Goal: Task Accomplishment & Management: Manage account settings

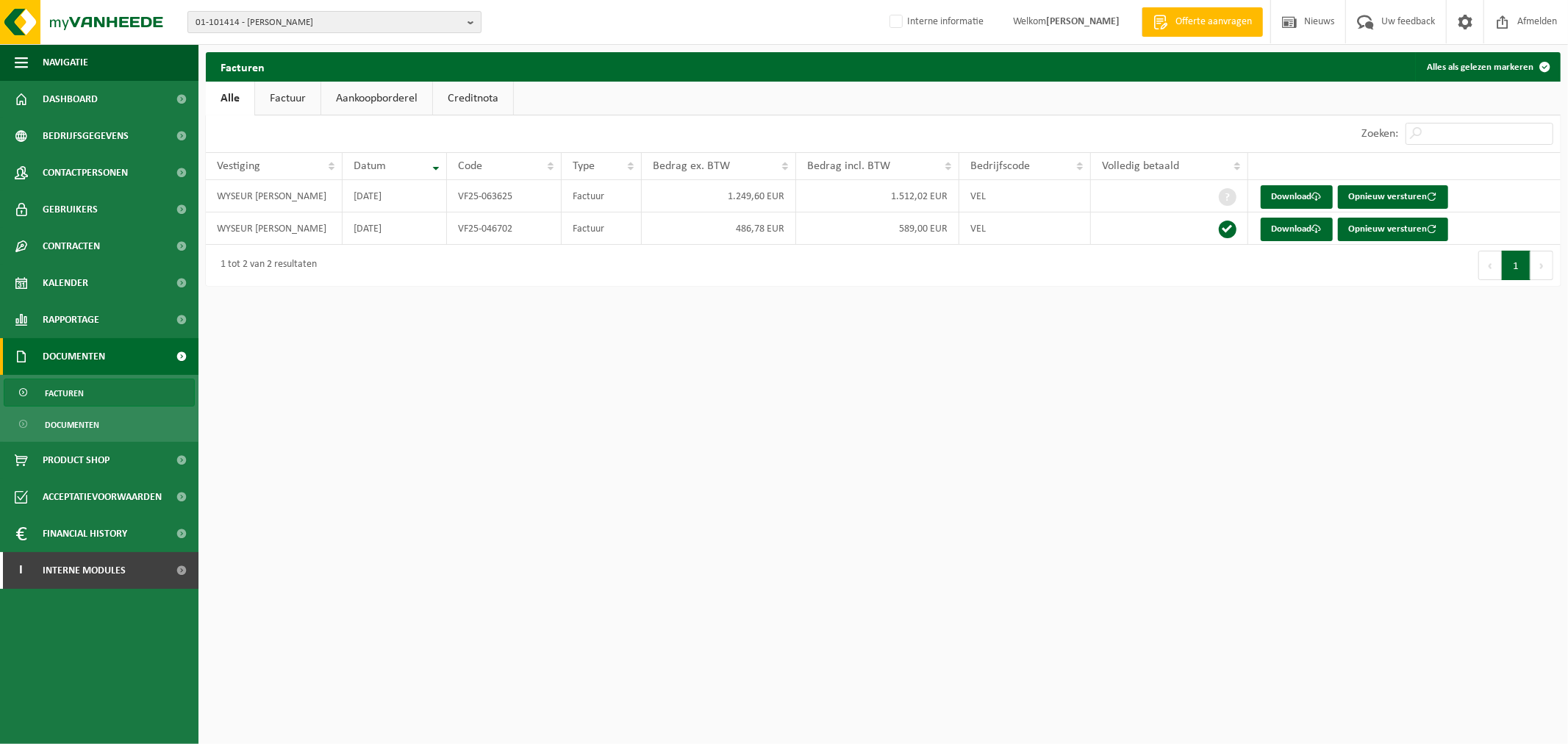
click at [385, 27] on span "01-101414 - WYSEUR BENOIT - HERSEAUX" at bounding box center [328, 22] width 266 height 22
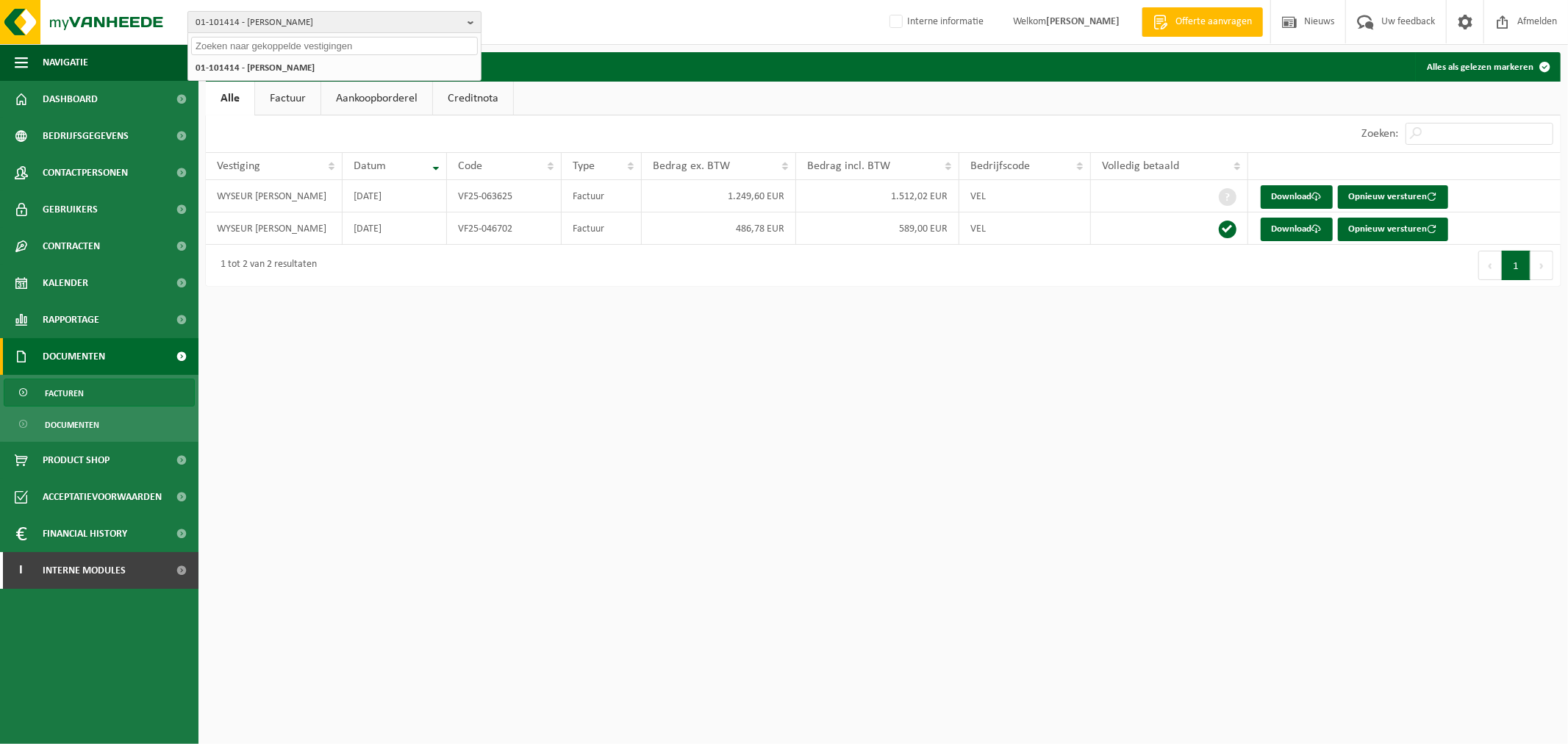
paste input "10-925994"
type input "10-925994"
click at [310, 71] on li "10-925994 - LAMMERTYN - KVDV - MERELBEKE" at bounding box center [334, 67] width 287 height 18
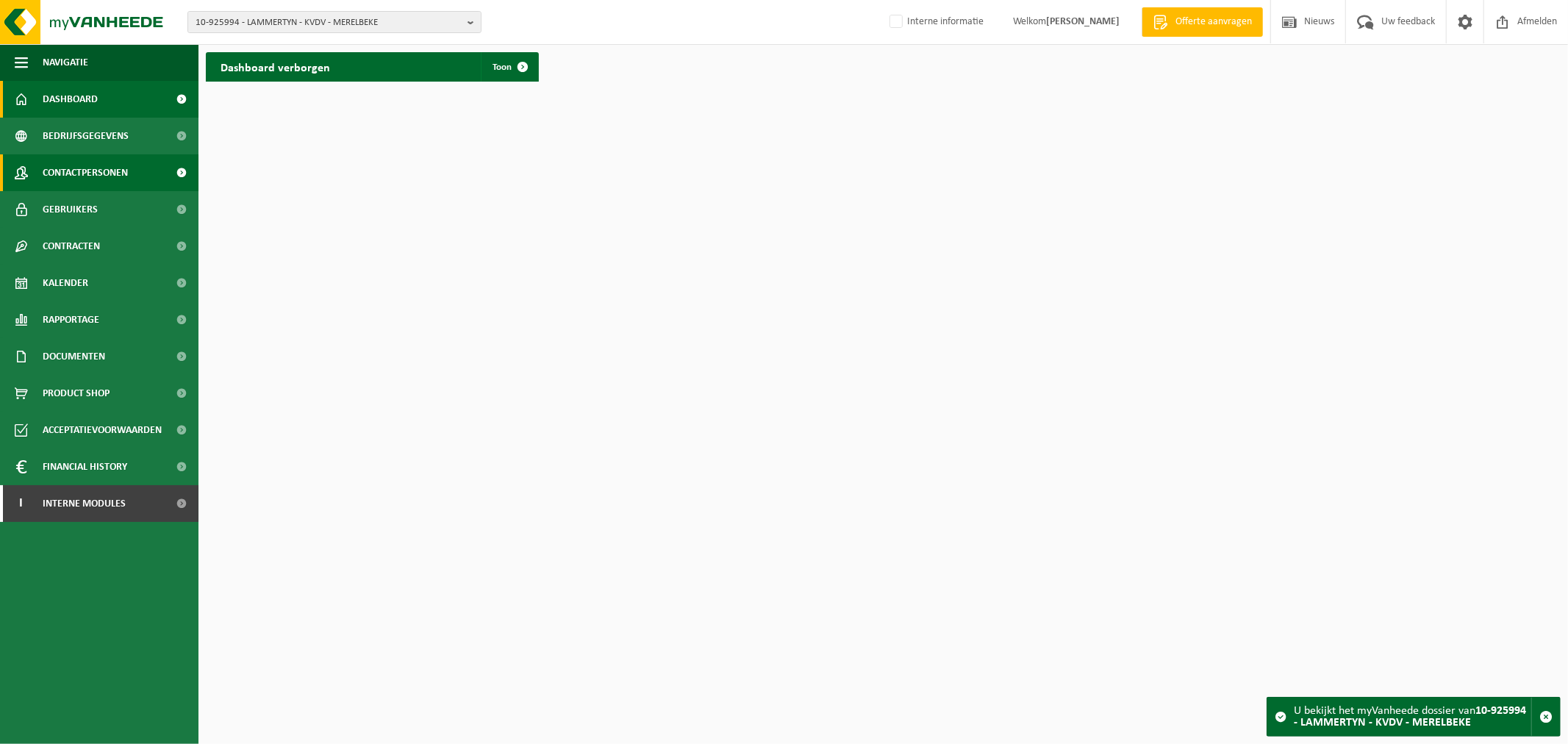
click at [133, 178] on link "Contactpersonen" at bounding box center [99, 173] width 199 height 36
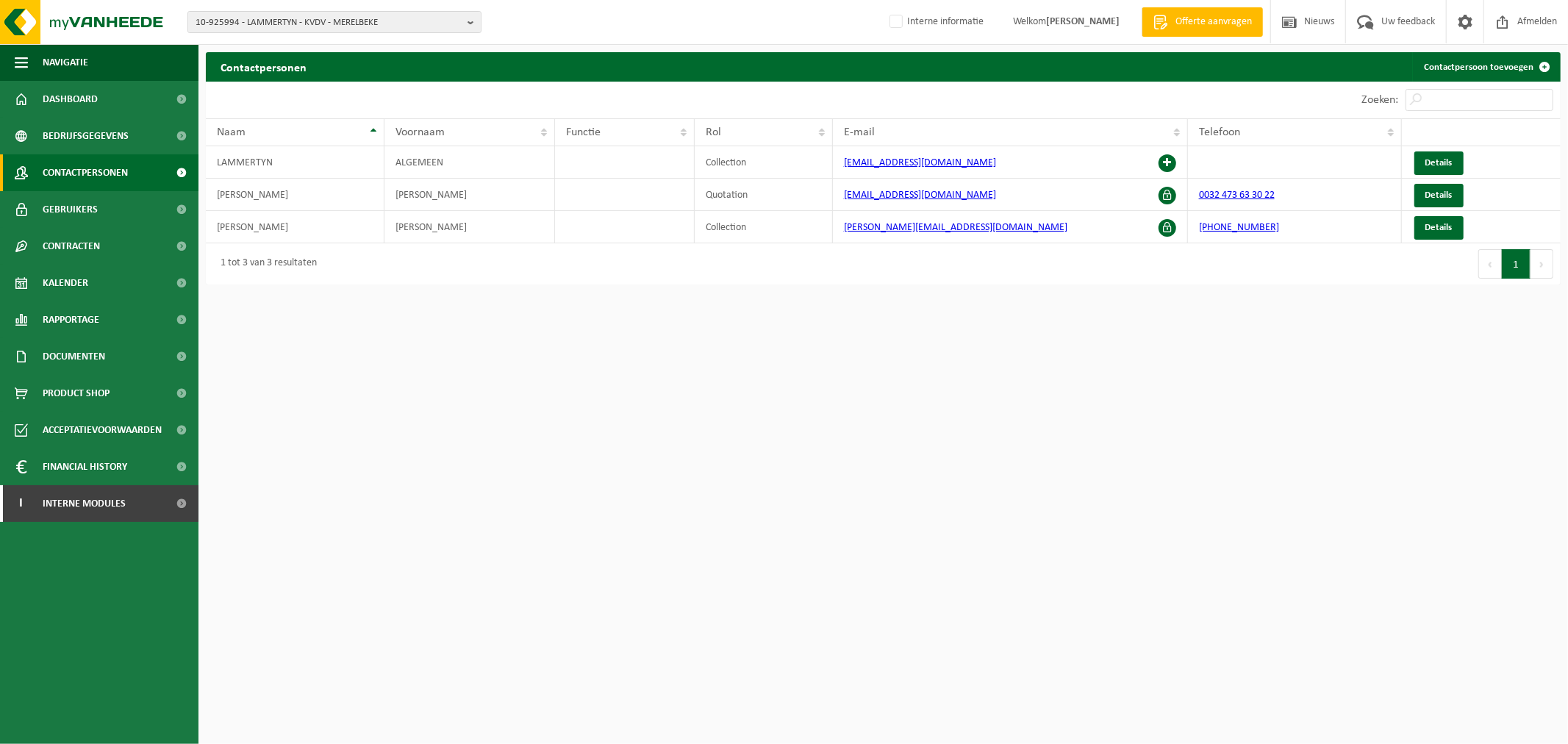
click at [666, 366] on html "10-925994 - LAMMERTYN - KVDV - MERELBEKE 10-691042 - LAMMERTYN.NET - BEVEREN-WA…" at bounding box center [784, 372] width 1568 height 744
click at [993, 466] on html "10-925994 - LAMMERTYN - KVDV - MERELBEKE 10-691042 - LAMMERTYN.NET - BEVEREN-WA…" at bounding box center [784, 372] width 1568 height 744
click at [888, 383] on html "10-925994 - LAMMERTYN - KVDV - MERELBEKE 10-691042 - LAMMERTYN.NET - BEVEREN-WA…" at bounding box center [784, 372] width 1568 height 744
click at [1006, 420] on html "10-925994 - LAMMERTYN - KVDV - MERELBEKE 10-691042 - LAMMERTYN.NET - BEVEREN-WA…" at bounding box center [784, 372] width 1568 height 744
click at [68, 280] on span "Kalender" at bounding box center [64, 283] width 45 height 36
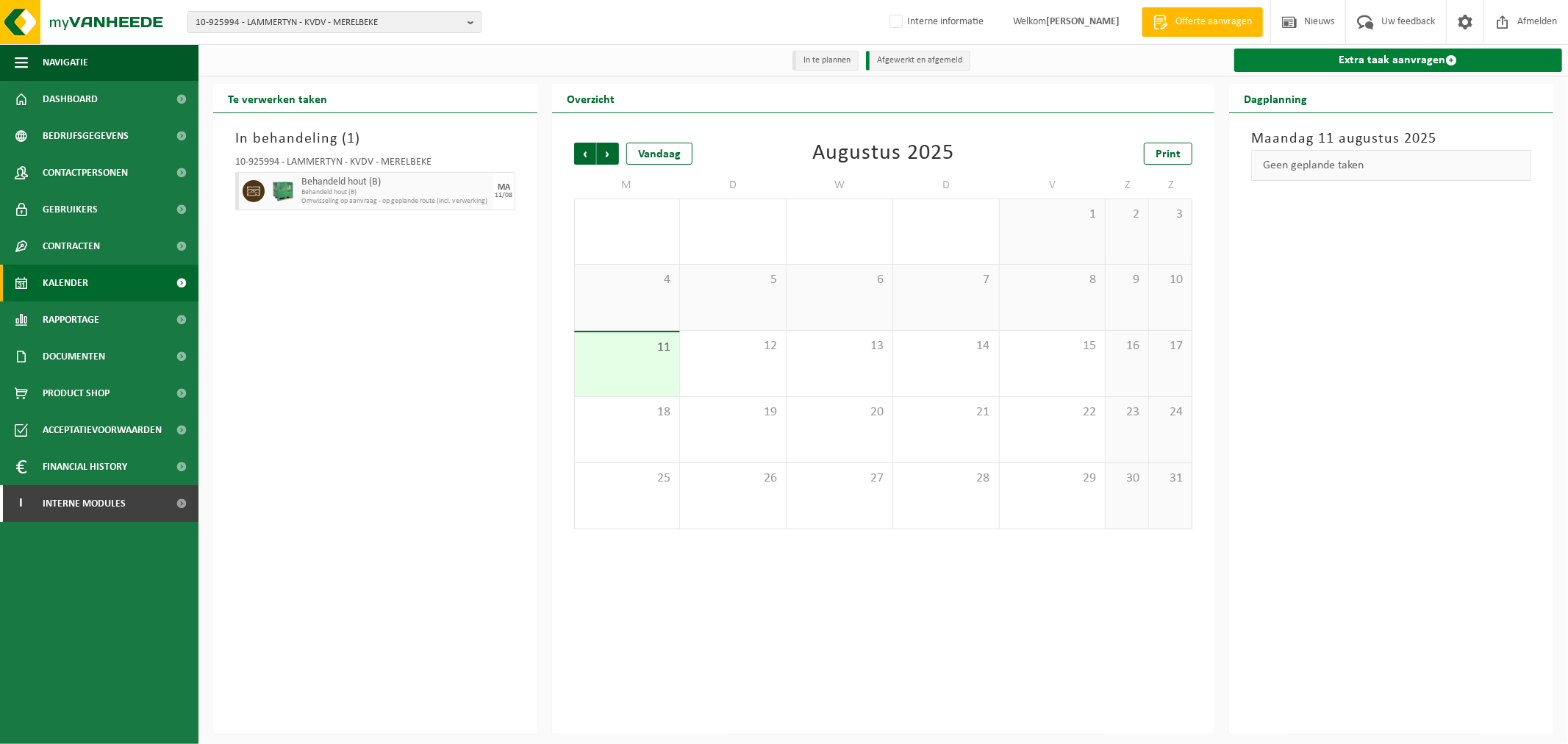
click at [1387, 54] on link "Extra taak aanvragen" at bounding box center [1398, 60] width 328 height 24
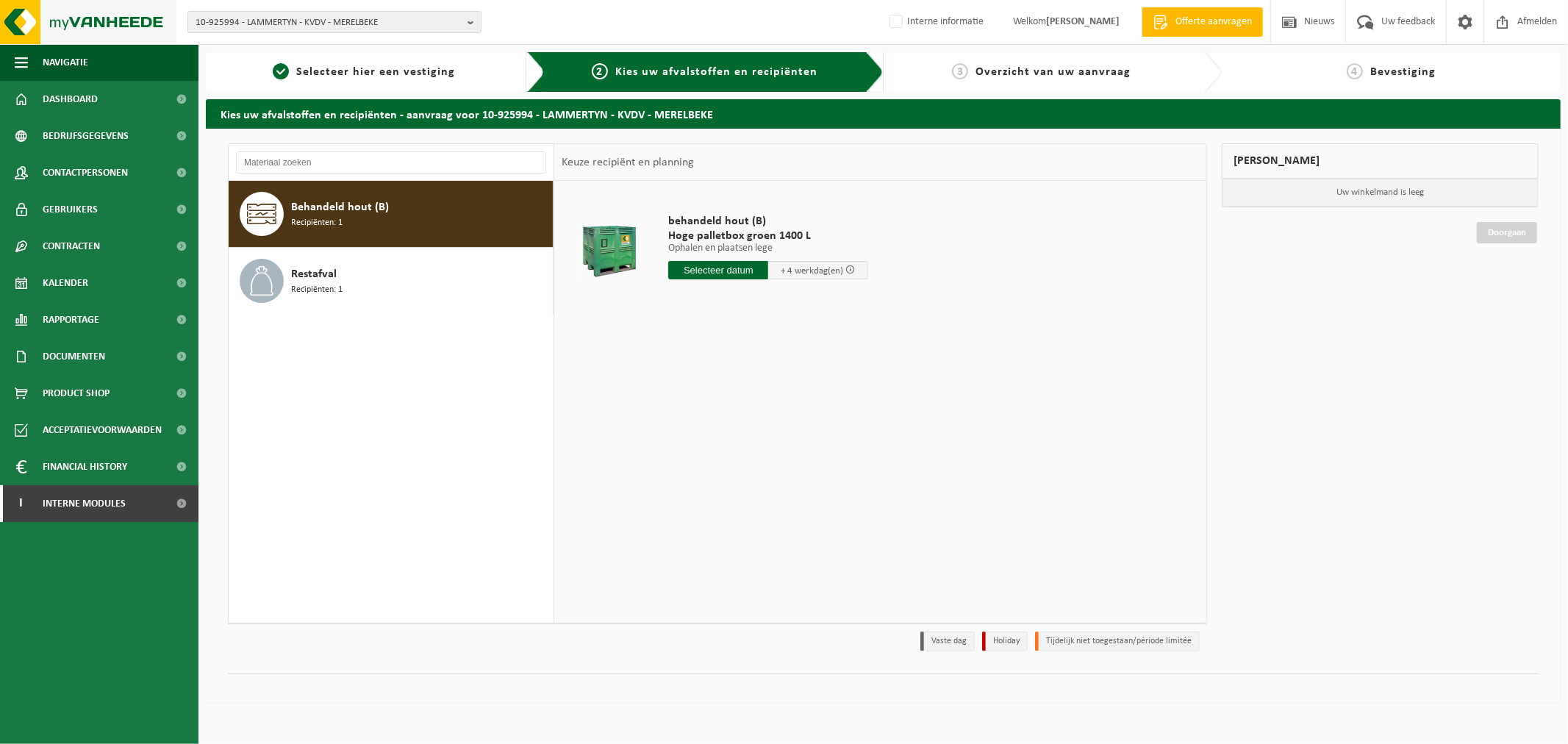
click at [64, 12] on img at bounding box center [88, 22] width 177 height 44
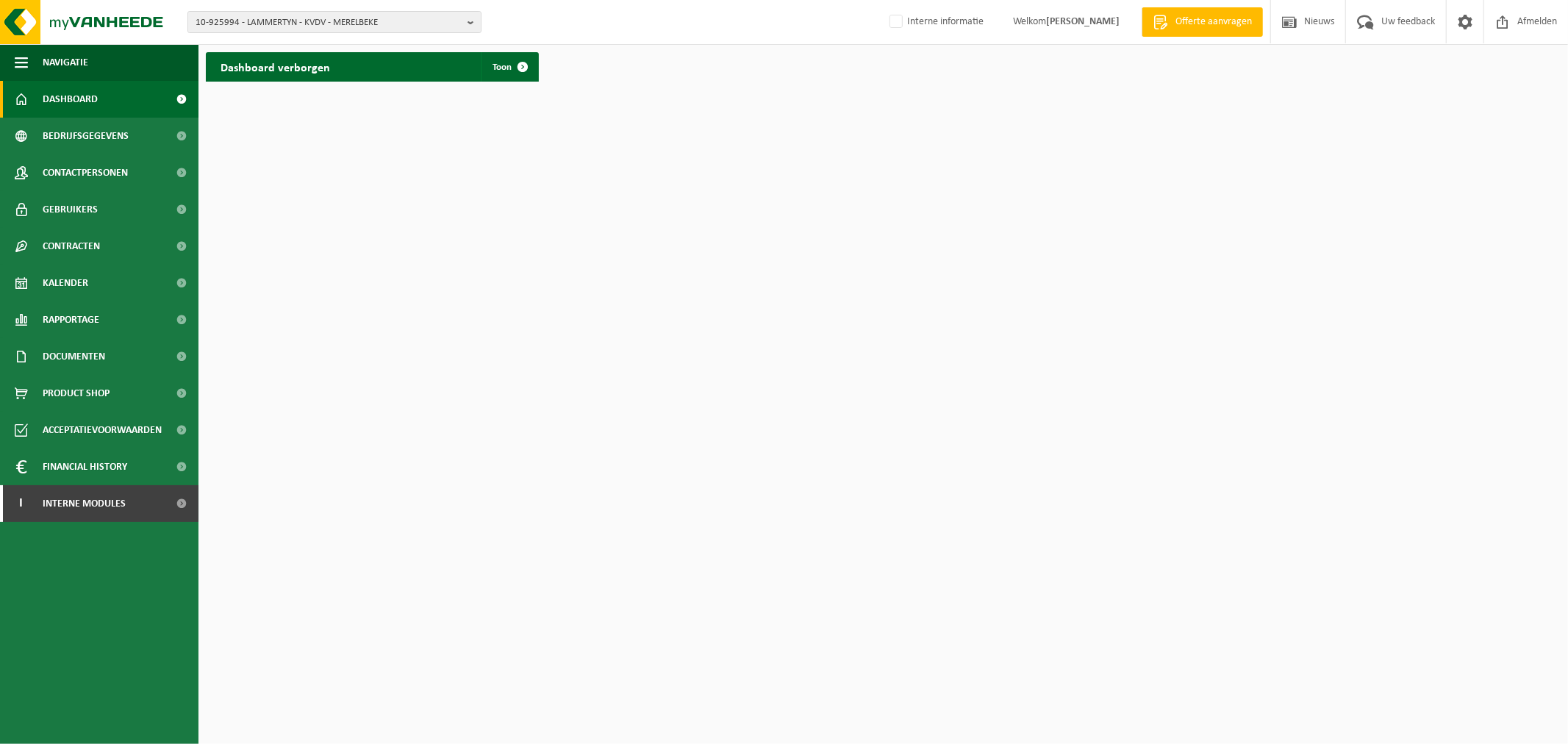
click at [1356, 514] on html "10-925994 - LAMMERTYN - KVDV - MERELBEKE 10-691042 - LAMMERTYN.NET - BEVEREN-WA…" at bounding box center [784, 372] width 1568 height 744
click at [610, 527] on html "10-925994 - LAMMERTYN - KVDV - MERELBEKE 10-691042 - LAMMERTYN.NET - BEVEREN-WA…" at bounding box center [784, 372] width 1568 height 744
click at [113, 178] on span "Contactpersonen" at bounding box center [84, 173] width 85 height 36
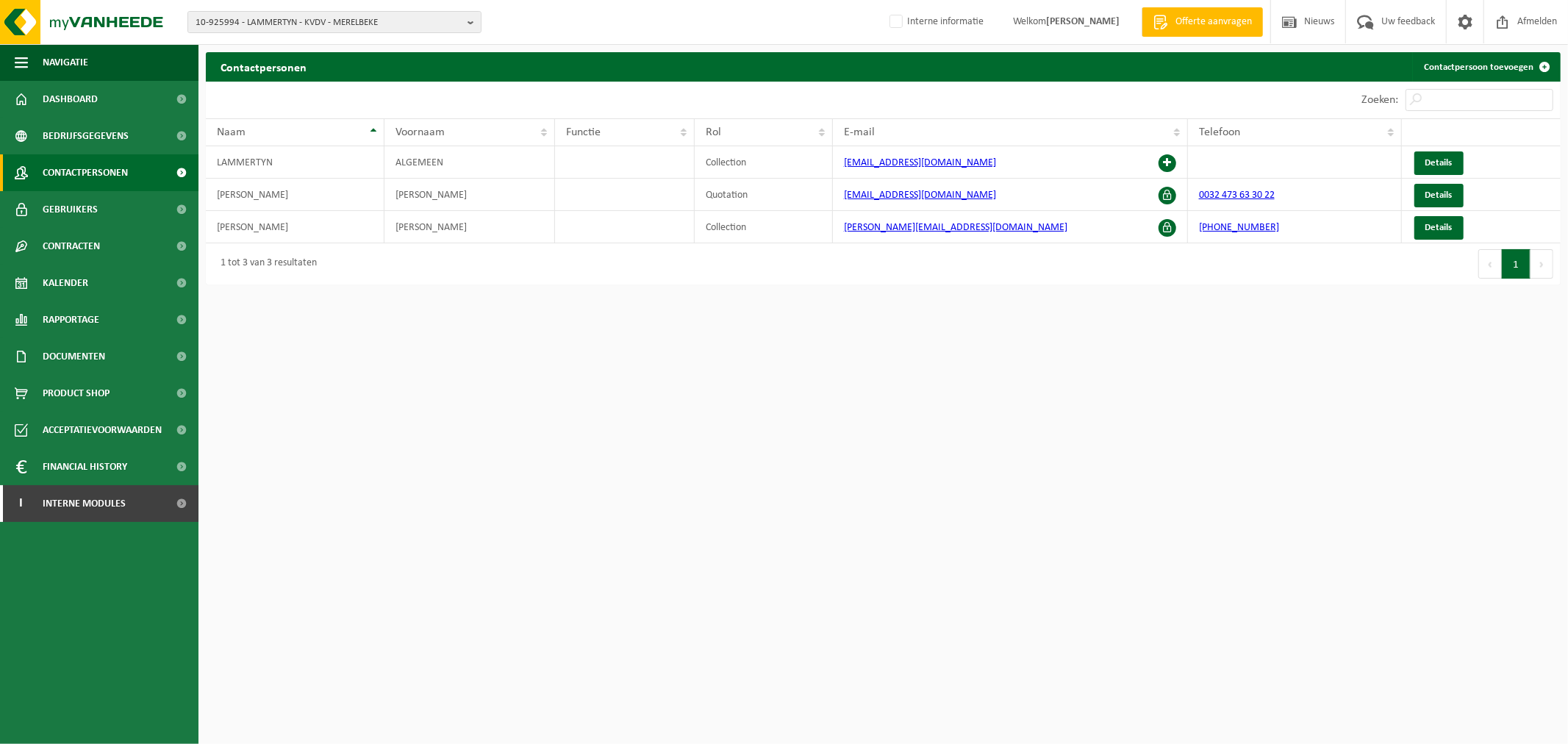
click at [684, 468] on html "10-925994 - LAMMERTYN - KVDV - MERELBEKE 10-691042 - LAMMERTYN.NET - BEVEREN-WA…" at bounding box center [784, 372] width 1568 height 744
click at [400, 20] on span "10-925994 - LAMMERTYN - KVDV - MERELBEKE" at bounding box center [328, 22] width 266 height 22
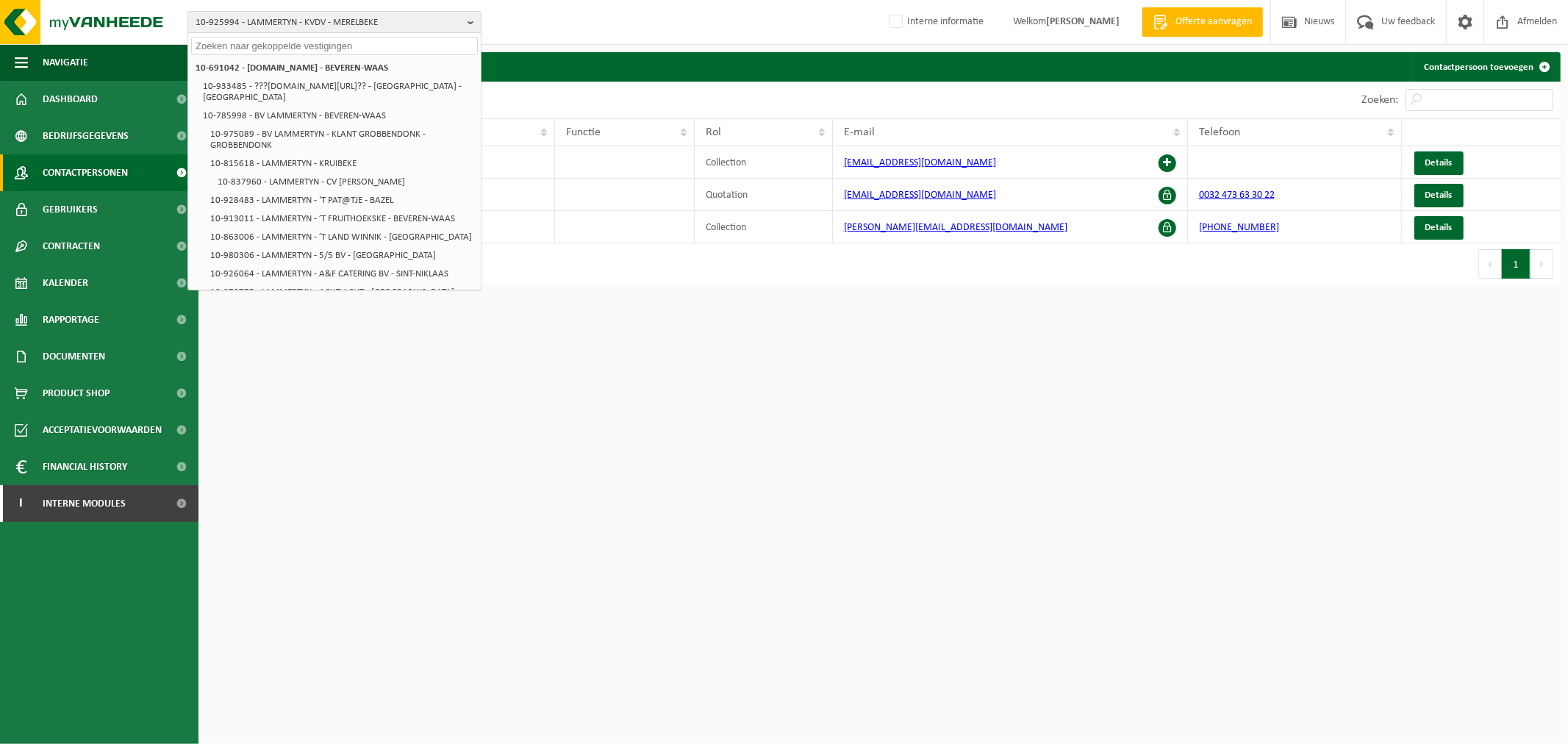
paste input "10-900475"
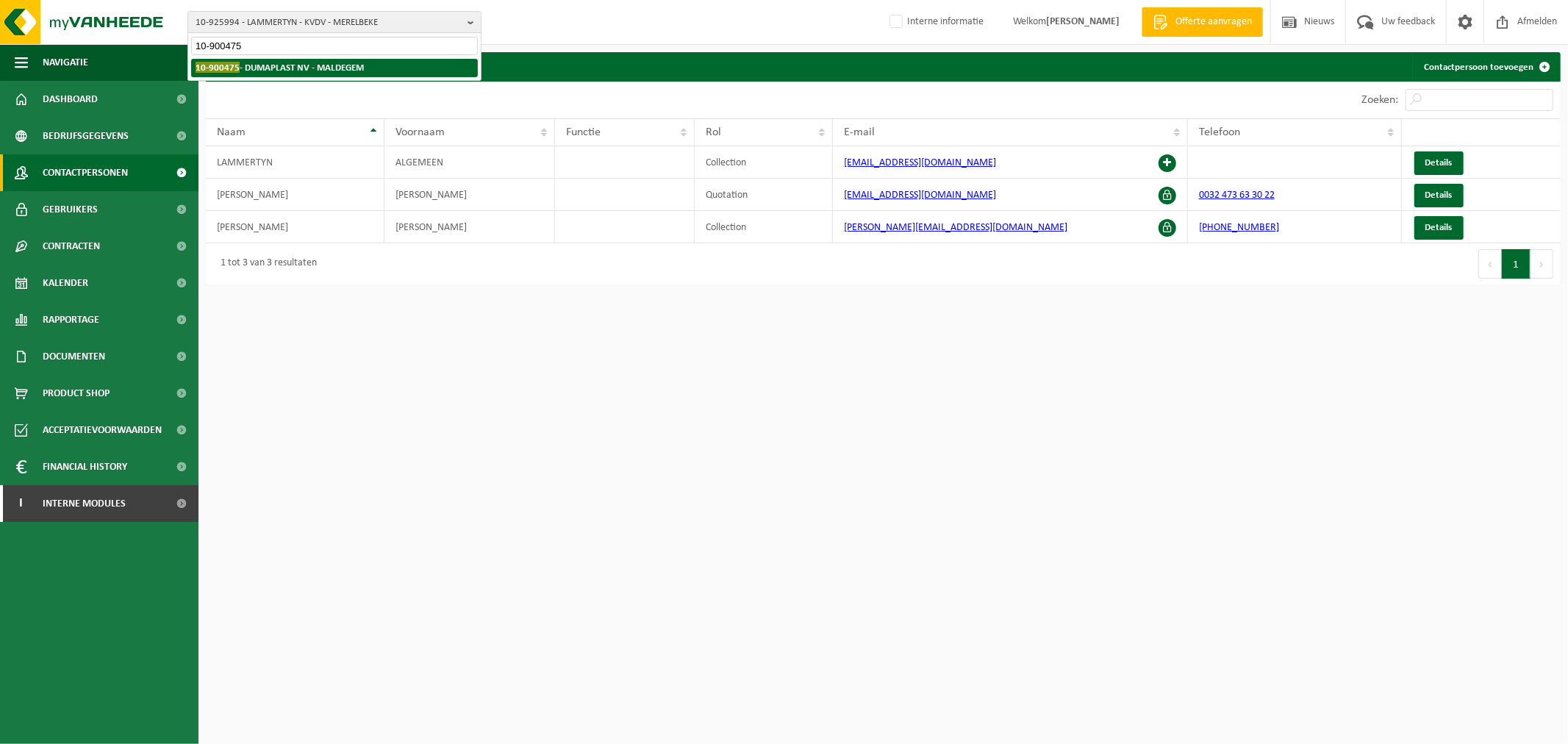
type input "10-900475"
click at [289, 74] on li "10-900475 - DUMAPLAST NV - MALDEGEM" at bounding box center [334, 67] width 287 height 18
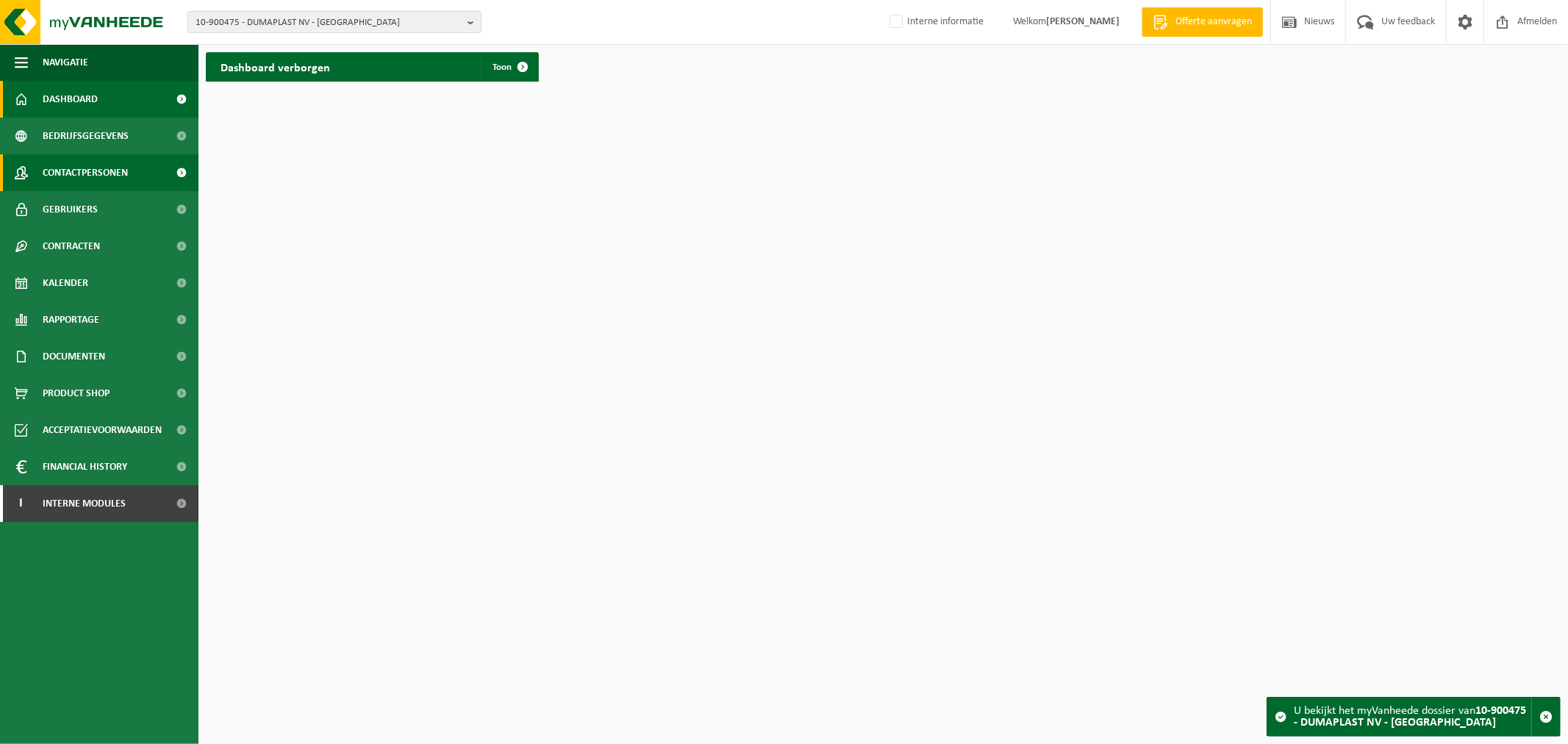
click at [157, 175] on link "Contactpersonen" at bounding box center [99, 173] width 199 height 36
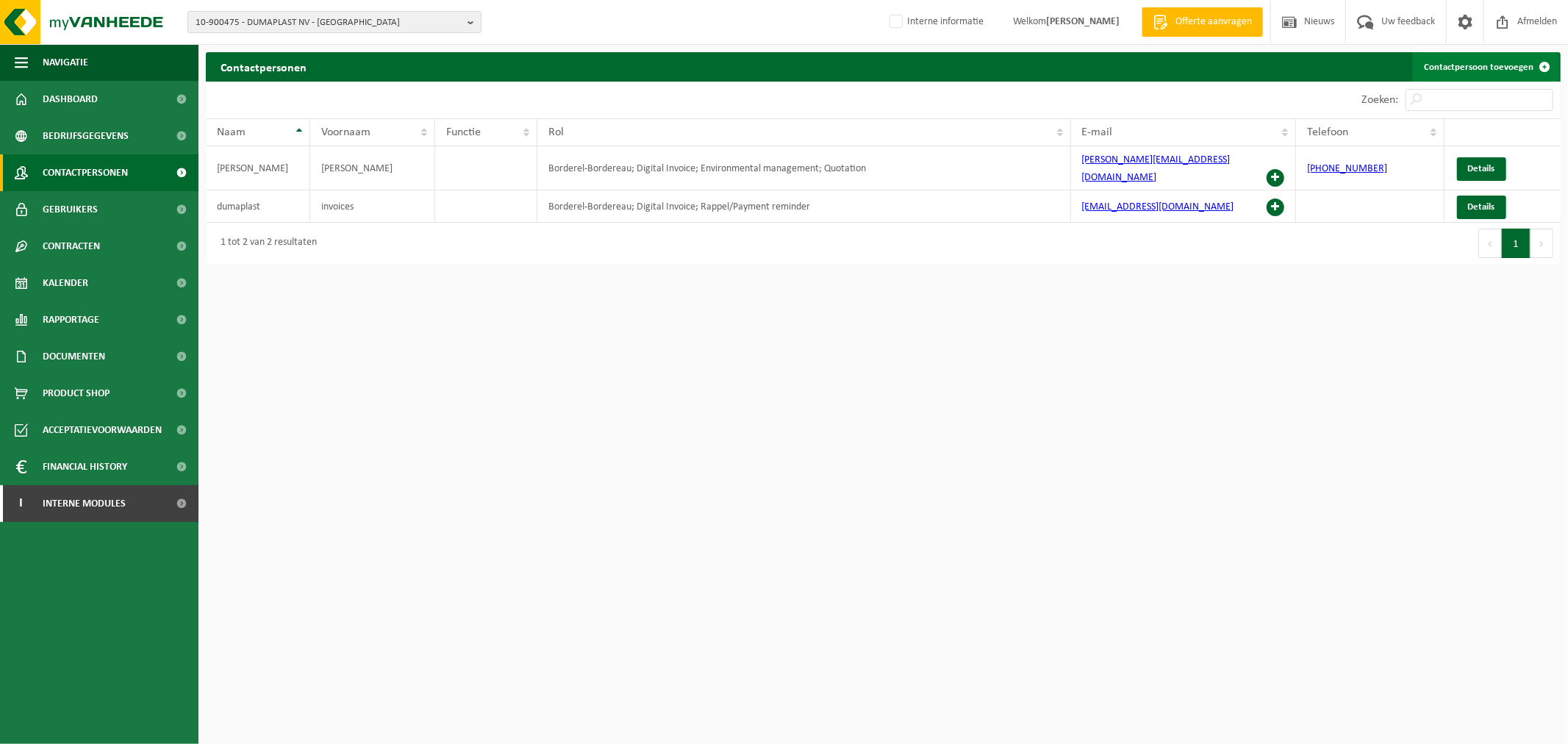
click at [1497, 60] on link "Contactpersoon toevoegen" at bounding box center [1485, 66] width 147 height 30
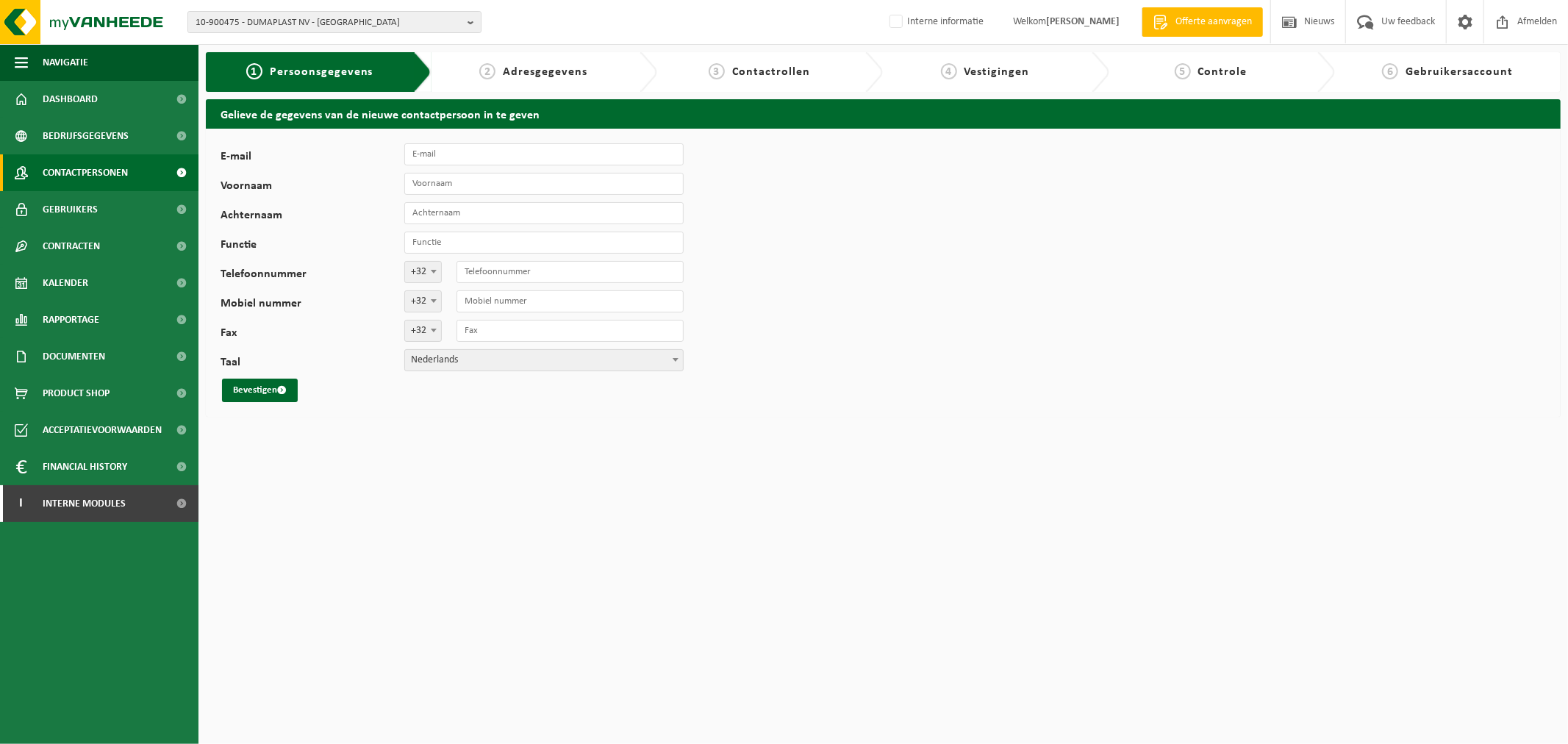
click at [85, 180] on span "Contactpersonen" at bounding box center [84, 173] width 85 height 36
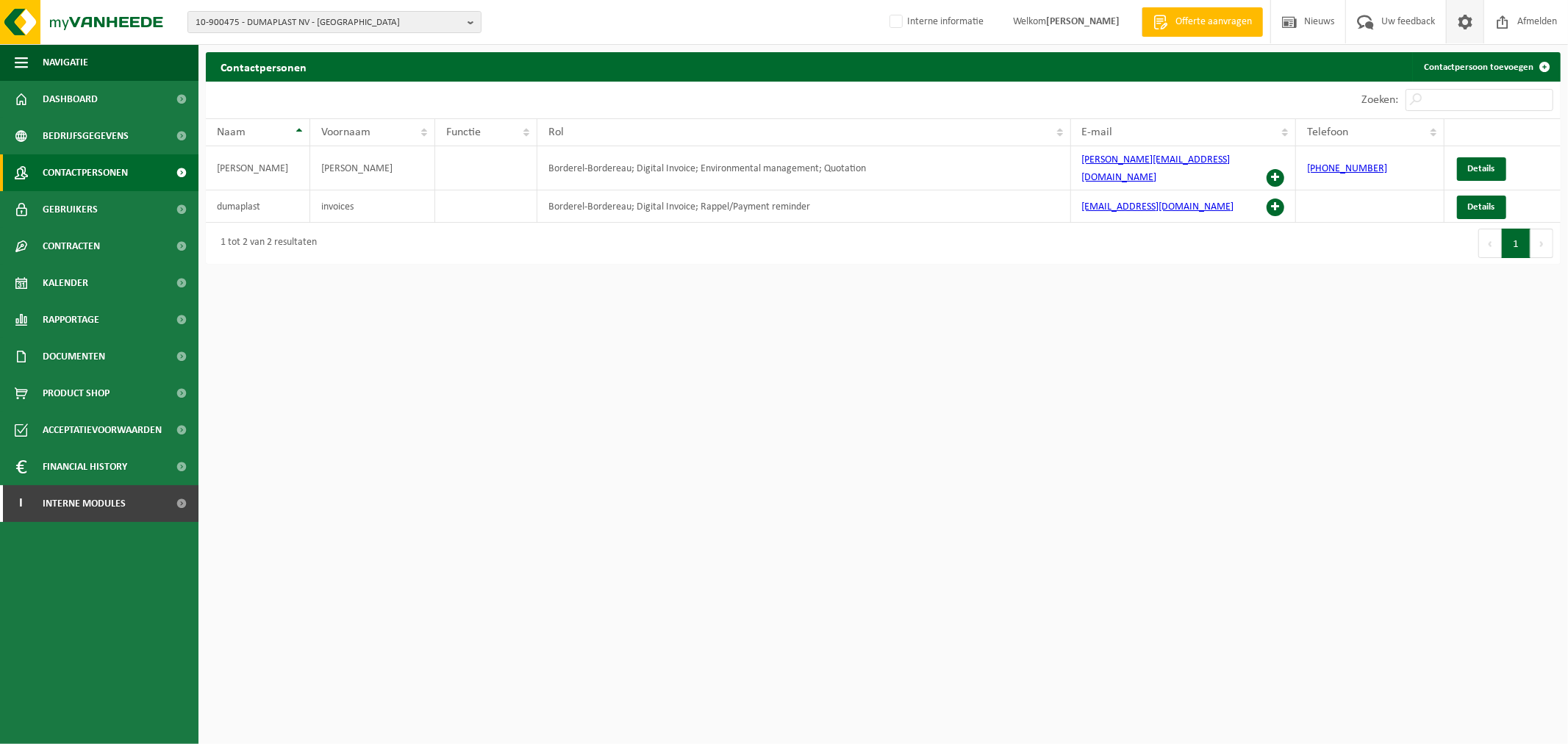
click at [1459, 12] on span at bounding box center [1464, 21] width 22 height 43
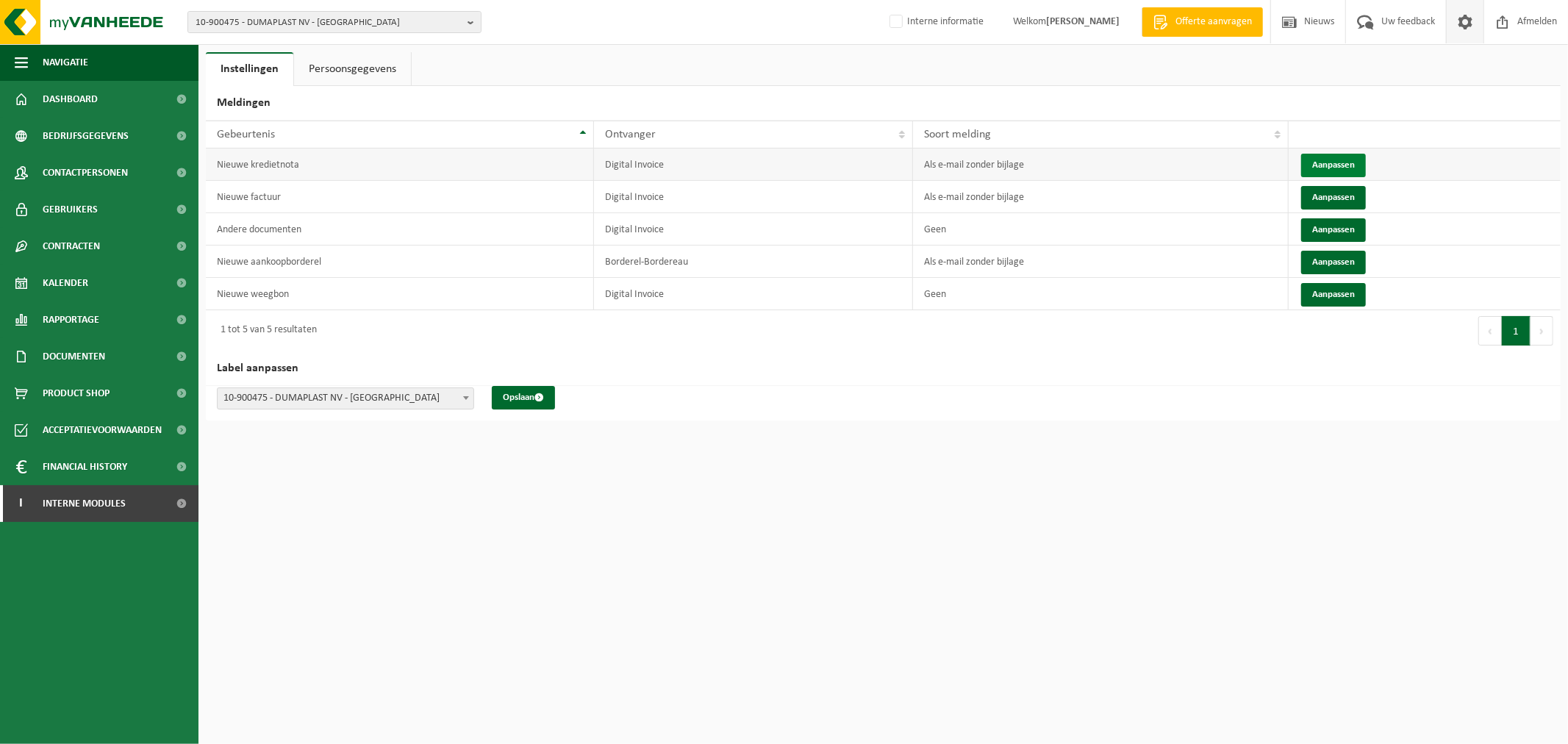
click at [1320, 171] on button "Aanpassen" at bounding box center [1333, 165] width 64 height 24
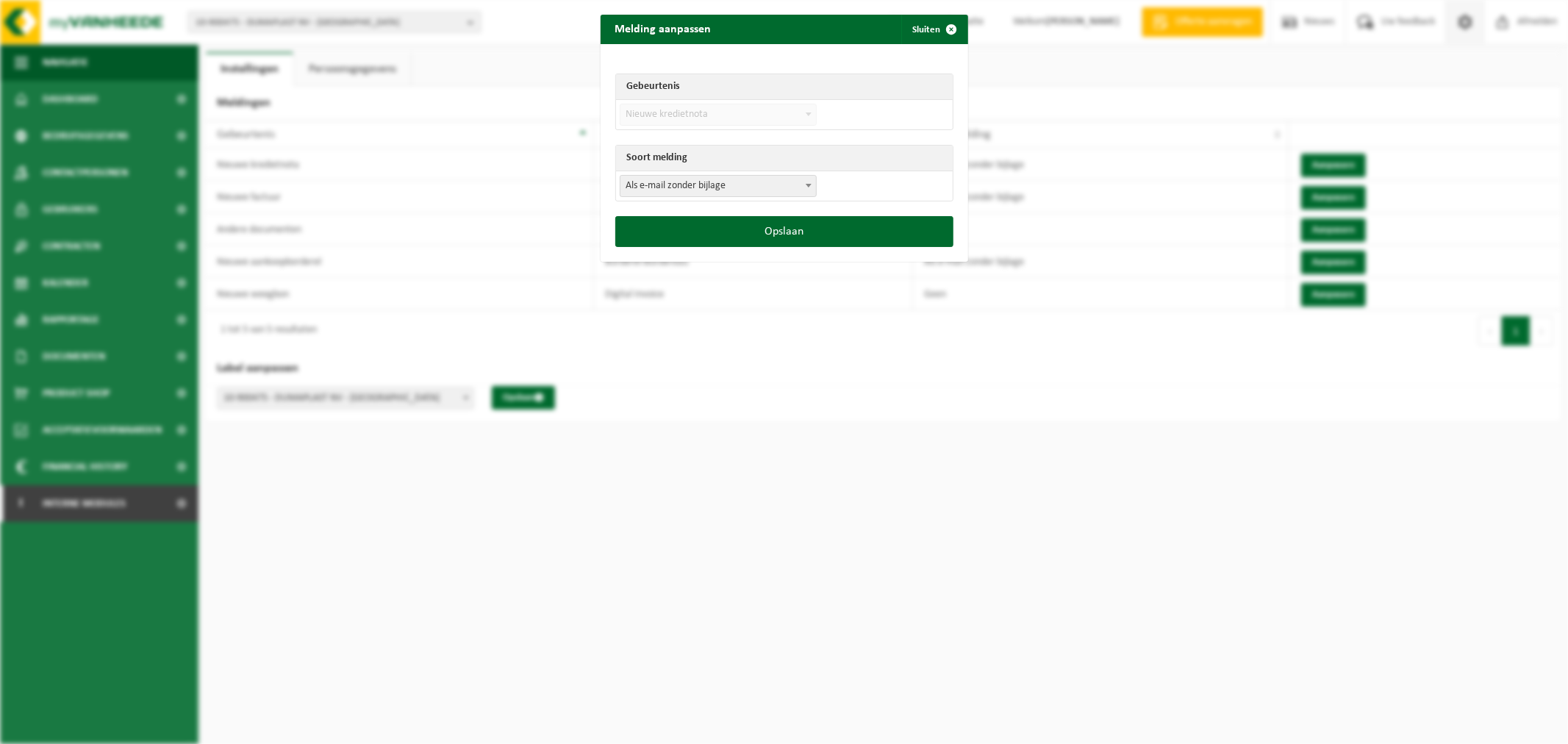
click at [759, 180] on span "Als e-mail zonder bijlage" at bounding box center [718, 185] width 196 height 20
click at [713, 237] on button "Opslaan" at bounding box center [784, 231] width 338 height 31
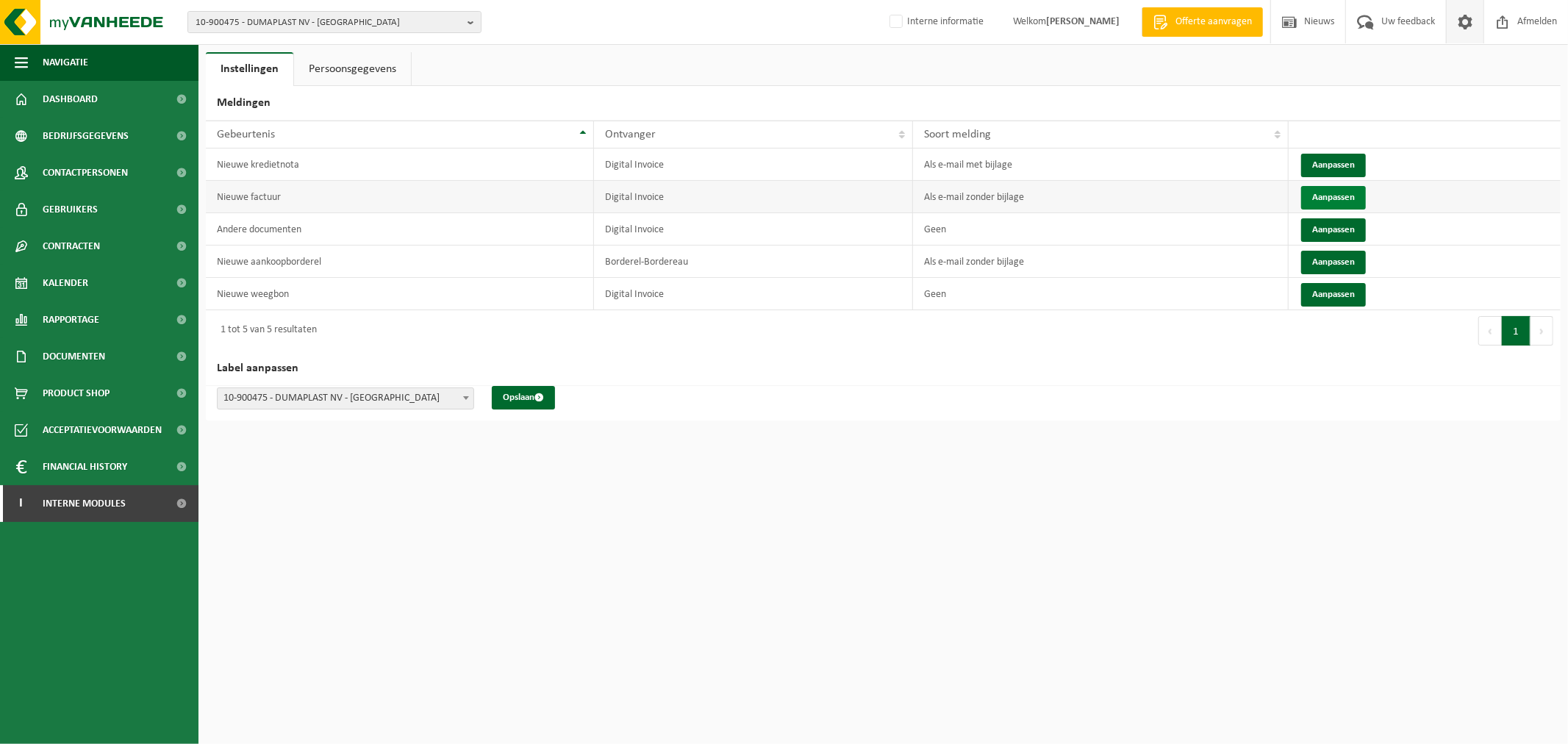
click at [1333, 204] on button "Aanpassen" at bounding box center [1333, 198] width 64 height 24
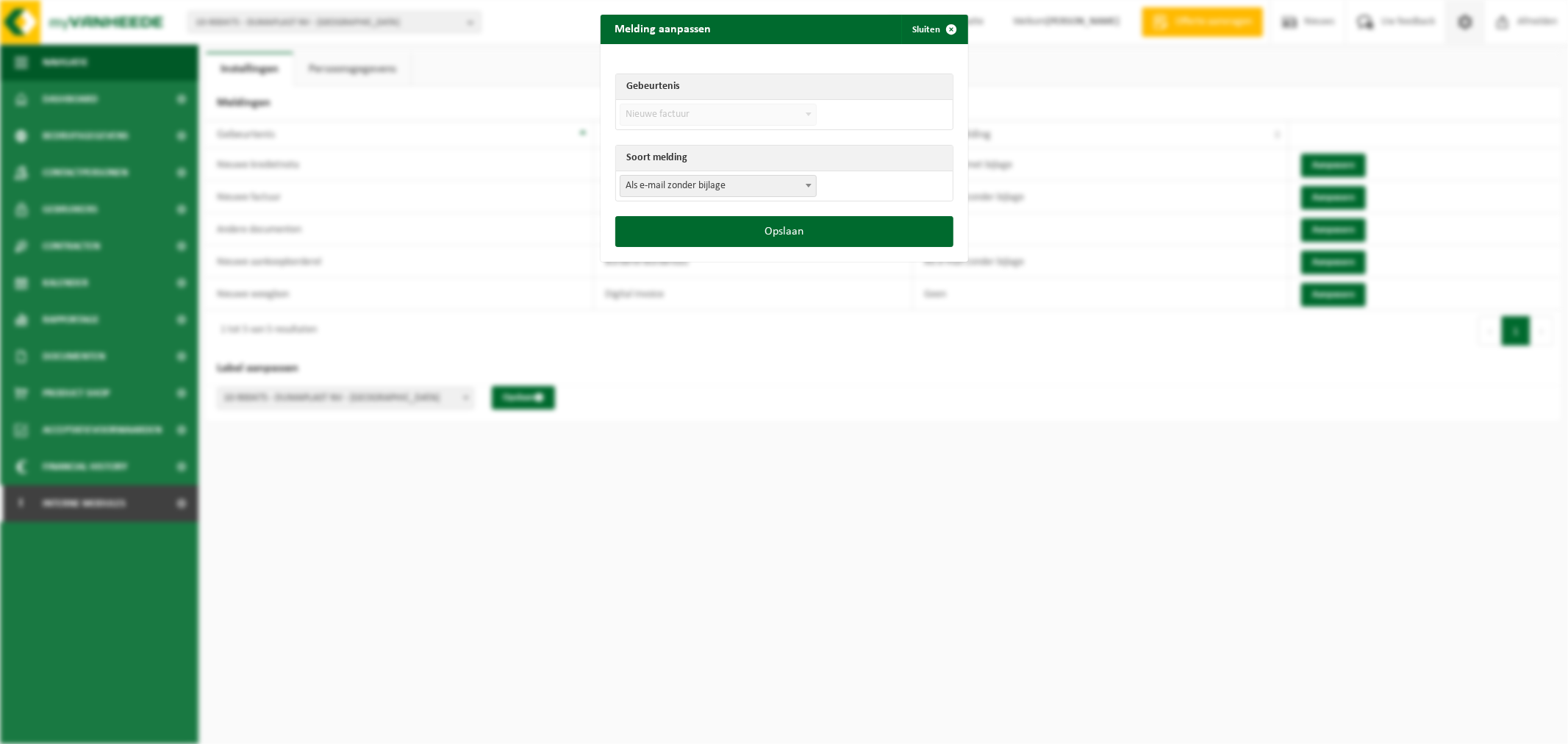
click at [626, 190] on span "Als e-mail zonder bijlage" at bounding box center [718, 185] width 196 height 20
click at [795, 239] on button "Opslaan" at bounding box center [784, 231] width 338 height 31
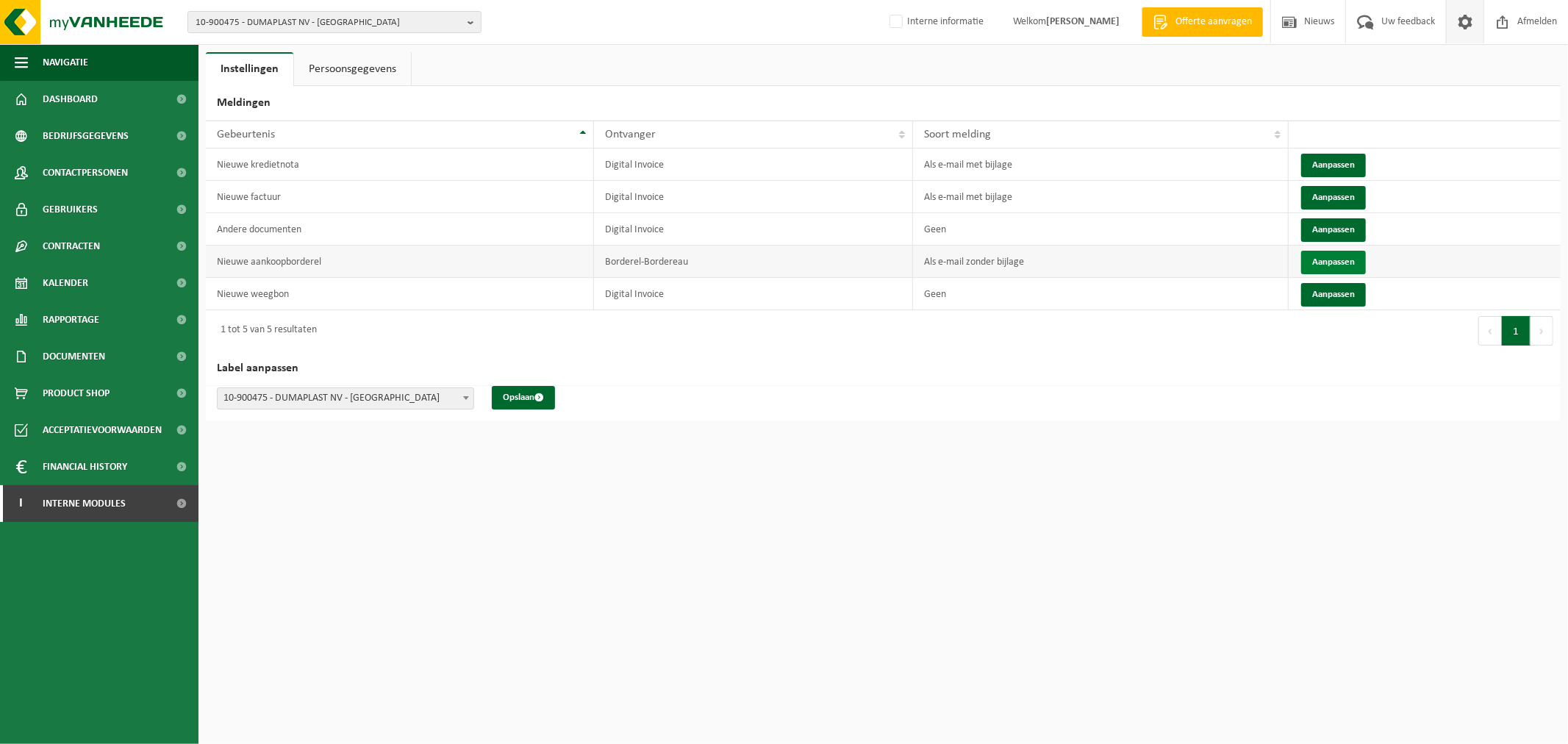
click at [1325, 257] on button "Aanpassen" at bounding box center [1333, 262] width 64 height 24
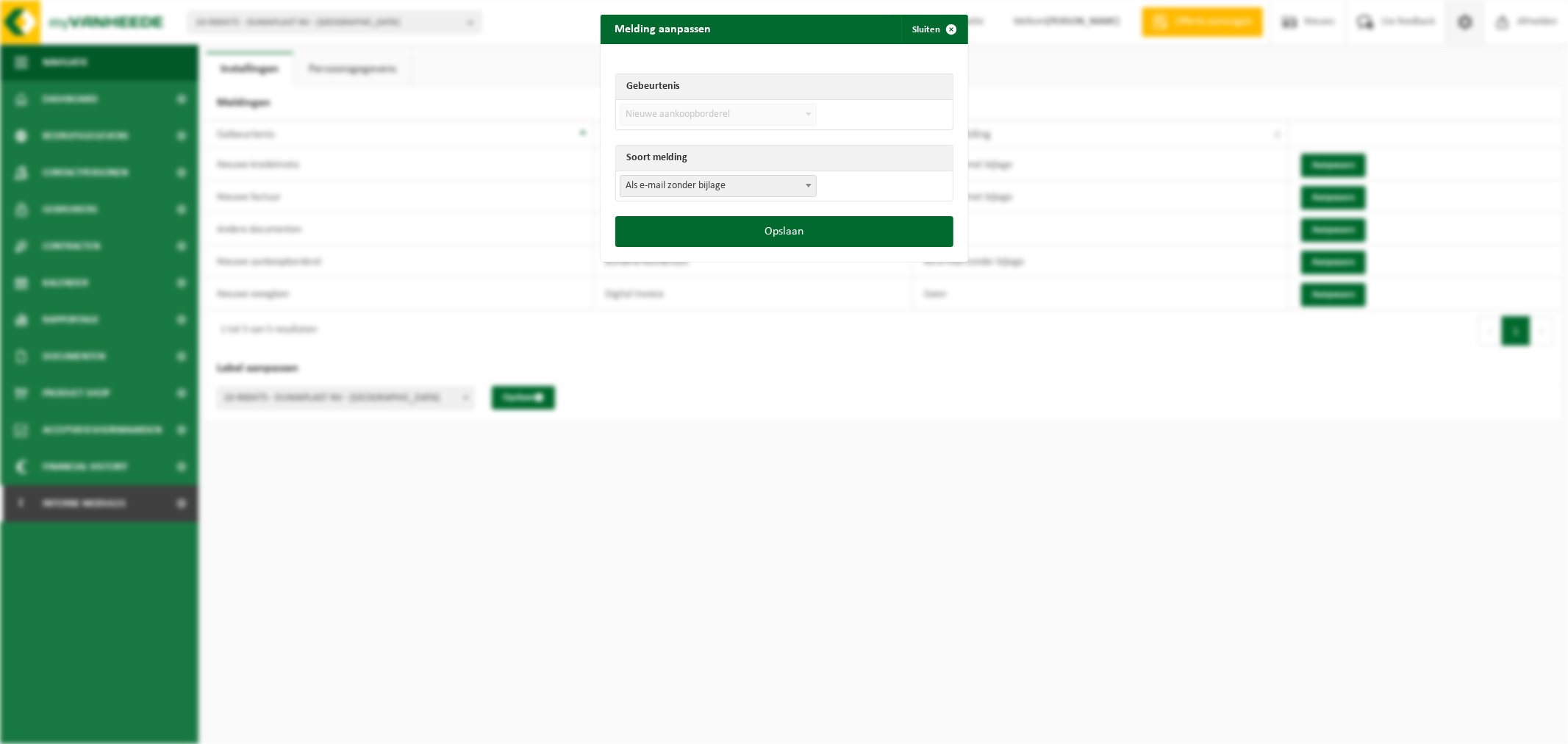
click at [753, 184] on span "Als e-mail zonder bijlage" at bounding box center [718, 185] width 196 height 20
click at [902, 215] on div "Gebeurtenis Nieuwe factuur Nieuwe kredietnota Andere documenten has_stoptask_ne…" at bounding box center [784, 130] width 368 height 172
click at [884, 233] on button "Opslaan" at bounding box center [784, 231] width 338 height 31
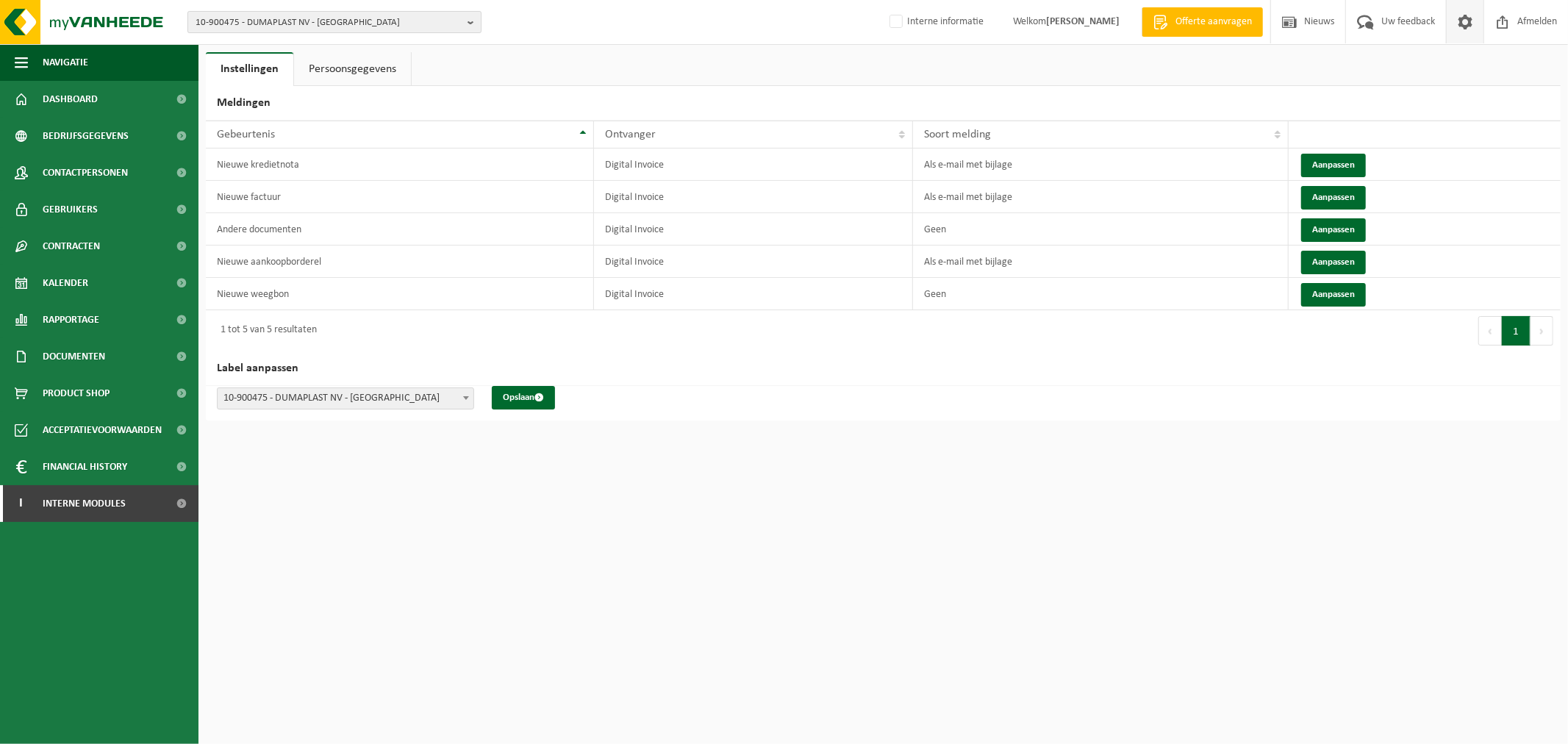
click at [297, 25] on span "10-900475 - DUMAPLAST NV - MALDEGEM" at bounding box center [328, 22] width 266 height 22
paste input "01-071358"
type input "01-071358"
click at [294, 67] on strong "01-071358 - JOSSE LOCUS NV - SCHEPDAAL" at bounding box center [280, 66] width 170 height 11
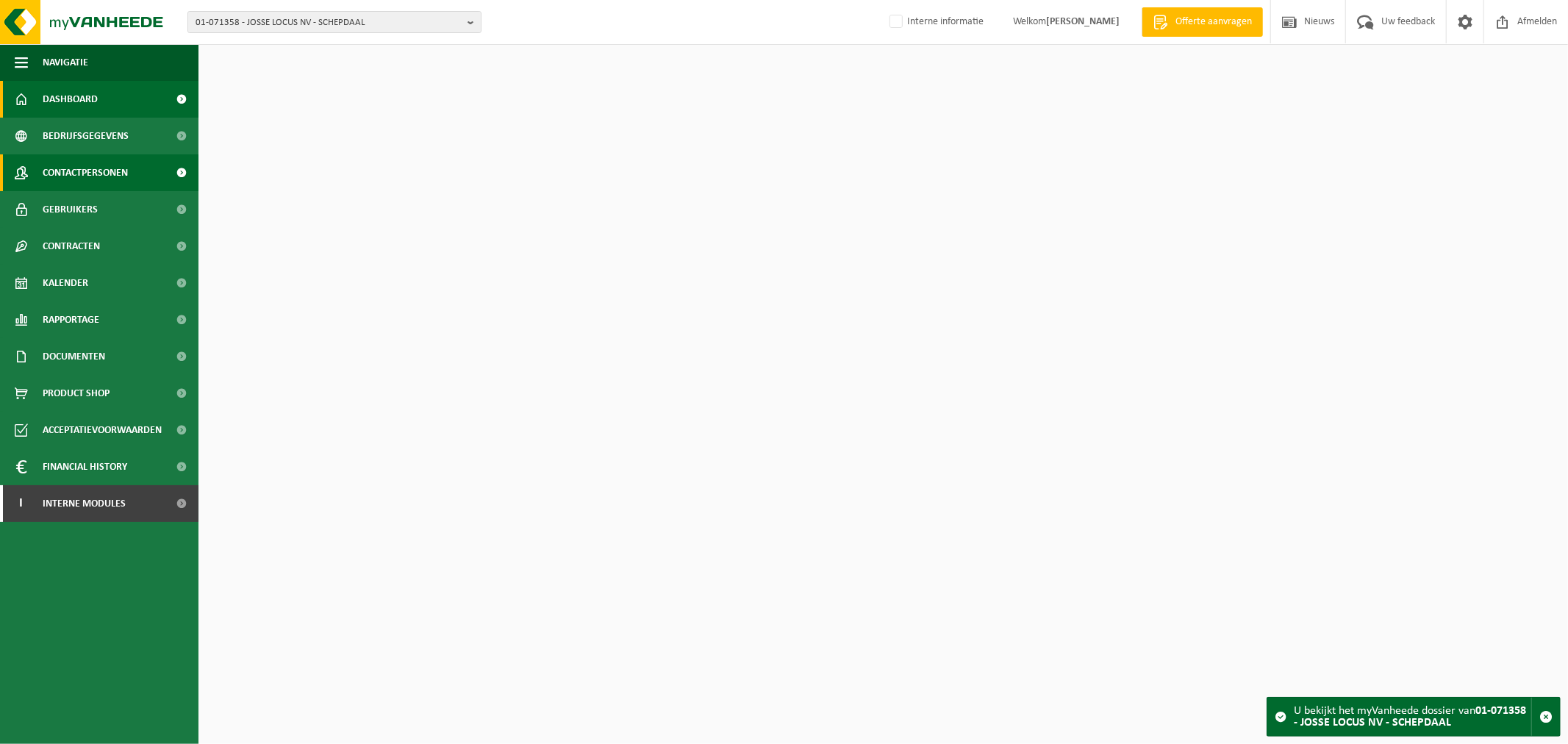
click at [98, 170] on span "Contactpersonen" at bounding box center [84, 173] width 85 height 36
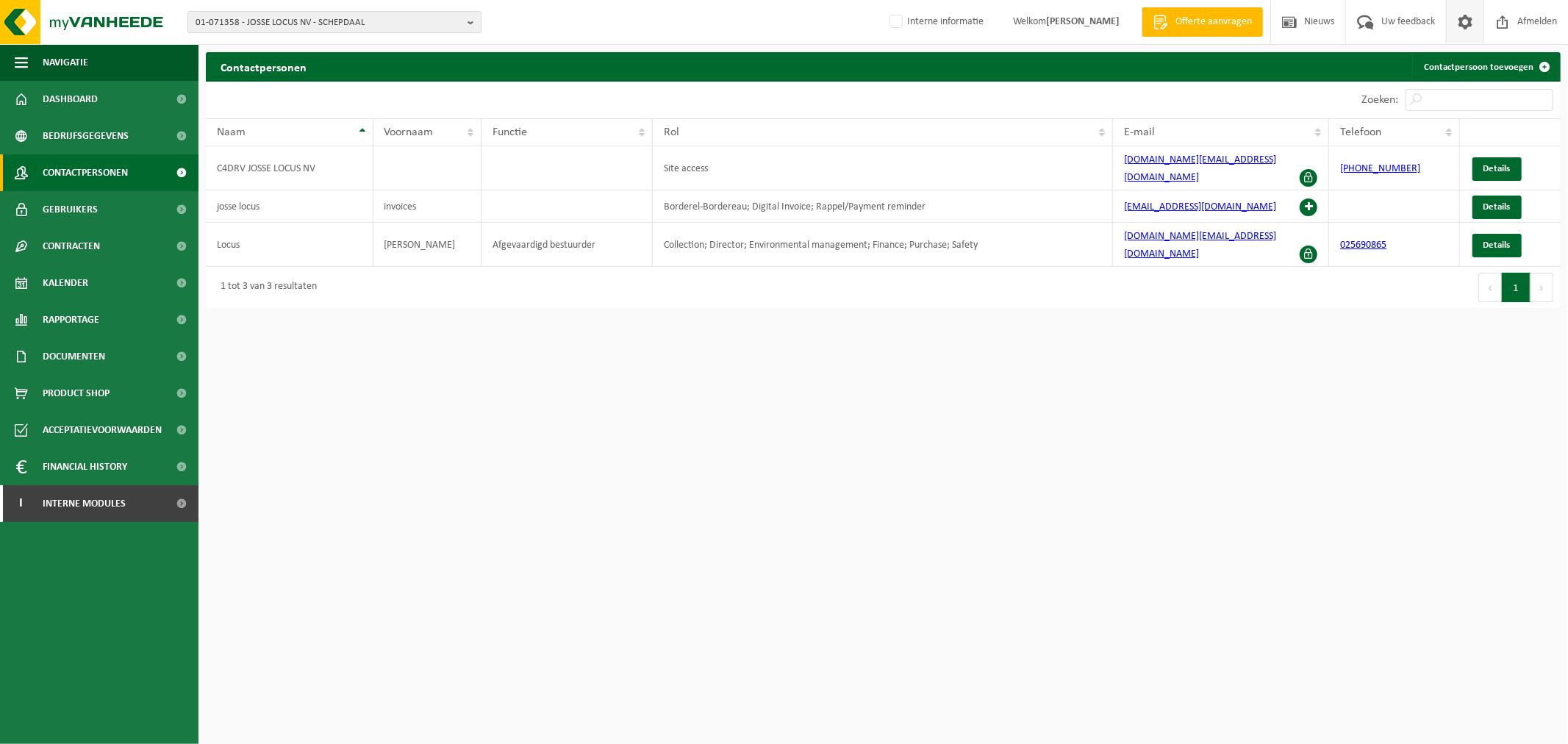
click at [1461, 24] on span at bounding box center [1464, 21] width 22 height 43
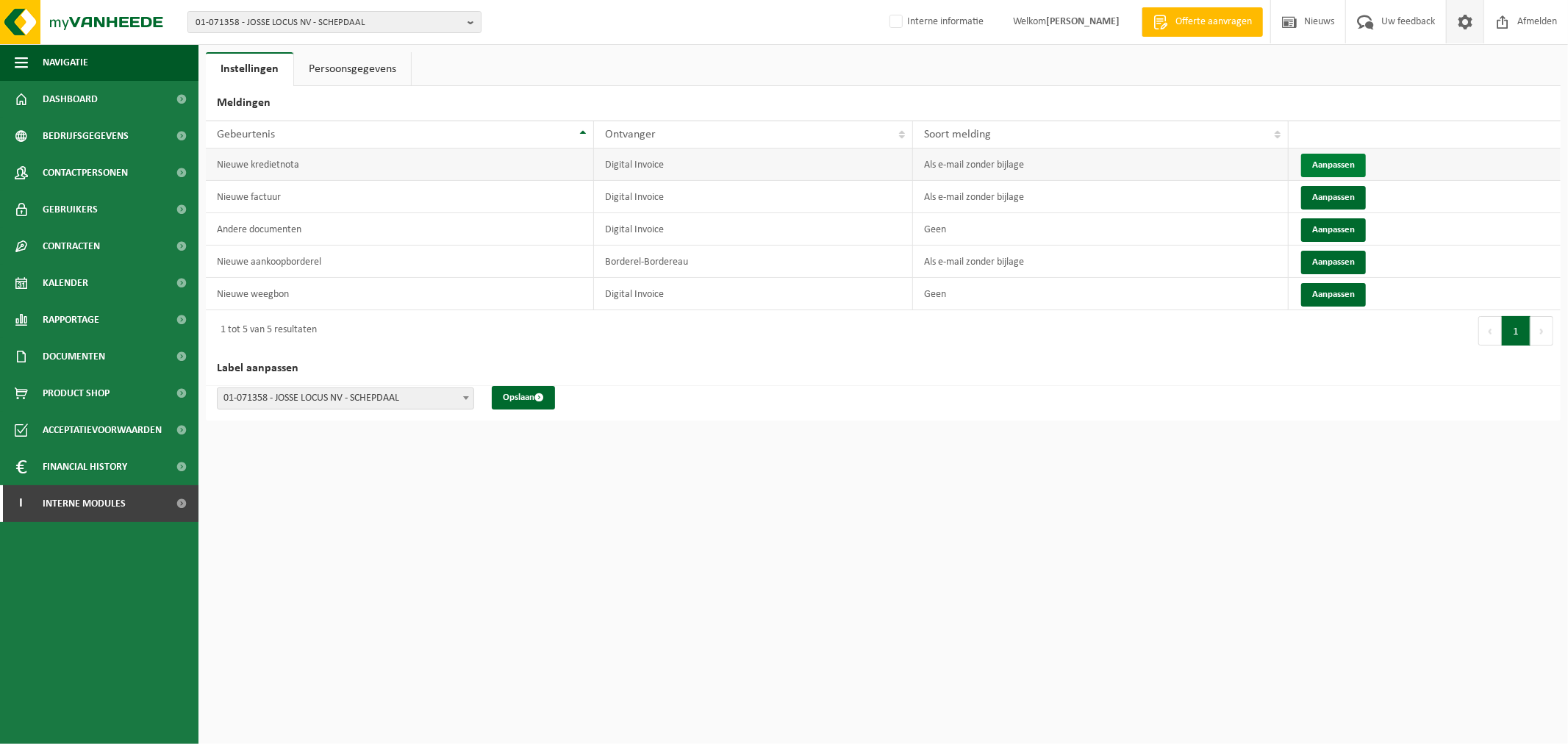
click at [1323, 162] on button "Aanpassen" at bounding box center [1333, 165] width 64 height 24
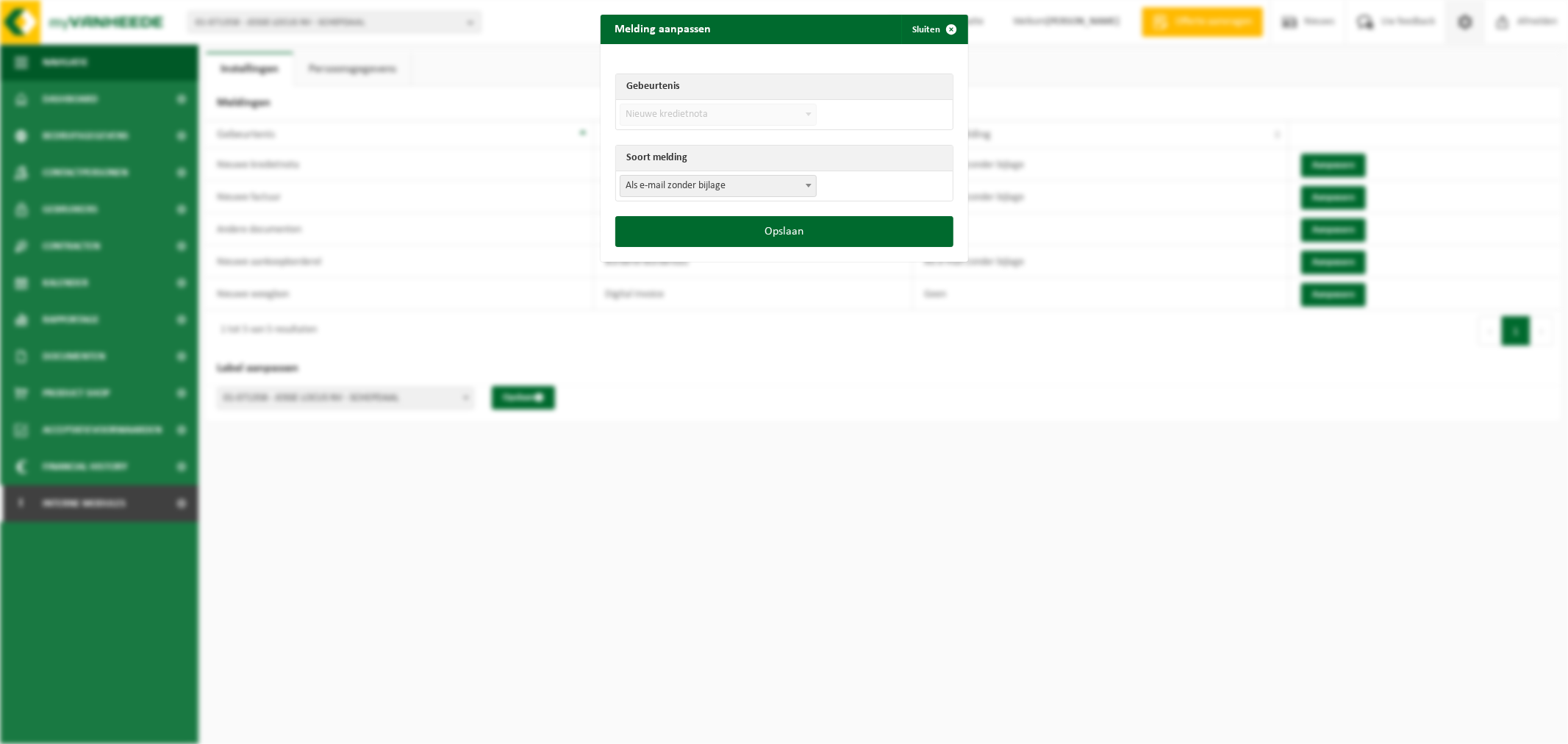
click at [656, 191] on span "Als e-mail zonder bijlage" at bounding box center [718, 185] width 196 height 20
click at [752, 230] on button "Opslaan" at bounding box center [784, 231] width 338 height 31
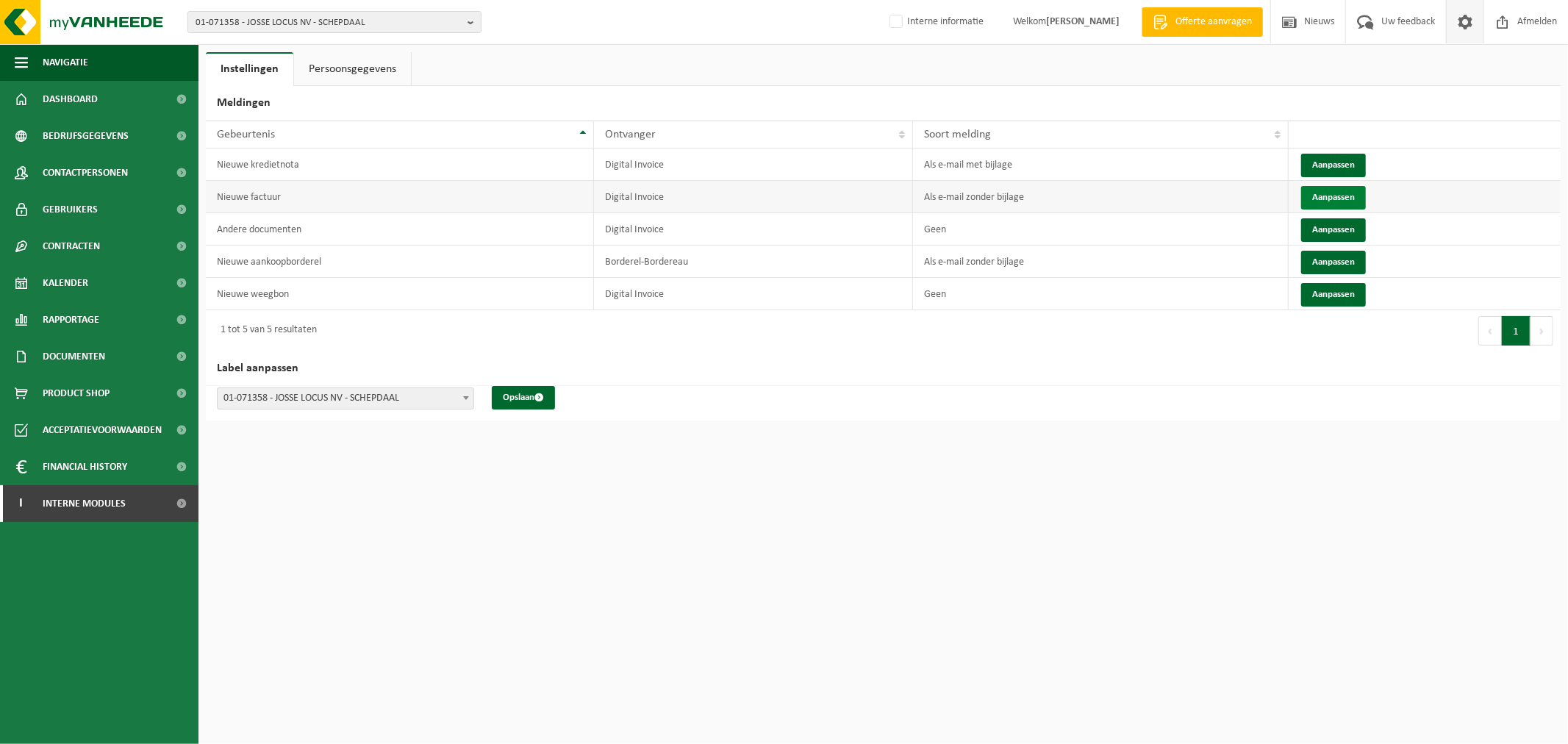
click at [1327, 193] on button "Aanpassen" at bounding box center [1333, 198] width 64 height 24
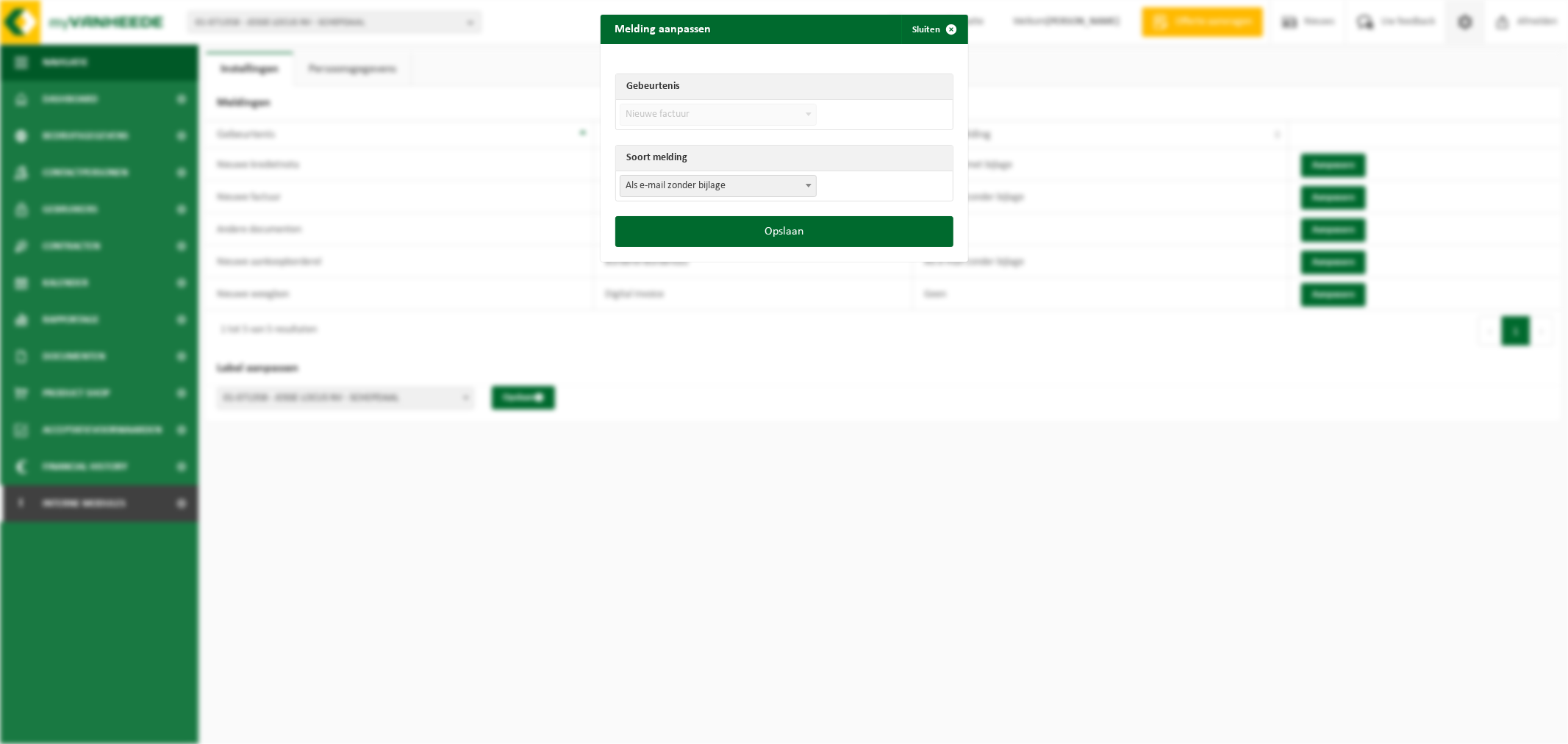
click at [696, 190] on span "Als e-mail zonder bijlage" at bounding box center [718, 185] width 196 height 20
click at [807, 237] on button "Opslaan" at bounding box center [784, 231] width 338 height 31
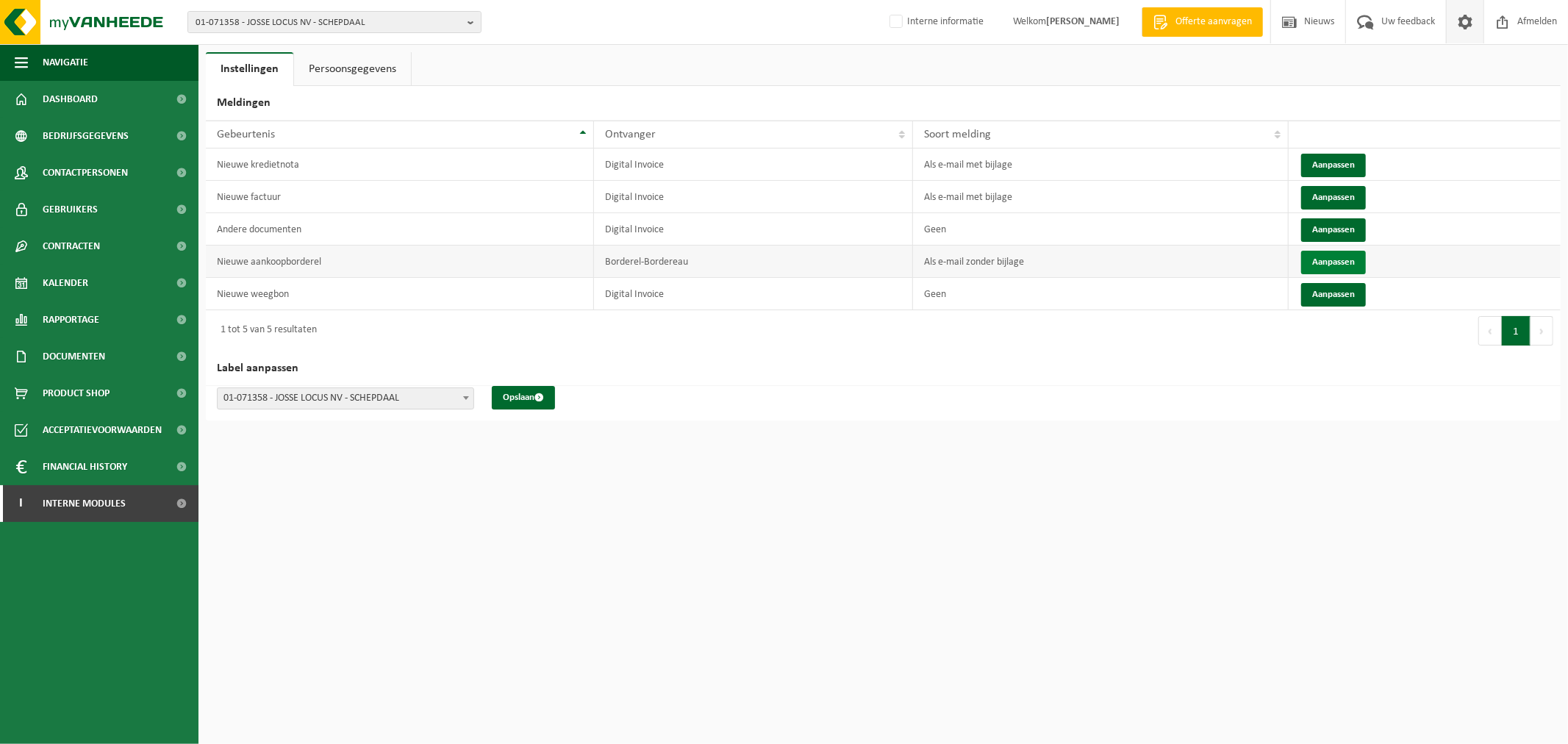
click at [1342, 266] on button "Aanpassen" at bounding box center [1333, 262] width 64 height 24
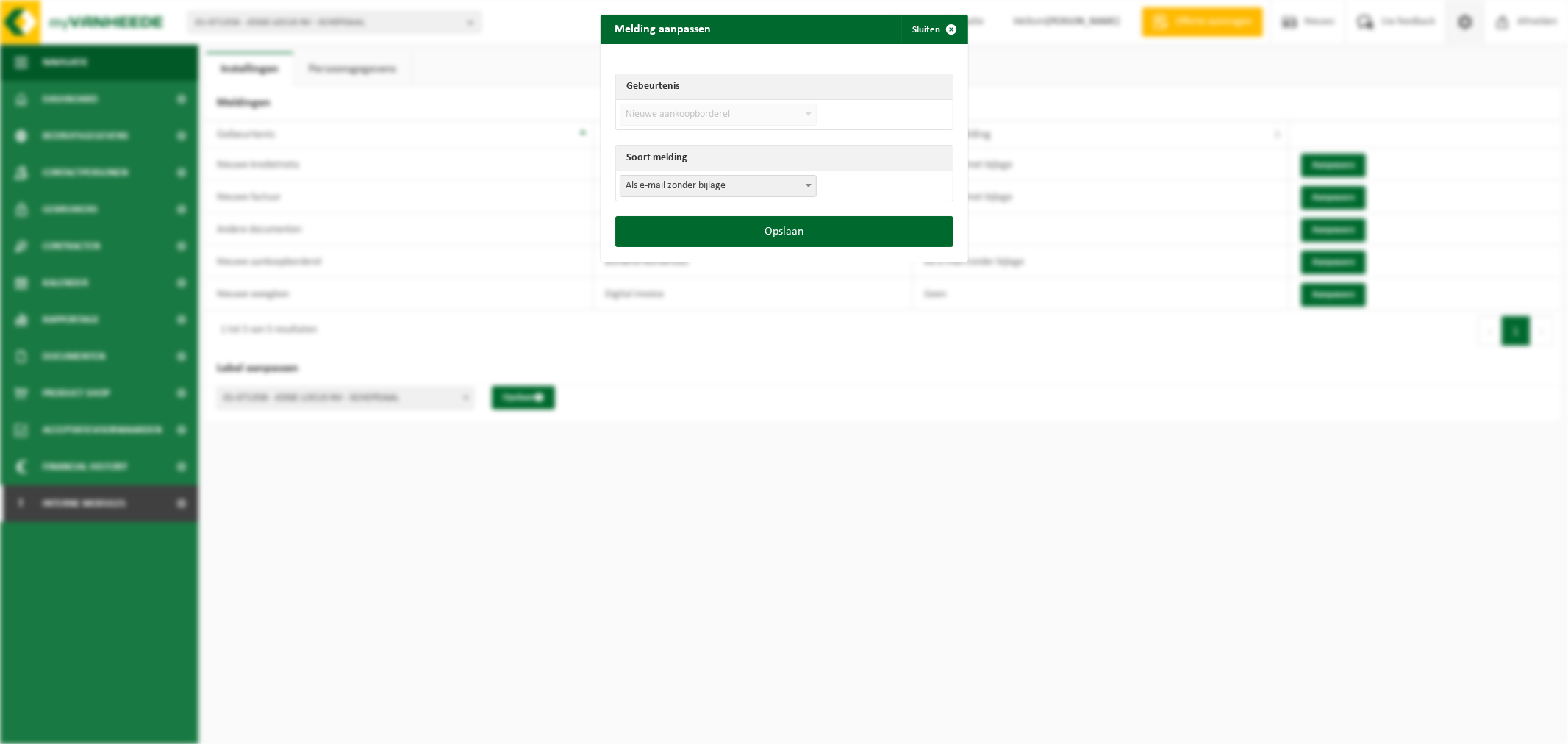
click at [694, 187] on span "Als e-mail zonder bijlage" at bounding box center [718, 185] width 196 height 20
click at [710, 237] on button "Opslaan" at bounding box center [784, 231] width 338 height 31
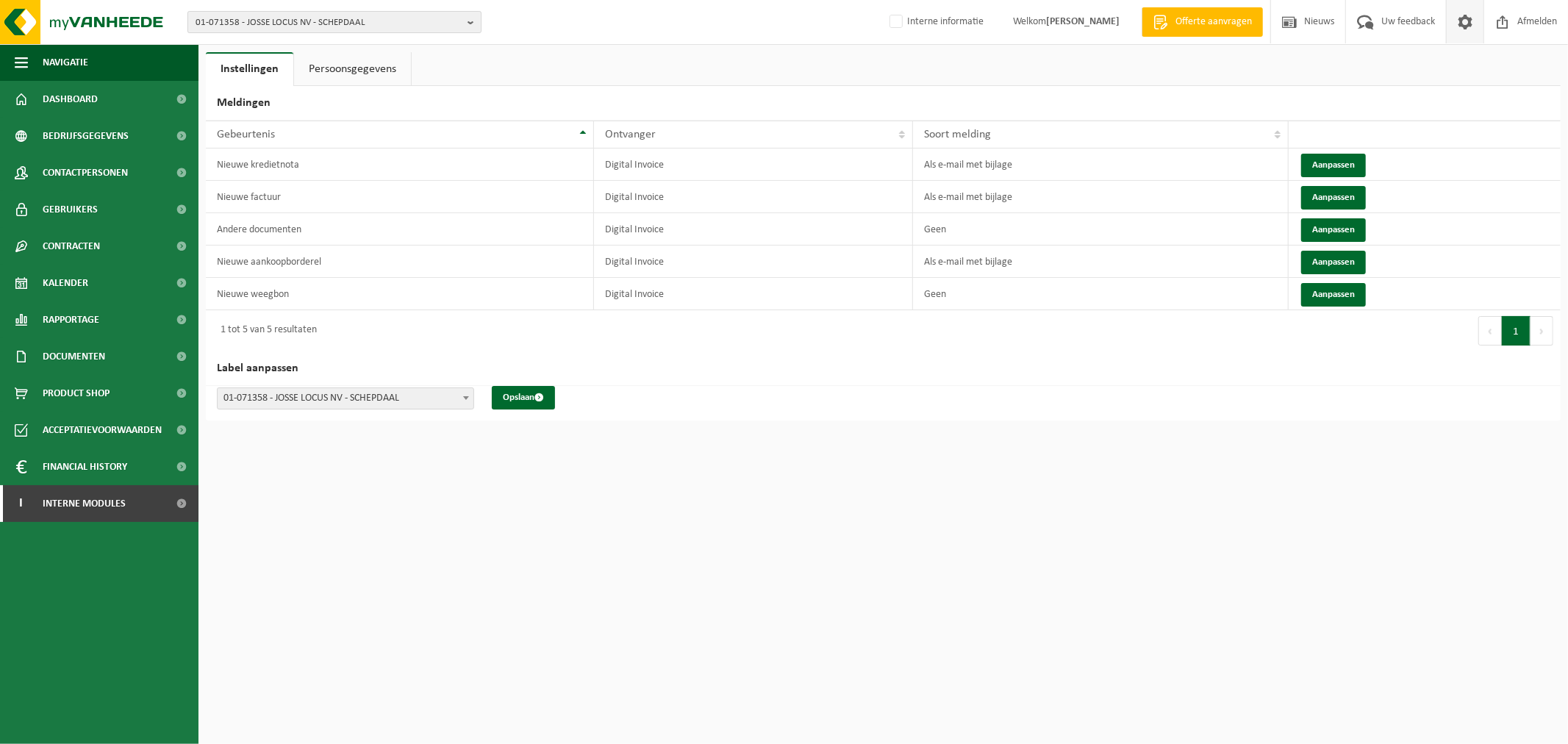
click at [356, 23] on span "01-071358 - JOSSE LOCUS NV - SCHEPDAAL" at bounding box center [328, 22] width 266 height 22
paste input "‪‪‪10-980373"
type input "‪‪‪10-980373"
click at [305, 64] on strong "‪‪‪10-980373" at bounding box center [305, 68] width 44 height 10
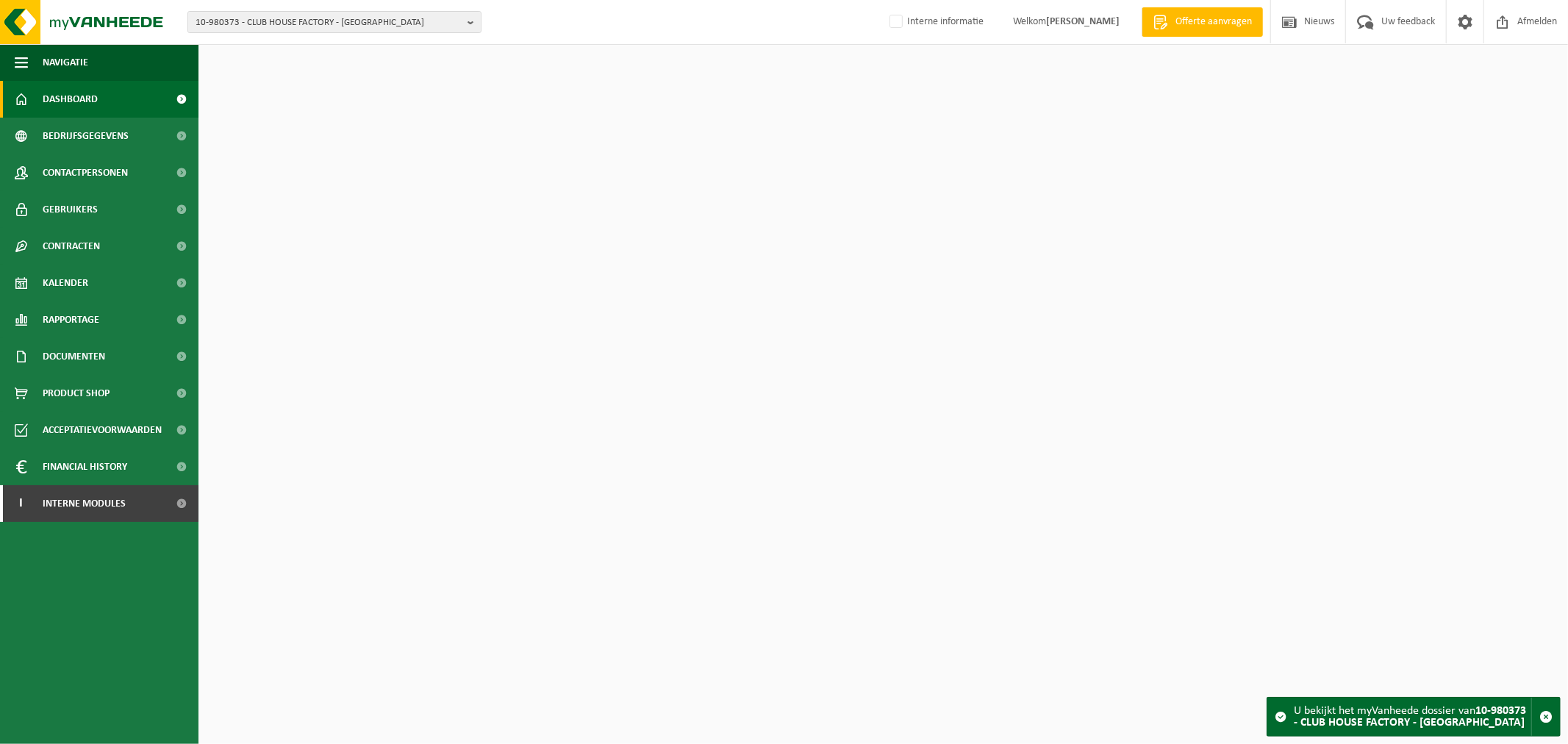
click at [273, 20] on span "10-980373 - CLUB HOUSE FACTORY - [GEOGRAPHIC_DATA]" at bounding box center [328, 22] width 266 height 22
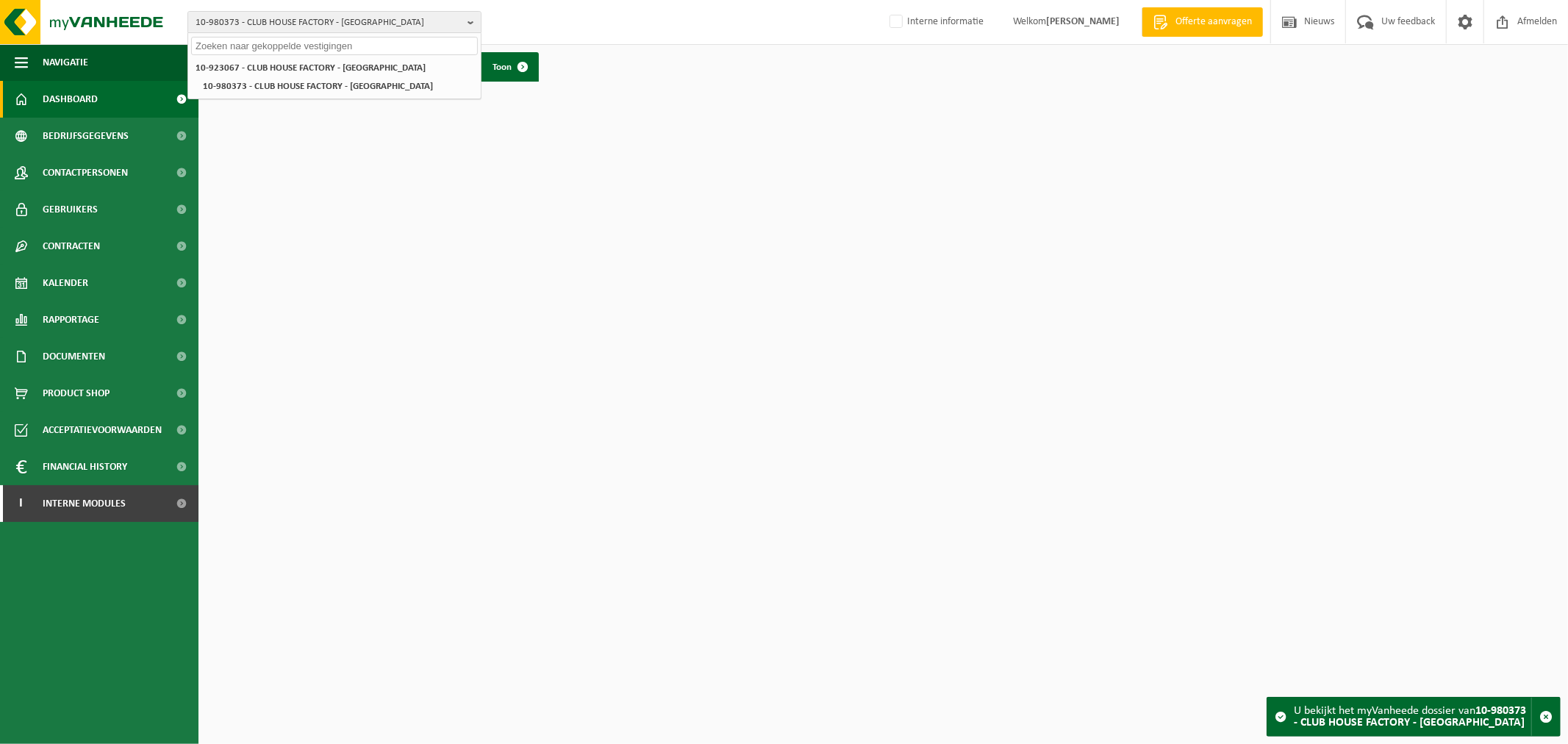
click at [273, 20] on span "10-980373 - CLUB HOUSE FACTORY - [GEOGRAPHIC_DATA]" at bounding box center [328, 22] width 266 height 22
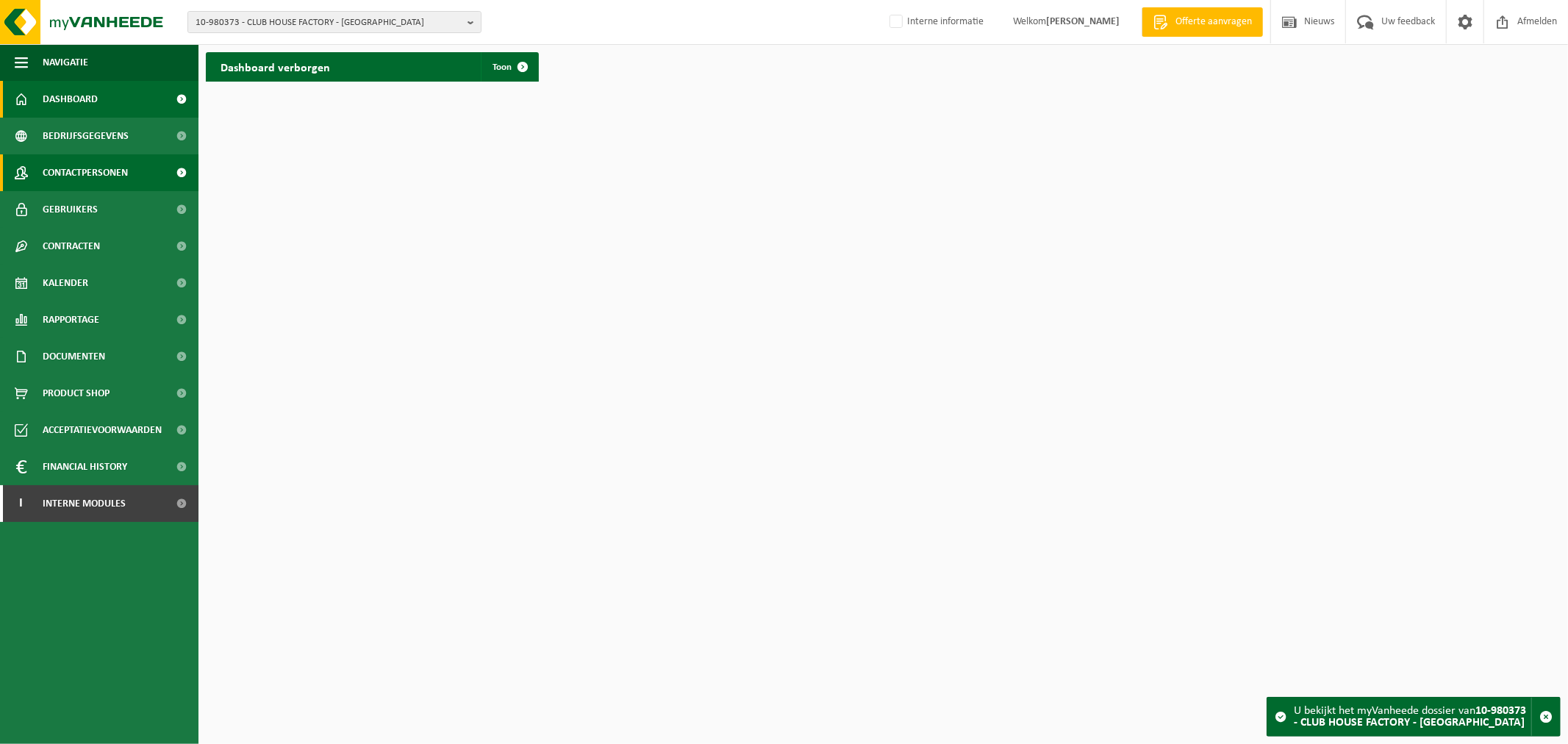
click at [113, 174] on span "Contactpersonen" at bounding box center [84, 173] width 85 height 36
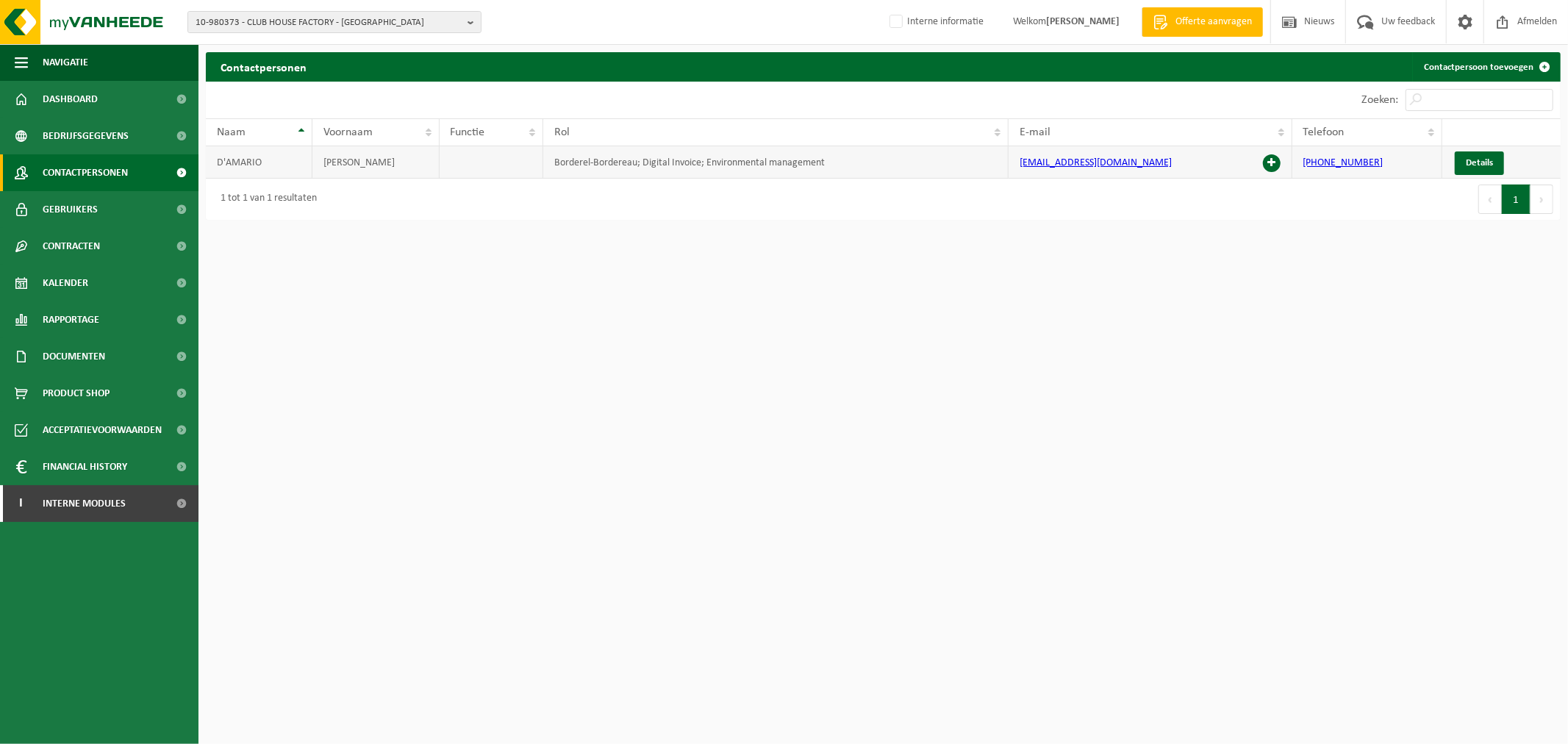
click at [1272, 167] on span at bounding box center [1271, 163] width 17 height 17
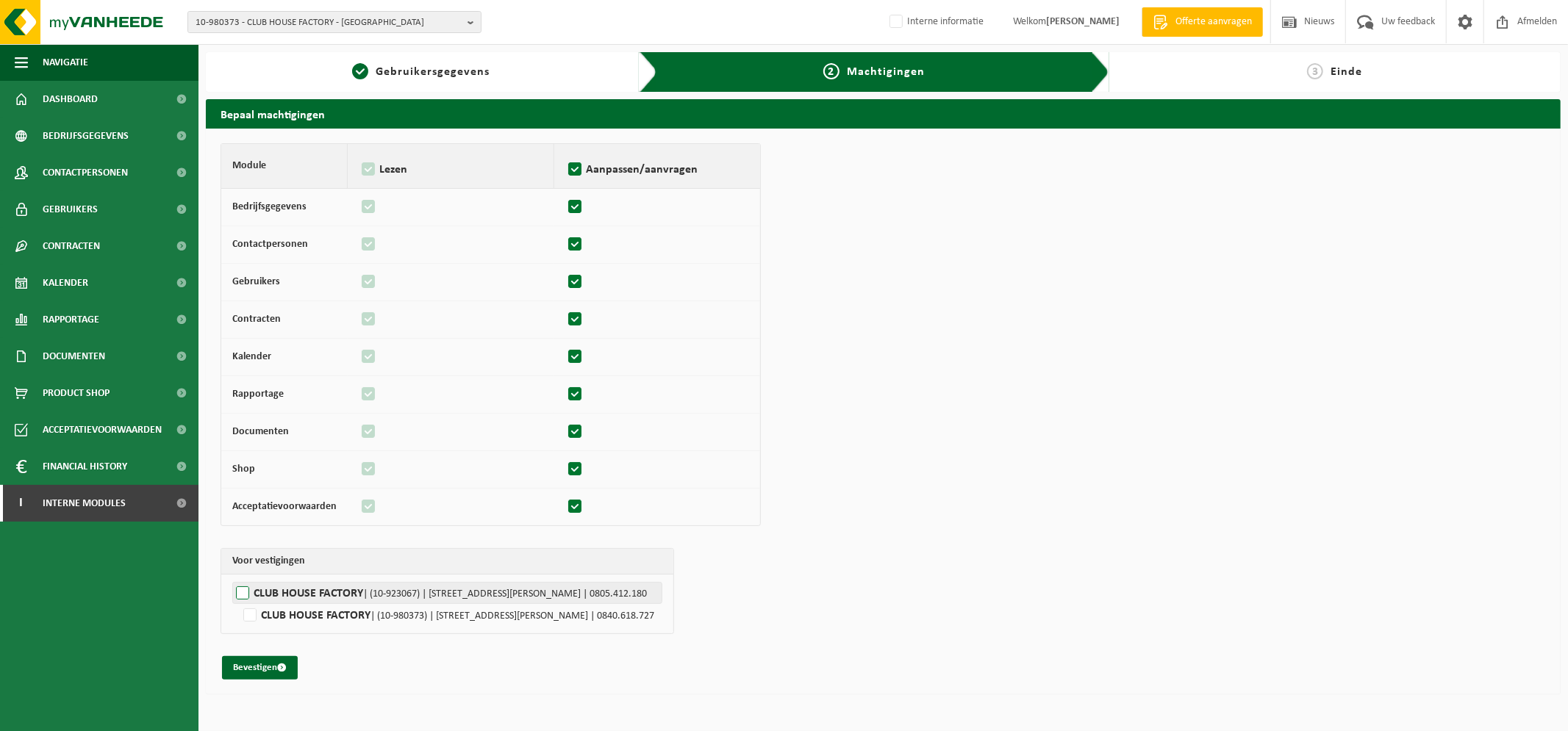
click at [277, 592] on label"] "CLUB HOUSE FACTORY | (10-923067) | [STREET_ADDRESS][PERSON_NAME] | 0805.412.180" at bounding box center [447, 593] width 430 height 22
click at [277, 592] on input "CLUB HOUSE FACTORY | (10-923067) | [STREET_ADDRESS][PERSON_NAME] | 0805.412.180" at bounding box center [1016, 593] width 1568 height 22
checkbox input "true"
click at [252, 676] on button "Bevestigen" at bounding box center [259, 668] width 76 height 24
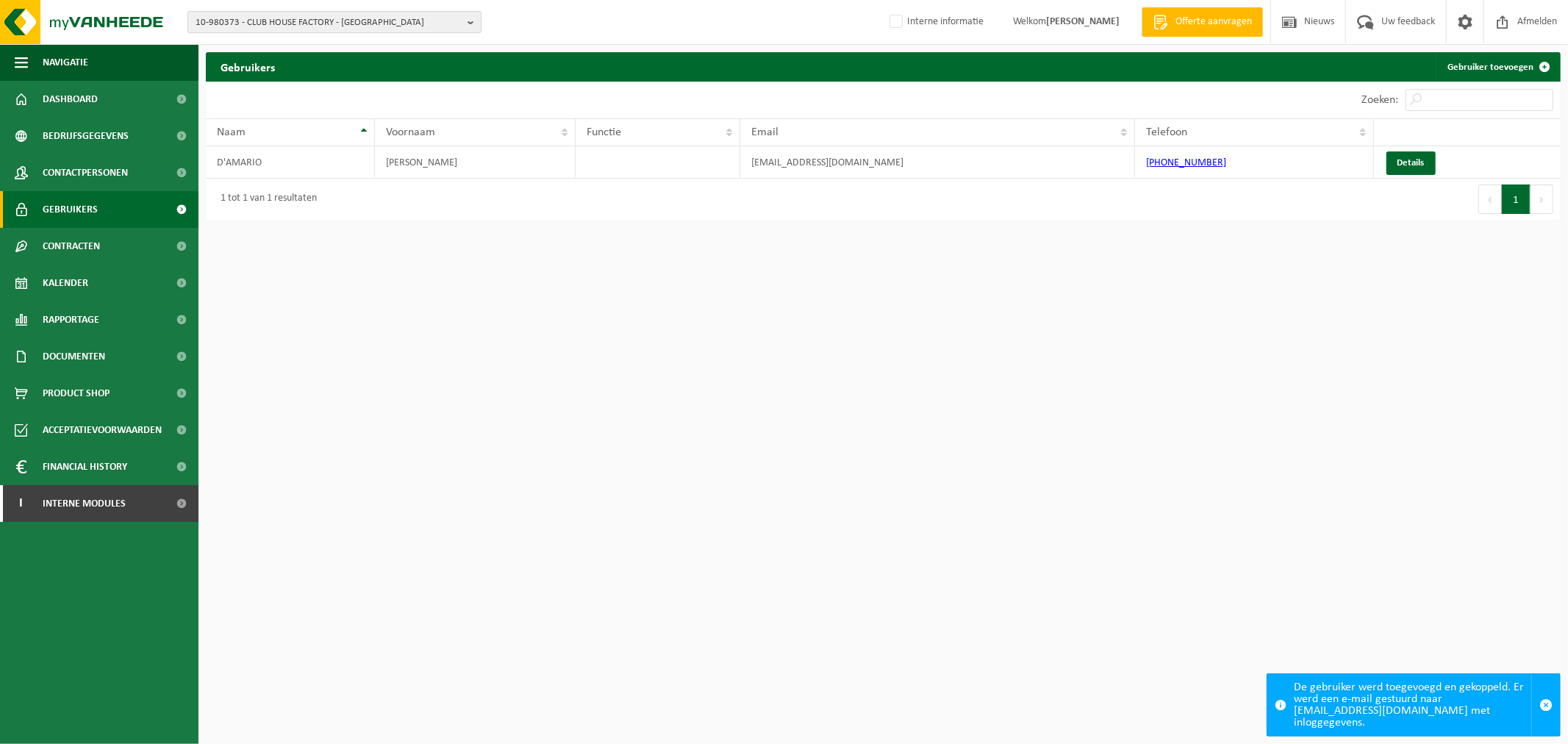
click at [312, 32] on span "10-980373 - CLUB HOUSE FACTORY - HUY" at bounding box center [328, 22] width 266 height 22
paste input "10-748201"
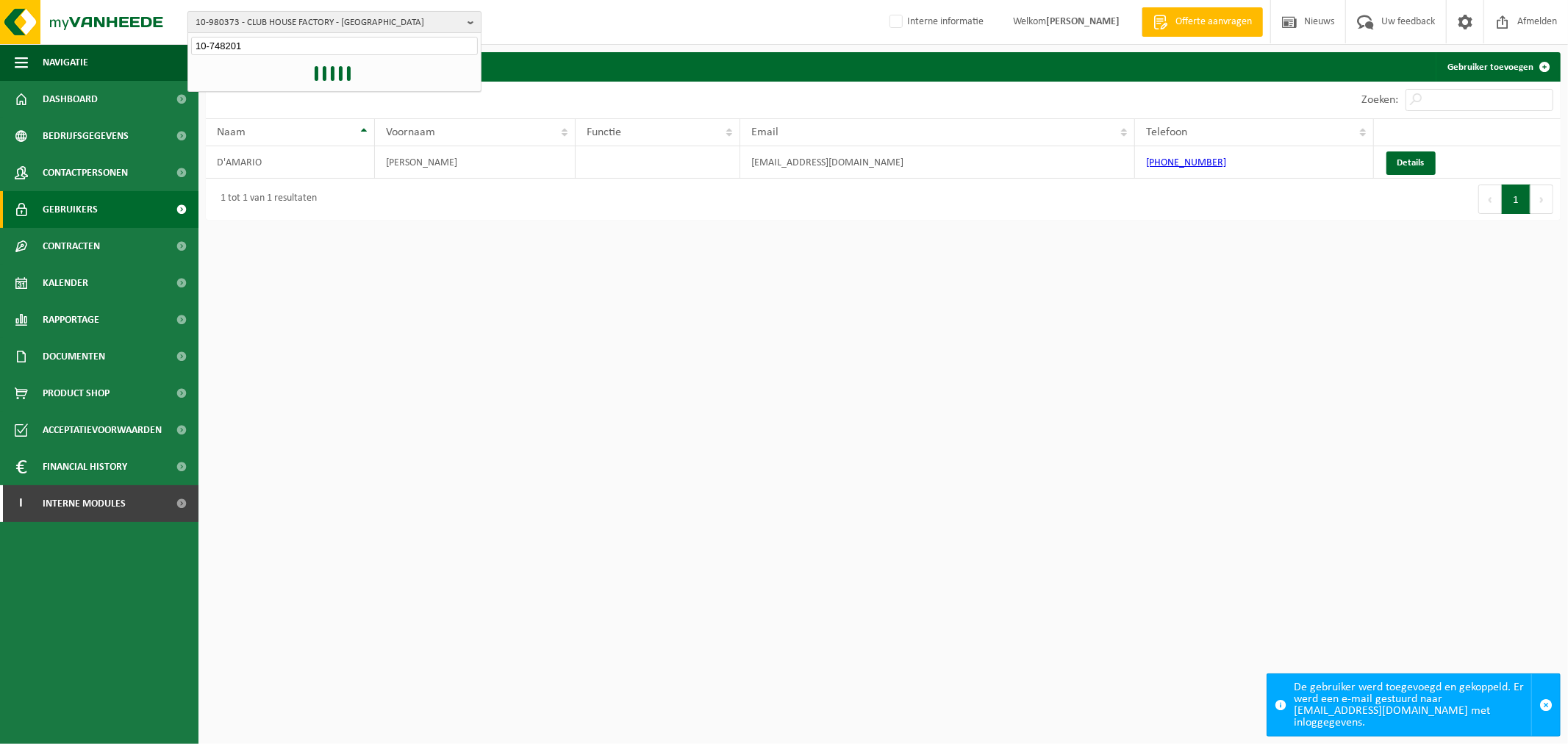
type input "10-748201"
click at [313, 18] on span "10-980373 - CLUB HOUSE FACTORY - HUY" at bounding box center [328, 22] width 266 height 22
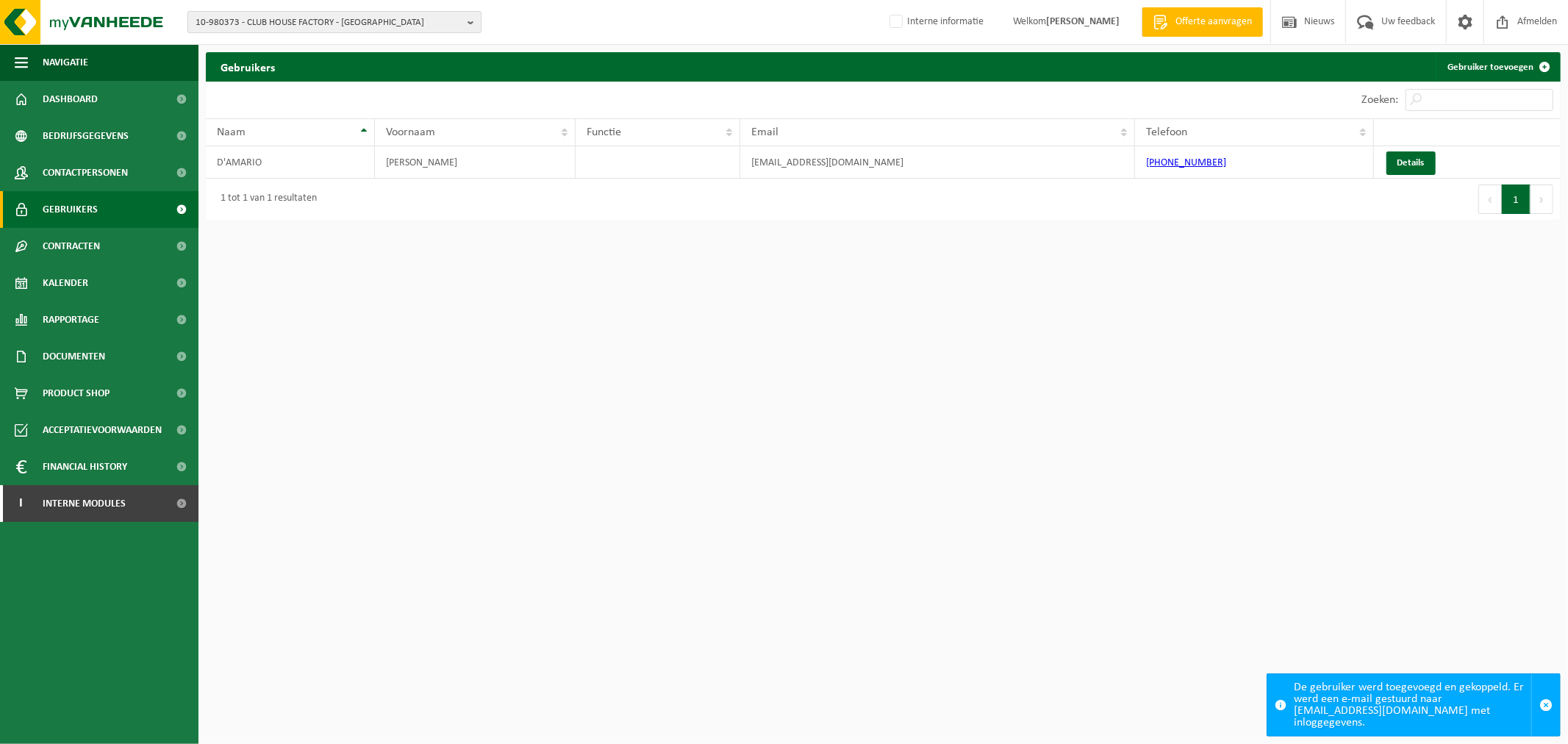
click at [313, 18] on span "10-980373 - CLUB HOUSE FACTORY - HUY" at bounding box center [328, 22] width 266 height 22
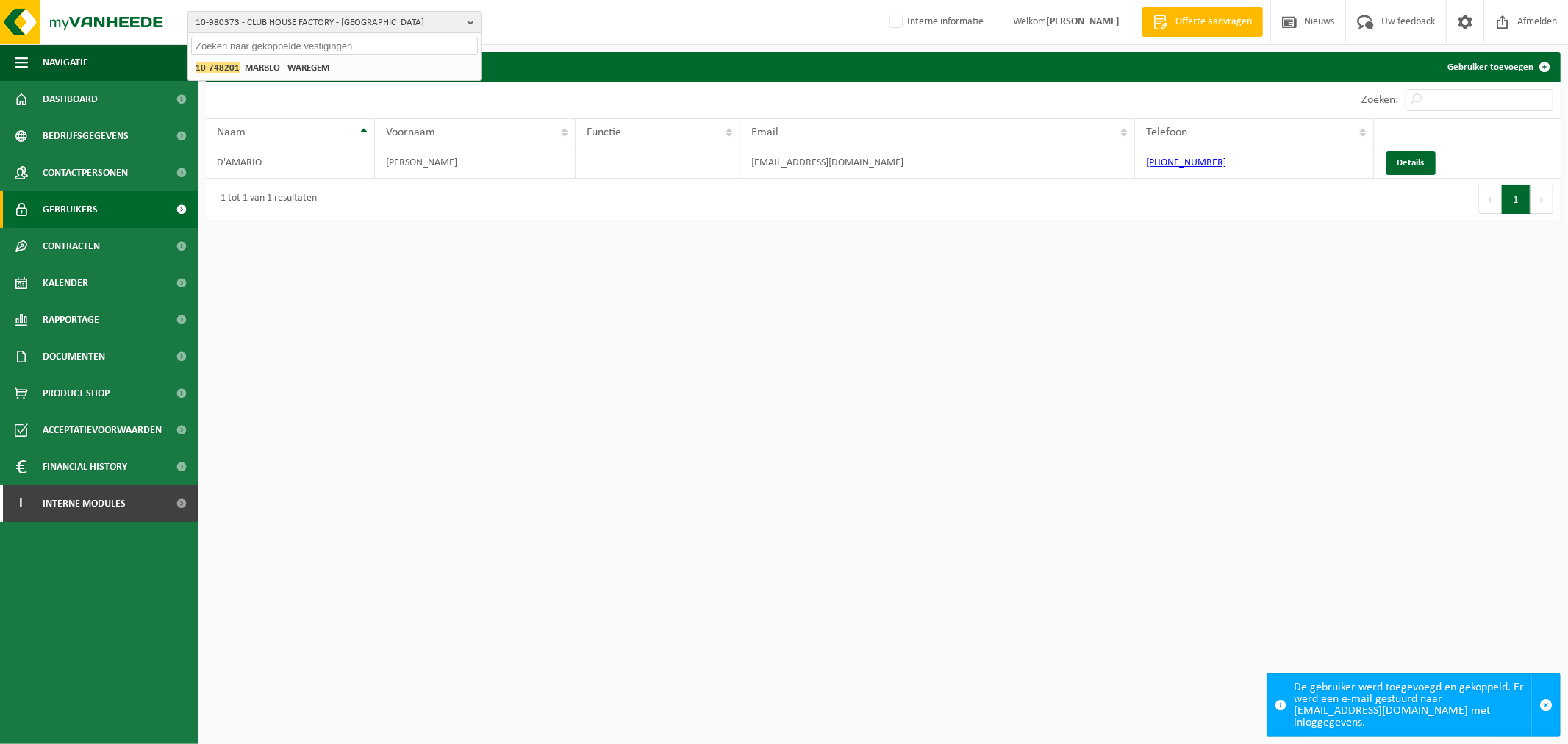
paste input "10-748201"
type input "10-748201"
click at [254, 69] on strong "10-748201 - MARBLO - WAREGEM" at bounding box center [262, 66] width 133 height 11
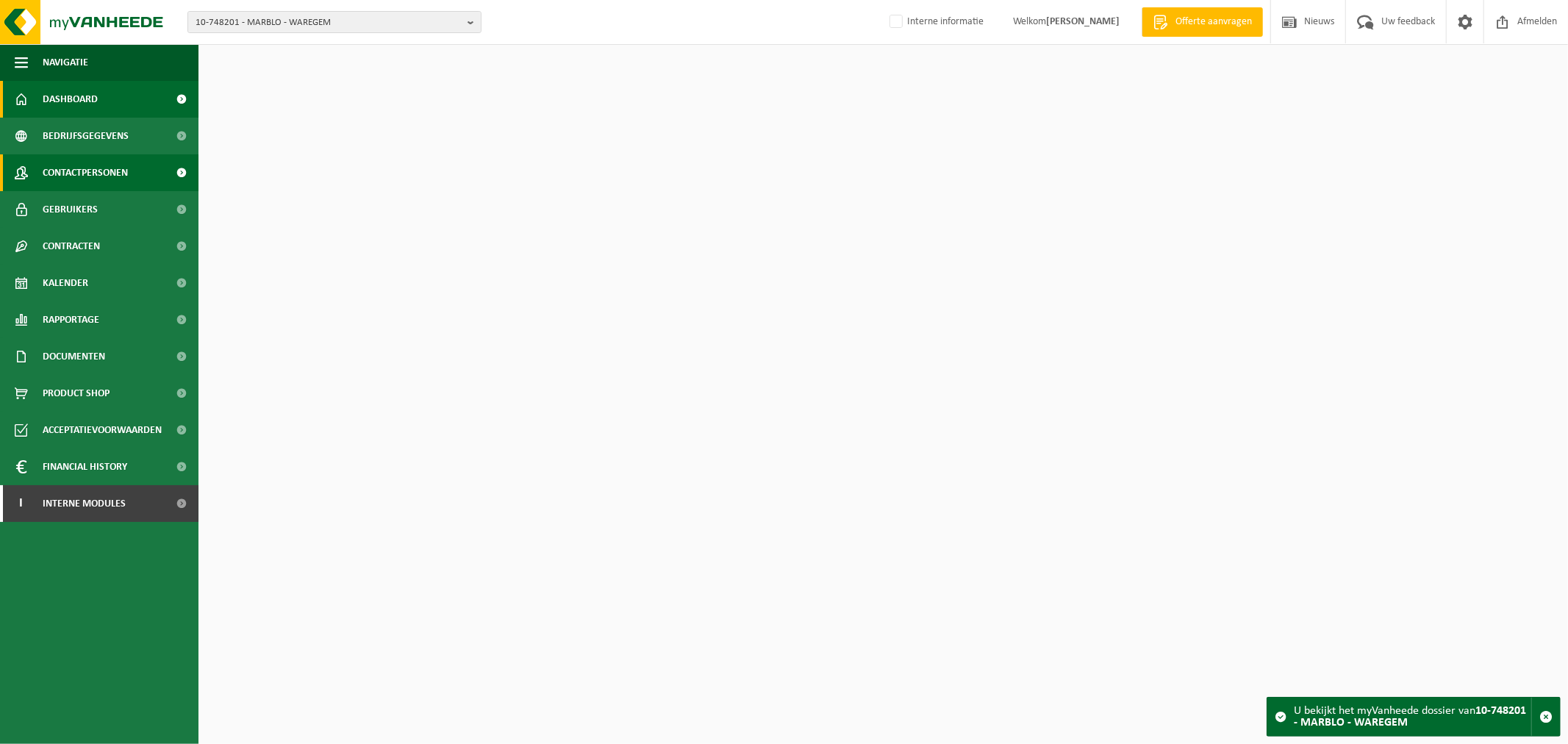
click at [90, 161] on span "Contactpersonen" at bounding box center [84, 173] width 85 height 36
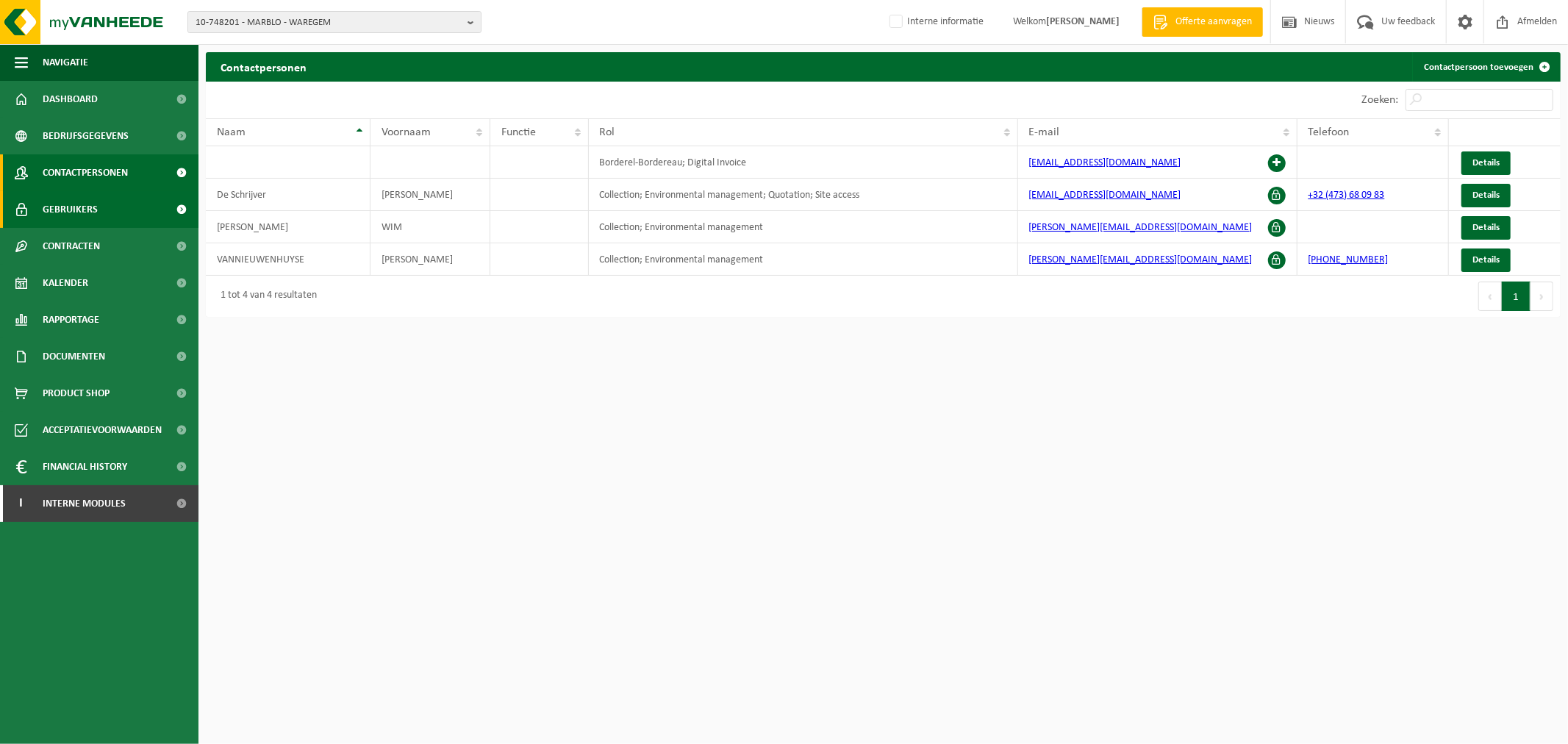
click at [76, 215] on span "Gebruikers" at bounding box center [69, 209] width 55 height 36
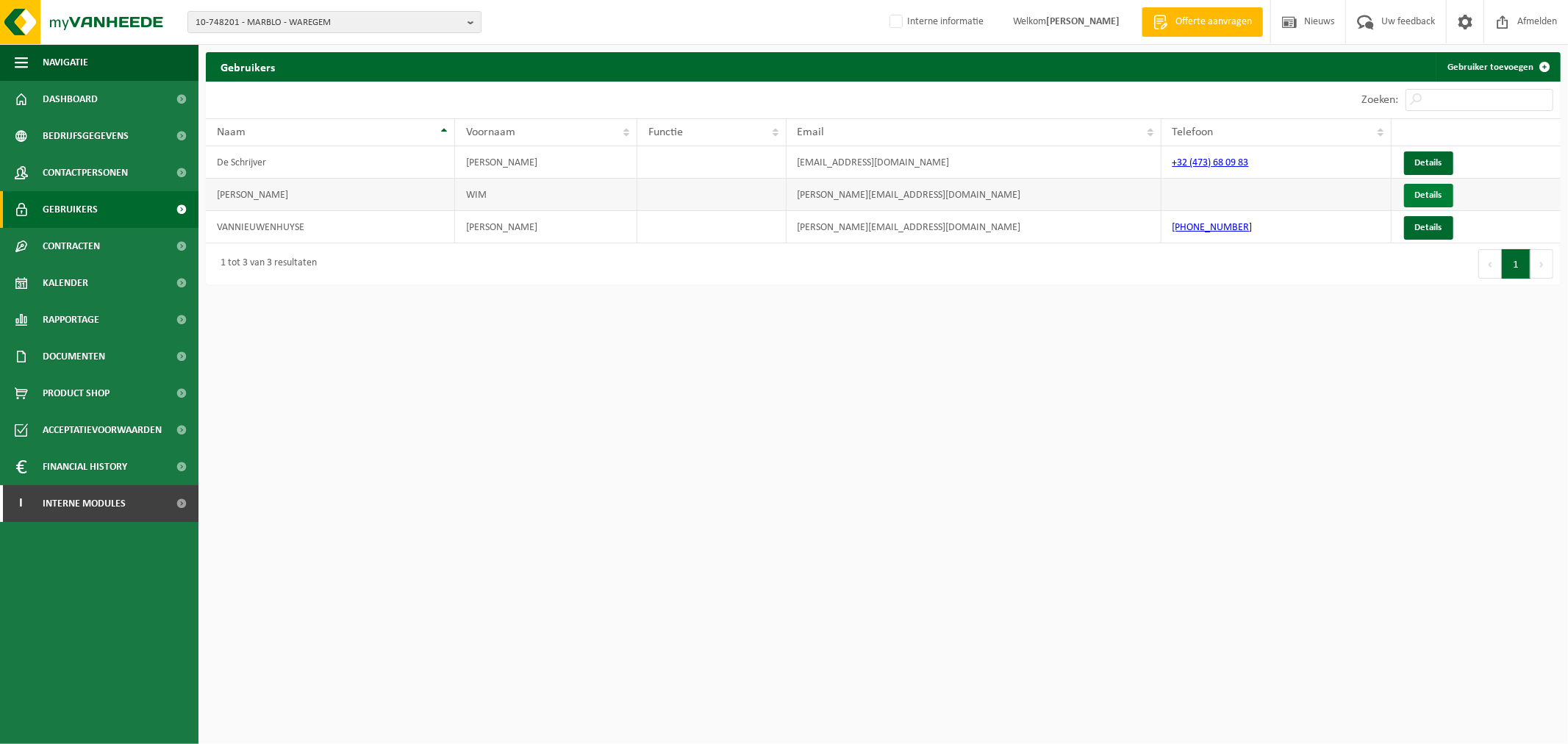
click at [1434, 200] on span "Details" at bounding box center [1428, 195] width 27 height 10
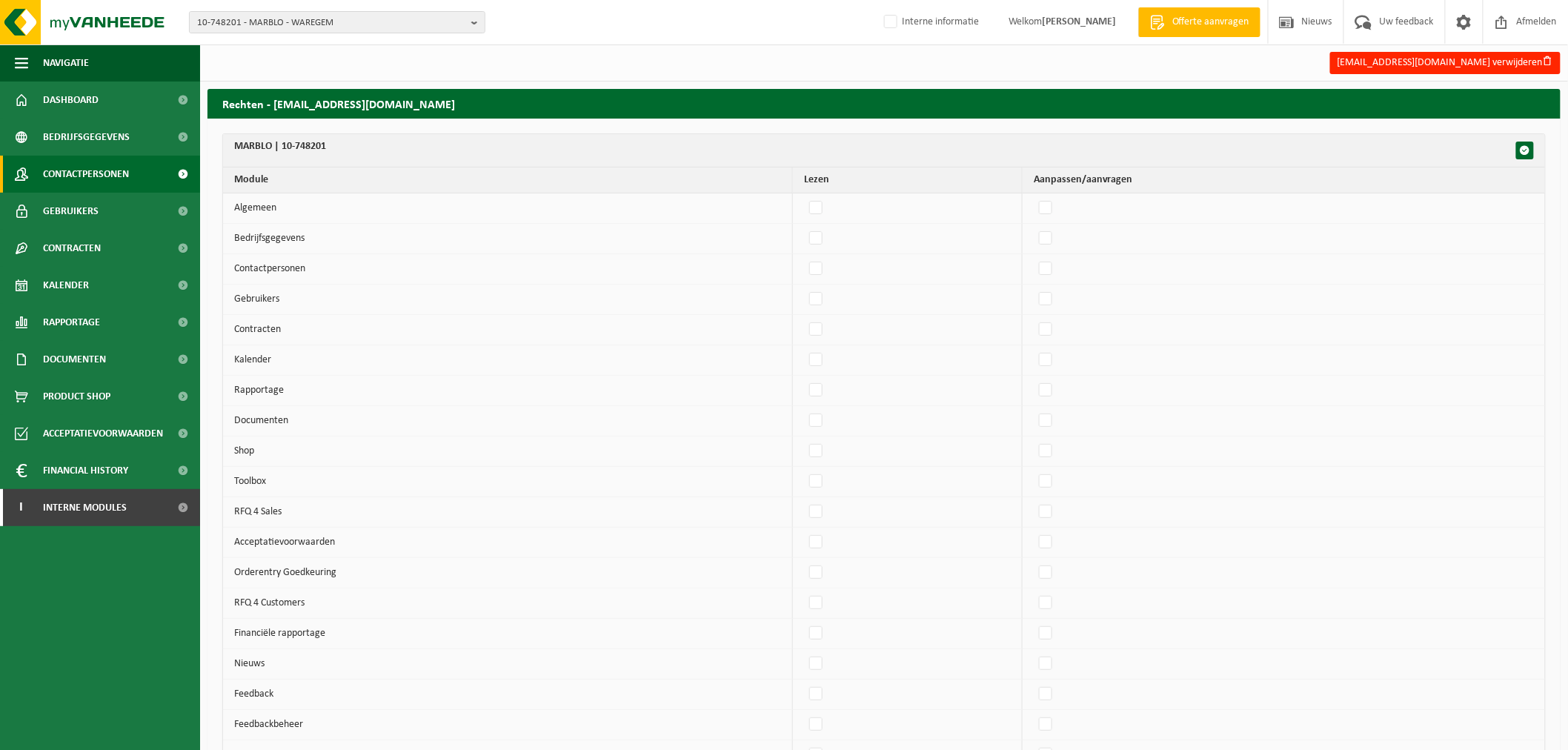
click at [94, 176] on span "Contactpersonen" at bounding box center [85, 174] width 86 height 37
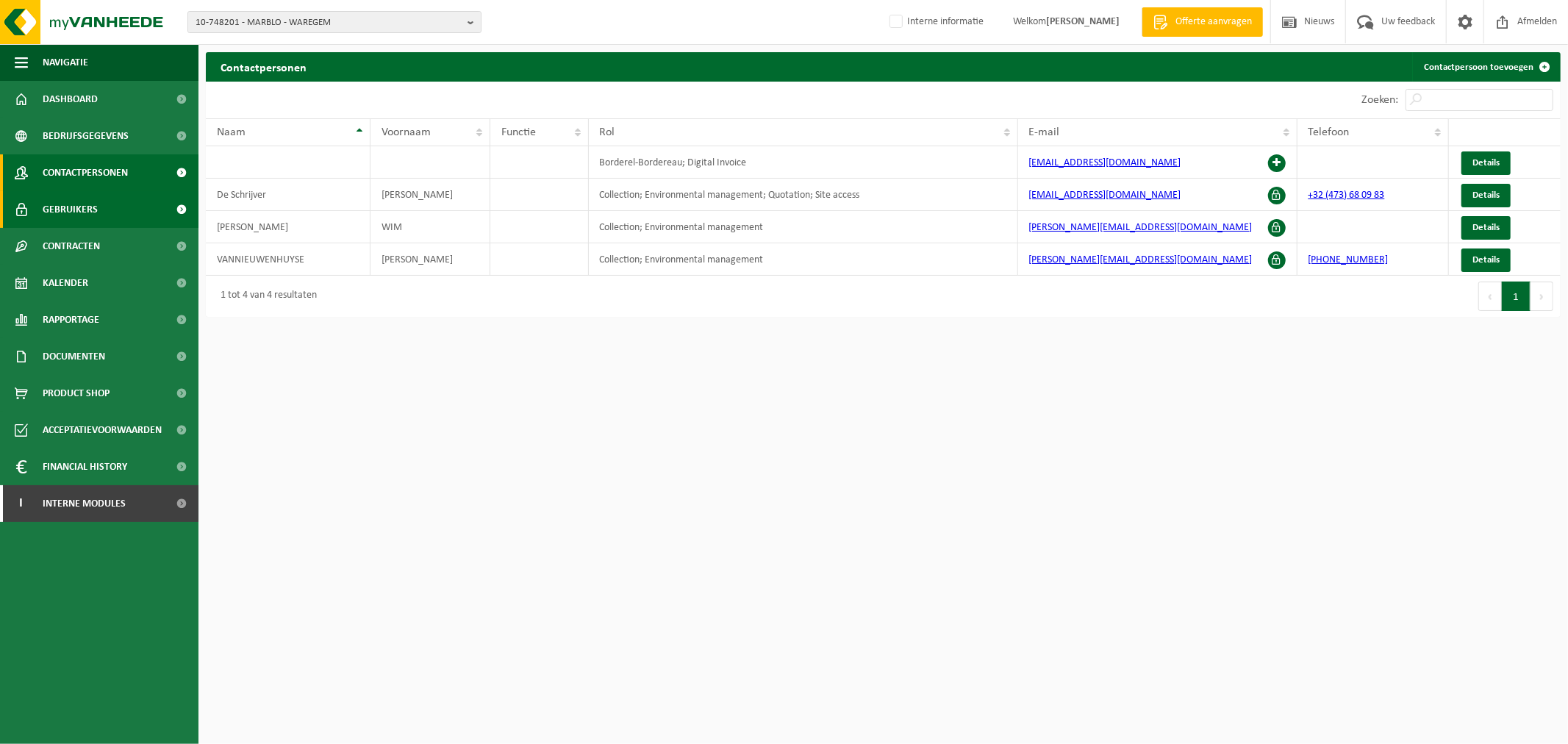
click at [77, 216] on span "Gebruikers" at bounding box center [69, 209] width 55 height 36
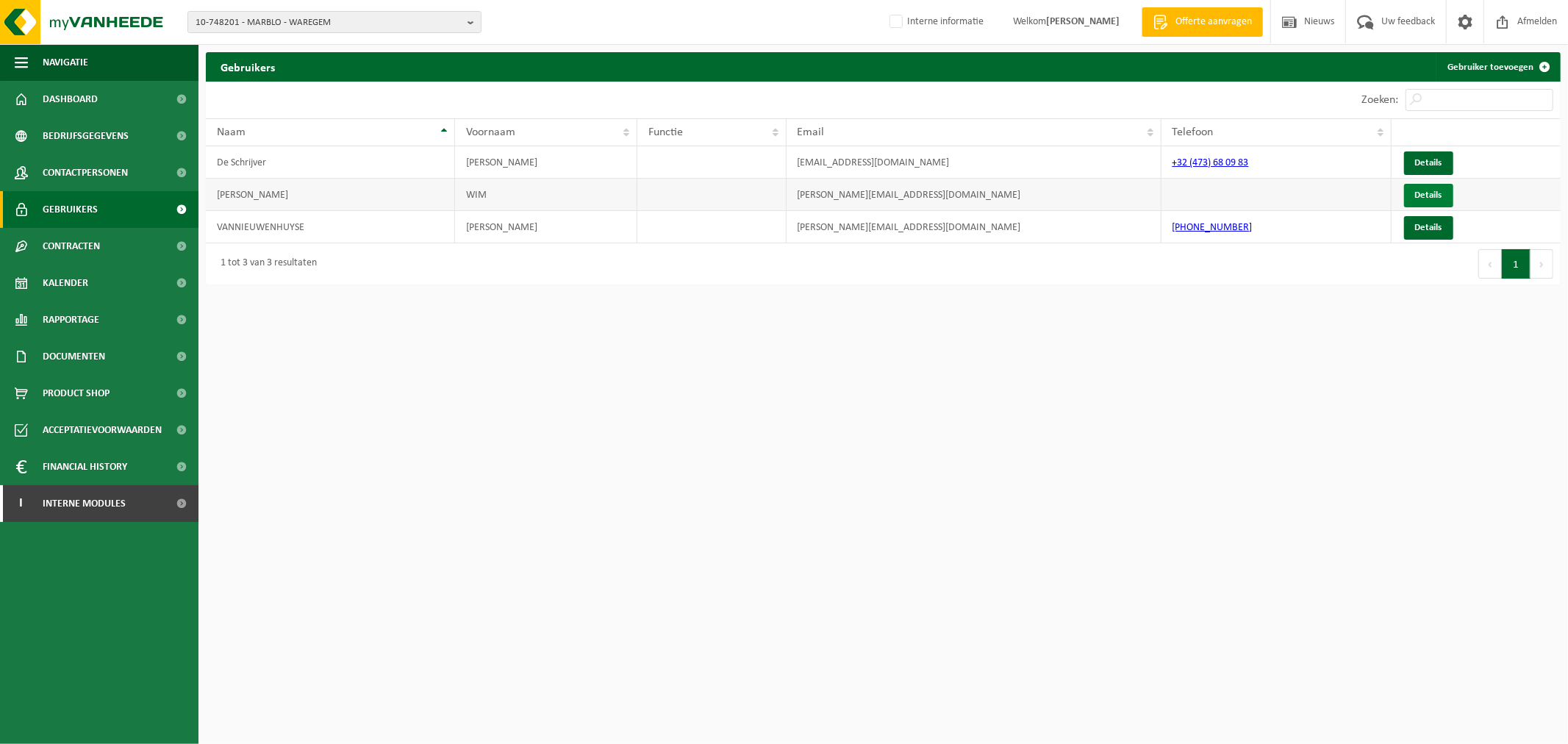
click at [1432, 195] on span "Details" at bounding box center [1428, 195] width 27 height 10
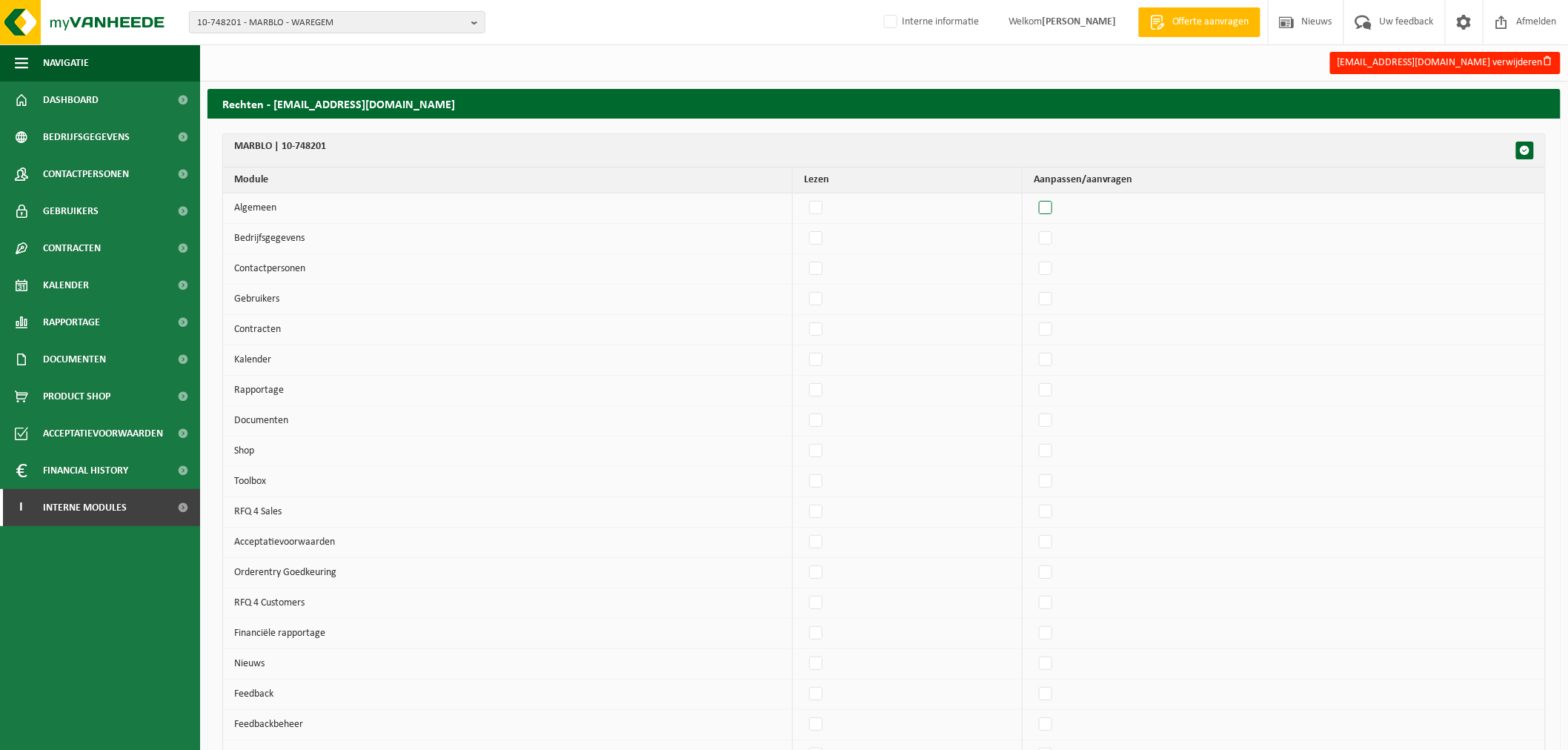
click at [1056, 204] on label"] at bounding box center [1046, 208] width 20 height 22
click at [1033, 197] on input "checkbox" at bounding box center [1033, 196] width 1 height 1
checkbox input "true"
click at [1052, 243] on label"] at bounding box center [1046, 238] width 20 height 22
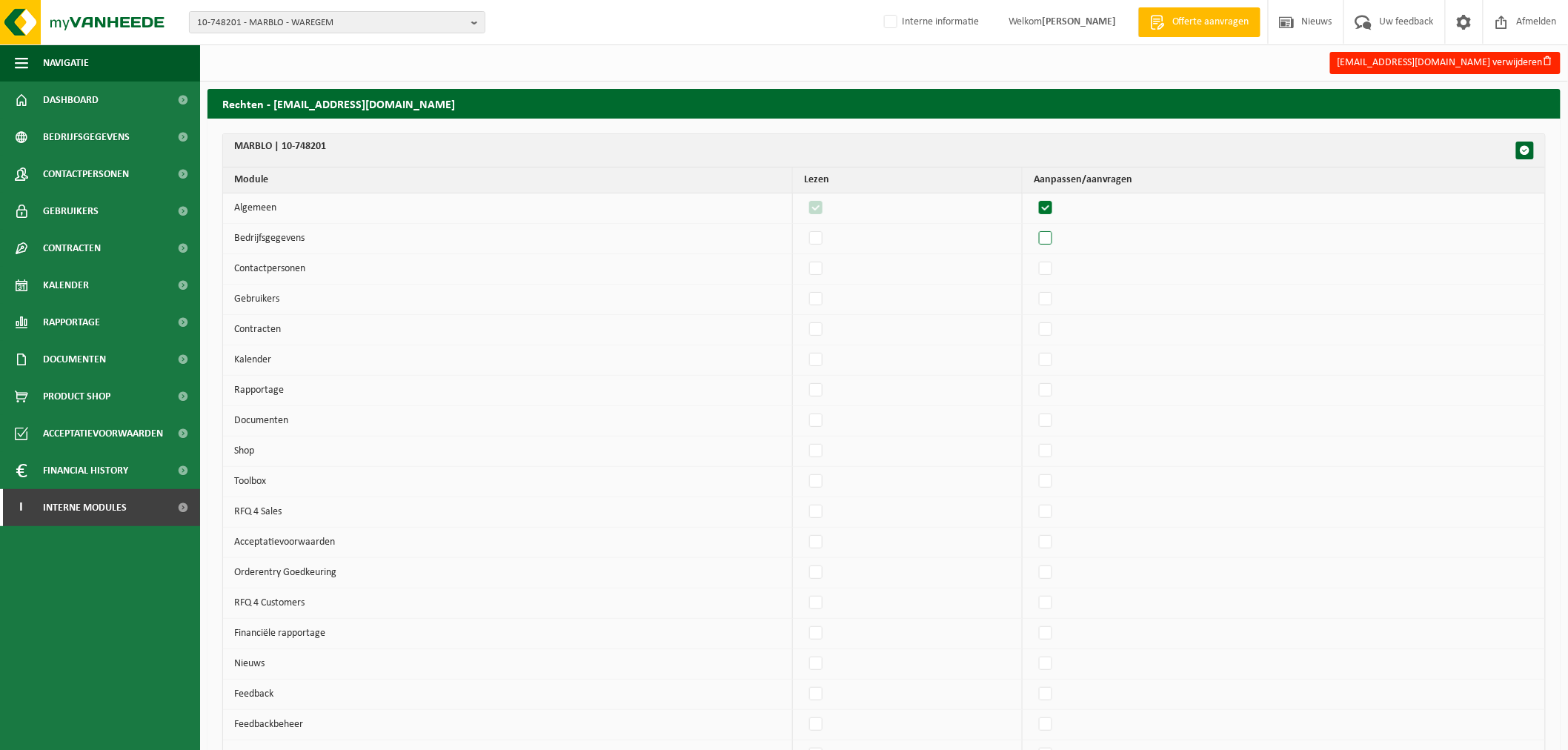
click at [1033, 227] on input "checkbox" at bounding box center [1033, 226] width 1 height 1
checkbox input "true"
drag, startPoint x: 1055, startPoint y: 272, endPoint x: 1055, endPoint y: 302, distance: 30.0
click at [1055, 272] on label"] at bounding box center [1046, 269] width 20 height 22
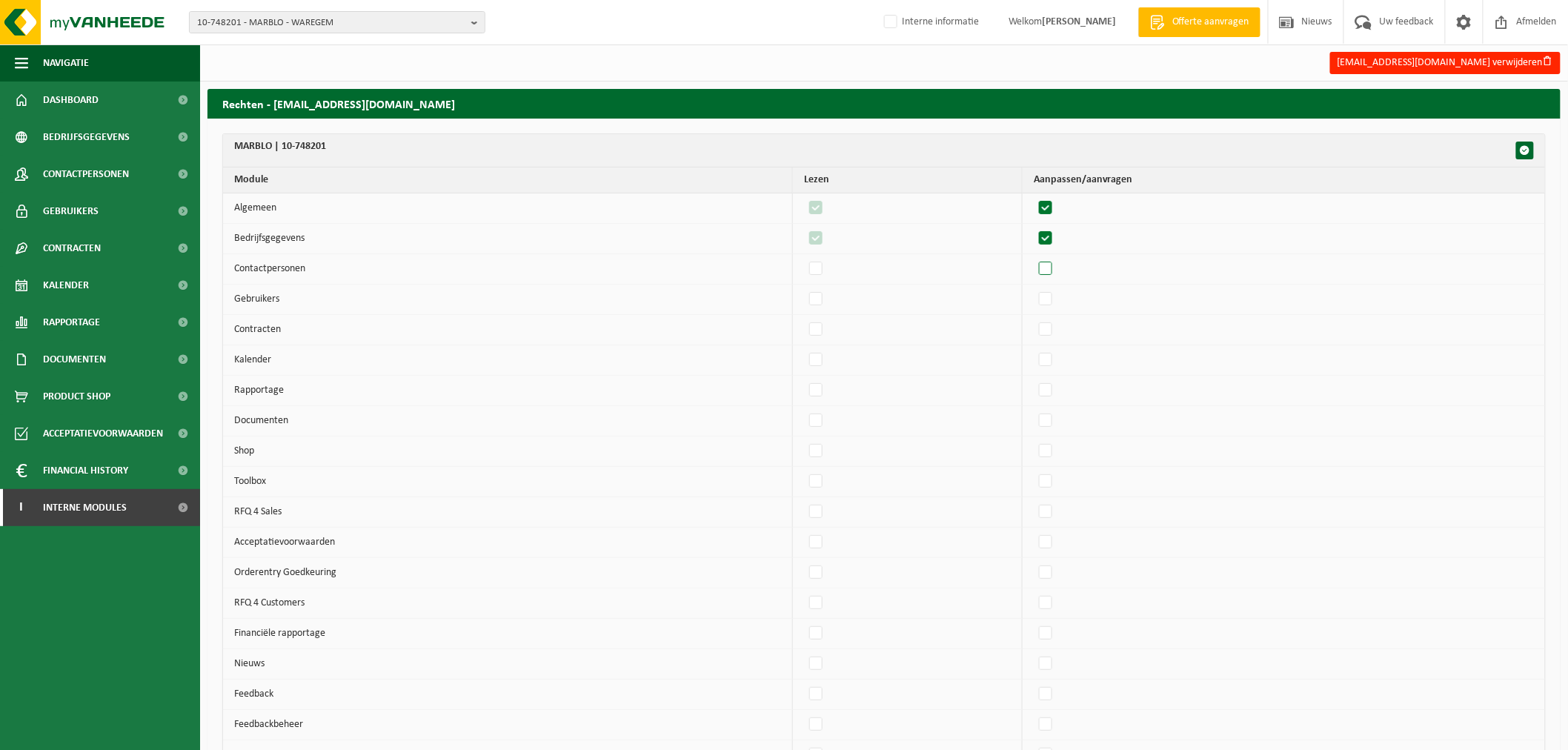
click at [1033, 258] on input "checkbox" at bounding box center [1033, 257] width 1 height 1
checkbox input "true"
click at [1055, 307] on label"] at bounding box center [1046, 299] width 20 height 22
click at [1033, 288] on input "checkbox" at bounding box center [1033, 287] width 1 height 1
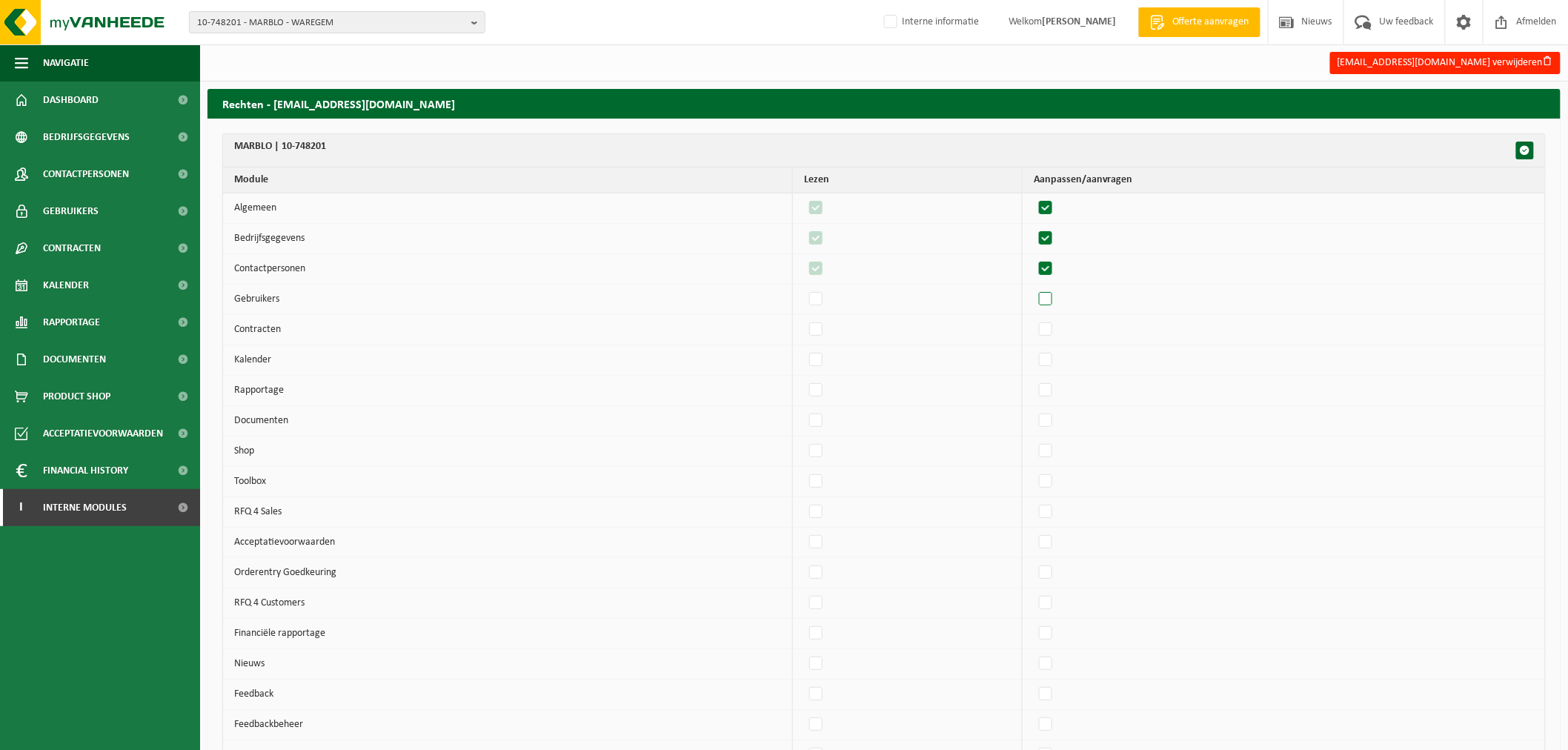
checkbox input "true"
drag, startPoint x: 1054, startPoint y: 331, endPoint x: 1049, endPoint y: 358, distance: 27.5
click at [1054, 337] on label"] at bounding box center [1046, 329] width 20 height 22
click at [1033, 318] on input "checkbox" at bounding box center [1033, 318] width 1 height 1
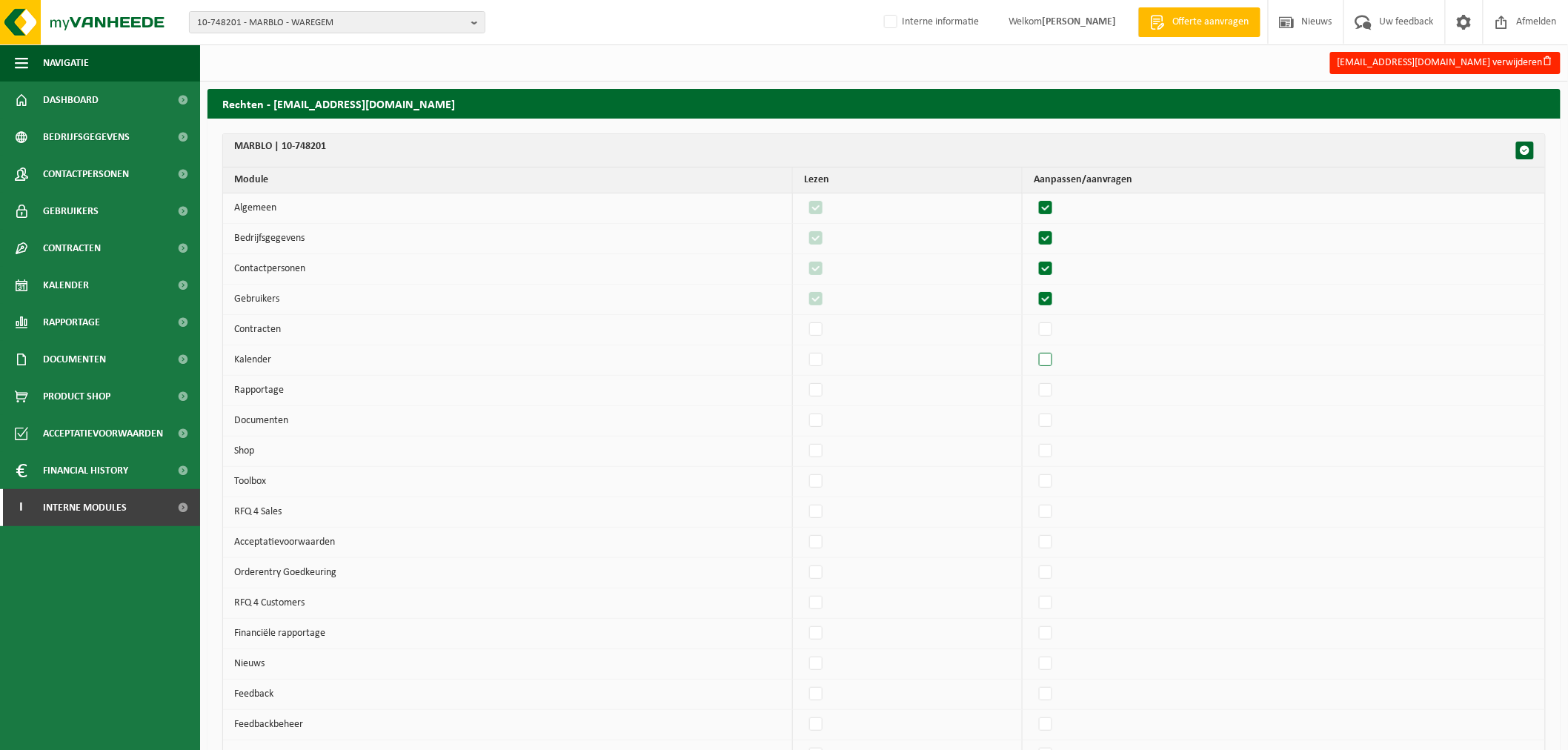
checkbox input "true"
click at [1050, 366] on label"] at bounding box center [1046, 360] width 20 height 22
click at [1033, 349] on input "checkbox" at bounding box center [1033, 348] width 1 height 1
checkbox input "true"
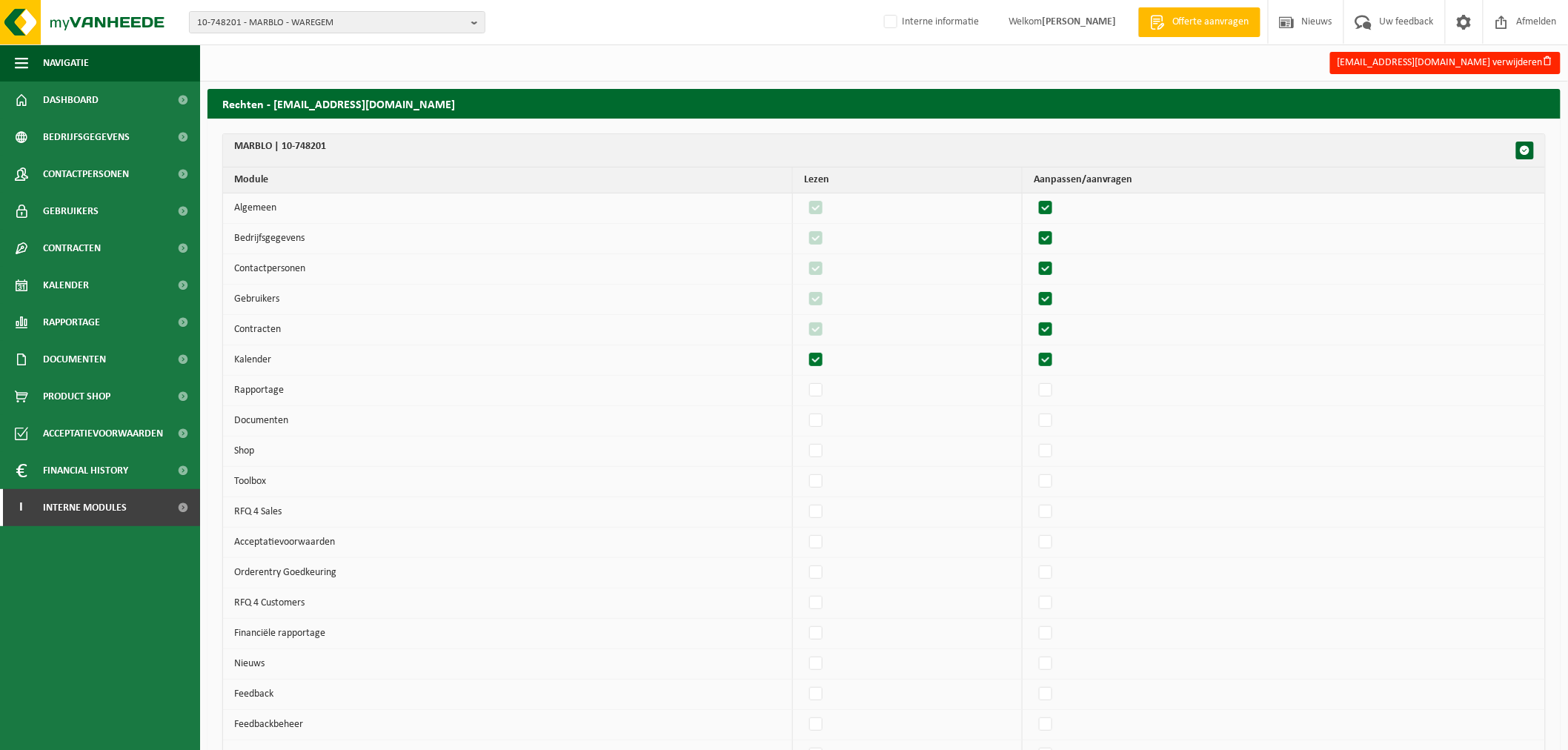
checkbox input "true"
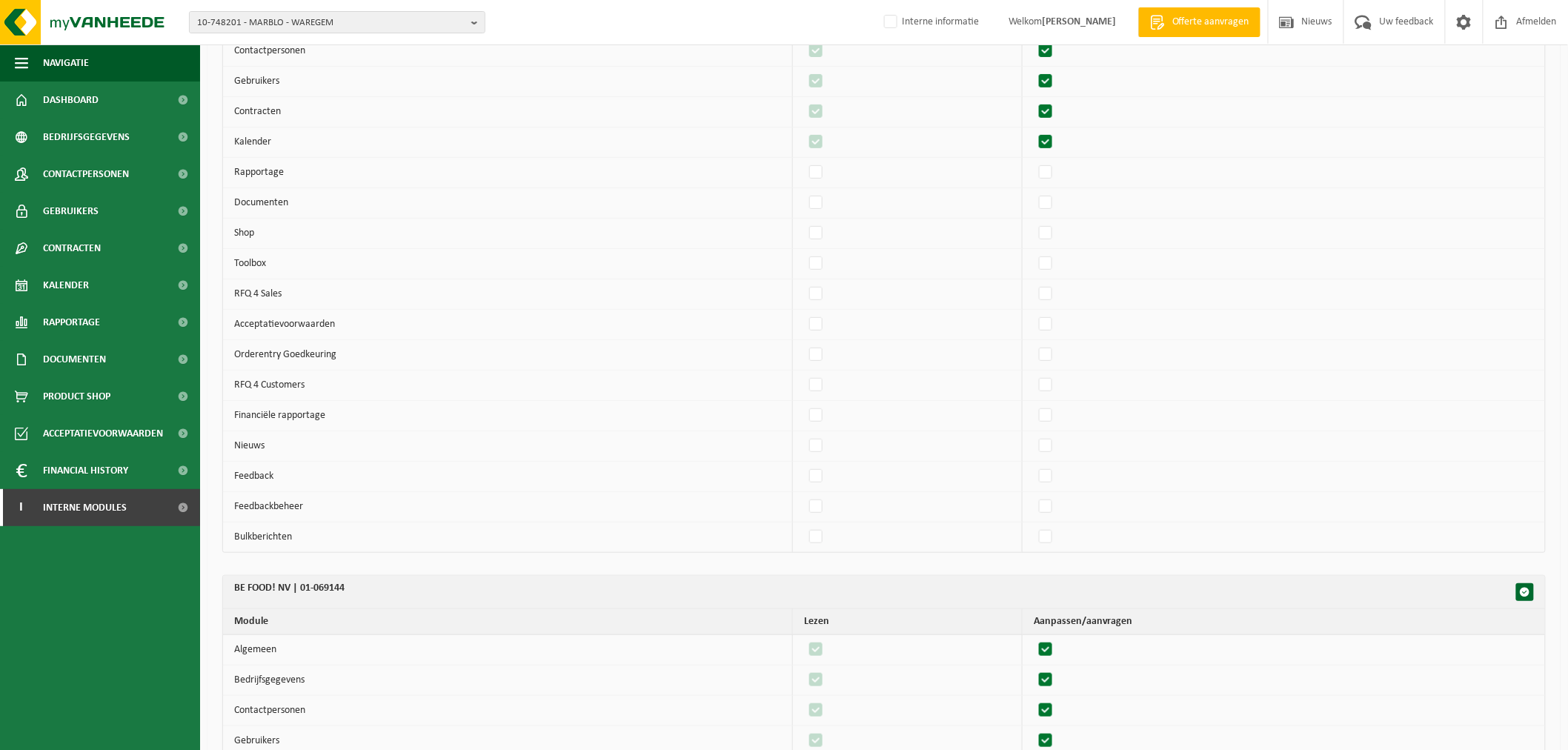
scroll to position [247, 0]
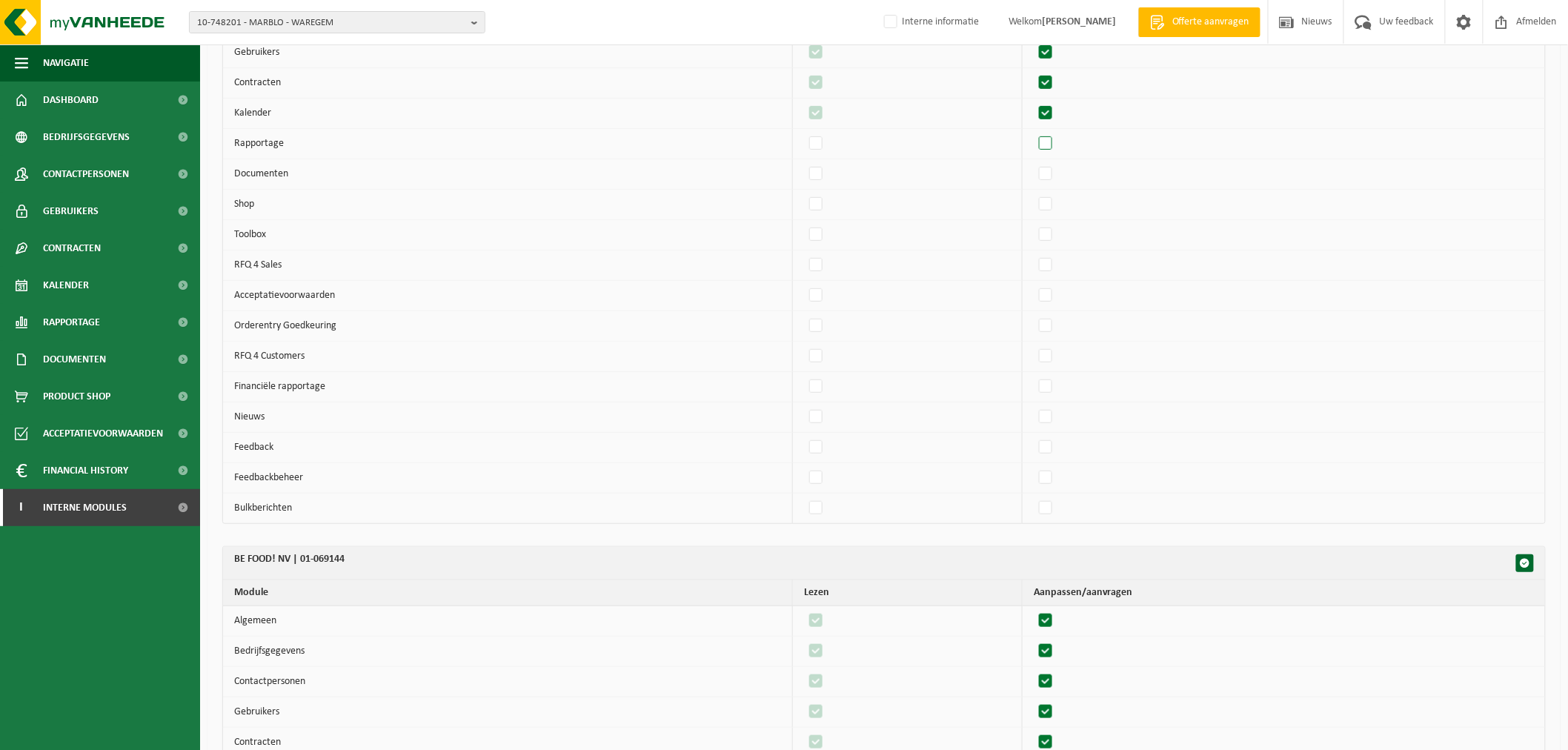
click at [1054, 142] on label"] at bounding box center [1046, 143] width 20 height 22
click at [1033, 133] on input "checkbox" at bounding box center [1033, 132] width 1 height 1
checkbox input "true"
click at [1056, 179] on label"] at bounding box center [1046, 173] width 20 height 22
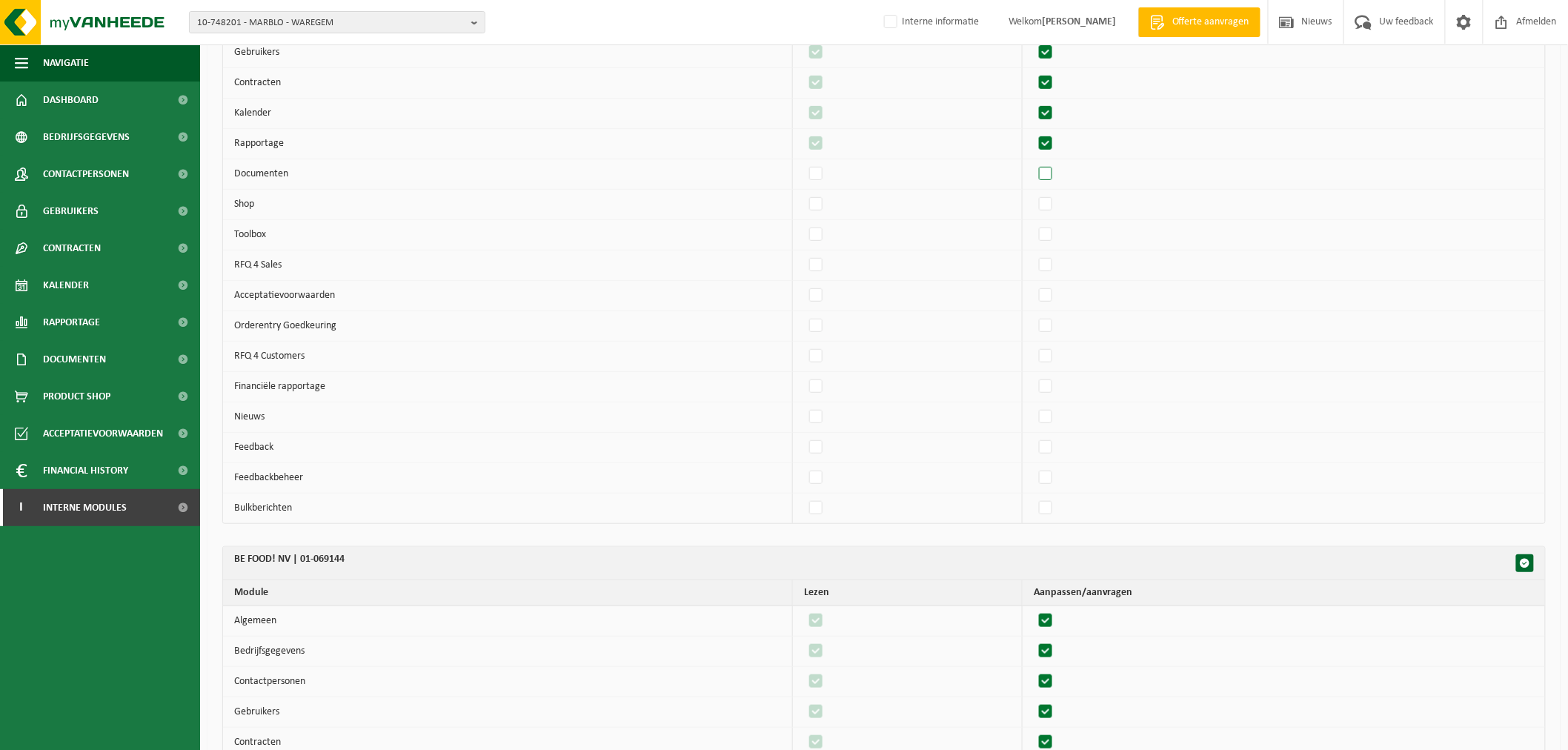
click at [1033, 163] on input "checkbox" at bounding box center [1033, 163] width 1 height 1
checkbox input "true"
click at [1056, 298] on label"] at bounding box center [1046, 295] width 20 height 22
click at [1033, 285] on input "checkbox" at bounding box center [1033, 284] width 1 height 1
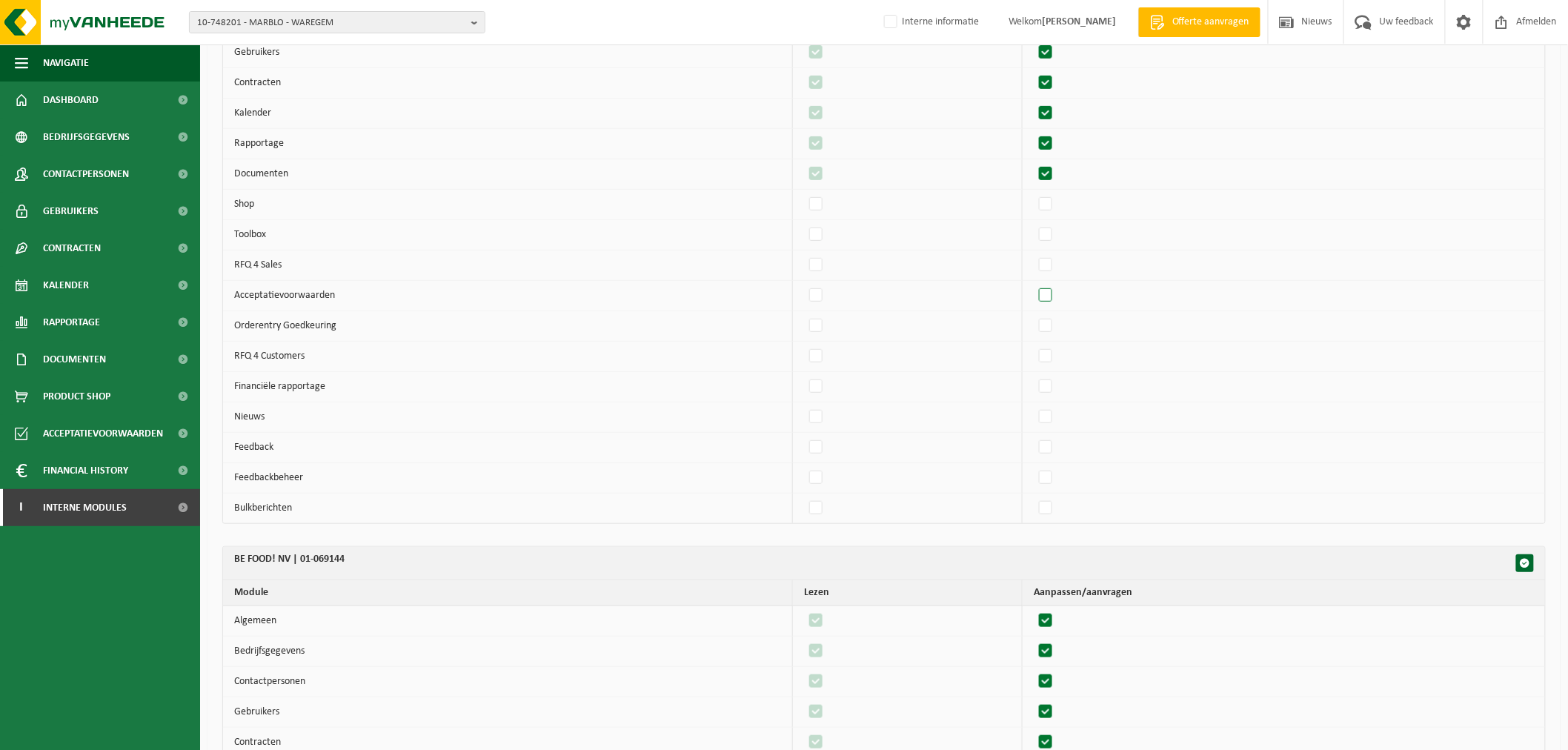
checkbox input "true"
click at [1062, 191] on td at bounding box center [1284, 204] width 522 height 30
click at [1056, 207] on label"] at bounding box center [1046, 204] width 20 height 22
click at [1033, 194] on input "checkbox" at bounding box center [1033, 193] width 1 height 1
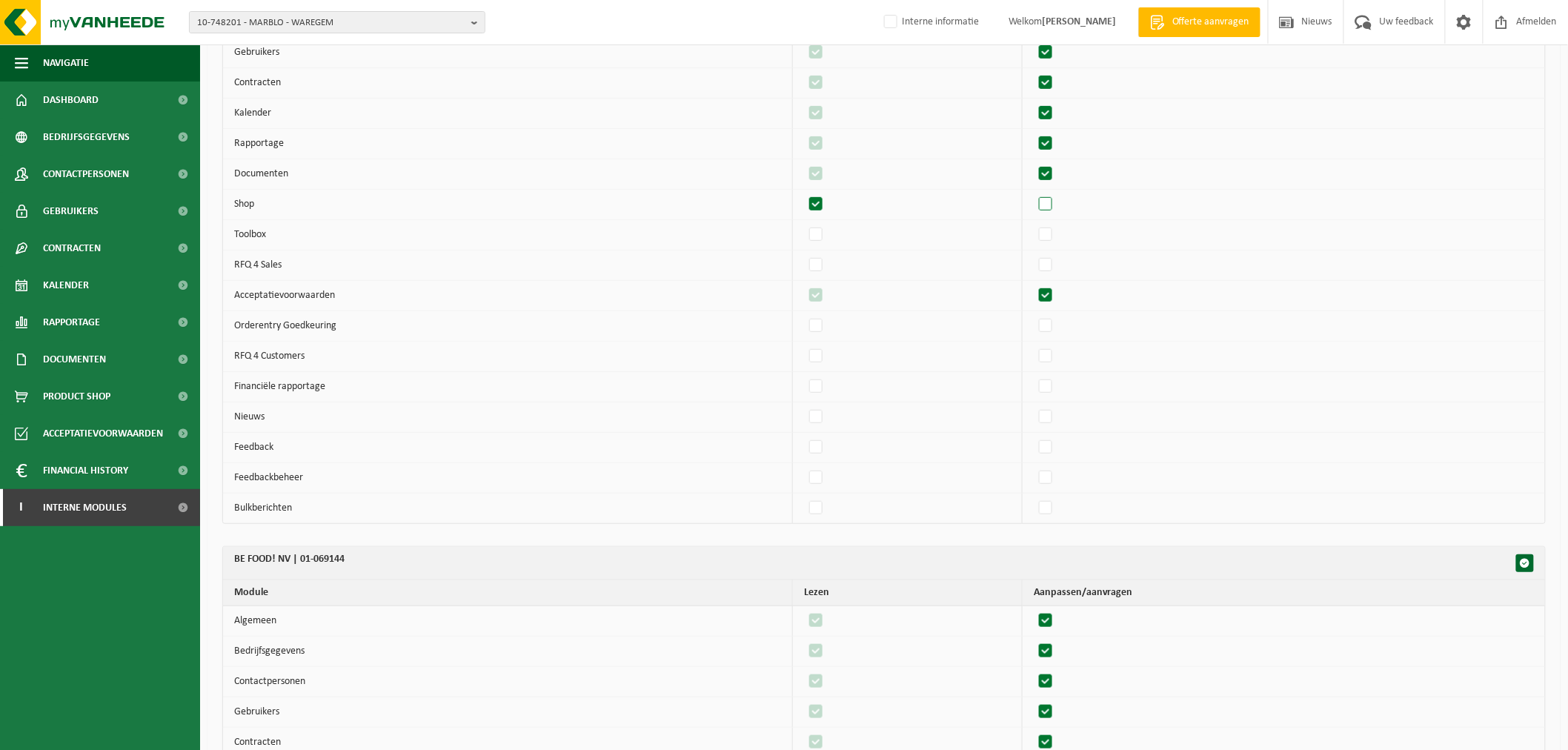
checkbox input "true"
click at [1056, 354] on label"] at bounding box center [1046, 356] width 20 height 22
click at [1033, 345] on input "checkbox" at bounding box center [1033, 345] width 1 height 1
checkbox input "true"
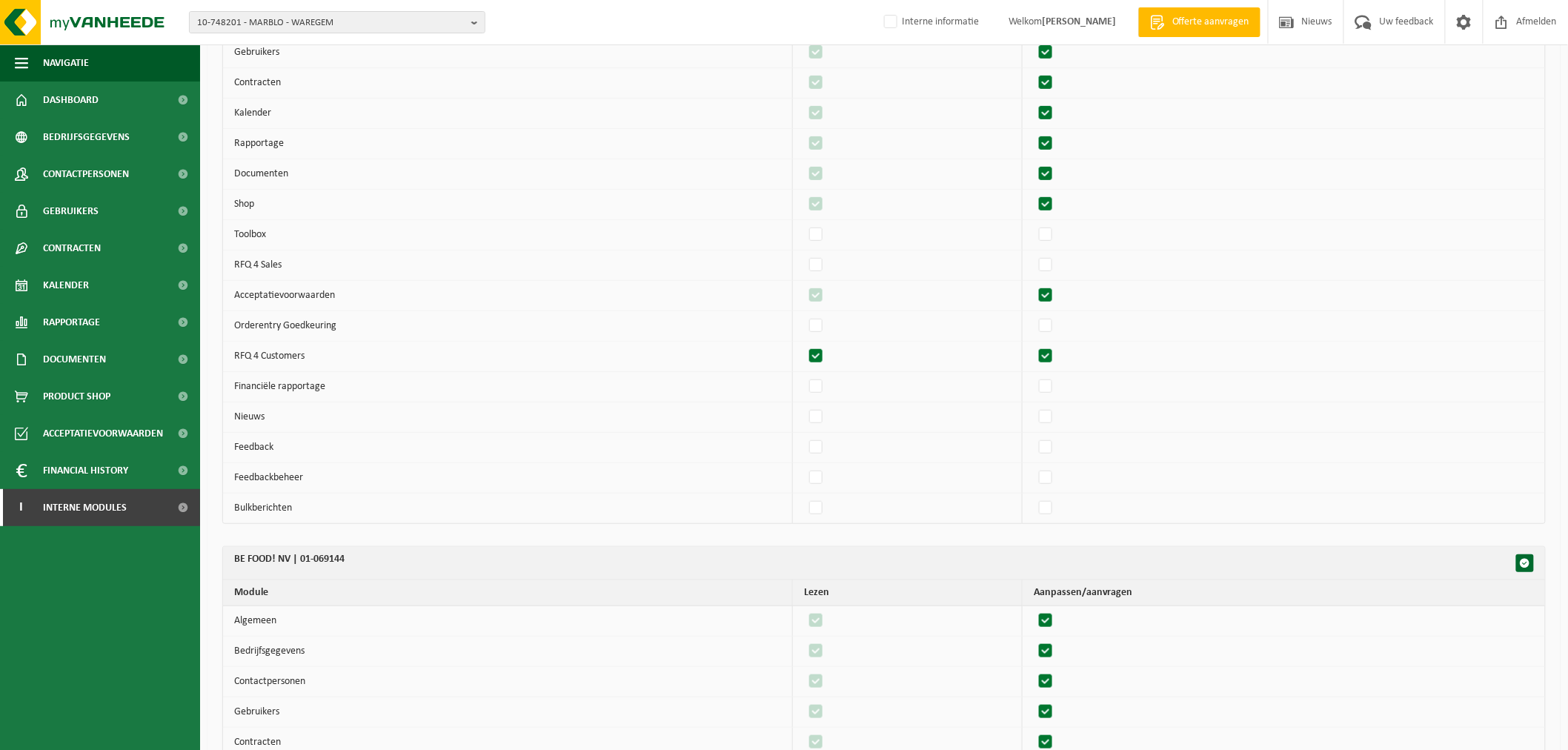
checkbox input "true"
click at [827, 421] on label"] at bounding box center [815, 417] width 20 height 22
click at [804, 406] on input "checkbox" at bounding box center [803, 405] width 1 height 1
checkbox input "true"
click at [1056, 449] on label"] at bounding box center [1046, 447] width 20 height 22
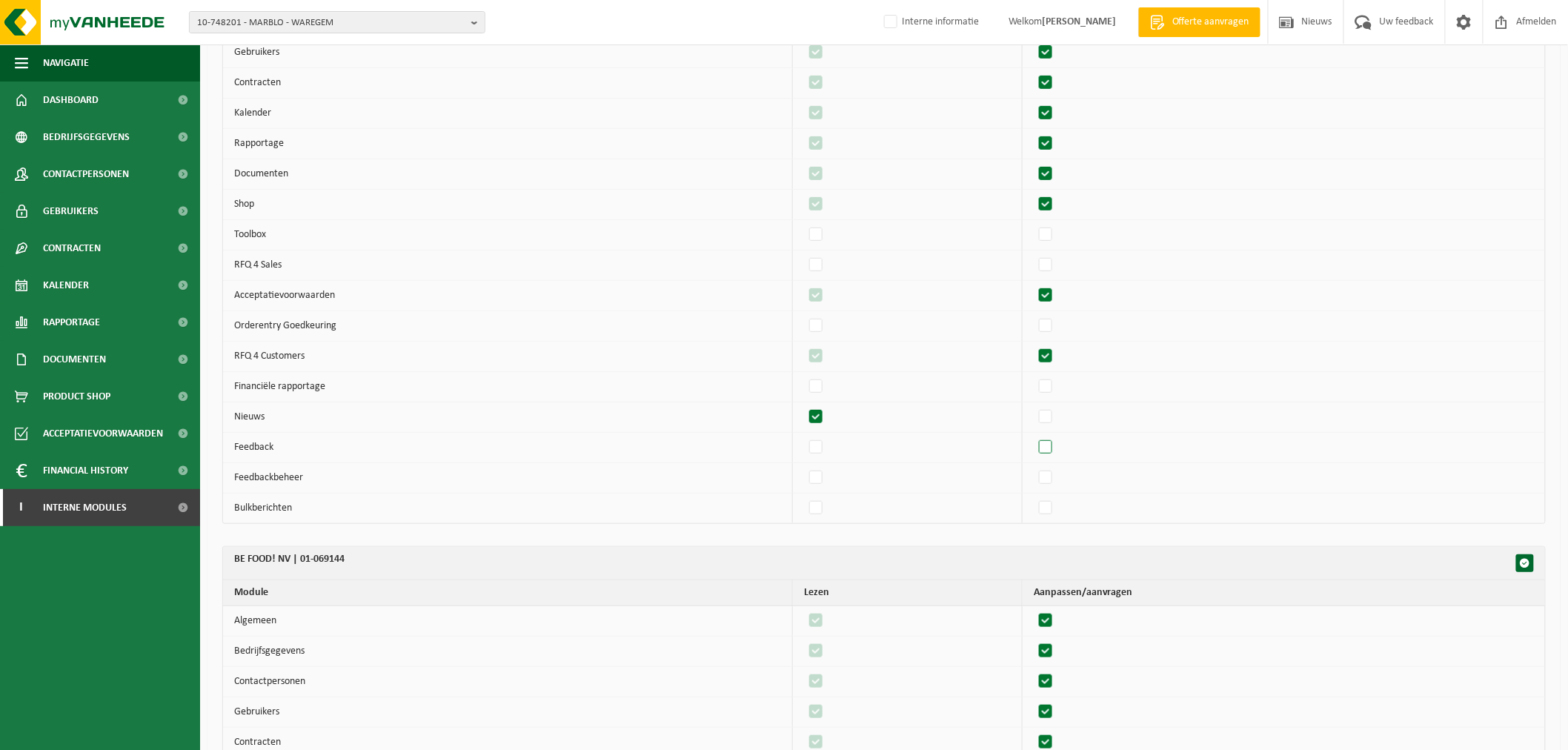
click at [1033, 436] on input "checkbox" at bounding box center [1033, 435] width 1 height 1
checkbox input "true"
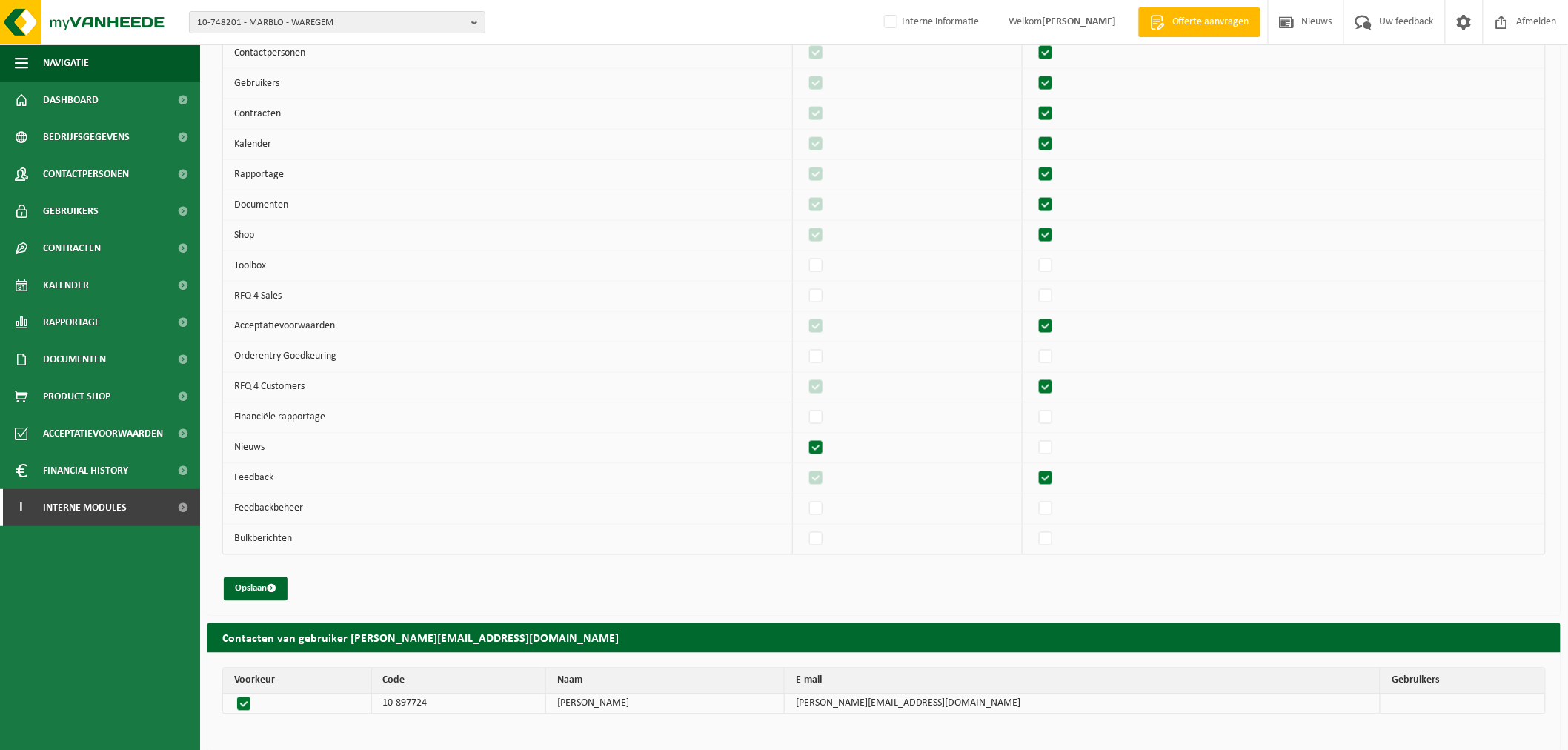
scroll to position [887, 0]
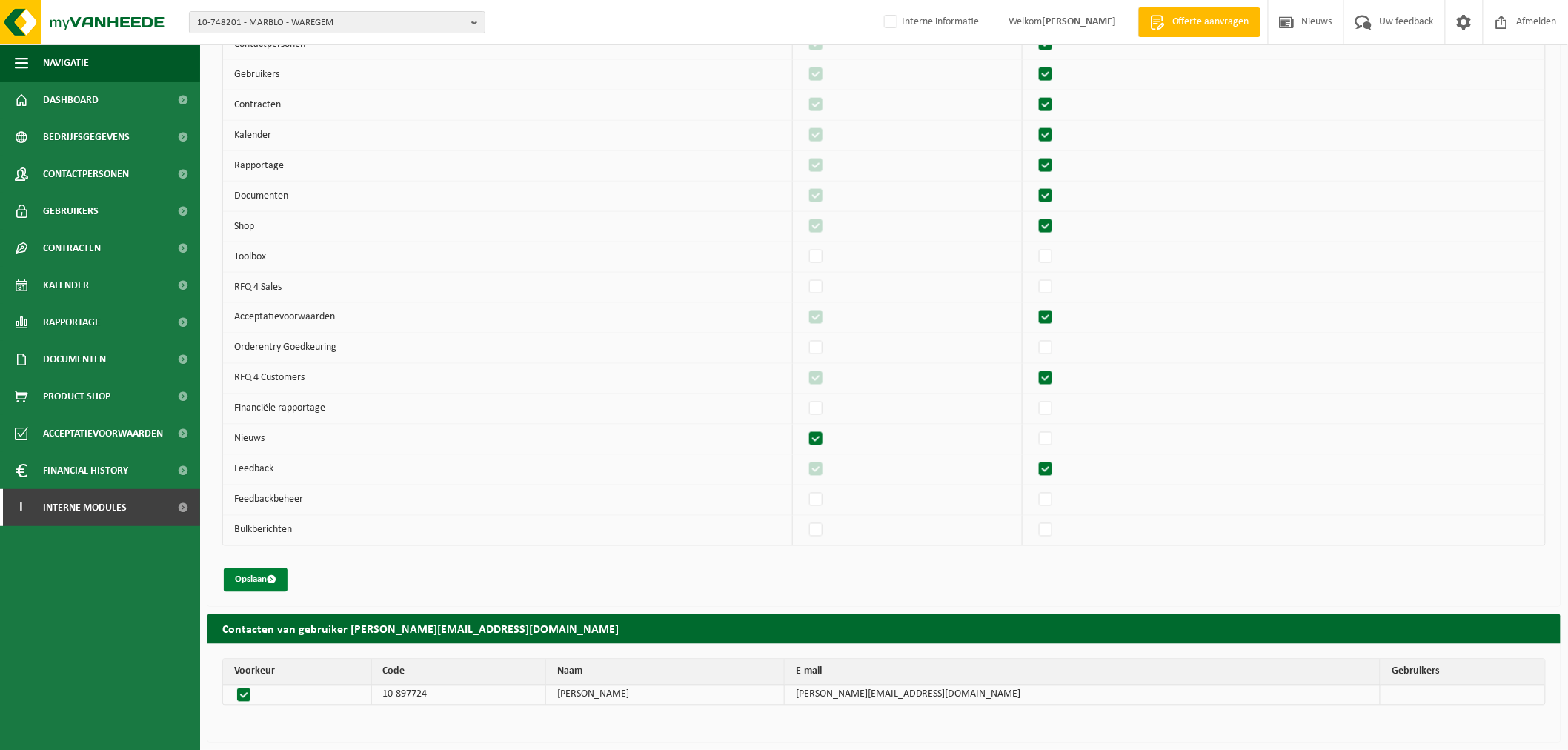
click at [267, 587] on button "Opslaan" at bounding box center [255, 580] width 64 height 24
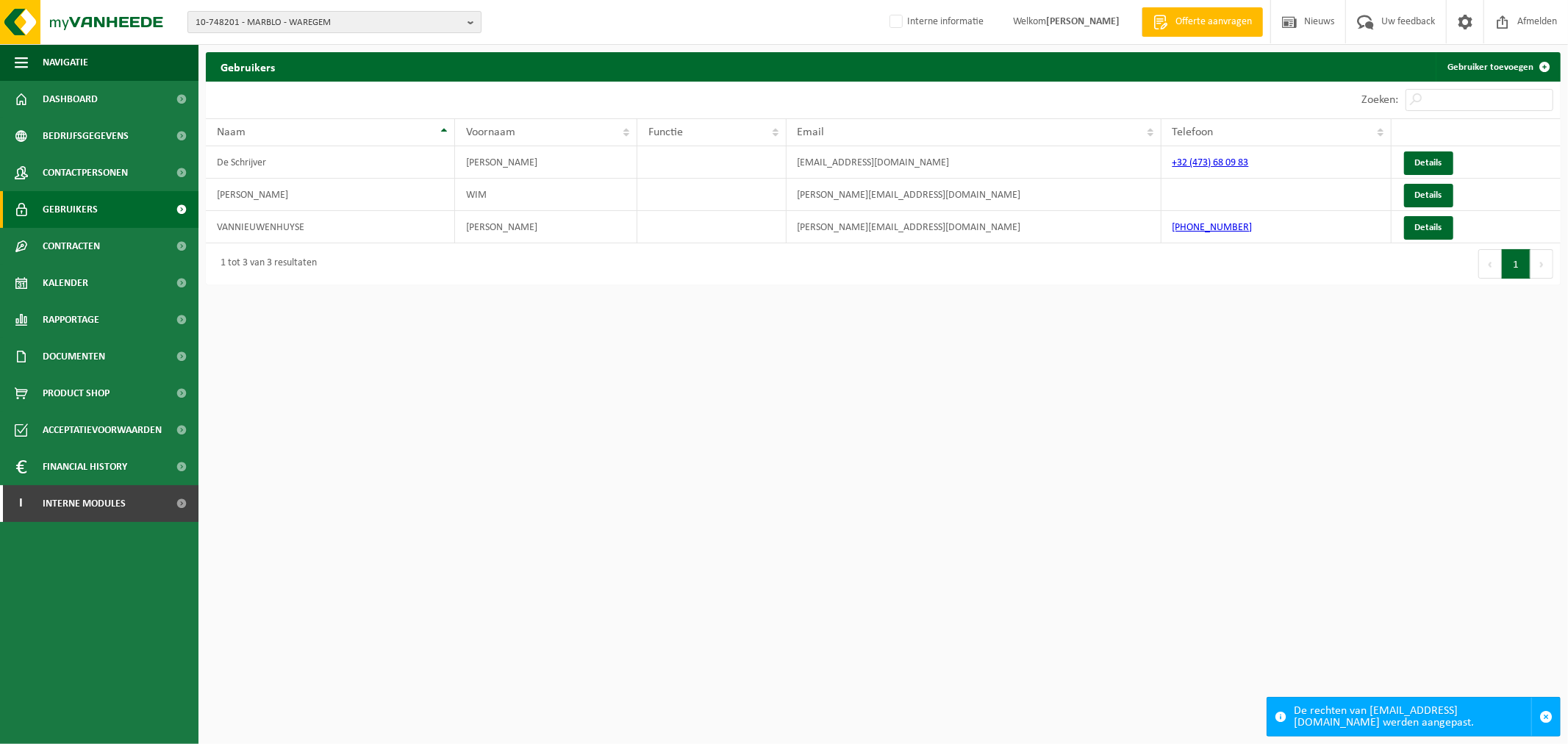
click at [372, 30] on span "10-748201 - MARBLO - WAREGEM" at bounding box center [328, 22] width 266 height 22
paste input "10-977665"
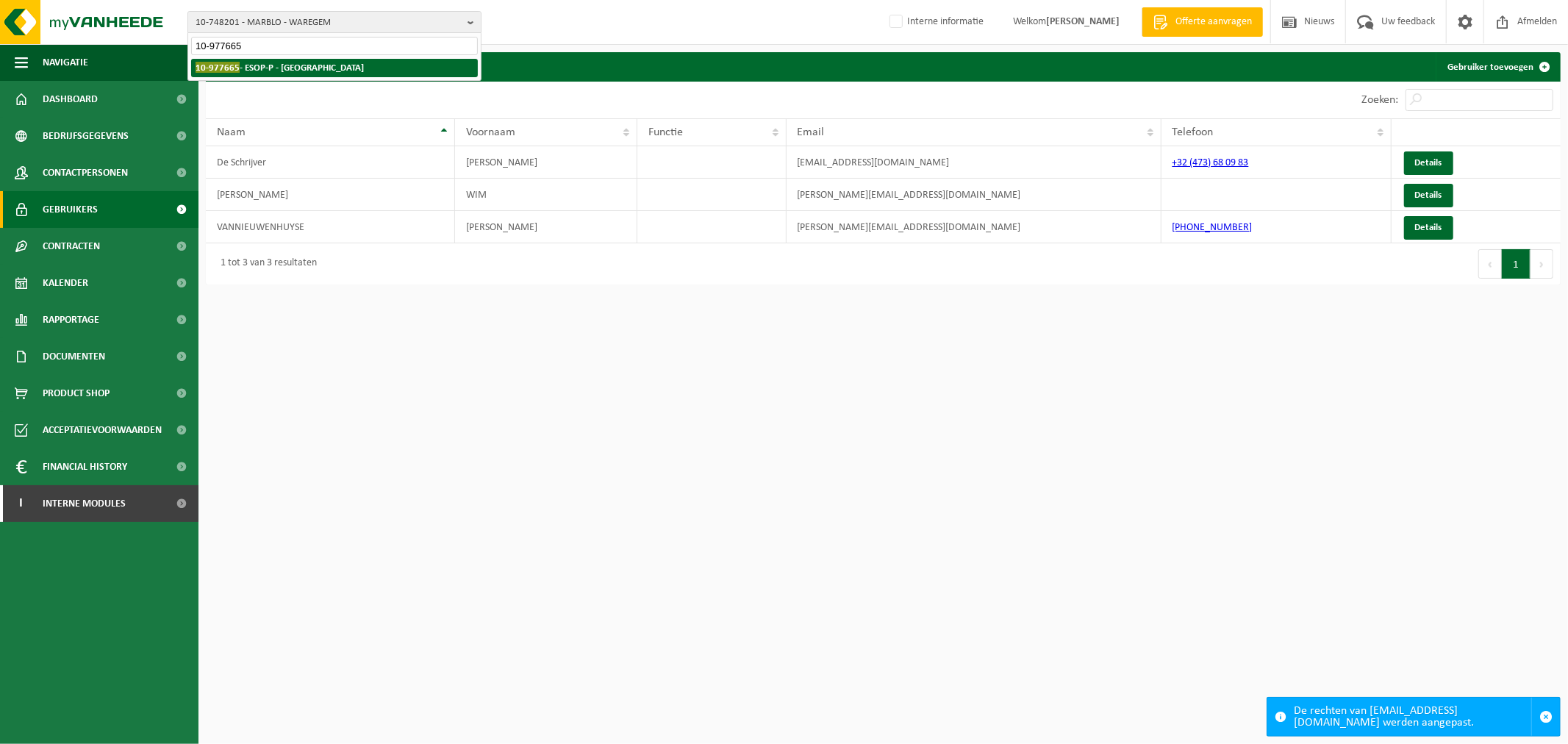
type input "10-977665"
click at [237, 59] on li "10-977665 - ESOP-P - PARIS 13EME ARRONDISSEMENT" at bounding box center [334, 67] width 287 height 18
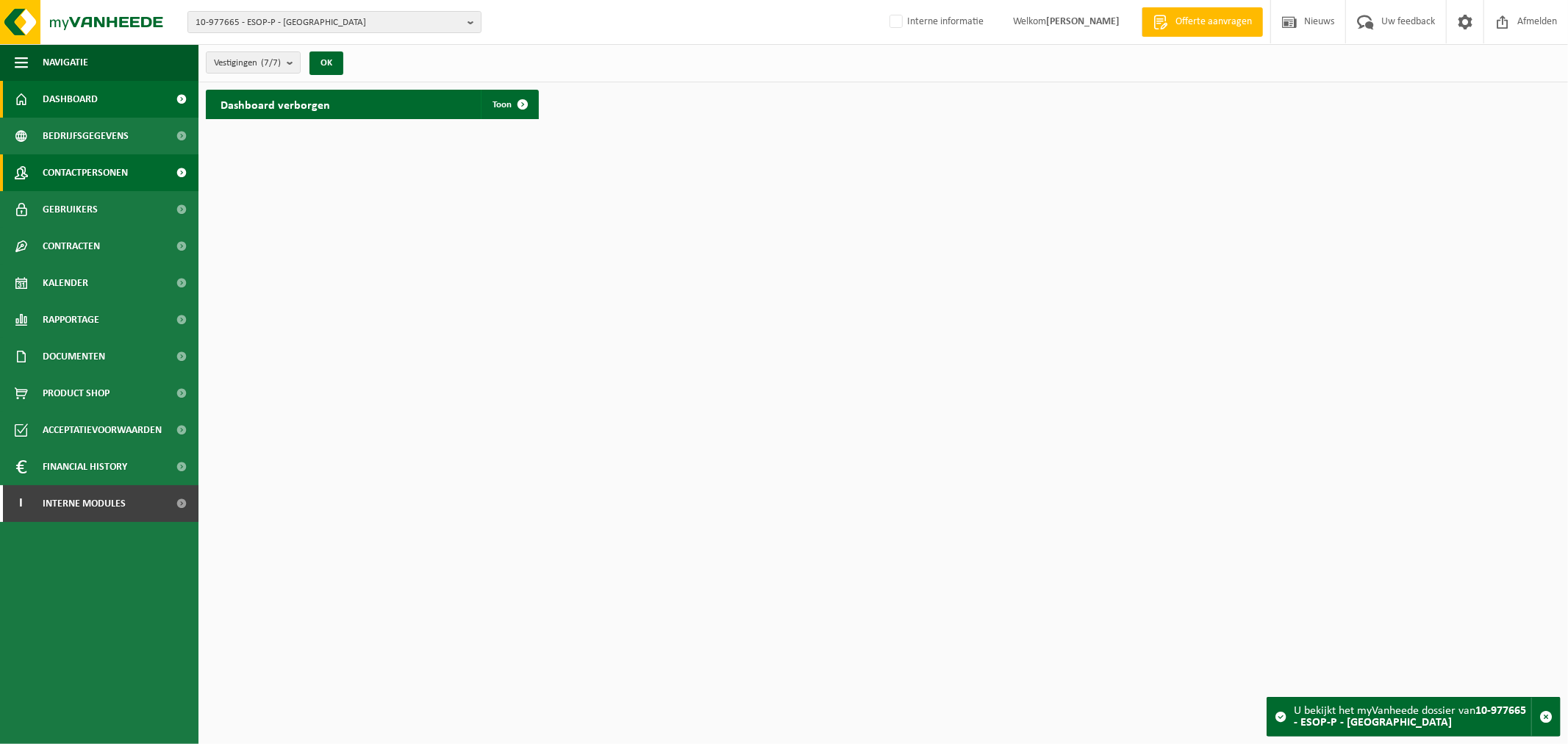
click at [125, 173] on span "Contactpersonen" at bounding box center [84, 173] width 85 height 36
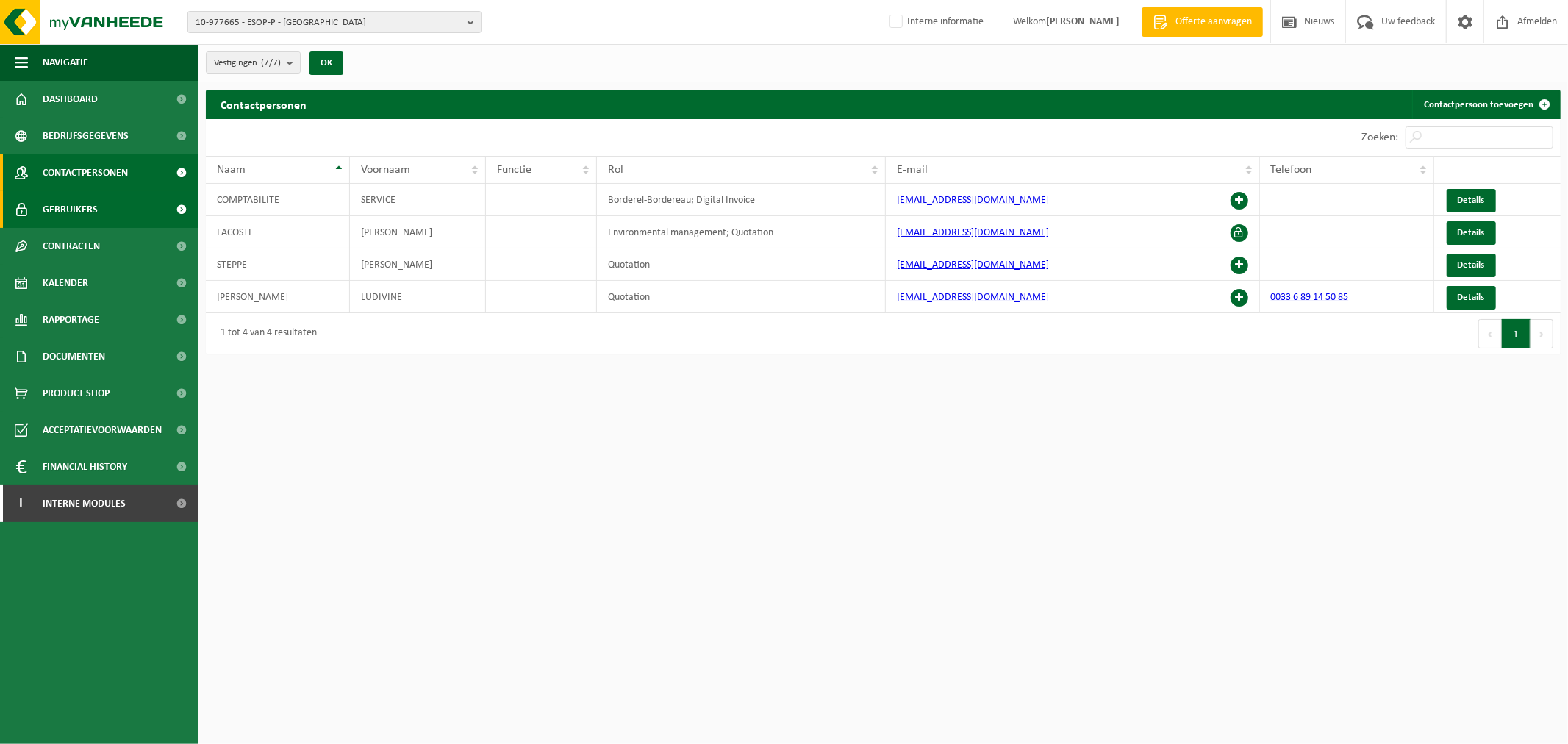
click at [104, 216] on link "Gebruikers" at bounding box center [99, 209] width 199 height 36
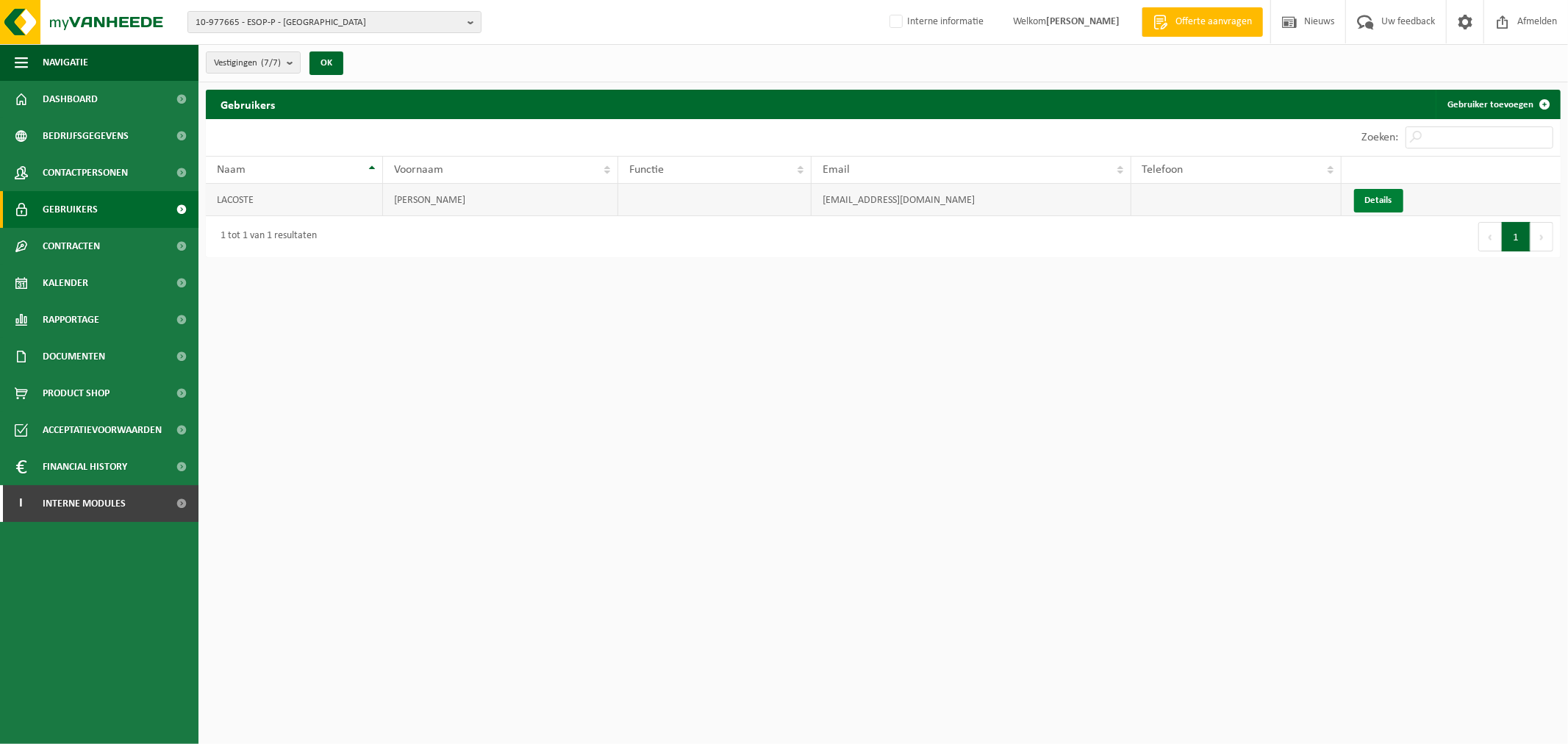
click at [1368, 202] on span "Details" at bounding box center [1378, 201] width 27 height 10
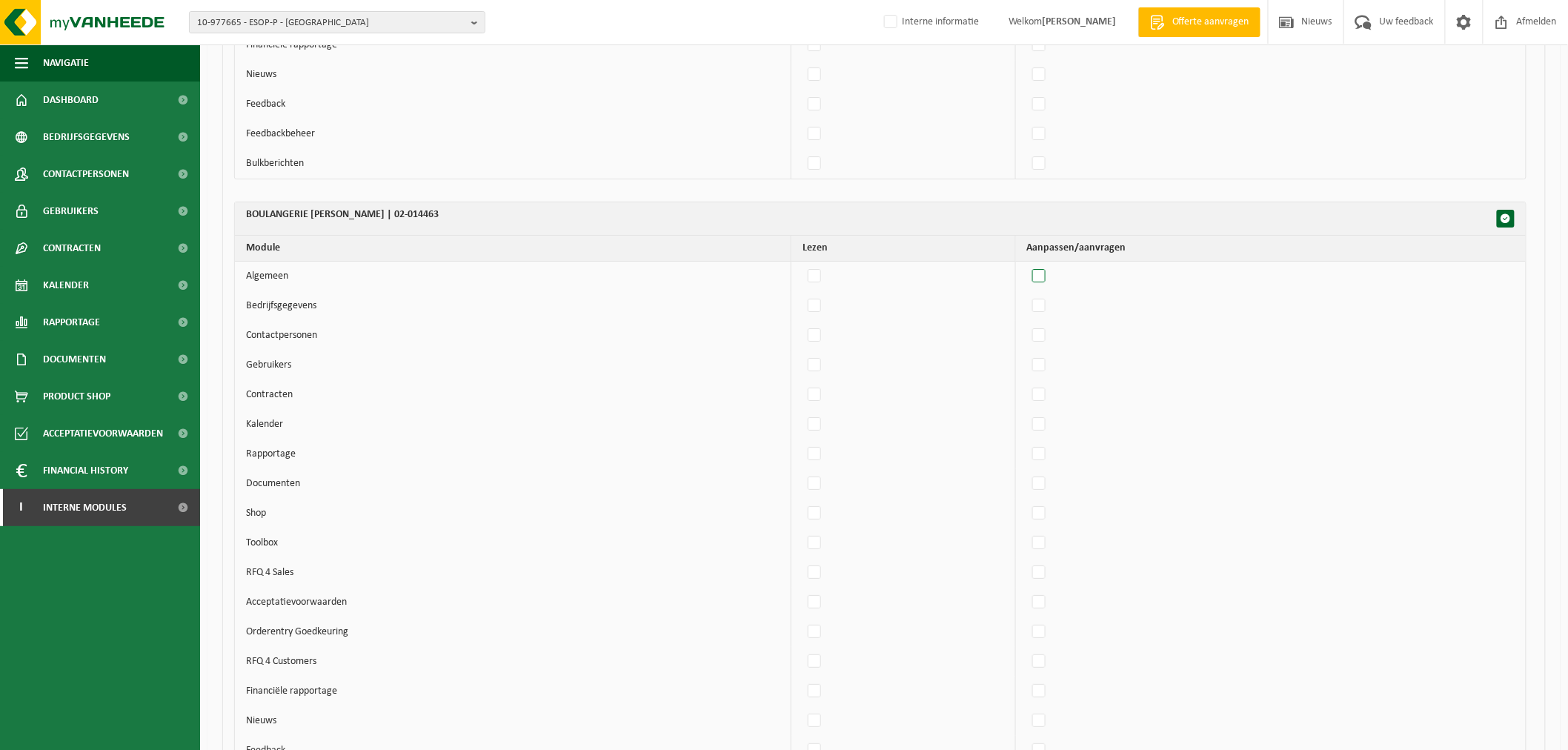
scroll to position [4529, 0]
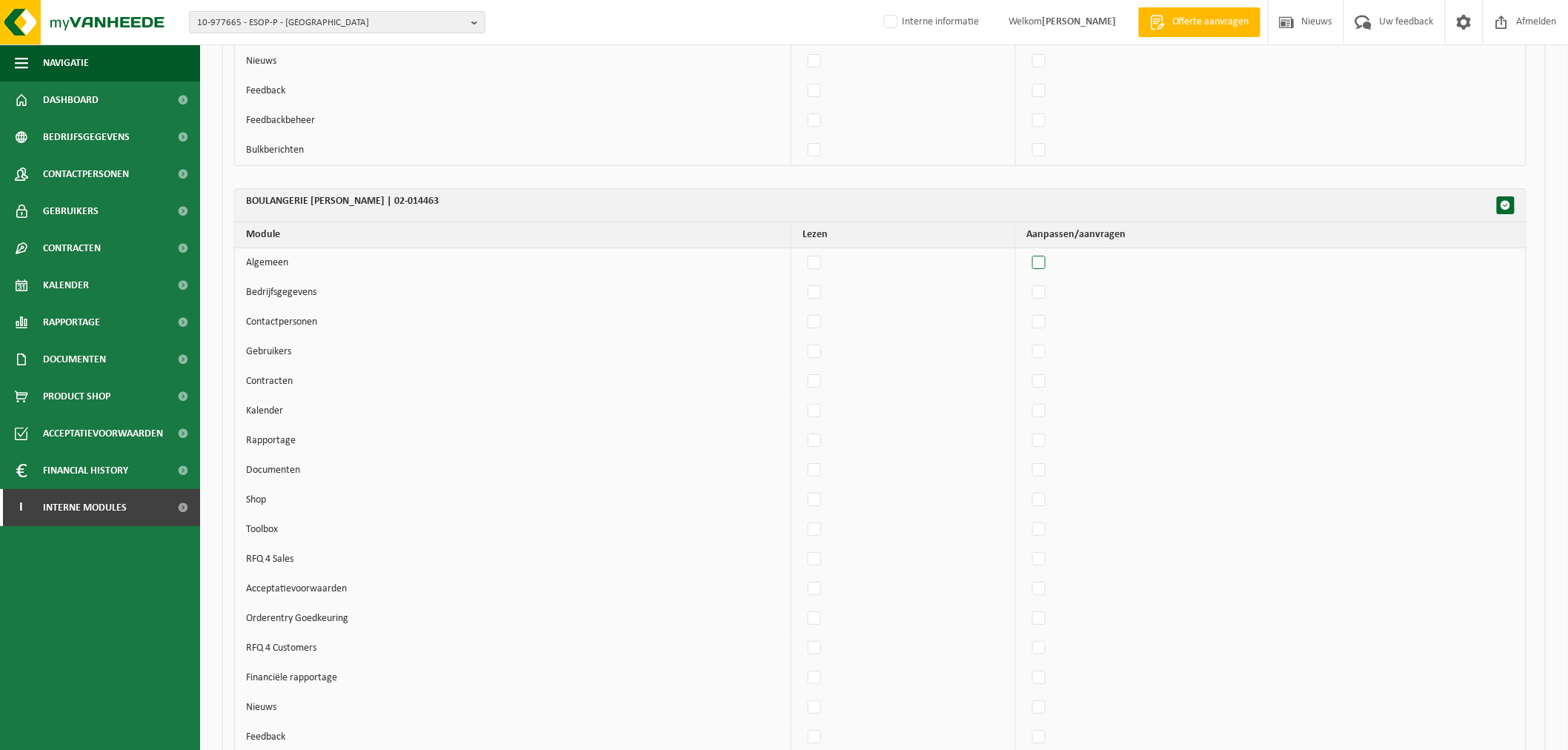
click at [1050, 274] on label"] at bounding box center [1039, 262] width 20 height 22
click at [1026, 252] on input "checkbox" at bounding box center [1026, 252] width 1 height 1
checkbox input "true"
click at [1050, 300] on label"] at bounding box center [1039, 292] width 20 height 22
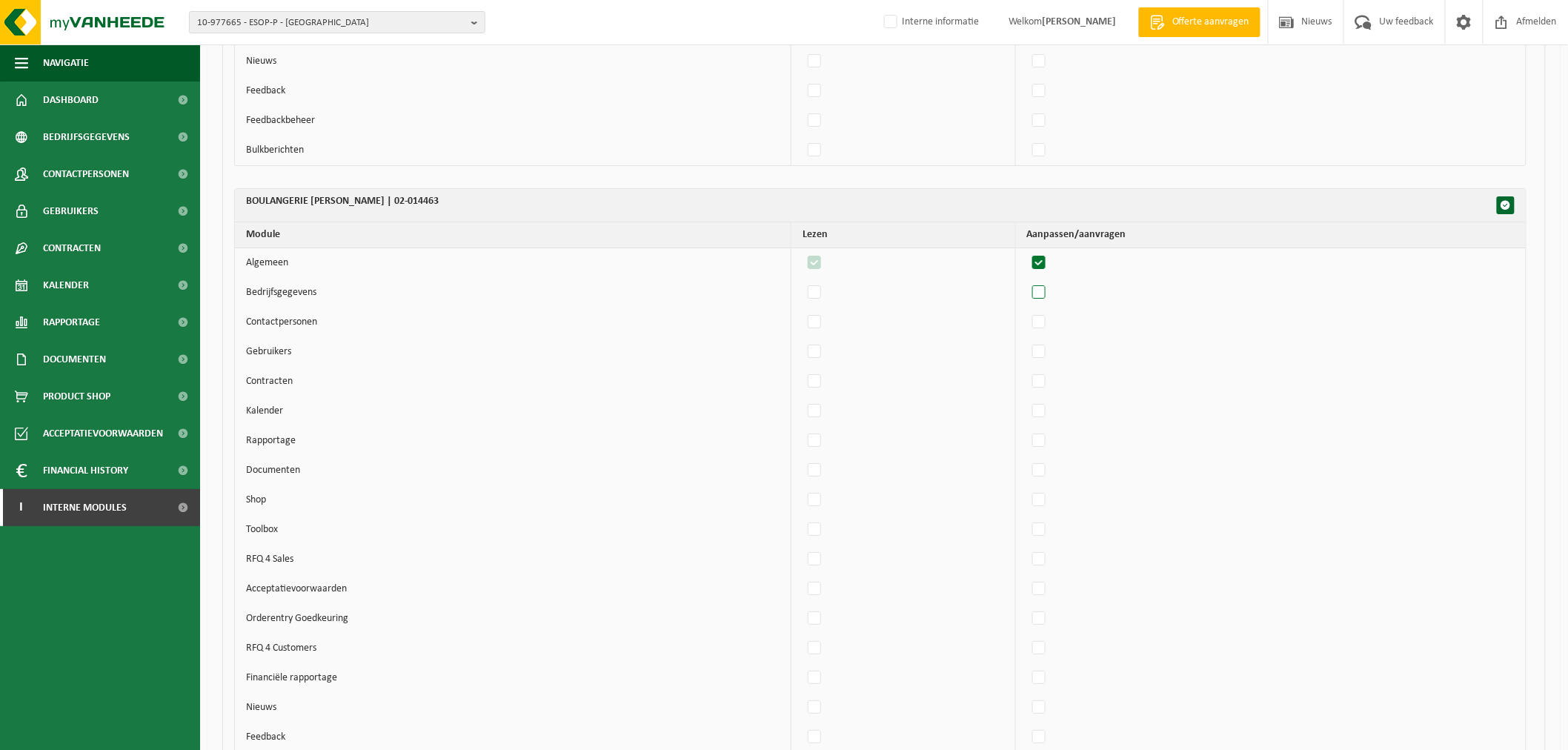
click at [1026, 282] on input "checkbox" at bounding box center [1026, 281] width 1 height 1
checkbox input "true"
click at [1048, 328] on label"] at bounding box center [1039, 322] width 20 height 22
click at [1026, 312] on input "checkbox" at bounding box center [1026, 311] width 1 height 1
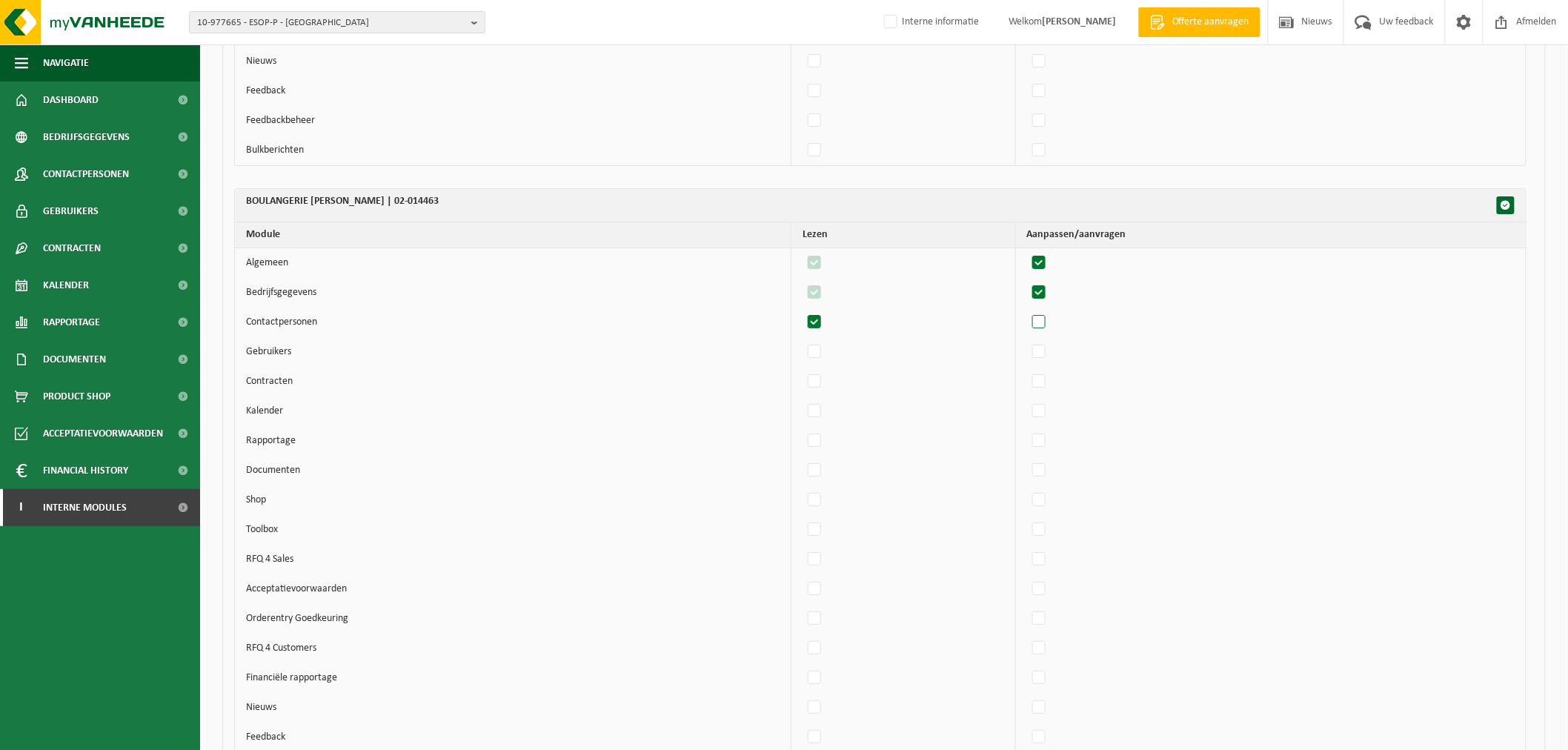
checkbox input "true"
click at [1043, 363] on label"] at bounding box center [1039, 351] width 20 height 22
click at [1026, 341] on input "checkbox" at bounding box center [1026, 341] width 1 height 1
checkbox input "true"
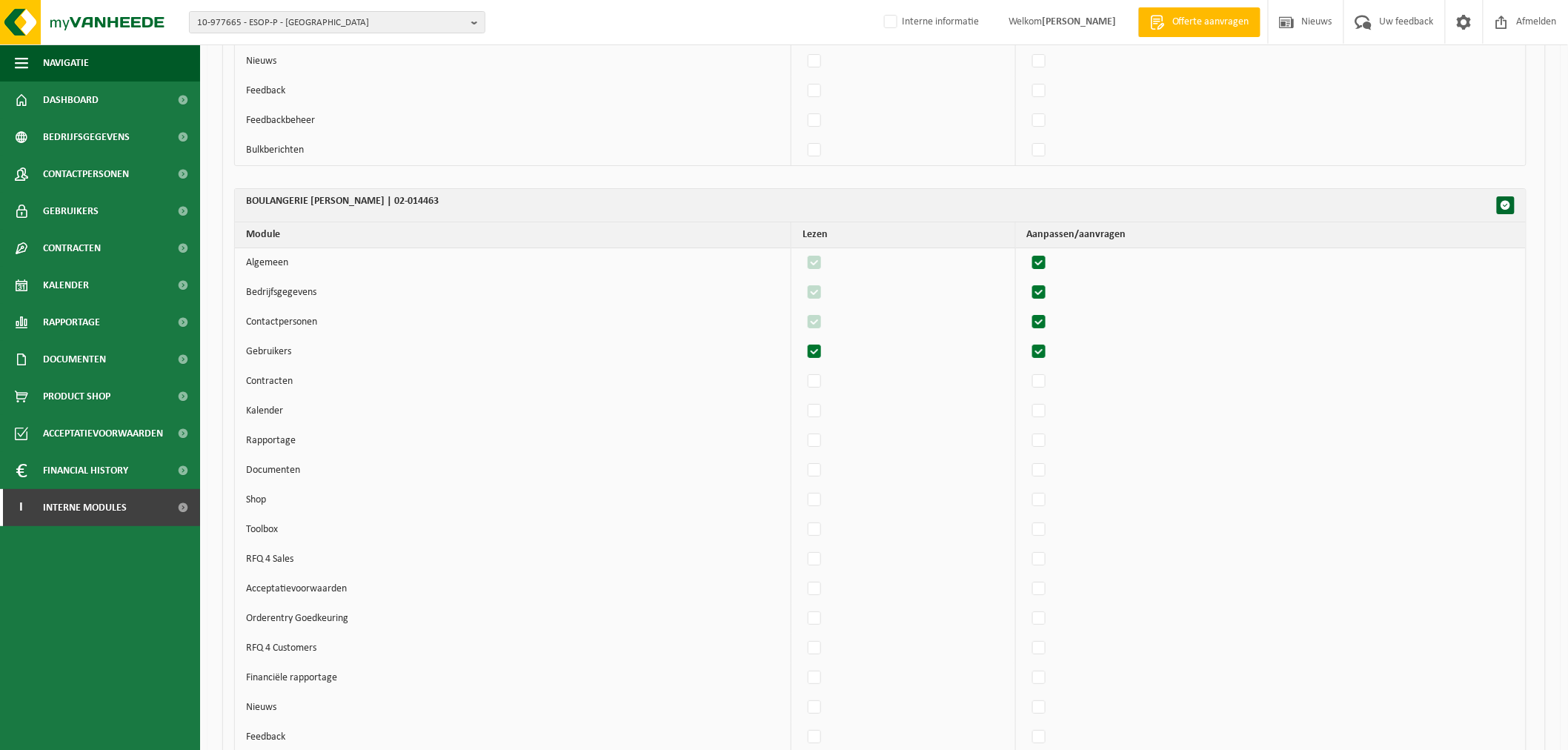
checkbox input "true"
click at [1050, 406] on td at bounding box center [1270, 411] width 510 height 30
click at [1050, 384] on label"] at bounding box center [1039, 381] width 20 height 22
click at [1026, 371] on input "checkbox" at bounding box center [1026, 370] width 1 height 1
checkbox input "true"
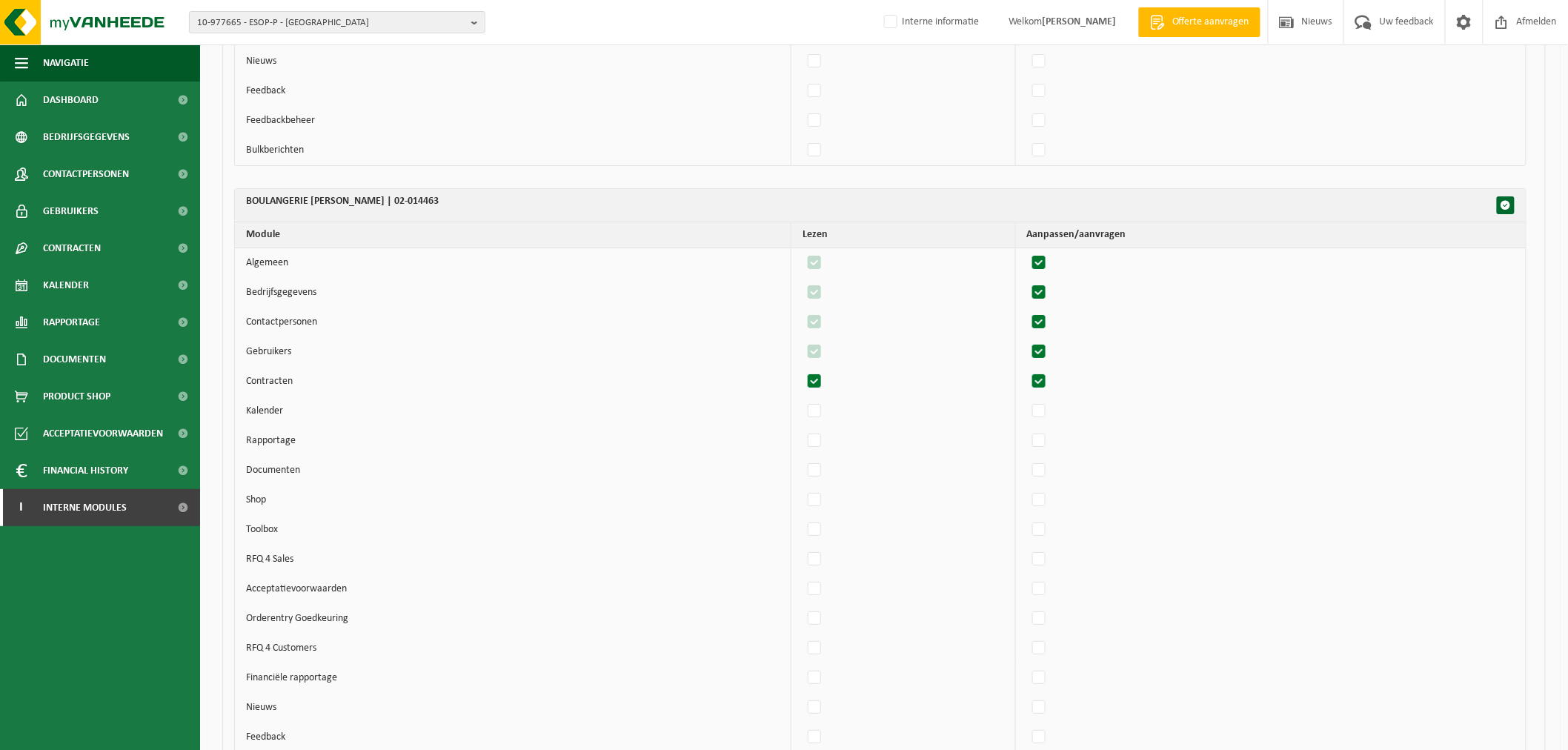
checkbox input "true"
click at [1049, 423] on label"] at bounding box center [1039, 411] width 20 height 22
click at [1026, 401] on input "checkbox" at bounding box center [1026, 400] width 1 height 1
checkbox input "true"
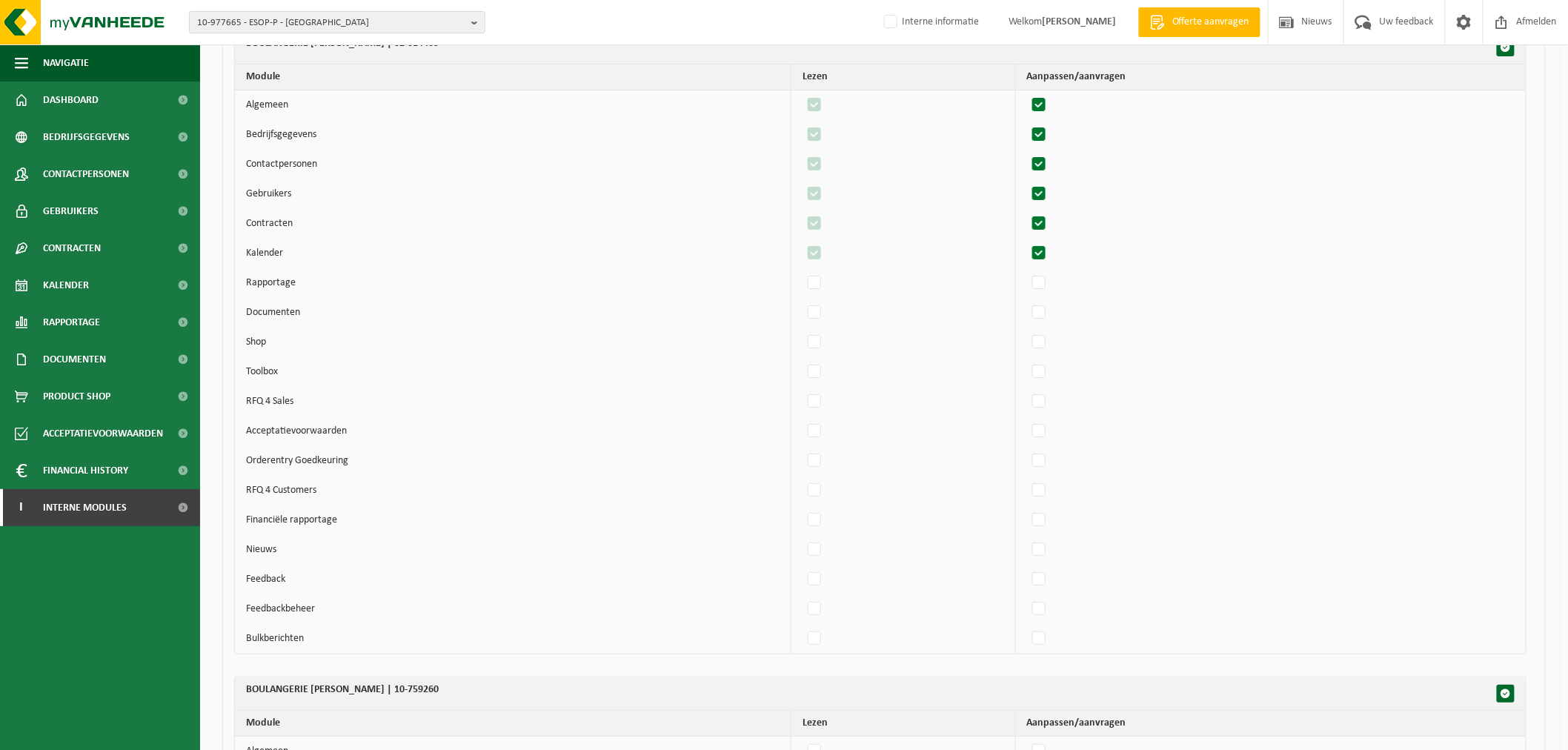
scroll to position [4694, 0]
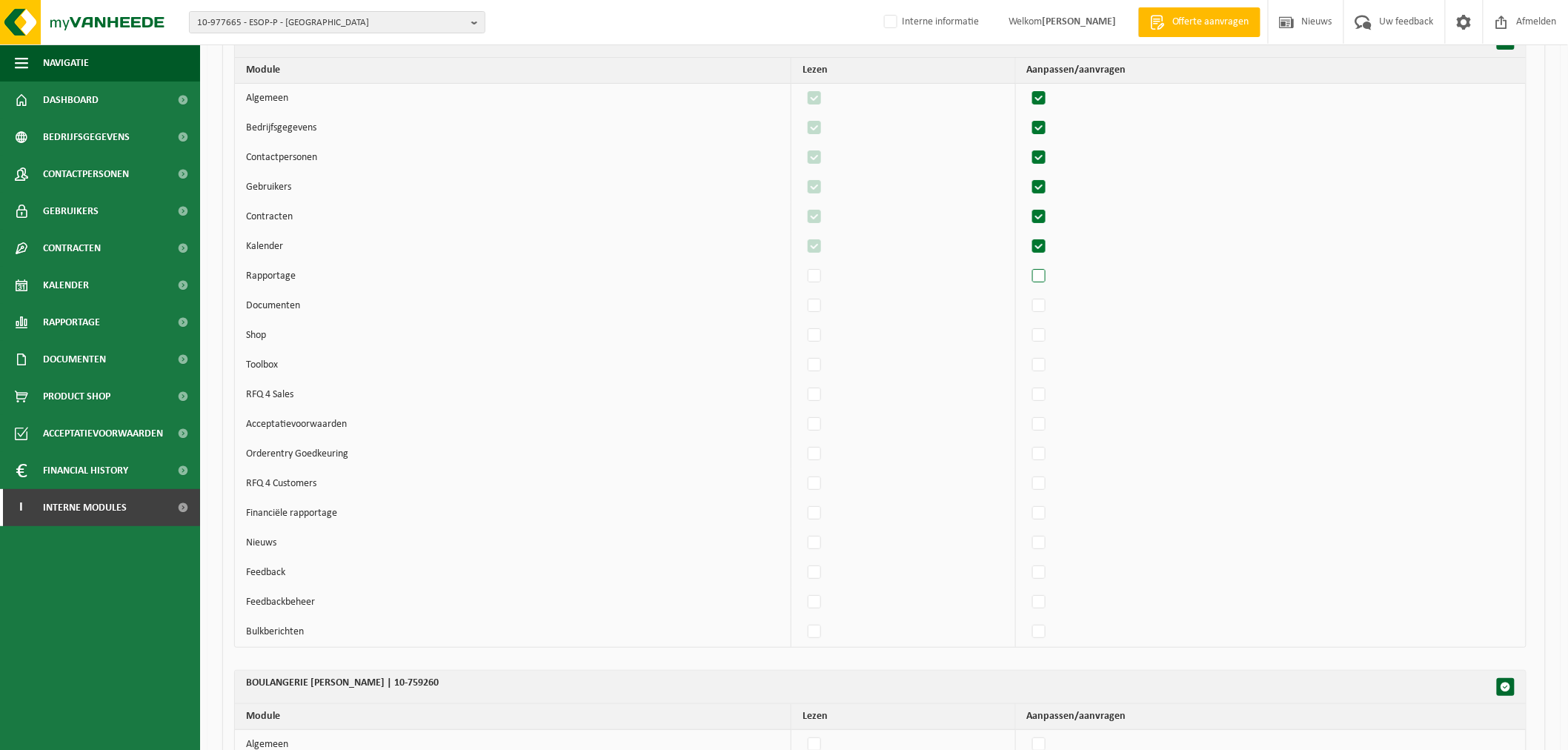
click at [1050, 283] on label"] at bounding box center [1039, 276] width 20 height 22
click at [1026, 265] on input "checkbox" at bounding box center [1026, 264] width 1 height 1
checkbox input "true"
click at [1049, 317] on label"] at bounding box center [1039, 306] width 20 height 22
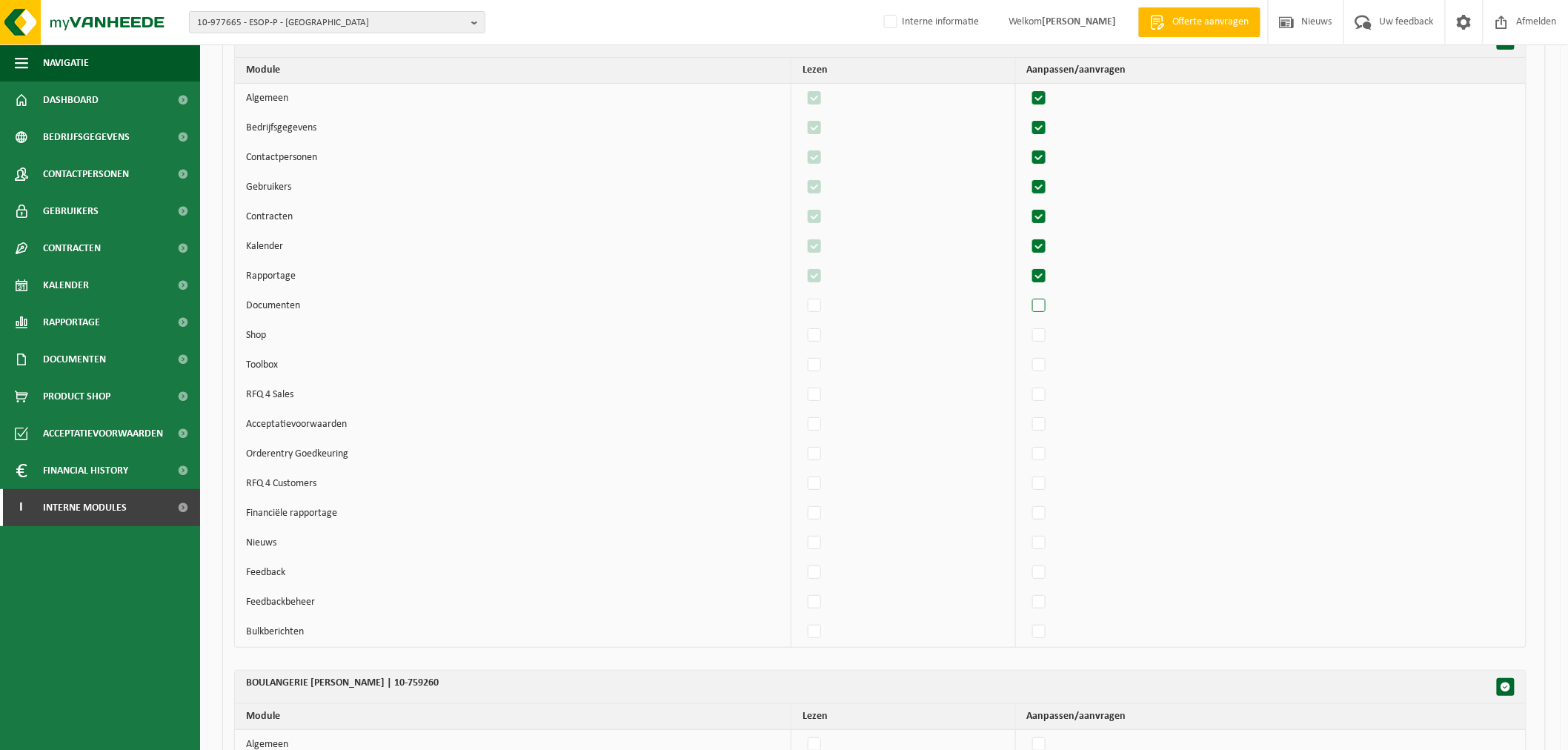
click at [1026, 295] on input "checkbox" at bounding box center [1026, 294] width 1 height 1
checkbox input "true"
click at [1047, 346] on label"] at bounding box center [1039, 335] width 20 height 22
click at [1026, 324] on input "checkbox" at bounding box center [1026, 324] width 1 height 1
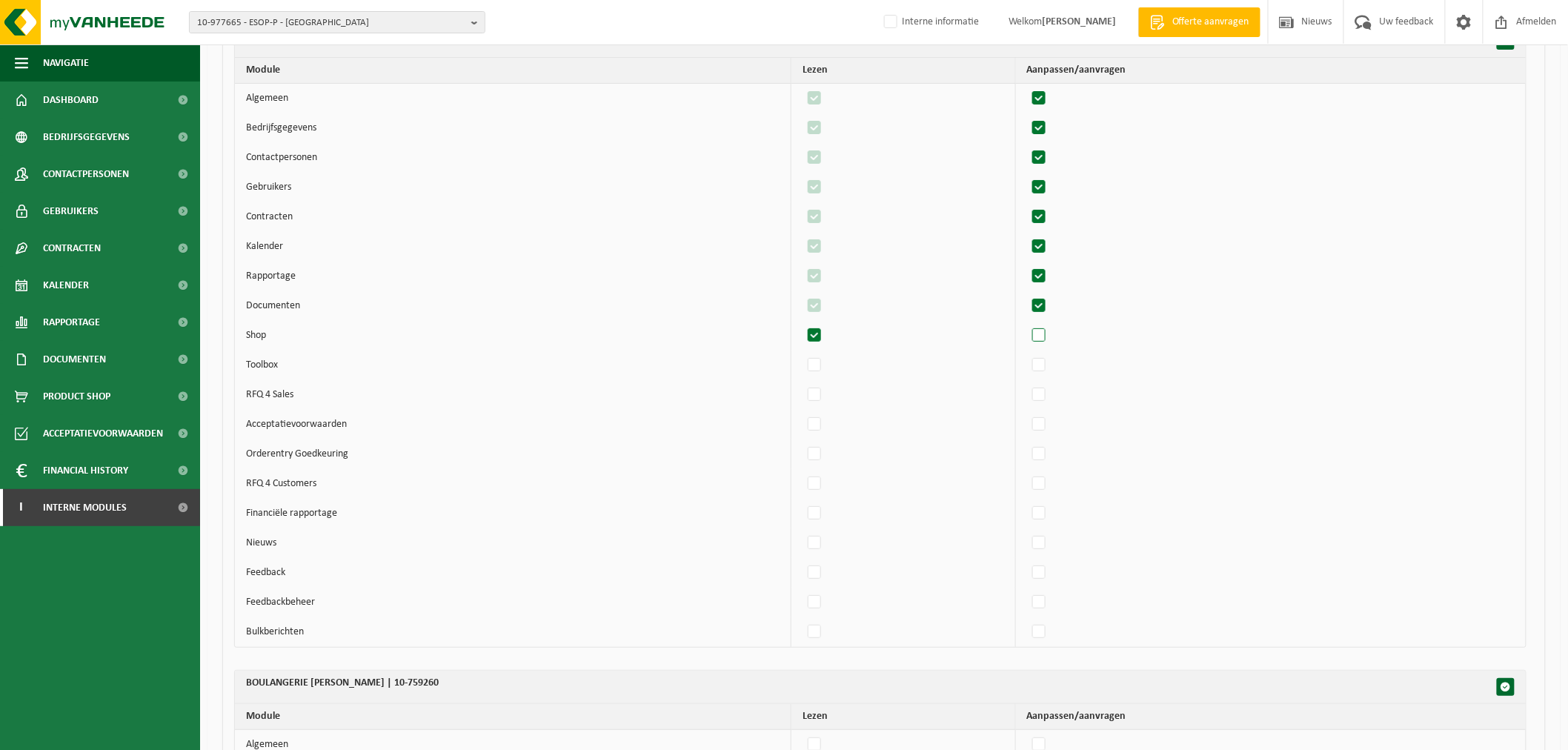
checkbox input "true"
click at [1043, 427] on label"] at bounding box center [1039, 424] width 20 height 22
click at [1026, 413] on input "checkbox" at bounding box center [1026, 413] width 1 height 1
checkbox input "true"
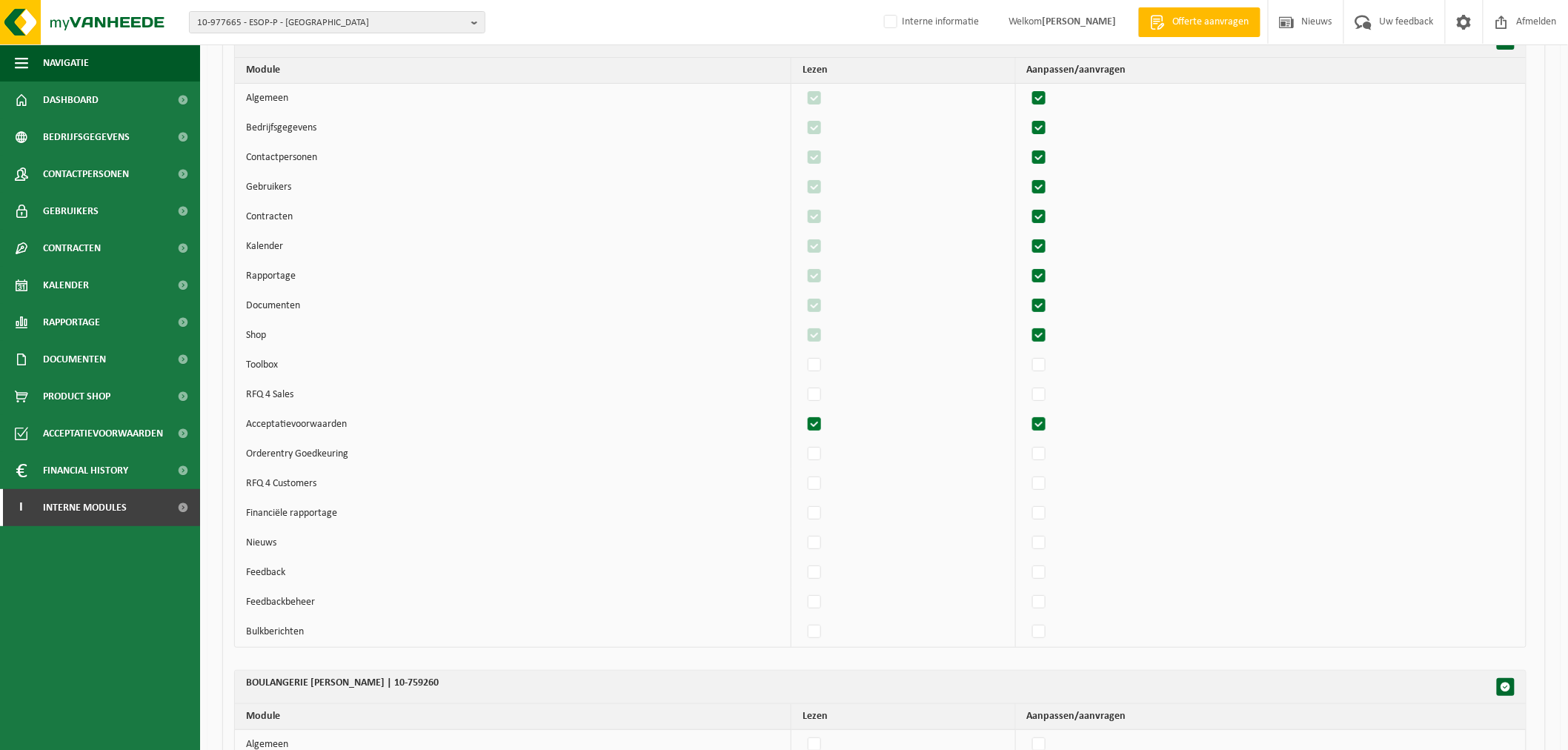
checkbox input "true"
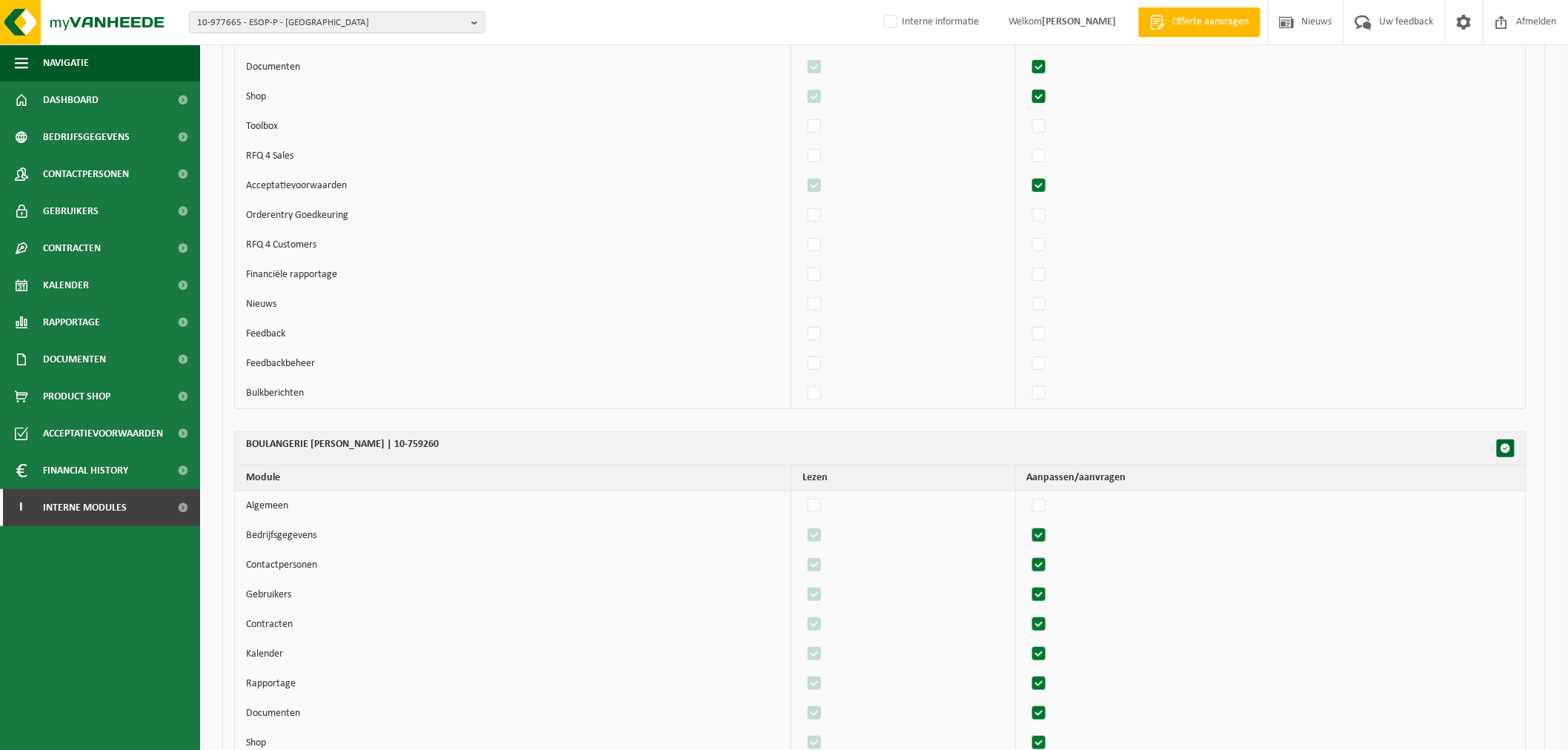
scroll to position [4940, 0]
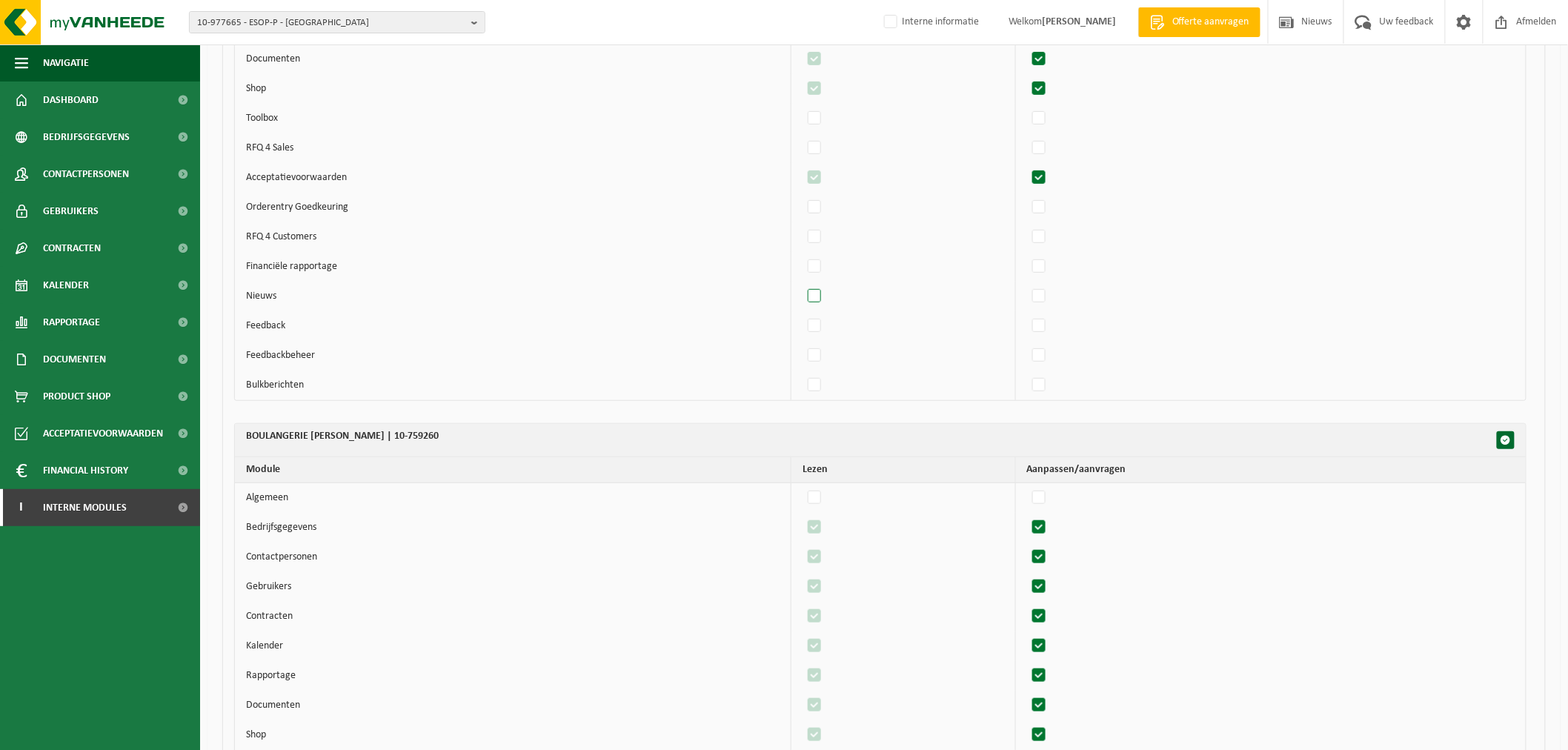
click at [821, 299] on label"] at bounding box center [814, 296] width 20 height 22
click at [802, 285] on input "checkbox" at bounding box center [802, 285] width 1 height 1
checkbox input "true"
click at [1049, 328] on label"] at bounding box center [1039, 325] width 20 height 22
click at [1026, 315] on input "checkbox" at bounding box center [1026, 315] width 1 height 1
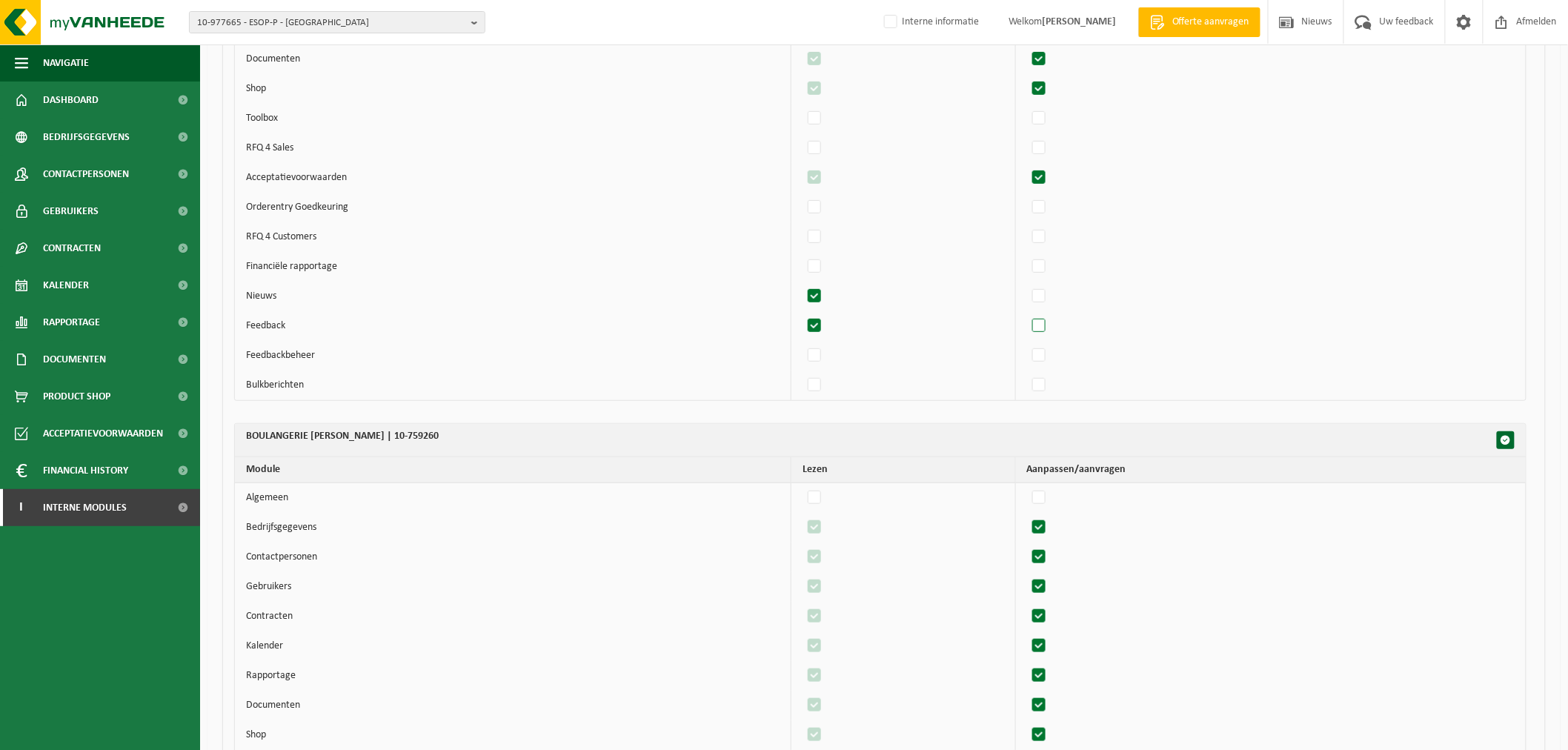
checkbox input "true"
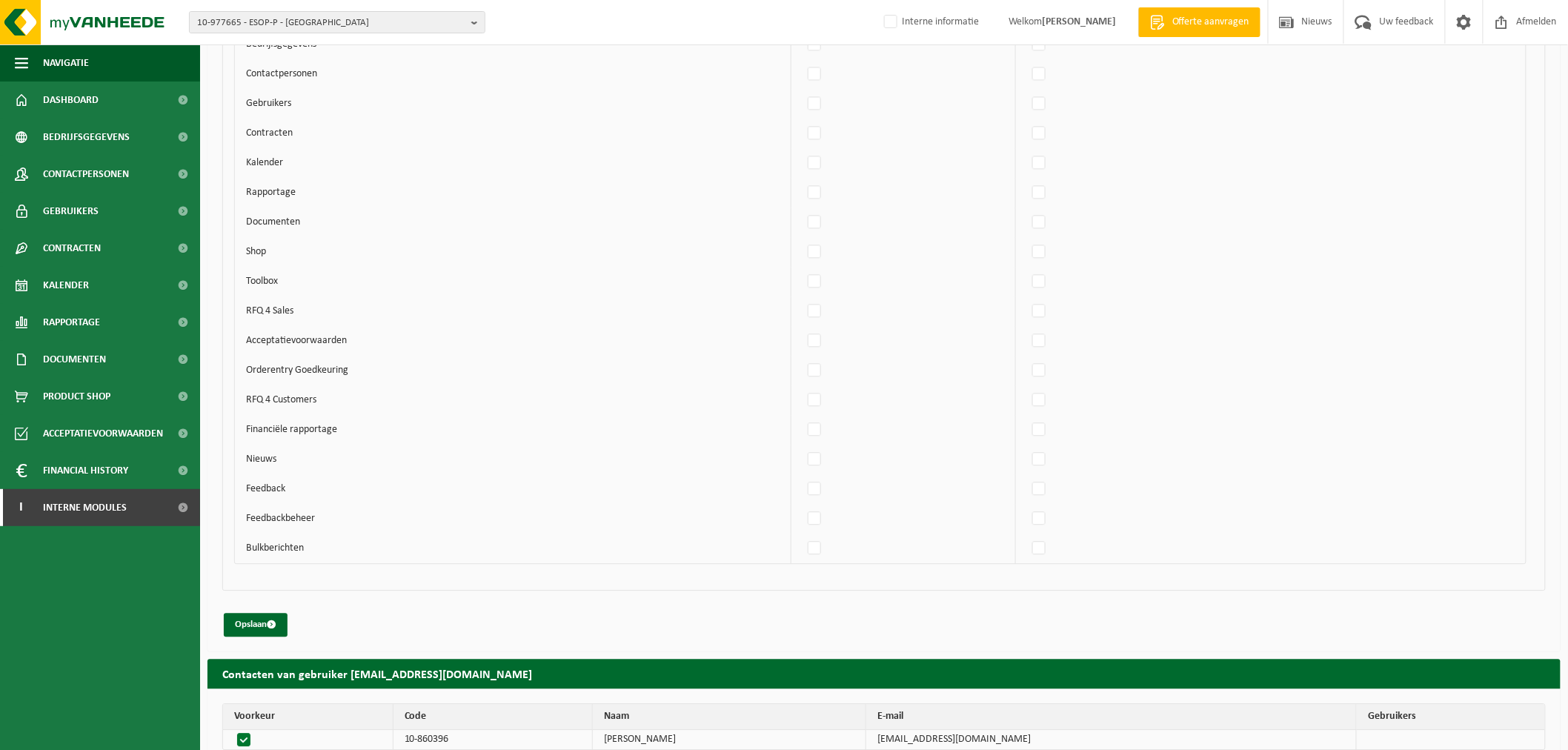
scroll to position [6124, 0]
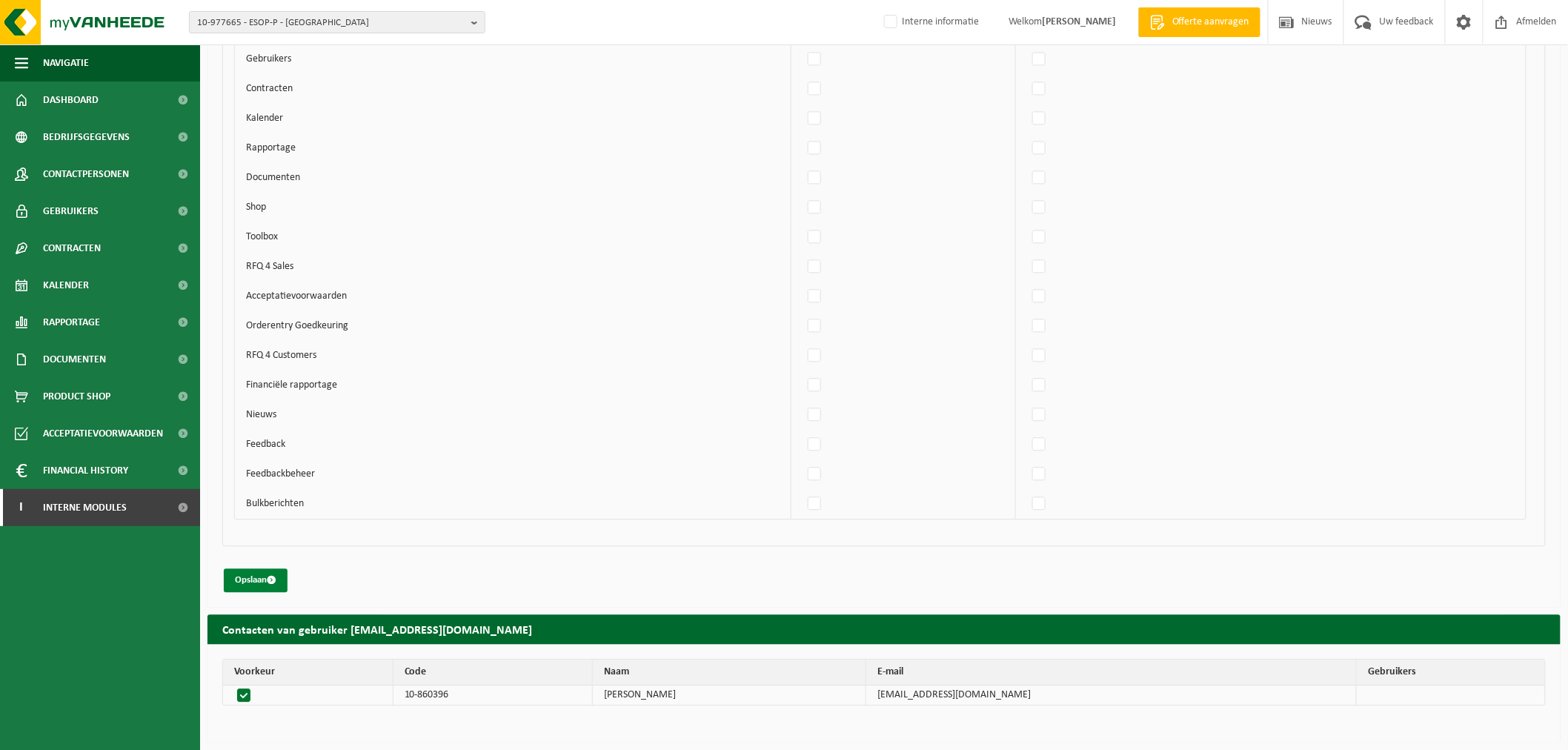
click at [275, 569] on button "Opslaan" at bounding box center [255, 580] width 64 height 24
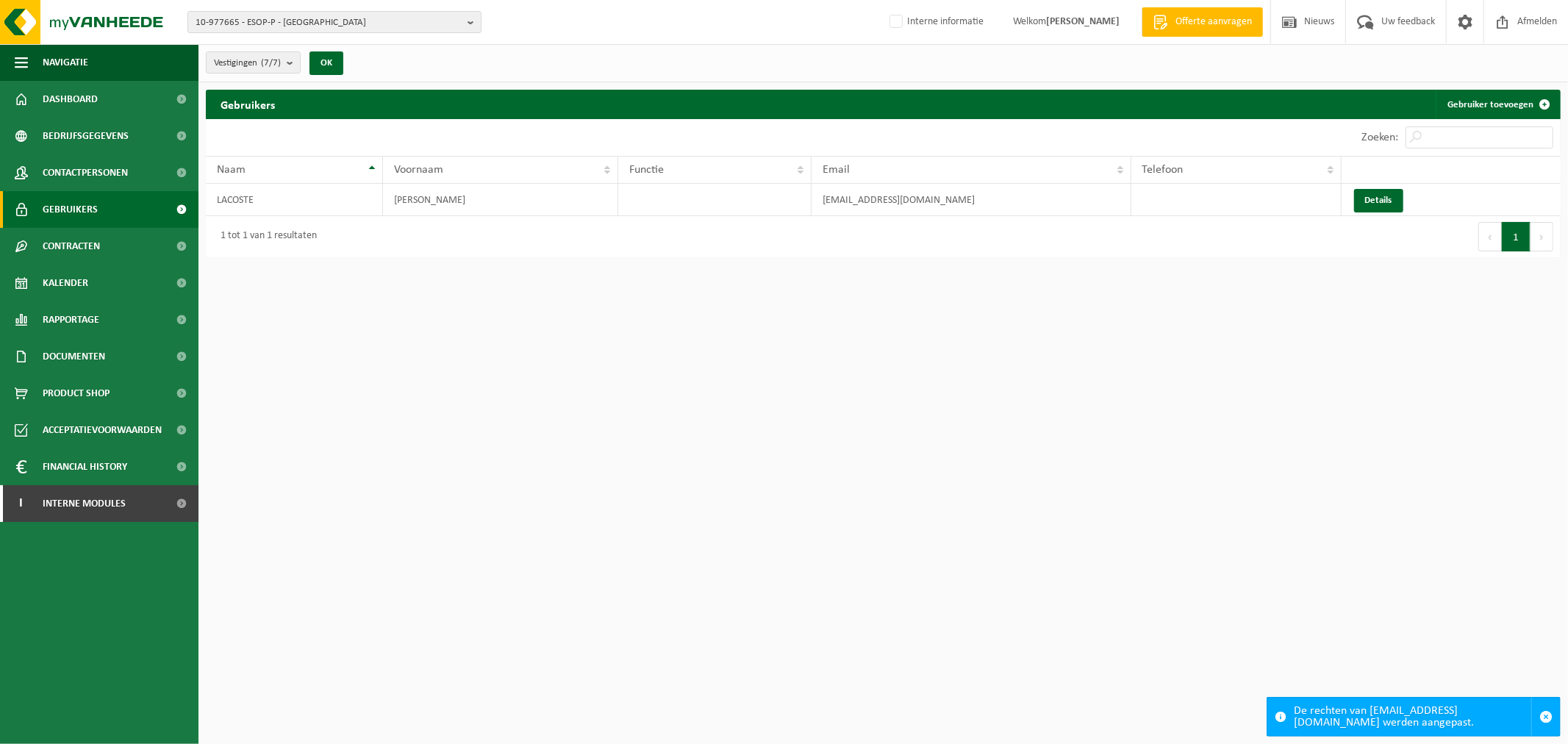
click at [400, 39] on div "10-977665 - ESOP-P - [GEOGRAPHIC_DATA] [GEOGRAPHIC_DATA] 10-977665 - ESOP-P - […" at bounding box center [784, 22] width 1568 height 45
click at [395, 22] on span "10-977665 - ESOP-P - [GEOGRAPHIC_DATA]" at bounding box center [328, 22] width 266 height 22
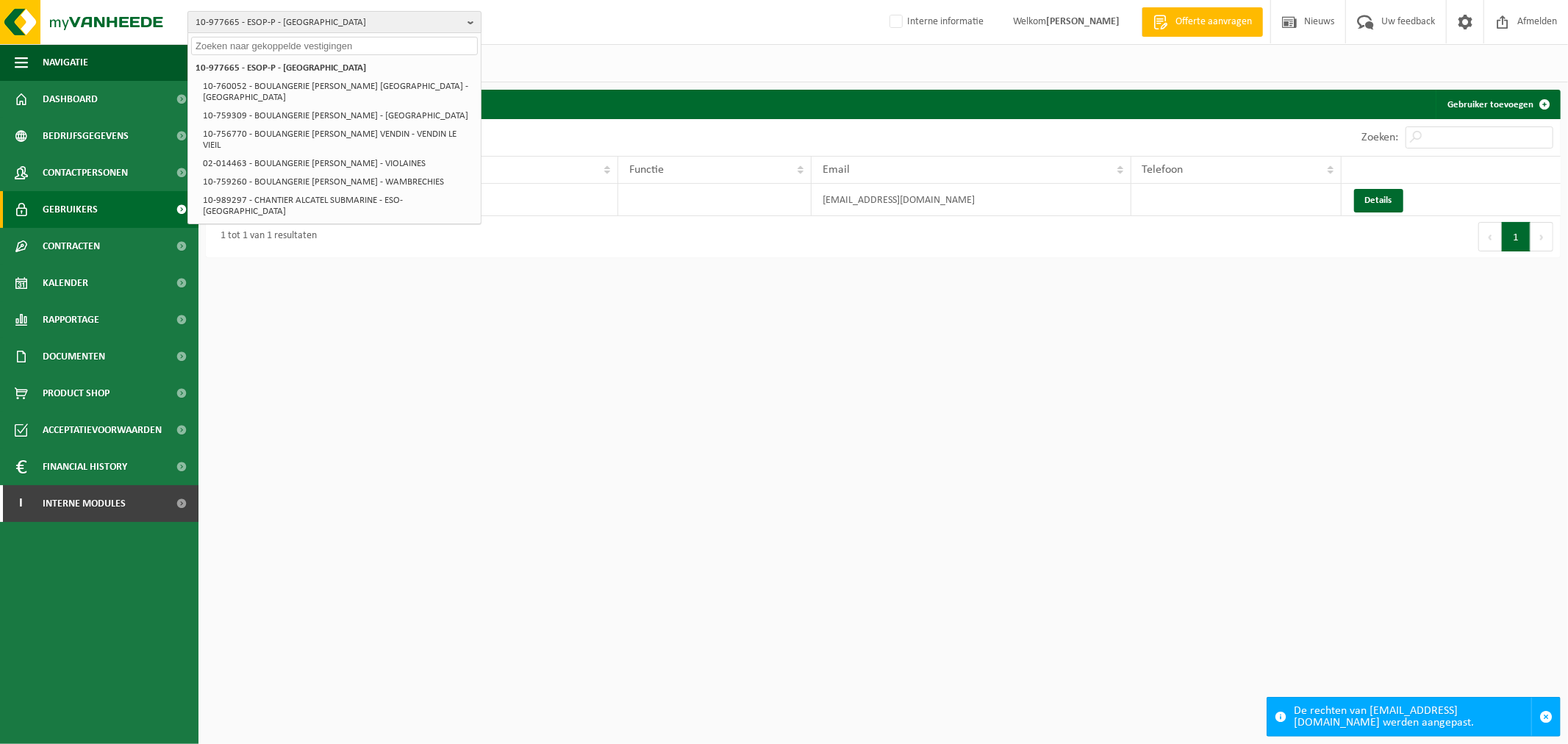
paste input "10-912116"
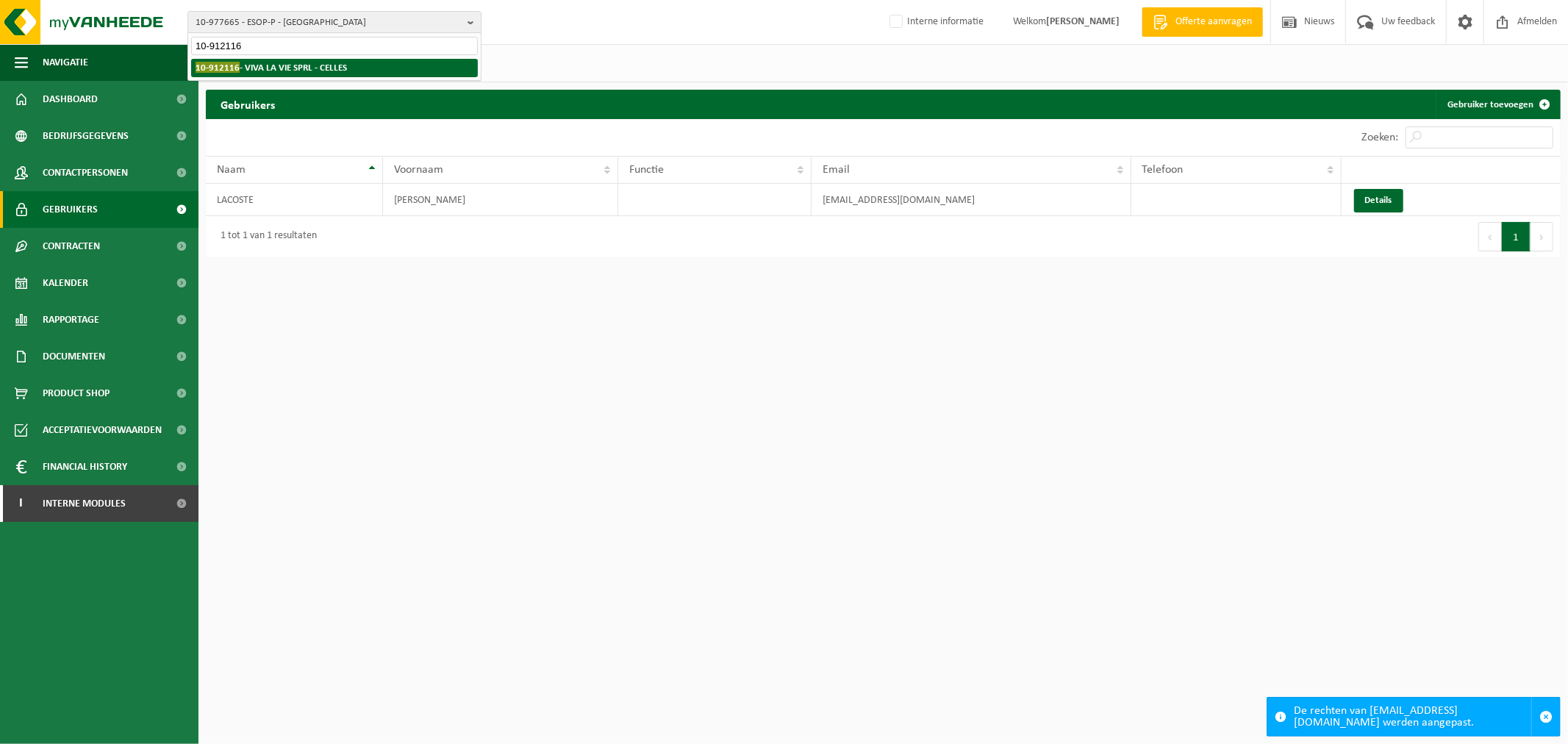
type input "10-912116"
click at [269, 68] on strong "10-912116 - VIVA LA VIE SPRL - CELLES" at bounding box center [272, 66] width 152 height 11
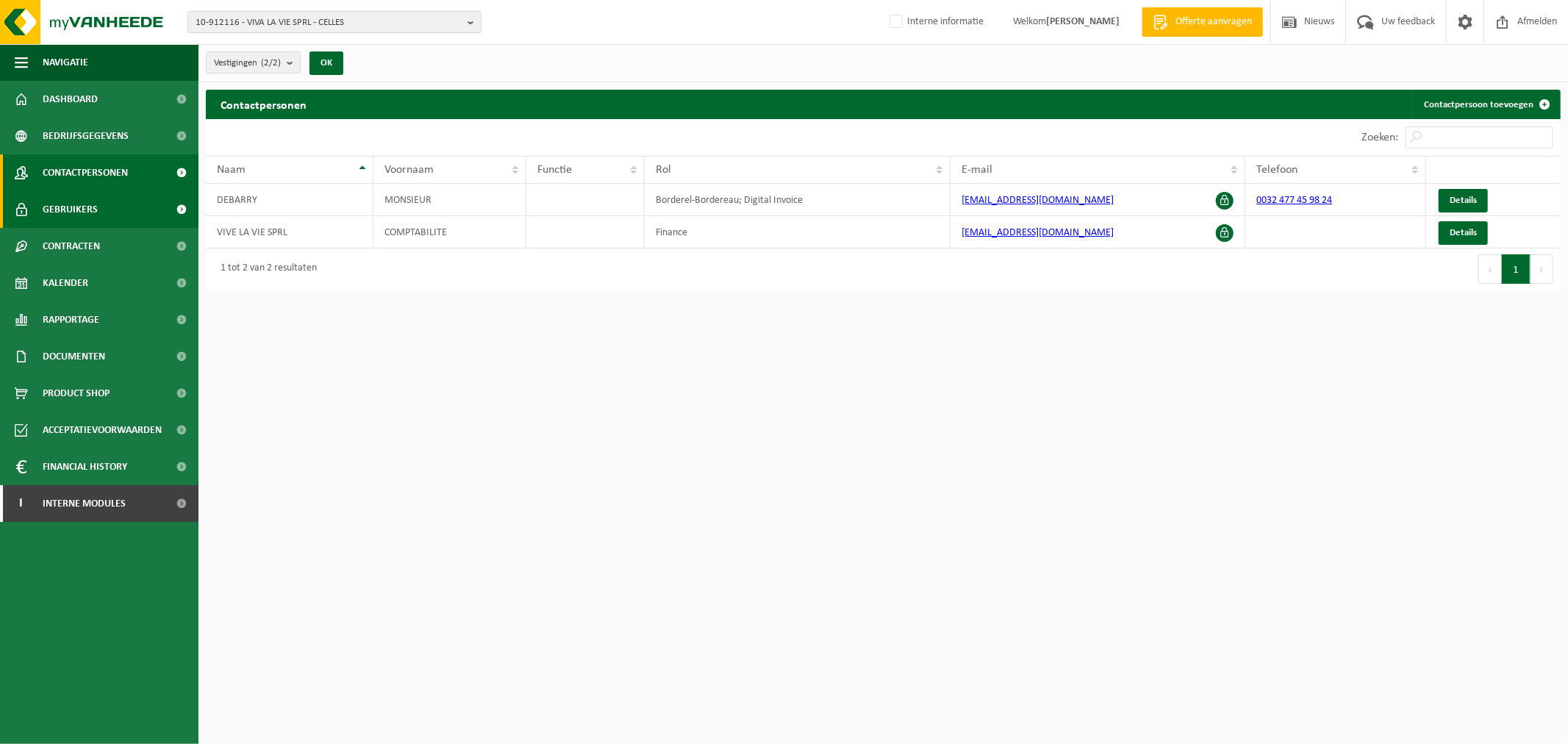
click at [96, 203] on link "Gebruikers" at bounding box center [99, 209] width 199 height 36
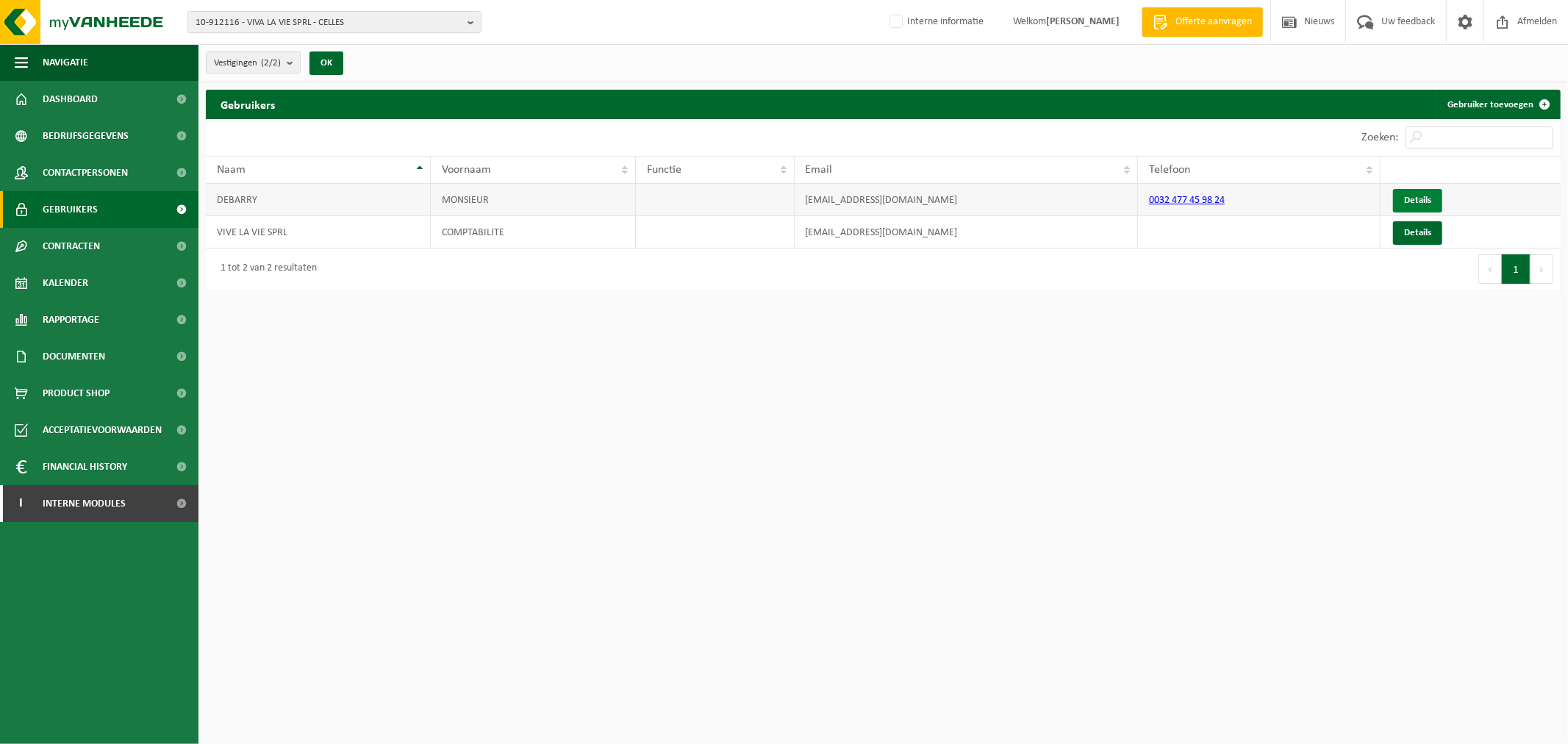
click at [1402, 200] on link "Details" at bounding box center [1416, 201] width 49 height 24
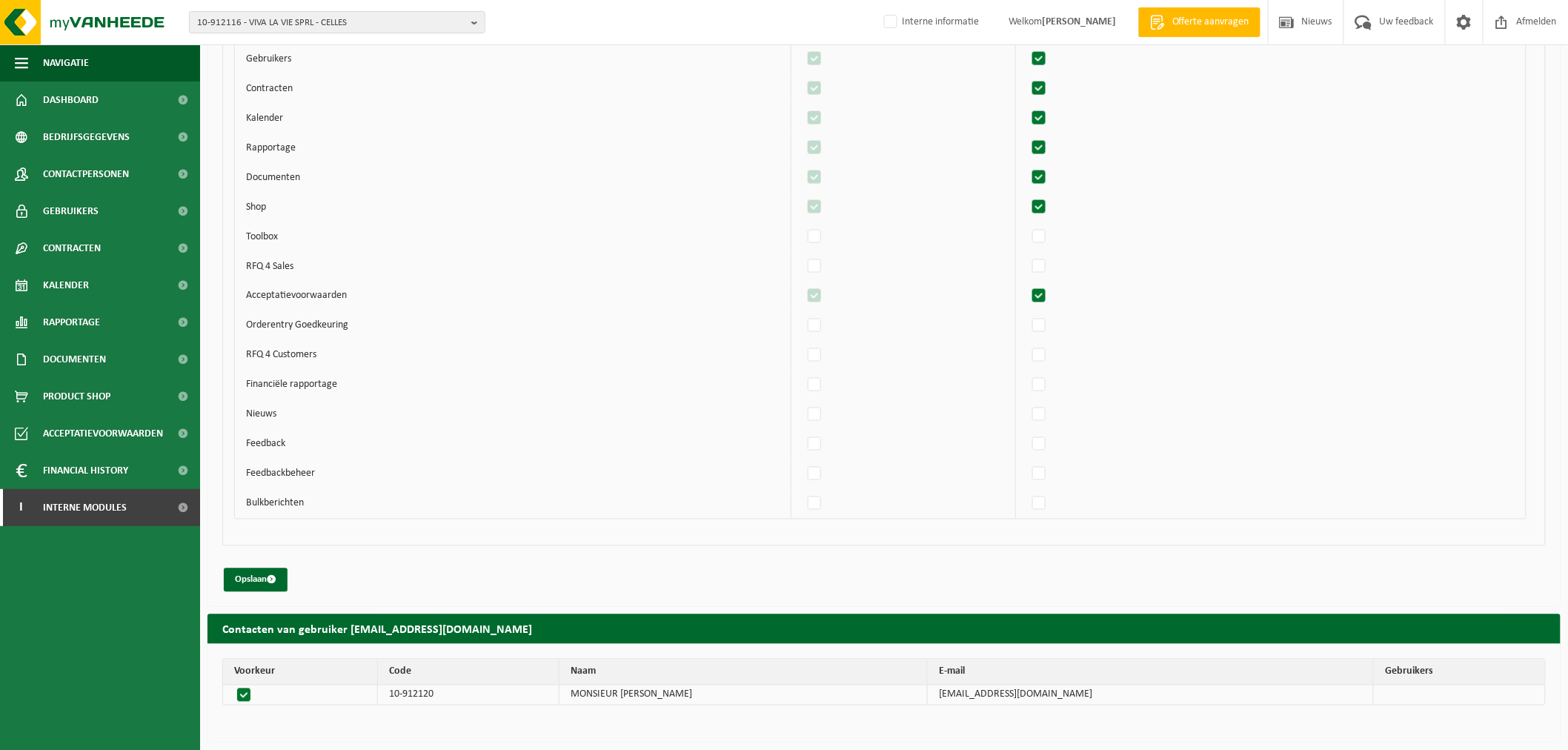
scroll to position [907, 0]
click at [391, 20] on span "10-912116 - VIVA LA VIE SPRL - CELLES" at bounding box center [331, 22] width 268 height 22
paste input "01-077727"
type input "01-077727"
click at [253, 75] on li "01-077727 - M.A.E.S. - [GEOGRAPHIC_DATA]" at bounding box center [337, 68] width 289 height 18
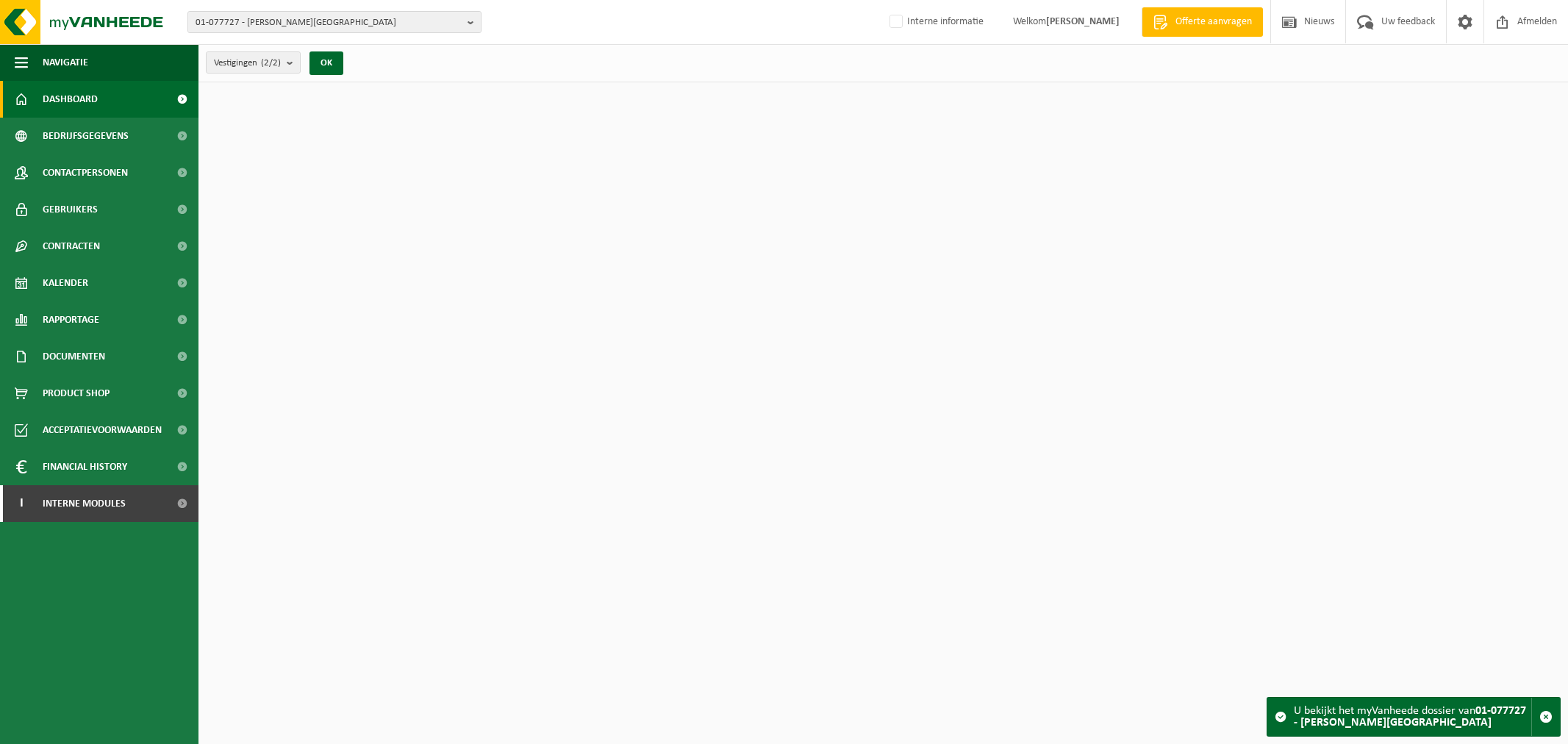
click at [89, 184] on span "Contactpersonen" at bounding box center [84, 173] width 85 height 36
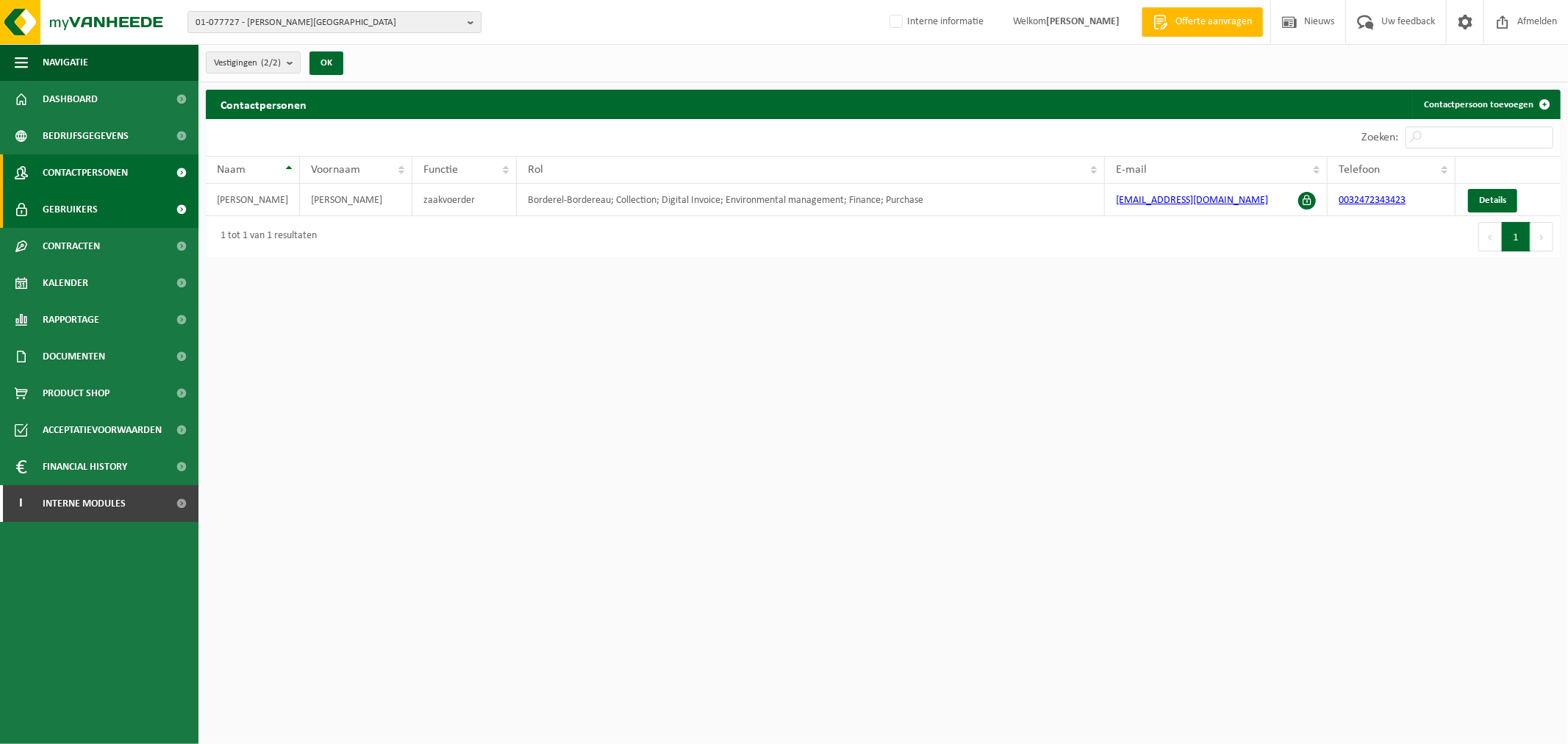
click at [105, 218] on link "Gebruikers" at bounding box center [99, 209] width 199 height 36
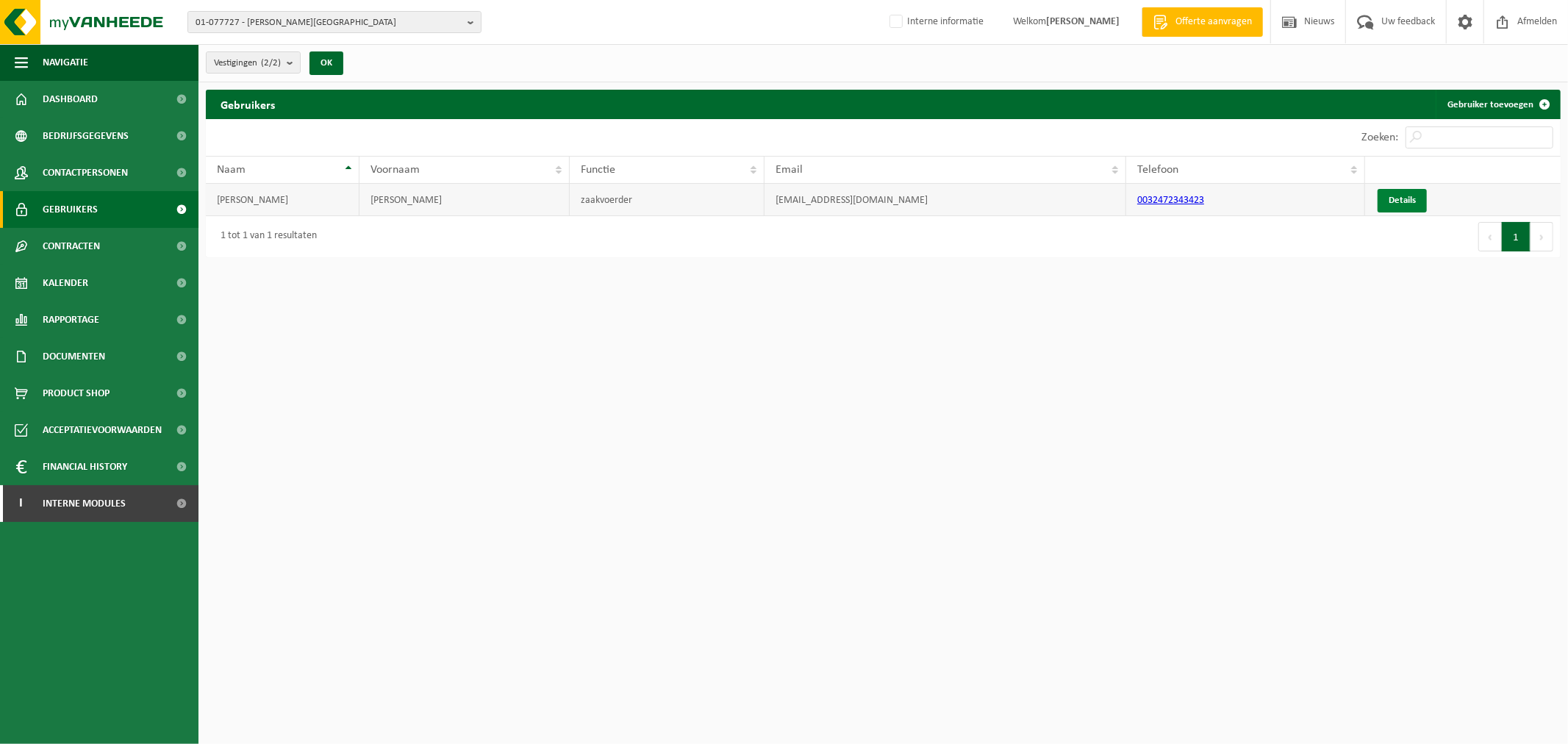
click at [1393, 201] on span "Details" at bounding box center [1402, 201] width 27 height 10
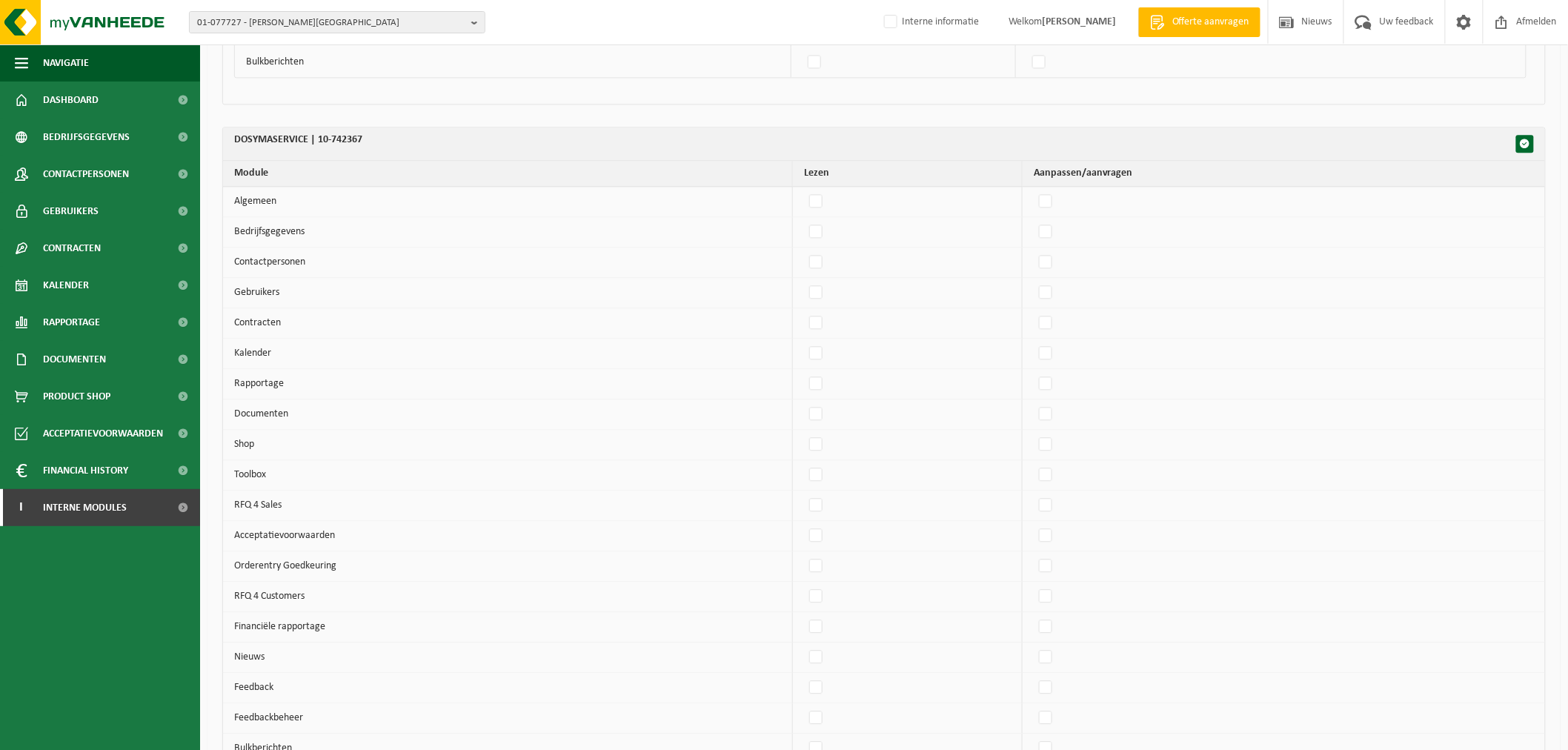
scroll to position [1317, 0]
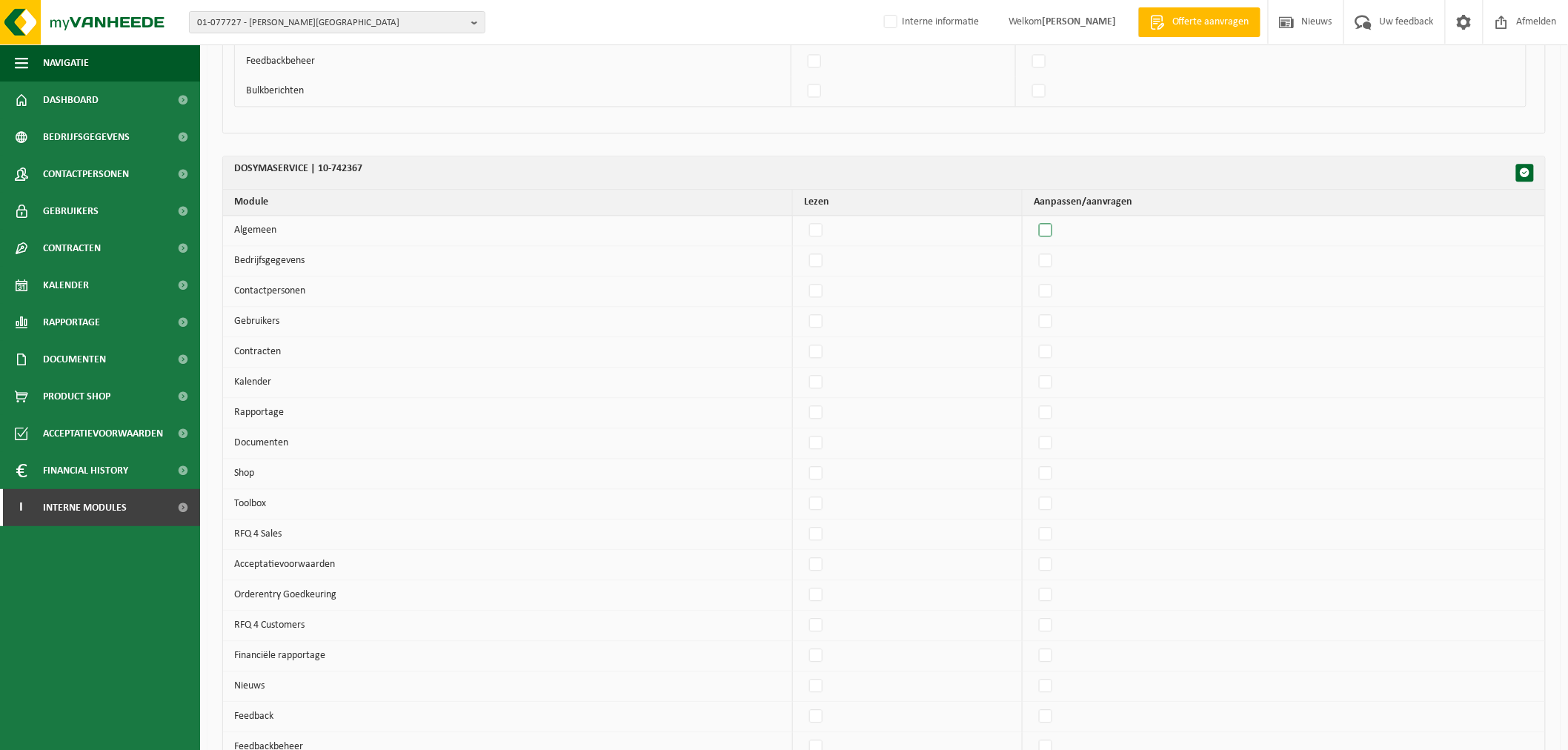
click at [1054, 229] on label"] at bounding box center [1046, 230] width 20 height 22
click at [1033, 220] on input "checkbox" at bounding box center [1033, 219] width 1 height 1
checkbox input "true"
click at [1056, 262] on label"] at bounding box center [1046, 260] width 20 height 22
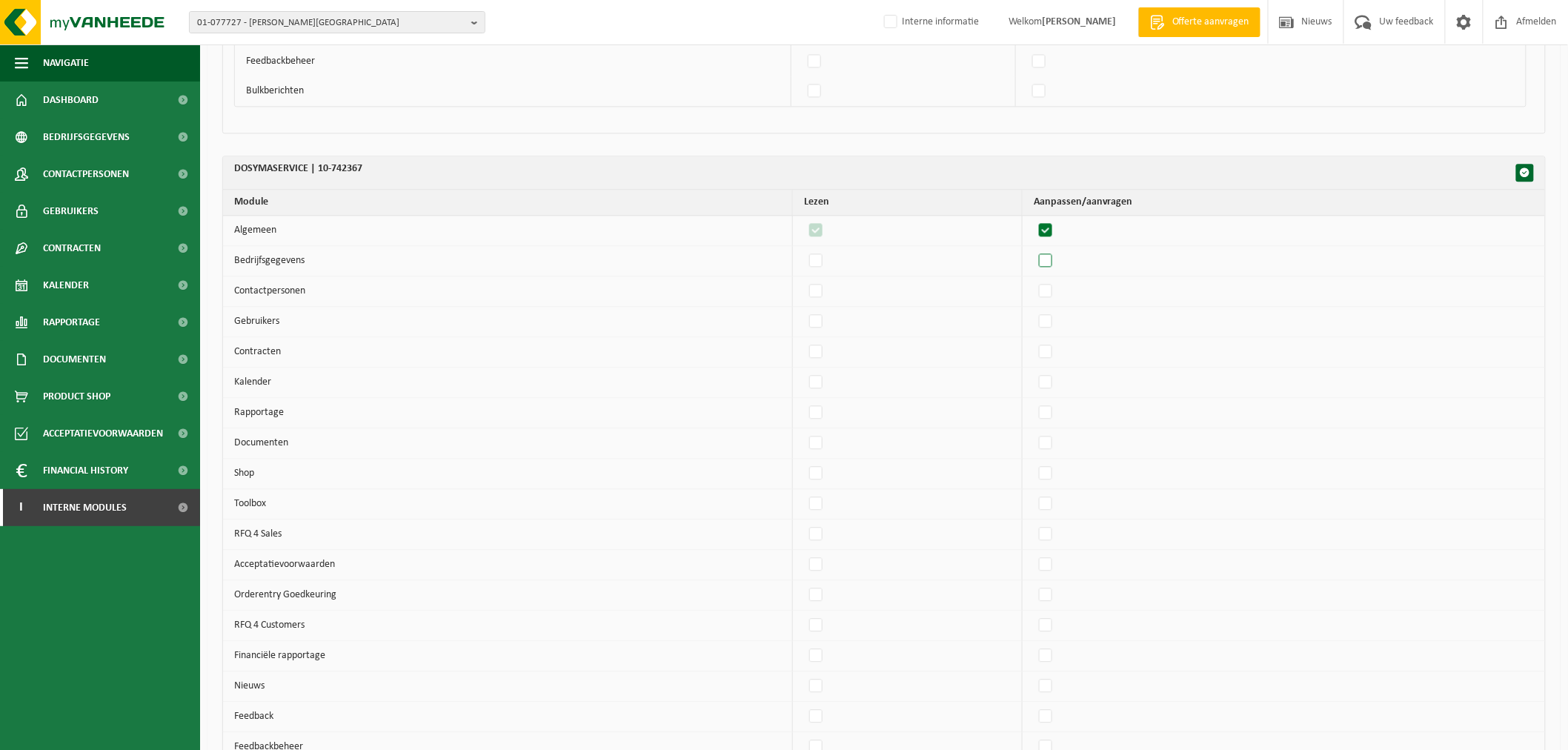
click at [1033, 250] on input "checkbox" at bounding box center [1033, 249] width 1 height 1
checkbox input "true"
click at [1056, 293] on label"] at bounding box center [1046, 290] width 20 height 22
click at [1033, 280] on input "checkbox" at bounding box center [1033, 280] width 1 height 1
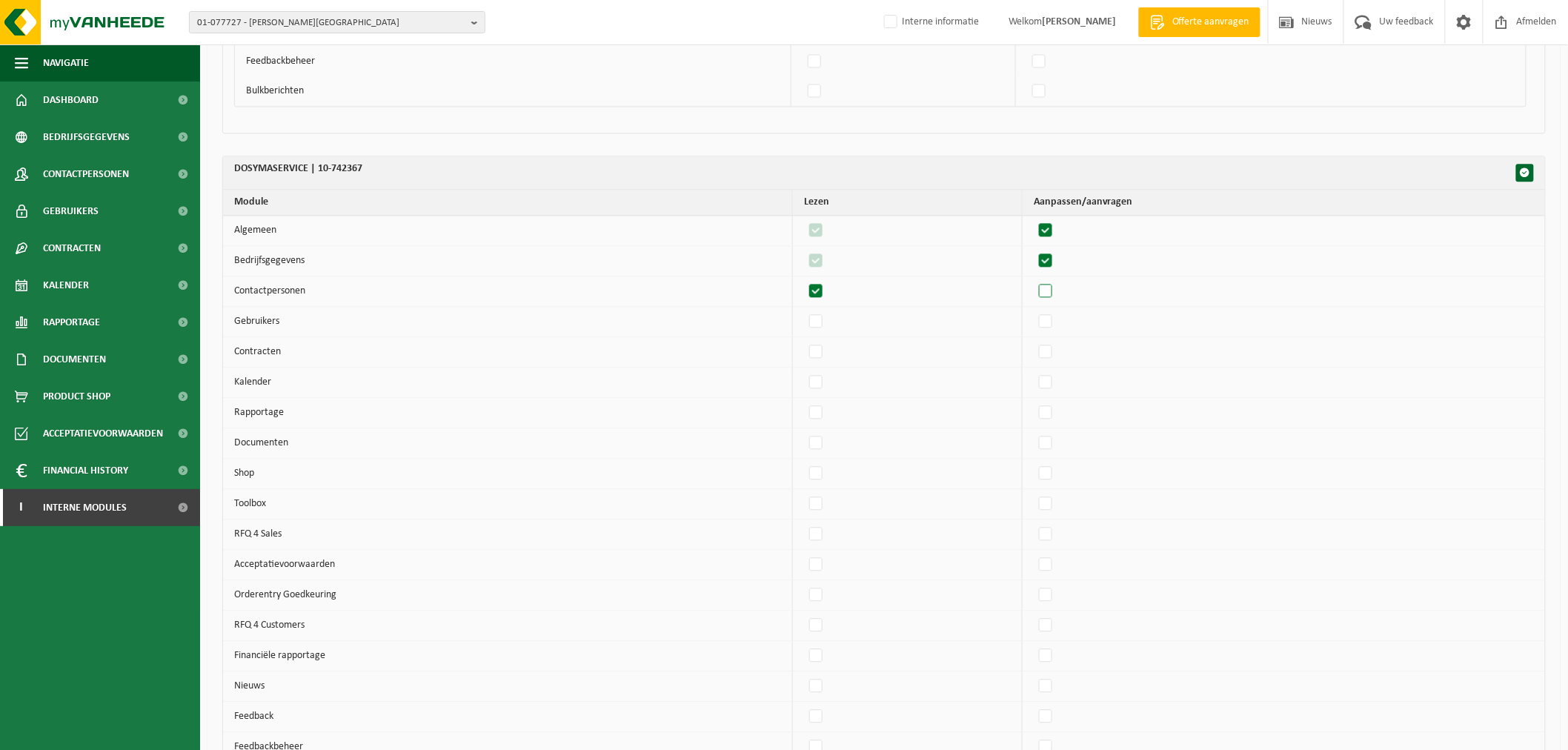
checkbox input "true"
click at [1056, 328] on label"] at bounding box center [1046, 321] width 20 height 22
click at [1033, 311] on input "checkbox" at bounding box center [1033, 310] width 1 height 1
checkbox input "true"
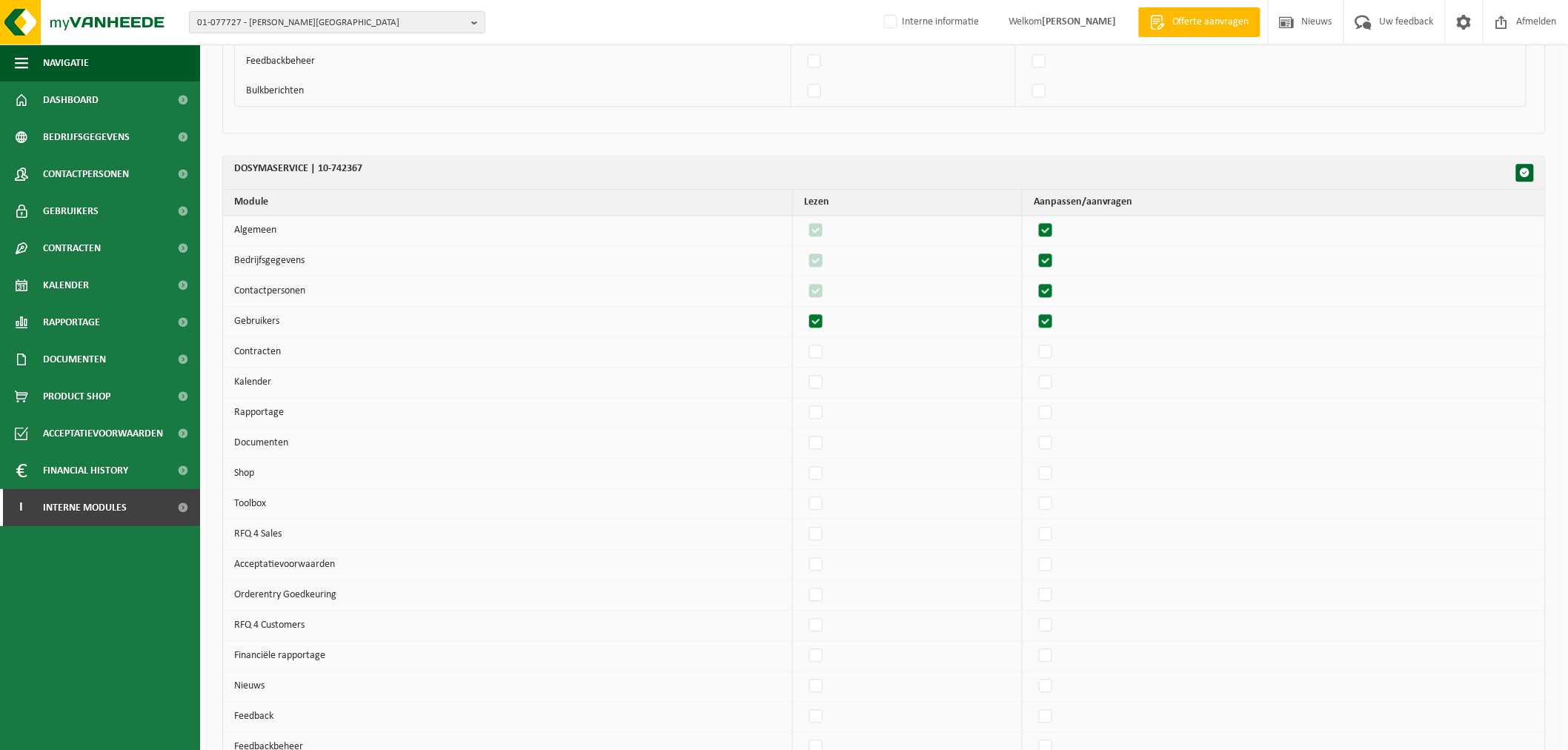
checkbox input "true"
click at [1055, 353] on label"] at bounding box center [1046, 351] width 20 height 22
click at [1033, 341] on input "checkbox" at bounding box center [1033, 341] width 1 height 1
checkbox input "true"
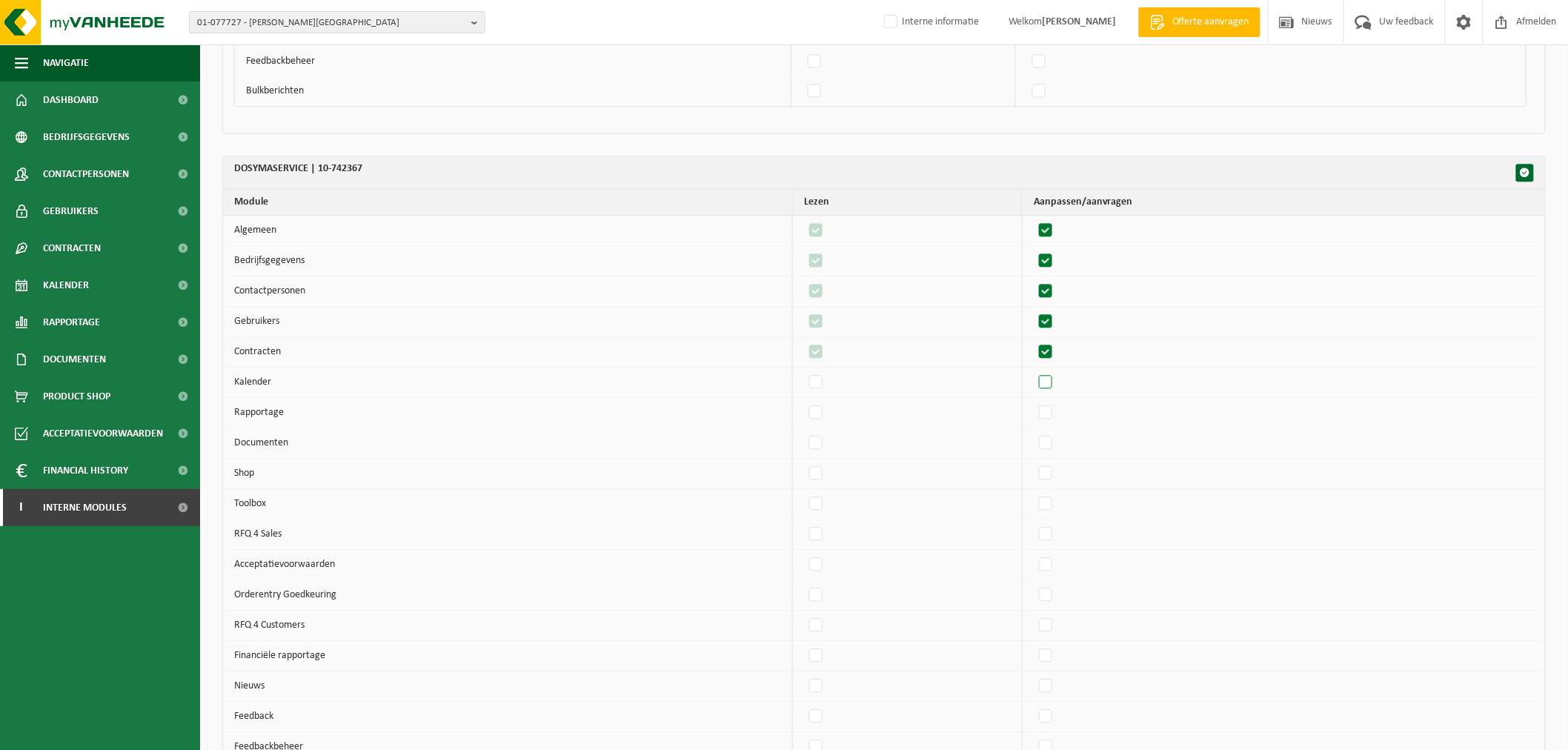
click at [1055, 388] on label"] at bounding box center [1046, 382] width 20 height 22
click at [1033, 372] on input "checkbox" at bounding box center [1033, 371] width 1 height 1
checkbox input "true"
click at [1055, 421] on label"] at bounding box center [1046, 412] width 20 height 22
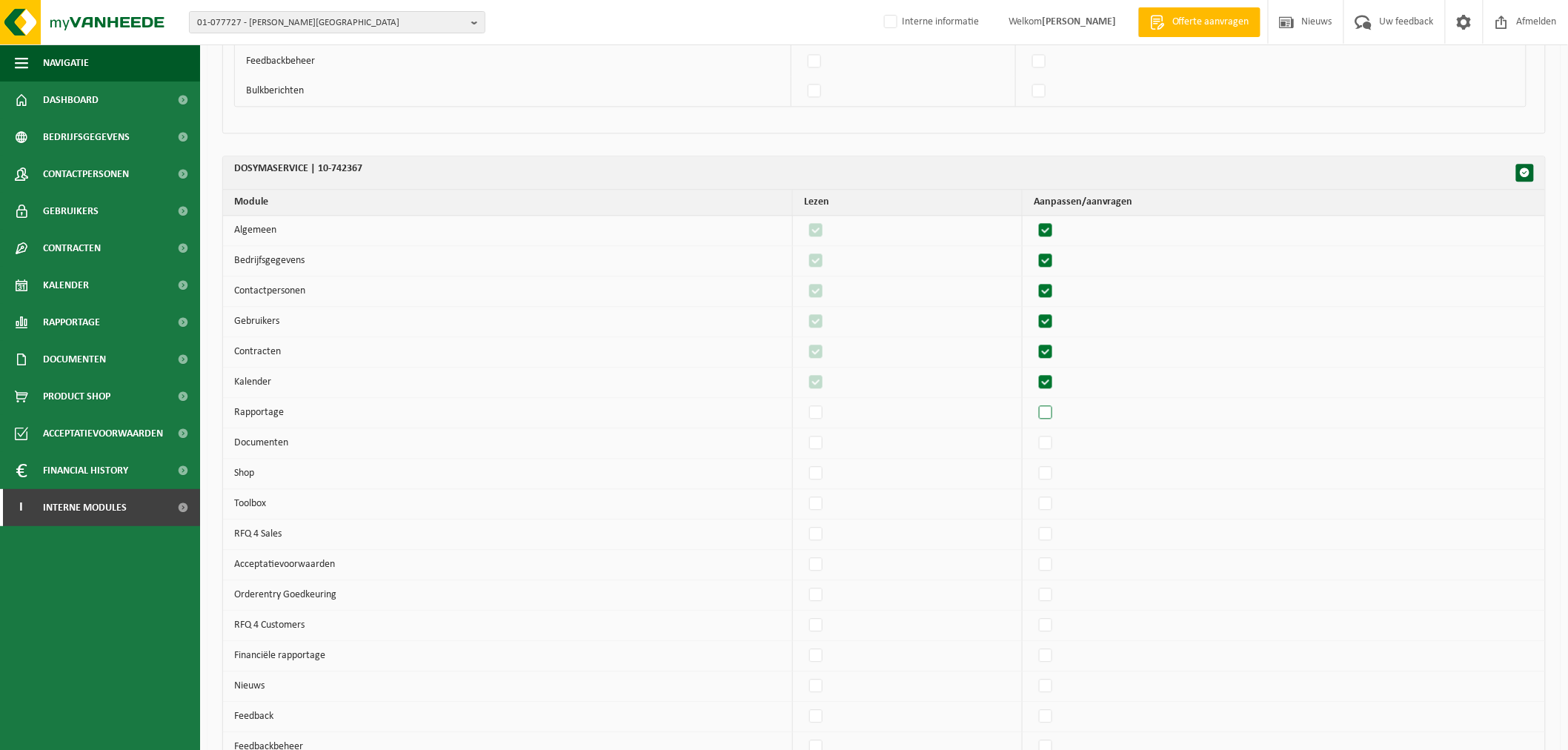
click at [1033, 402] on input "checkbox" at bounding box center [1033, 401] width 1 height 1
checkbox input "true"
click at [1054, 445] on label"] at bounding box center [1046, 442] width 20 height 22
click at [1033, 432] on input "checkbox" at bounding box center [1033, 432] width 1 height 1
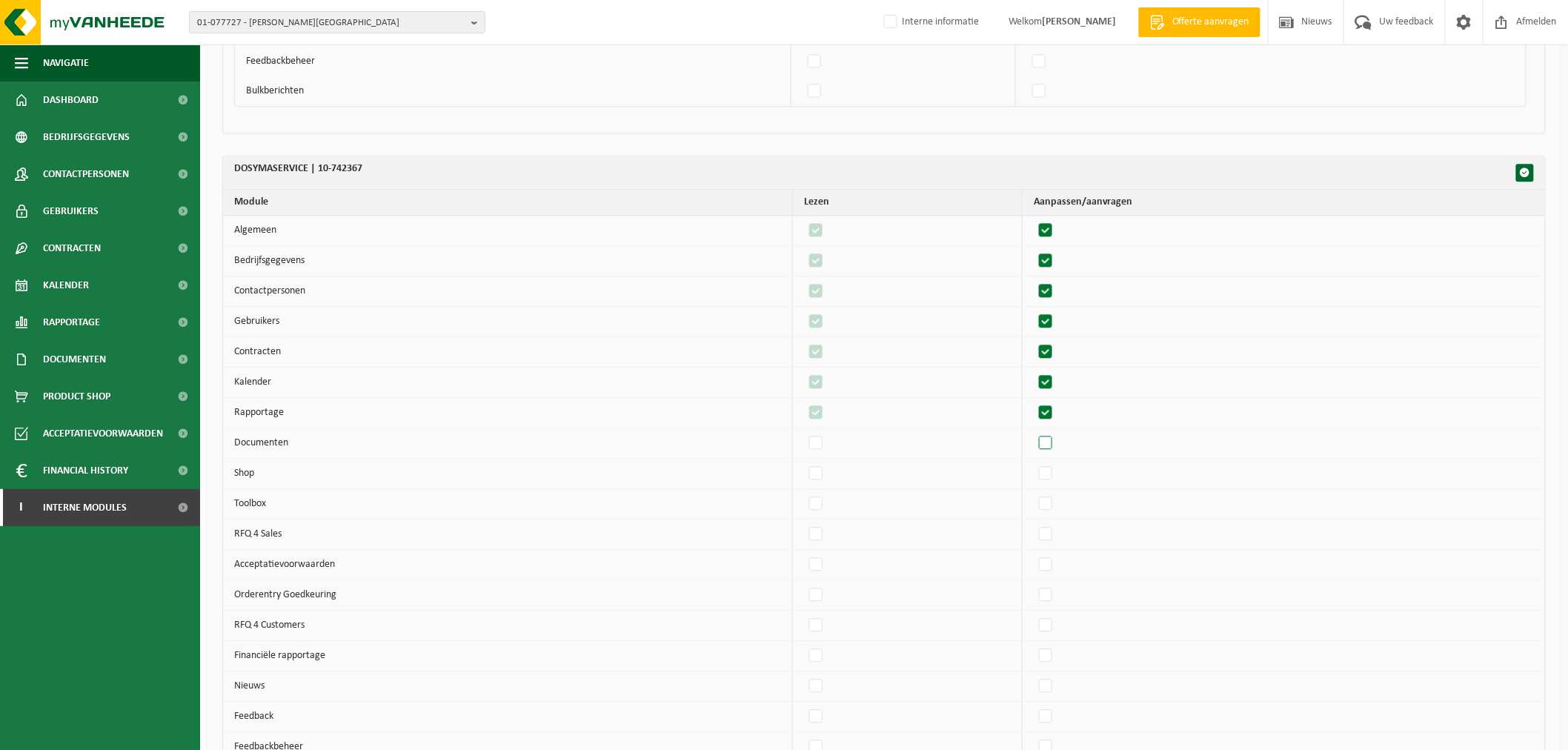
checkbox input "true"
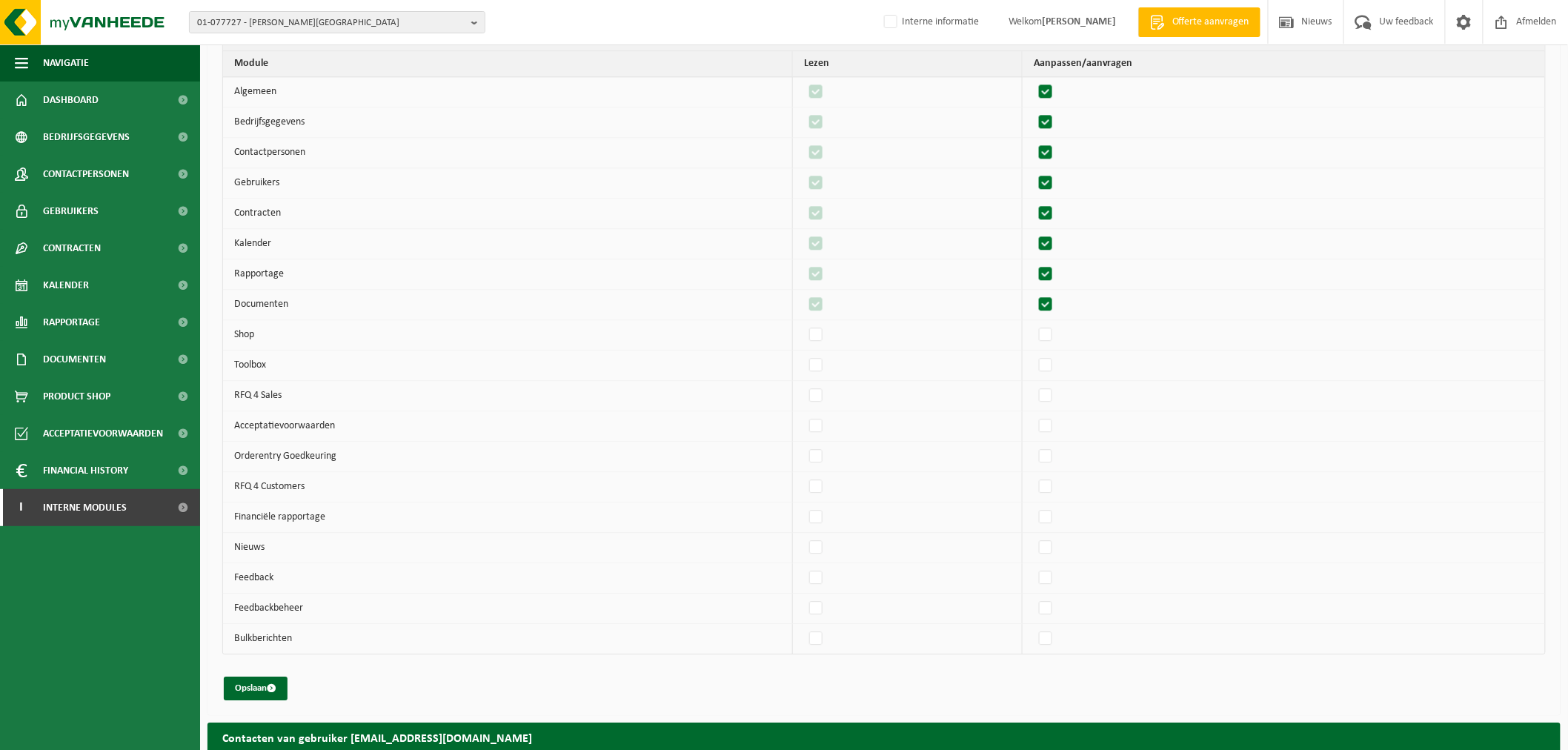
scroll to position [1483, 0]
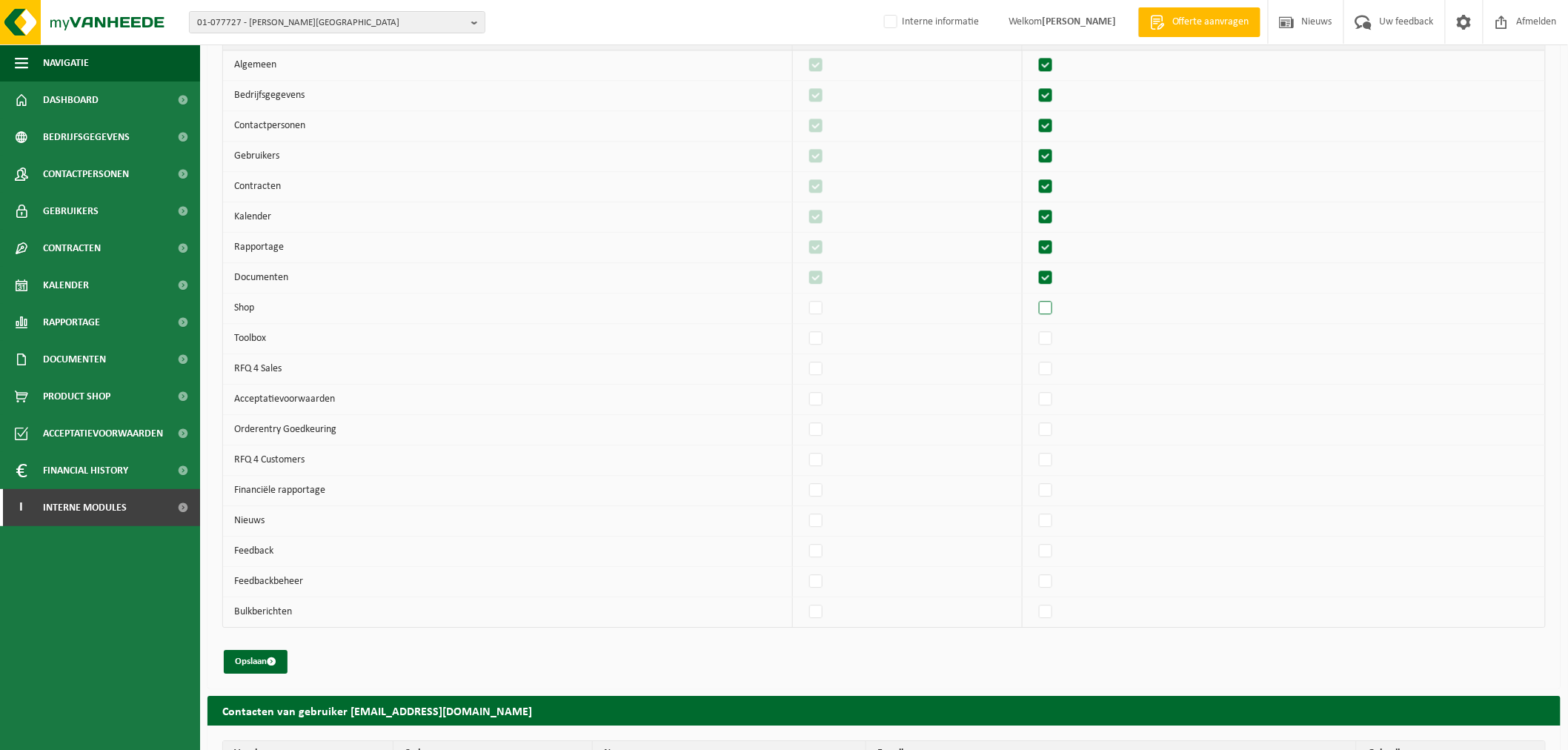
click at [1056, 312] on label"] at bounding box center [1046, 308] width 20 height 22
click at [1033, 297] on input "checkbox" at bounding box center [1033, 296] width 1 height 1
checkbox input "true"
click at [1054, 405] on label"] at bounding box center [1046, 399] width 20 height 22
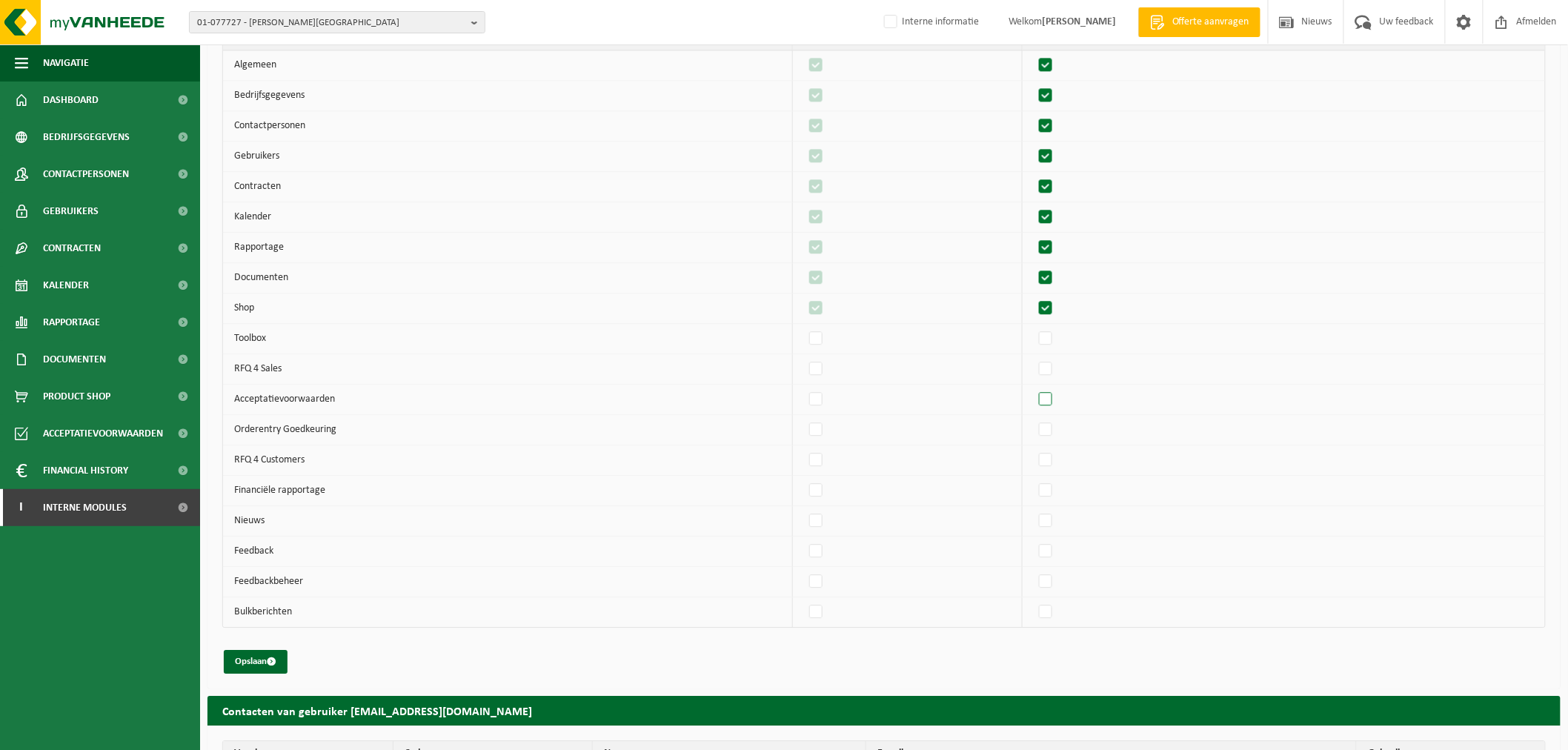
click at [1033, 388] on input "checkbox" at bounding box center [1033, 388] width 1 height 1
checkbox input "true"
click at [827, 524] on label"] at bounding box center [815, 521] width 20 height 22
click at [804, 510] on input "checkbox" at bounding box center [803, 509] width 1 height 1
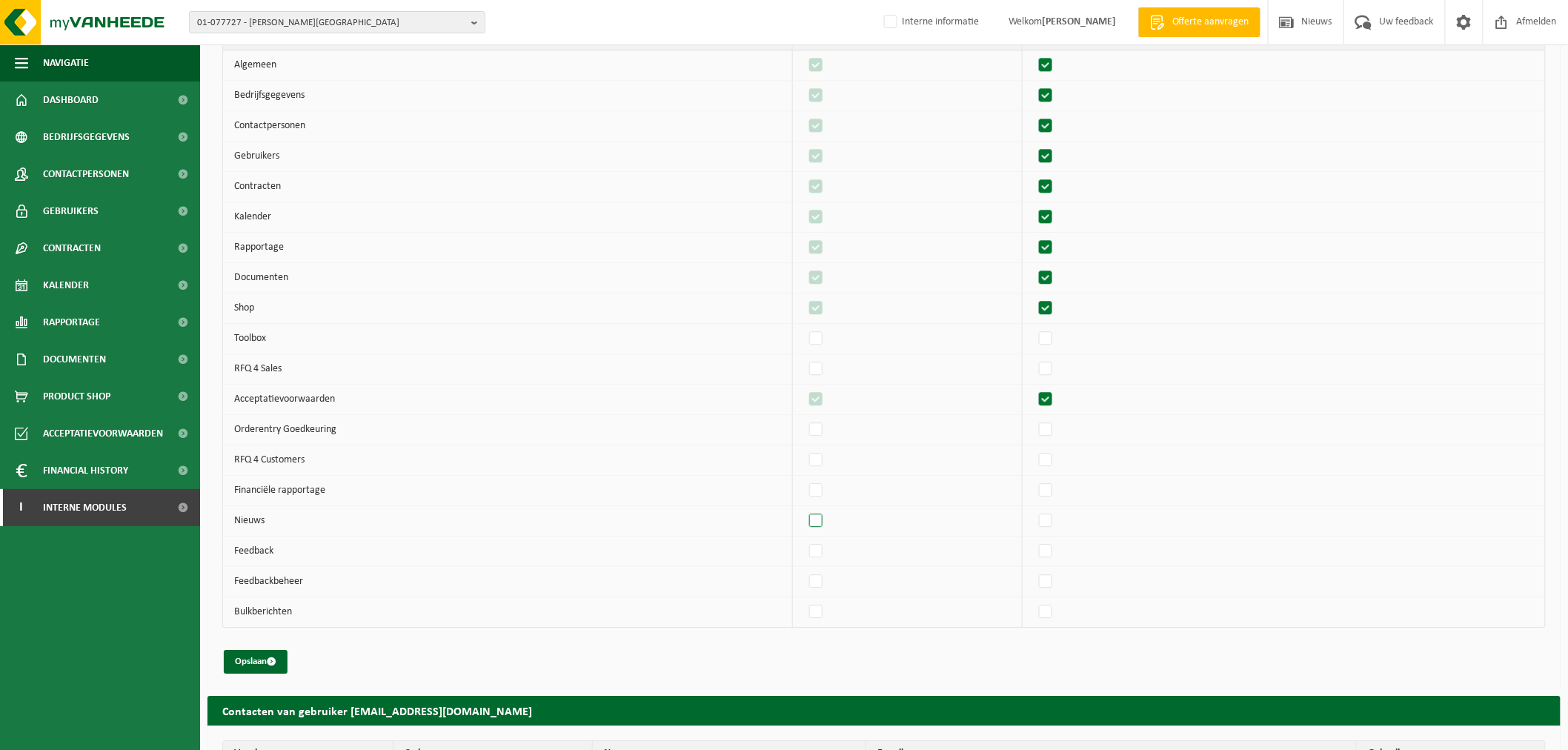
checkbox input "true"
click at [1056, 553] on label"] at bounding box center [1046, 551] width 20 height 22
click at [1033, 540] on input "checkbox" at bounding box center [1033, 540] width 1 height 1
checkbox input "true"
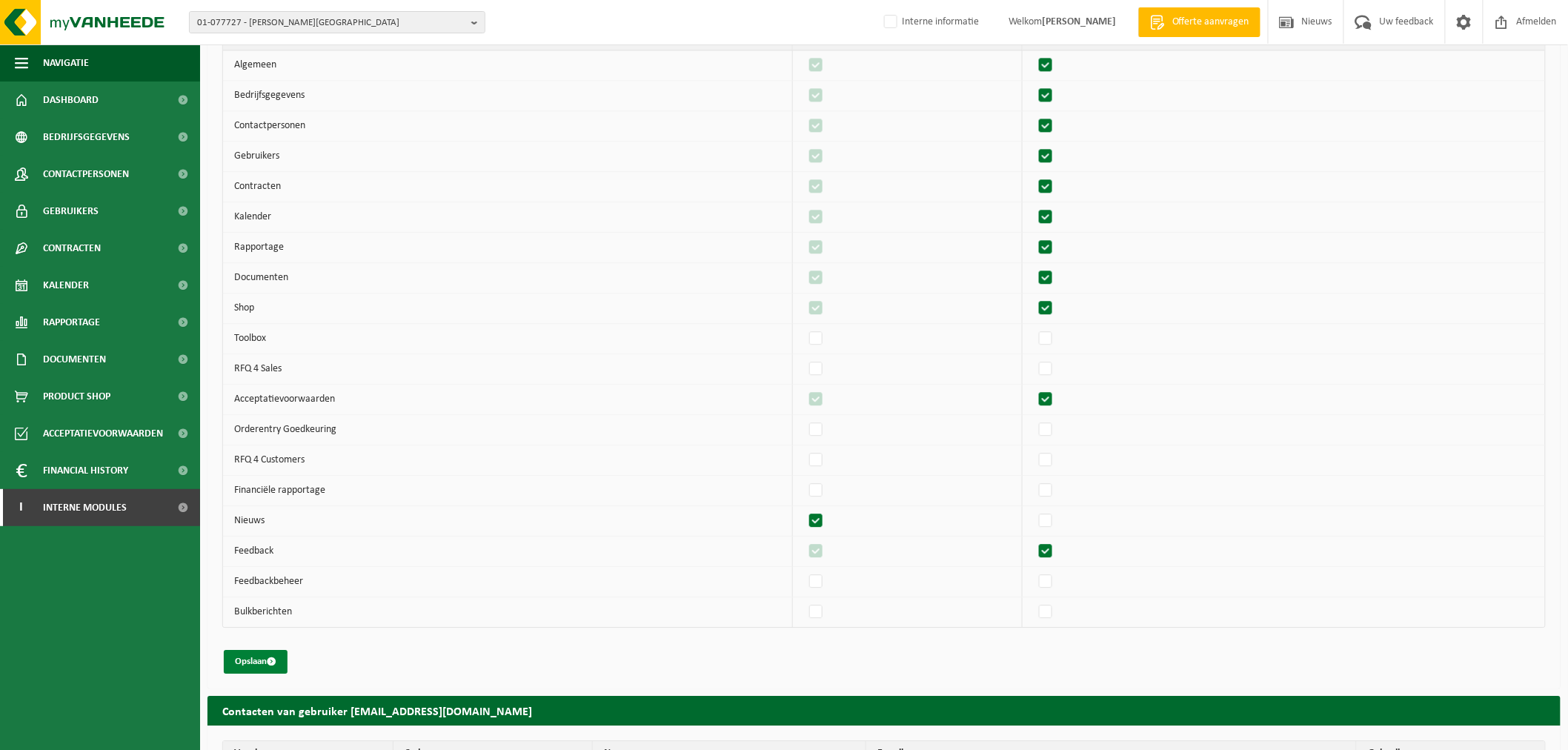
click at [235, 674] on button "Opslaan" at bounding box center [255, 662] width 64 height 24
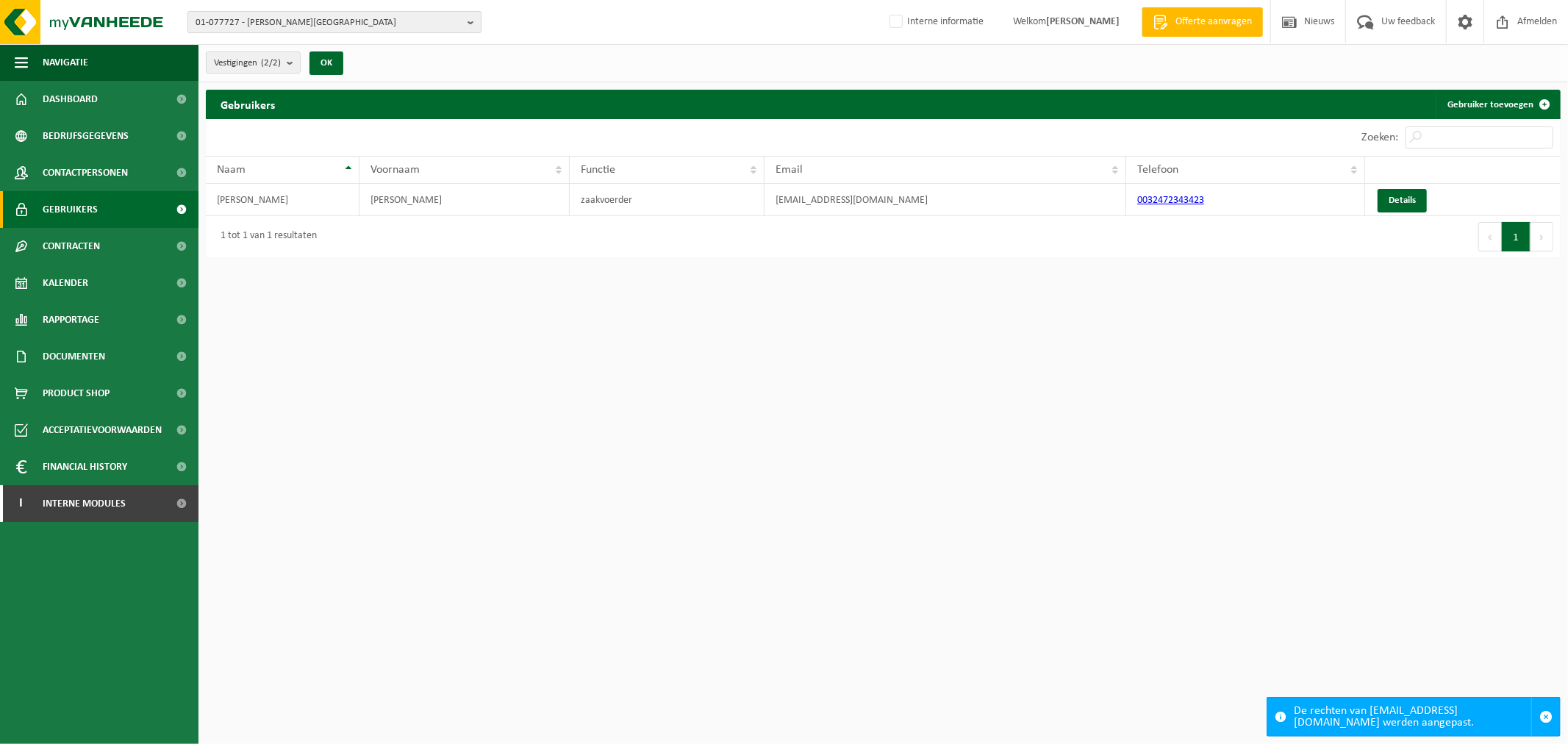
click at [416, 18] on span "01-077727 - M.A.E.S. - NAZARETH" at bounding box center [328, 22] width 266 height 22
paste input "10-734285"
click at [359, 40] on input "10-734285" at bounding box center [334, 45] width 287 height 18
type input "10-734285"
click at [321, 63] on strong "10-734285 - CBRE GWS BELGIUM SA NV - DIEGEM" at bounding box center [332, 72] width 273 height 22
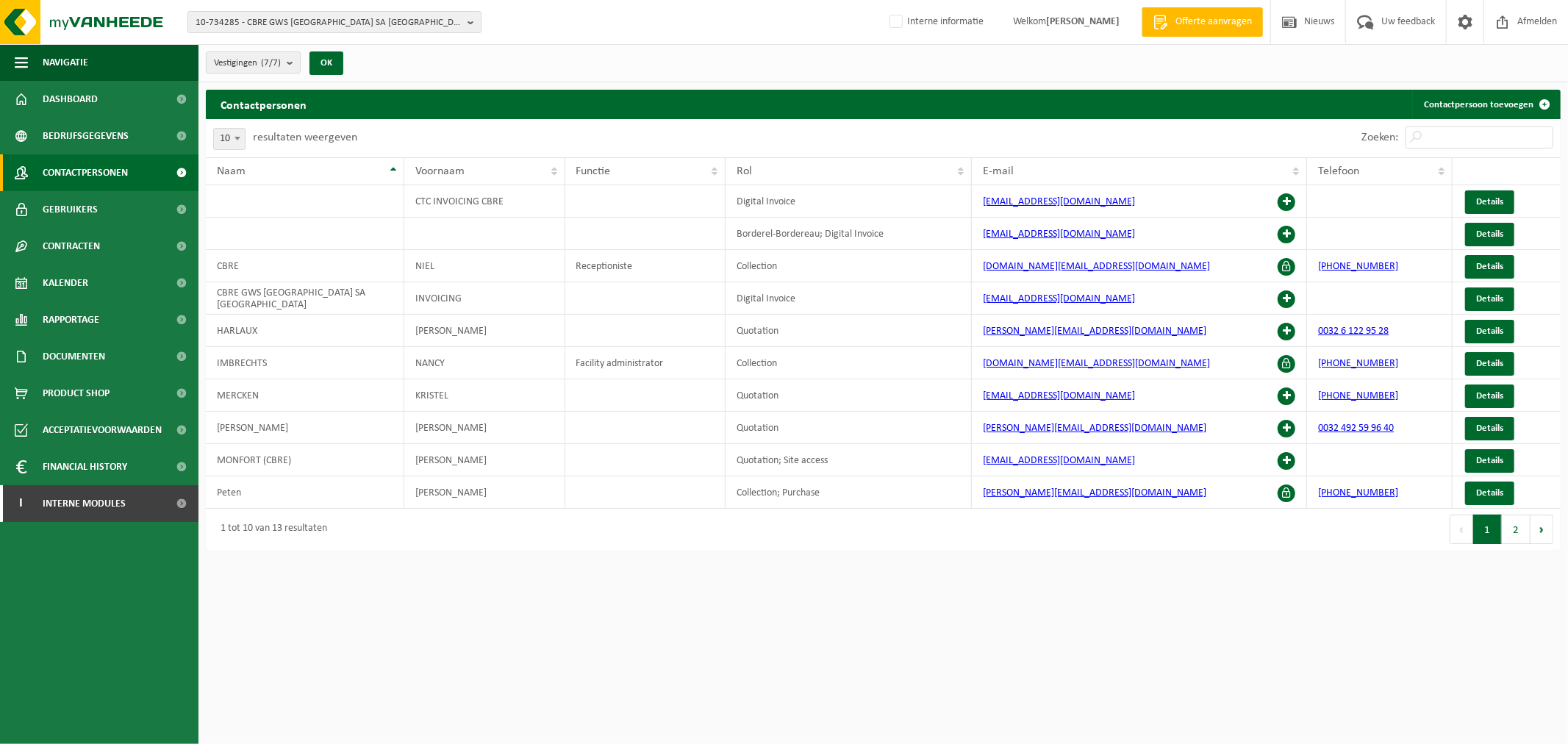
click at [978, 570] on html "10-734285 - CBRE GWS [GEOGRAPHIC_DATA] [GEOGRAPHIC_DATA] [GEOGRAPHIC_DATA] - DI…" at bounding box center [784, 372] width 1568 height 744
click at [1283, 326] on span at bounding box center [1286, 331] width 17 height 17
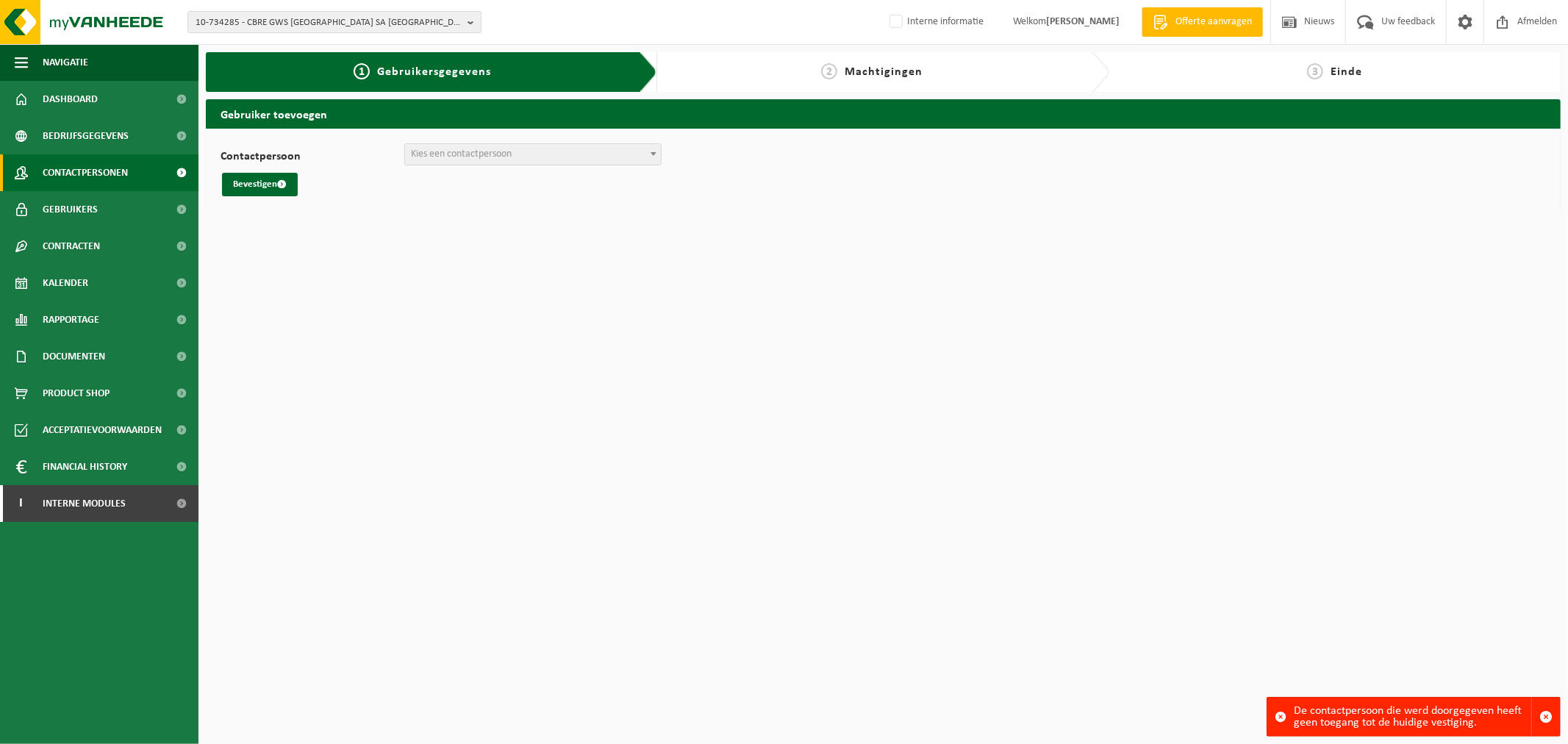
click at [86, 178] on span "Contactpersonen" at bounding box center [84, 173] width 85 height 36
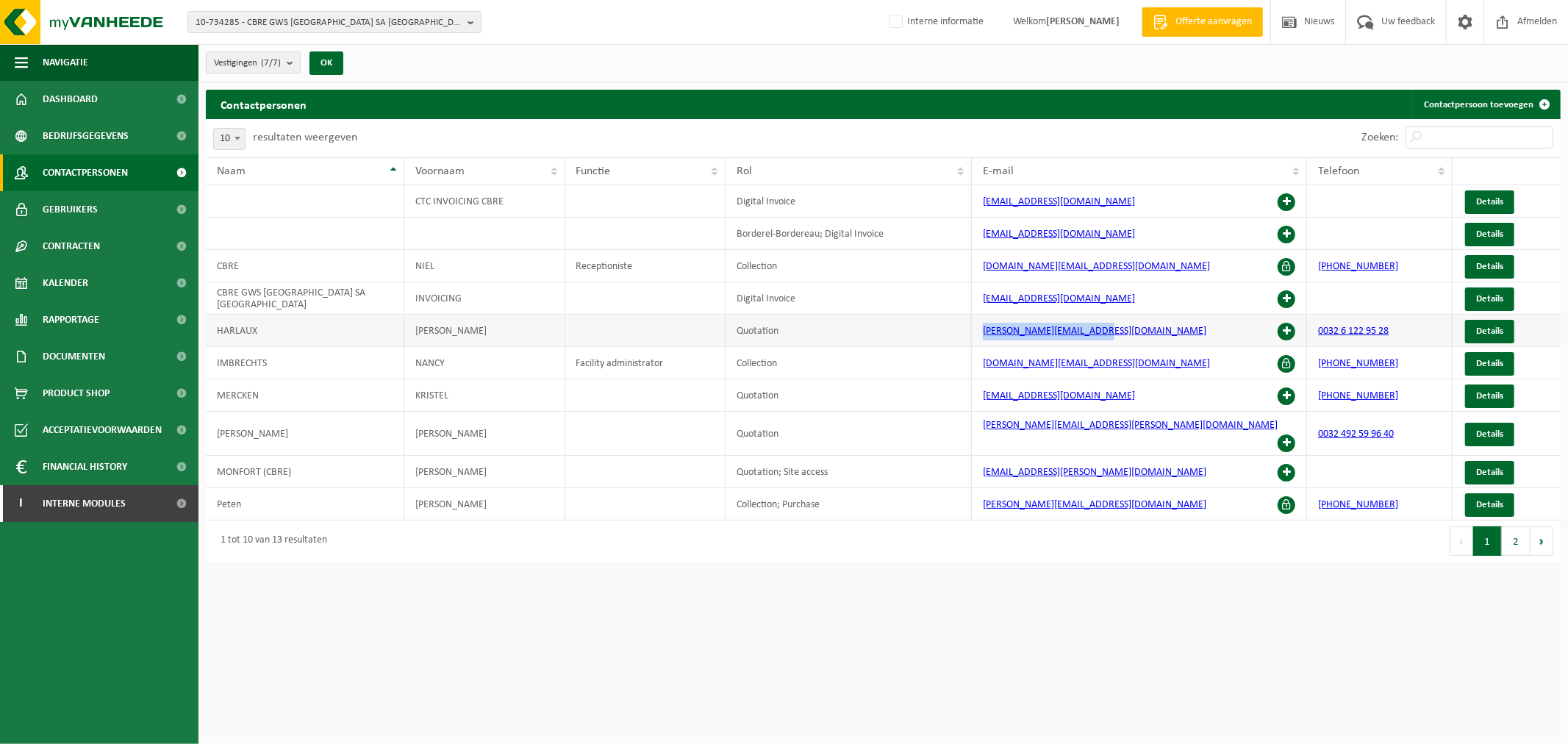
drag, startPoint x: 1123, startPoint y: 338, endPoint x: 946, endPoint y: 326, distance: 177.4
click at [946, 326] on tr "HARLAUX LAURENT Quotation [PERSON_NAME][EMAIL_ADDRESS][DOMAIN_NAME] 0032 6 122 …" at bounding box center [882, 331] width 1354 height 33
click at [1454, 150] on div "Zoeken:" at bounding box center [1457, 138] width 206 height 38
click at [1449, 135] on input "Zoeken:" at bounding box center [1479, 137] width 148 height 22
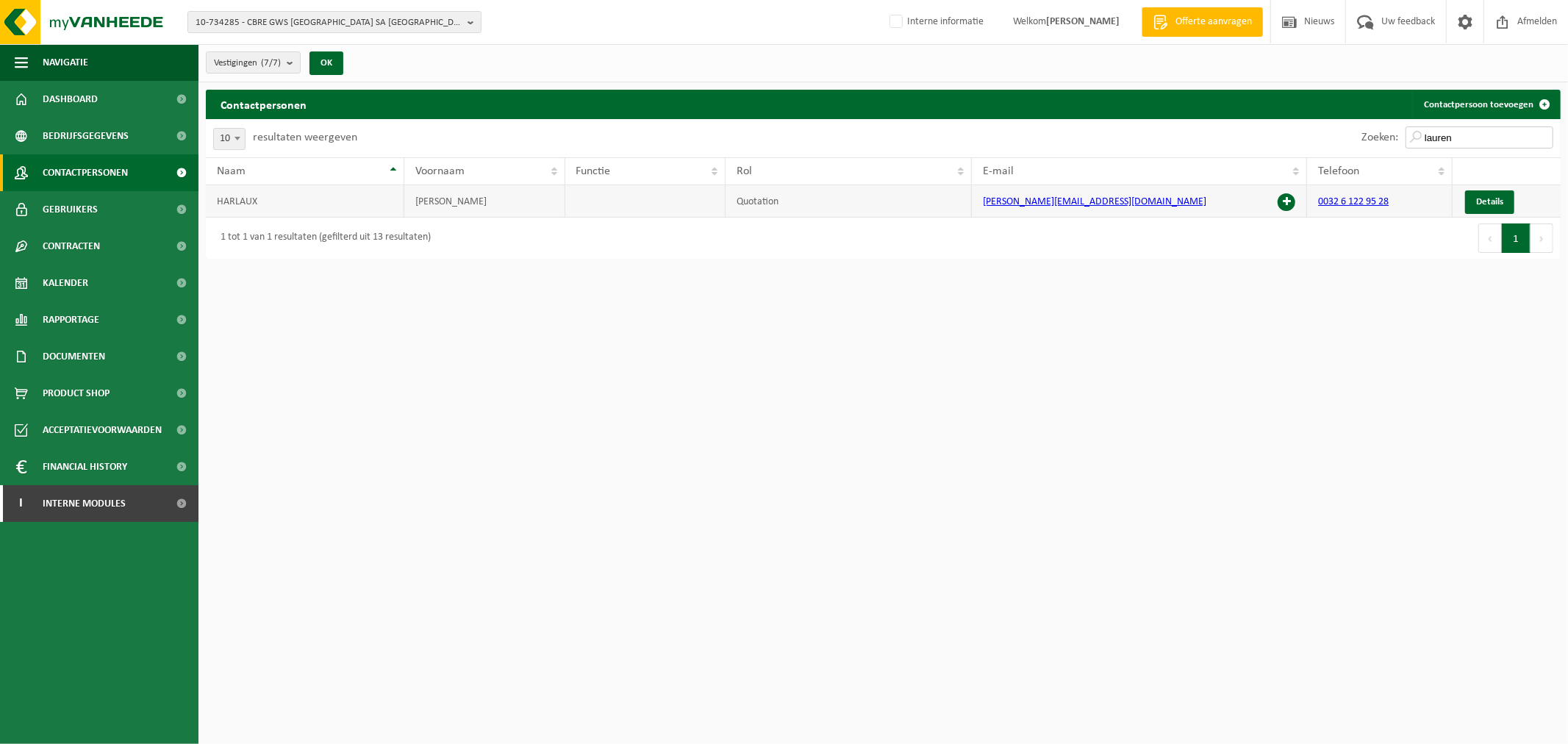
type input "lauren"
drag, startPoint x: 1115, startPoint y: 191, endPoint x: 956, endPoint y: 191, distance: 159.0
click at [956, 191] on tr "HARLAUX LAURENT Quotation [PERSON_NAME][EMAIL_ADDRESS][DOMAIN_NAME] 0032 6 122 …" at bounding box center [882, 202] width 1354 height 33
copy tr "[PERSON_NAME][EMAIL_ADDRESS][DOMAIN_NAME]"
click at [347, 17] on span "10-734285 - CBRE GWS BELGIUM SA NV - DIEGEM" at bounding box center [328, 22] width 266 height 22
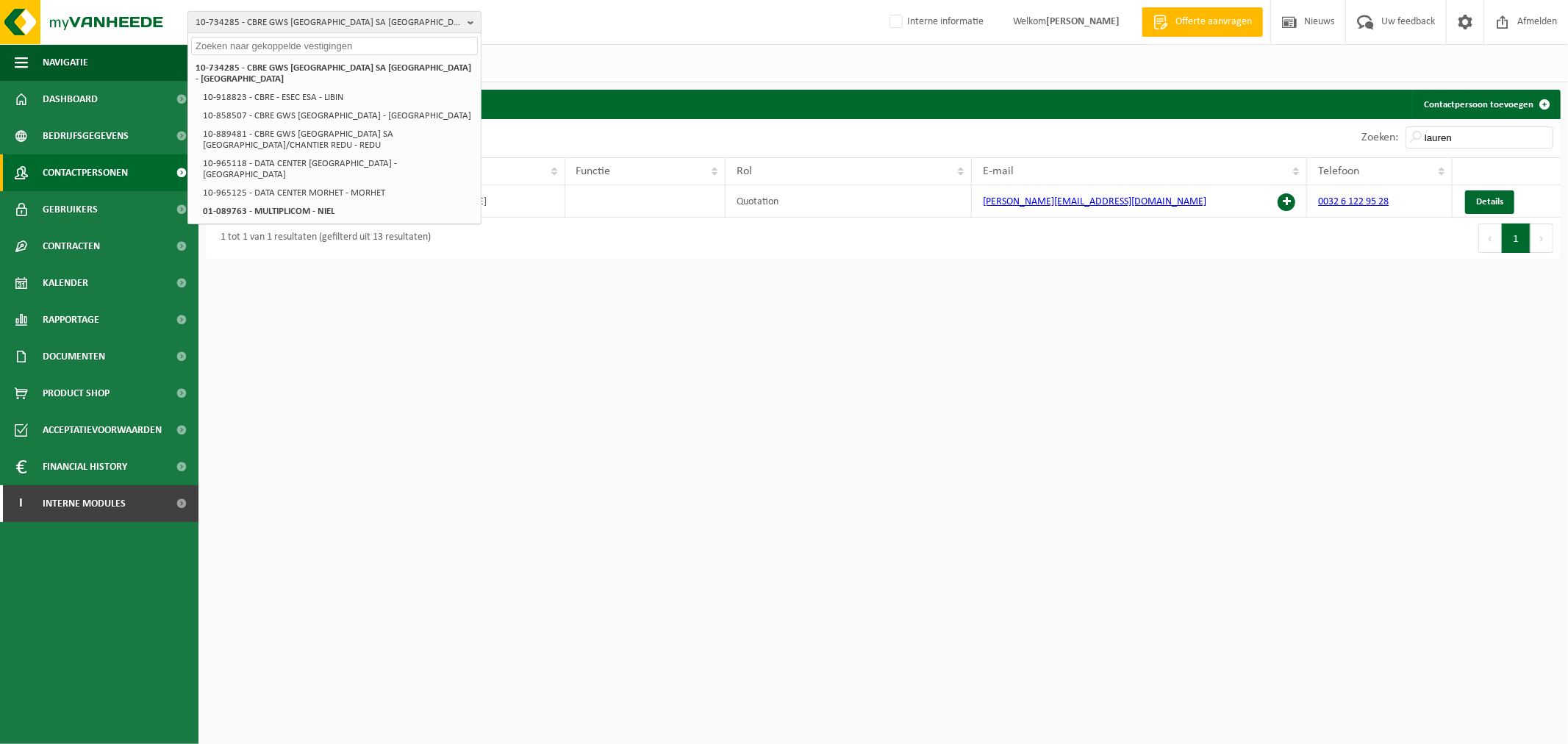
paste input "10-470545"
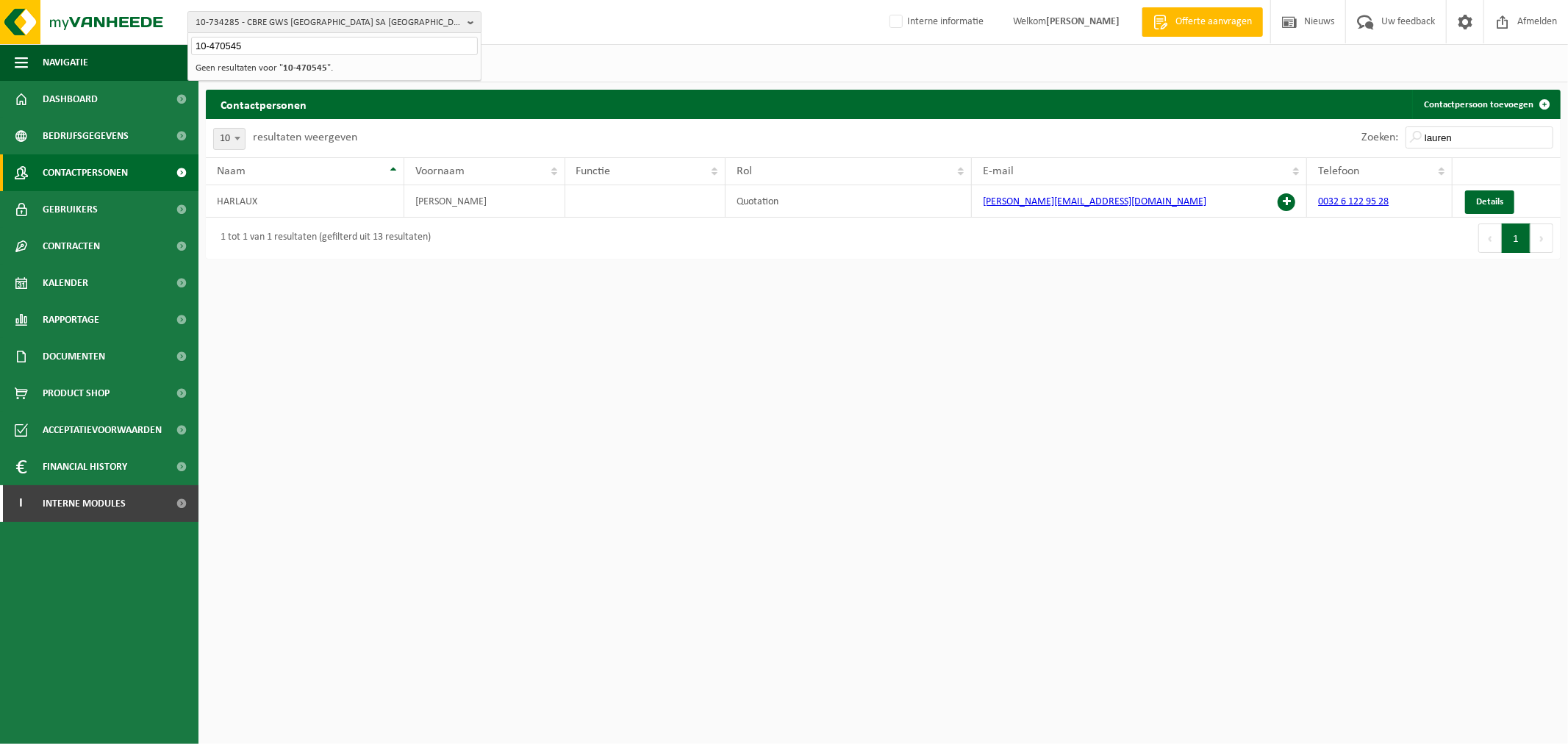
type input "10-470545"
click at [268, 64] on li "Geen resultaten voor " 10-470545 "." at bounding box center [334, 67] width 287 height 18
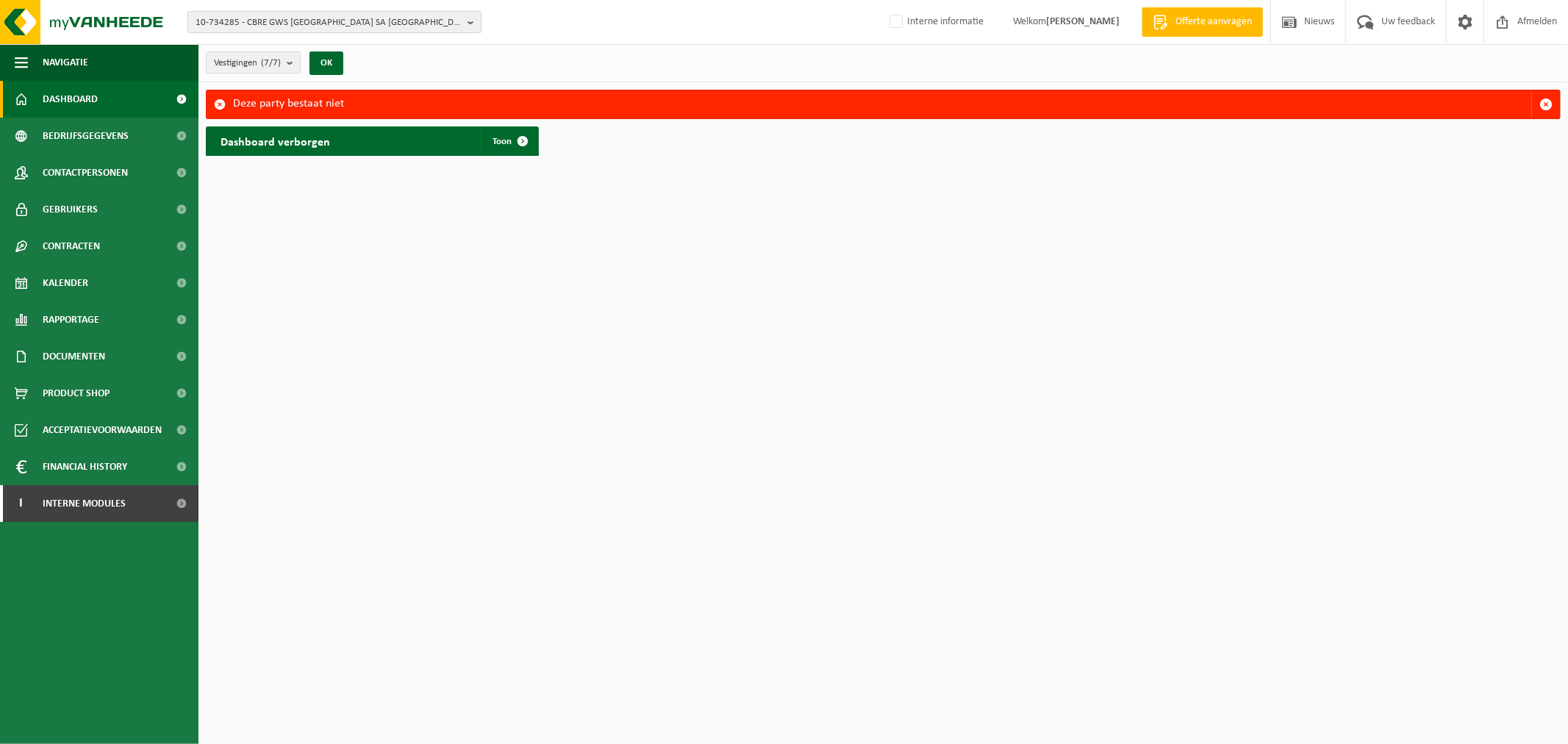
click at [360, 27] on span "10-734285 - CBRE GWS BELGIUM SA NV - DIEGEM" at bounding box center [328, 22] width 266 height 22
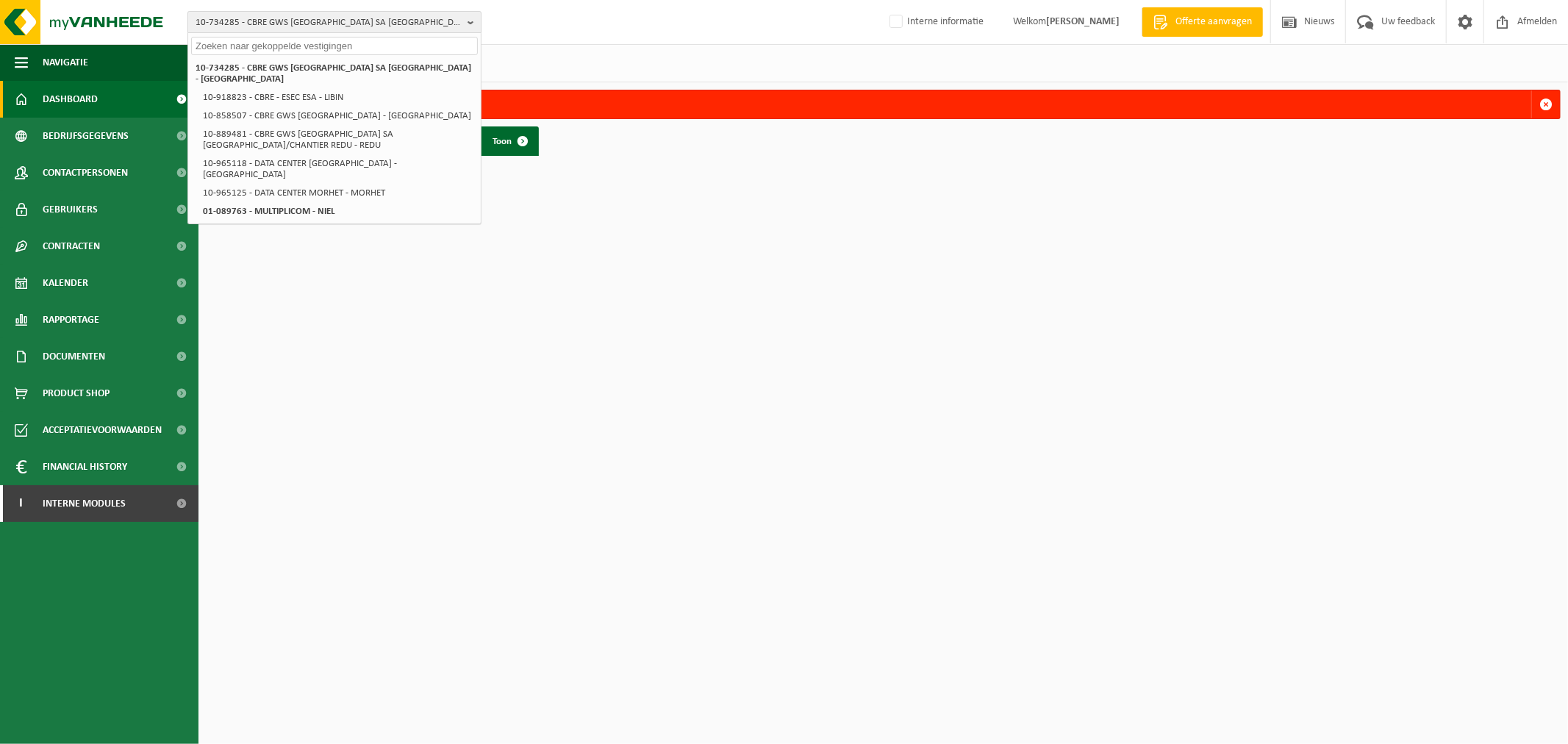
paste input "10-470545"
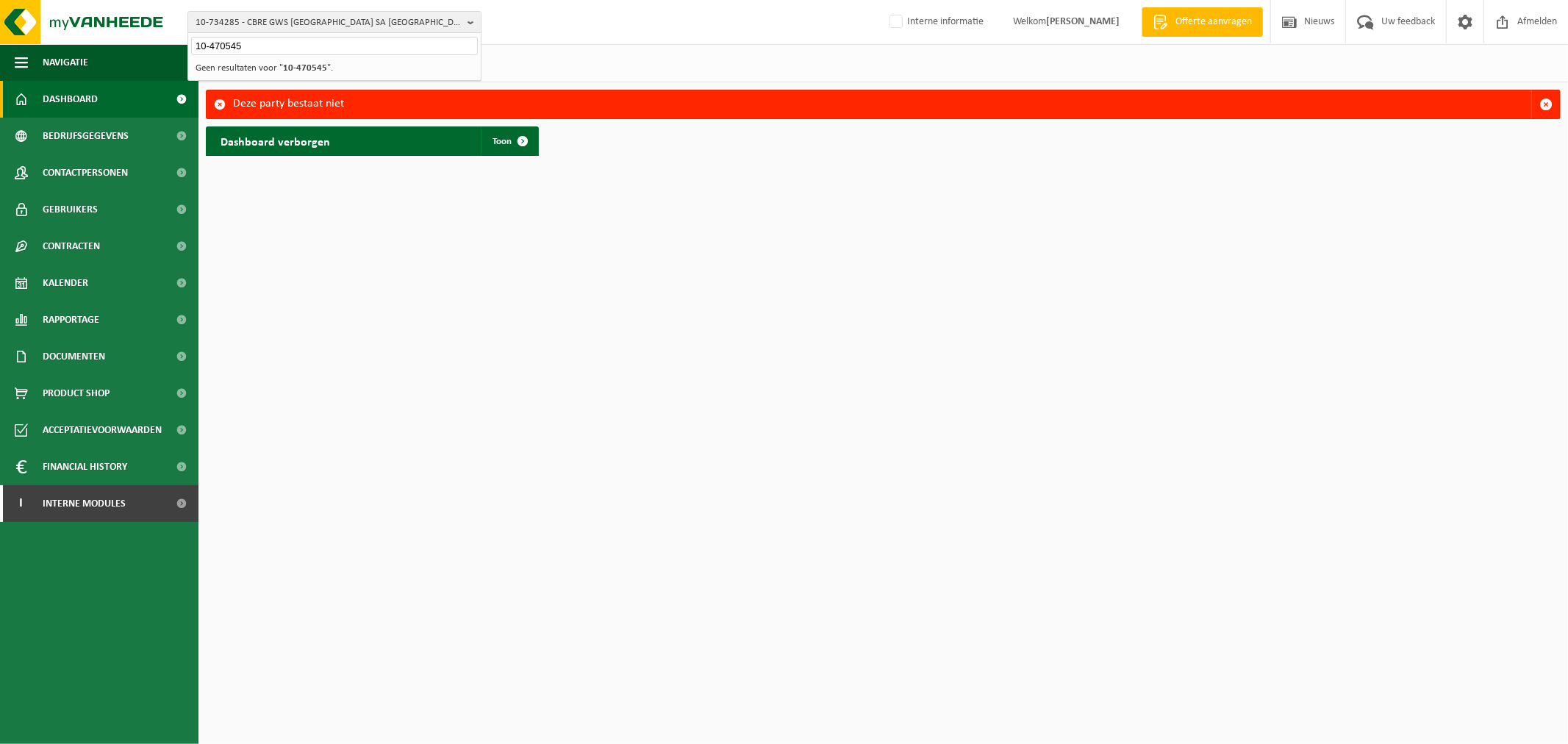
drag, startPoint x: 288, startPoint y: 33, endPoint x: 258, endPoint y: 45, distance: 32.3
click at [258, 45] on div "10-470545" at bounding box center [334, 44] width 293 height 23
drag, startPoint x: 259, startPoint y: 46, endPoint x: -170, endPoint y: 44, distance: 429.0
click at [0, 44] on html "10-734285 - CBRE GWS BELGIUM SA NV - DIEGEM 10-470545 10-734285 - CBRE GWS BELG…" at bounding box center [784, 372] width 1568 height 744
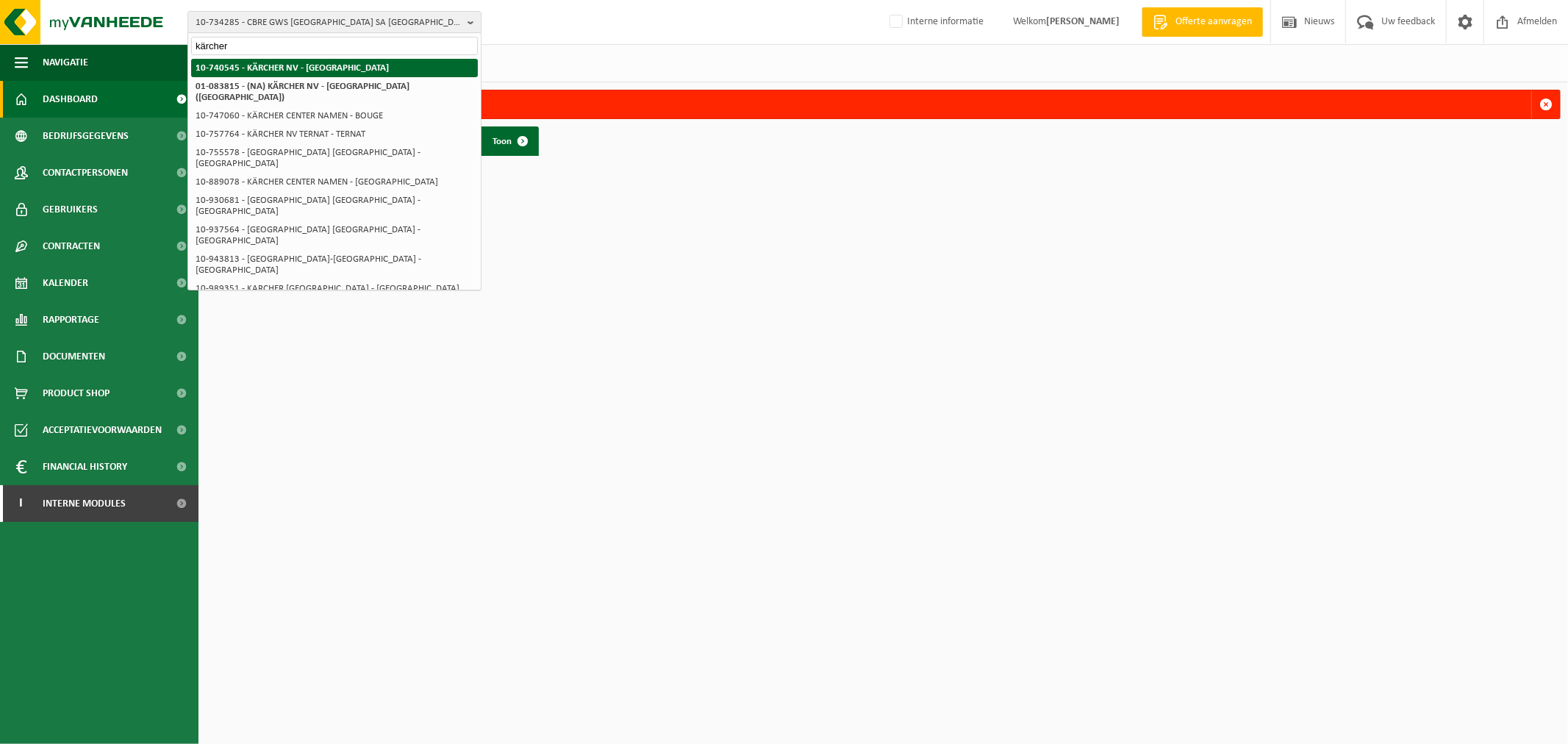
type input "kärcher"
click at [299, 64] on strong "10-740545 - KÄRCHER NV - [GEOGRAPHIC_DATA]" at bounding box center [292, 68] width 193 height 10
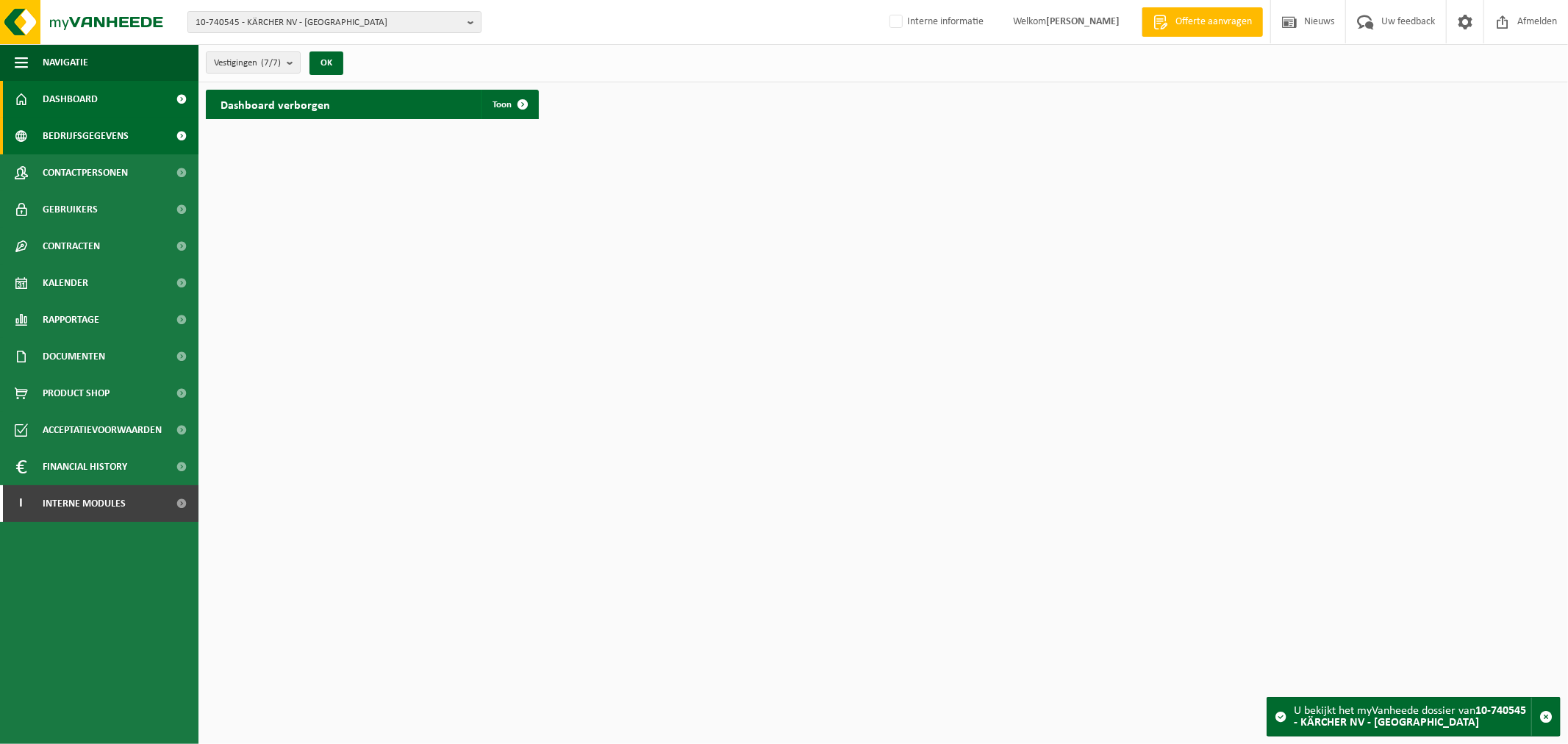
click at [106, 138] on span "Bedrijfsgegevens" at bounding box center [85, 136] width 86 height 36
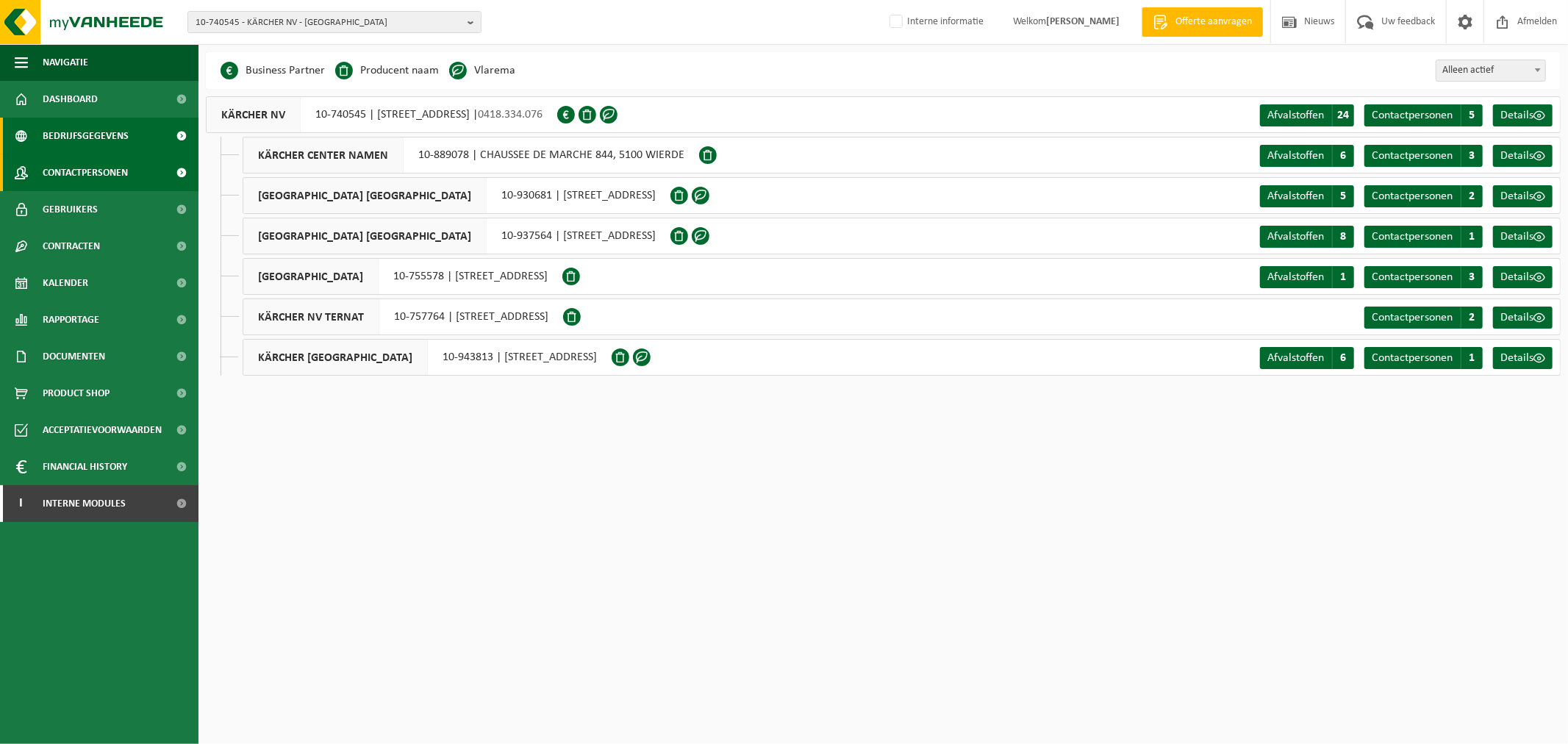
click at [91, 175] on span "Contactpersonen" at bounding box center [84, 173] width 85 height 36
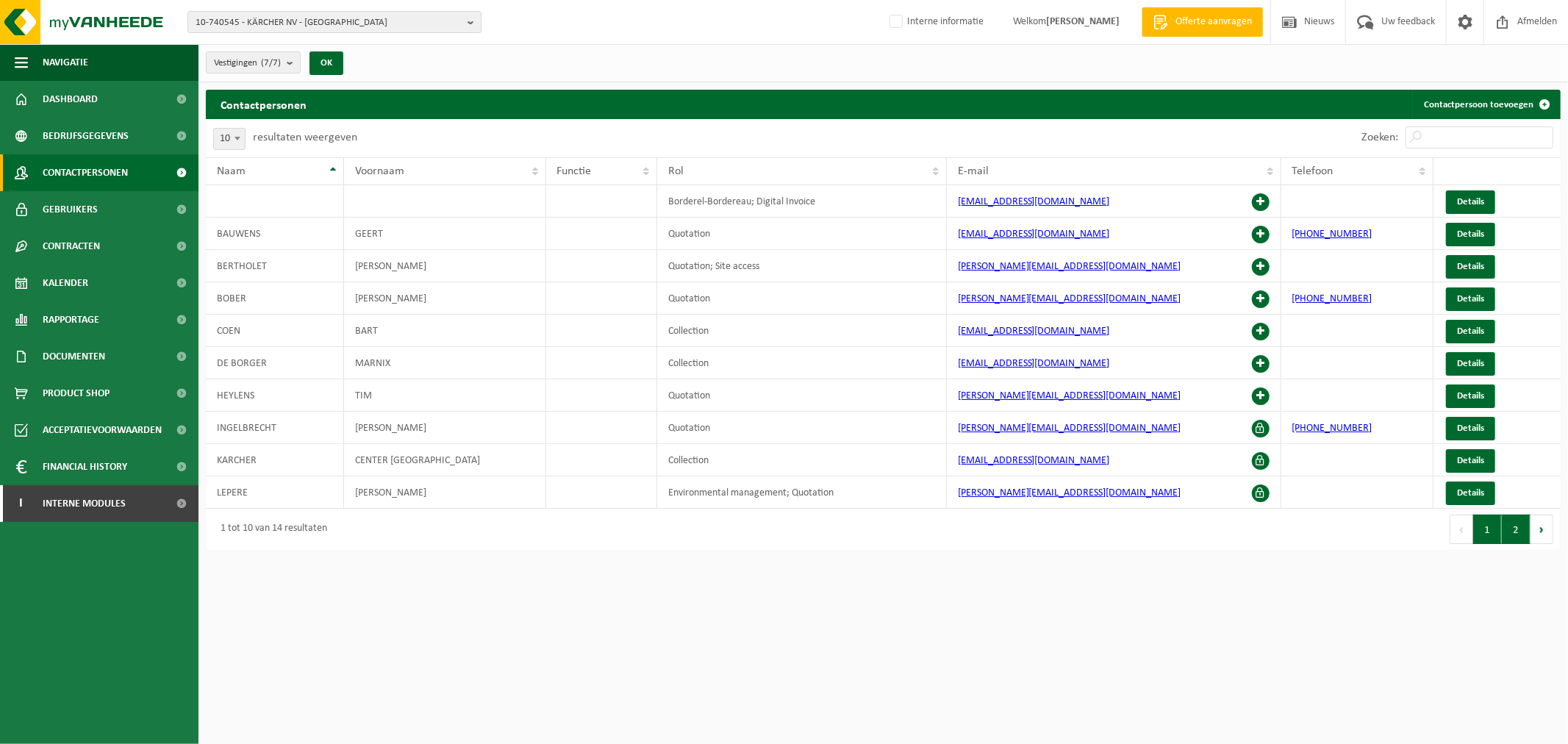
click at [1505, 532] on button "2" at bounding box center [1516, 529] width 29 height 30
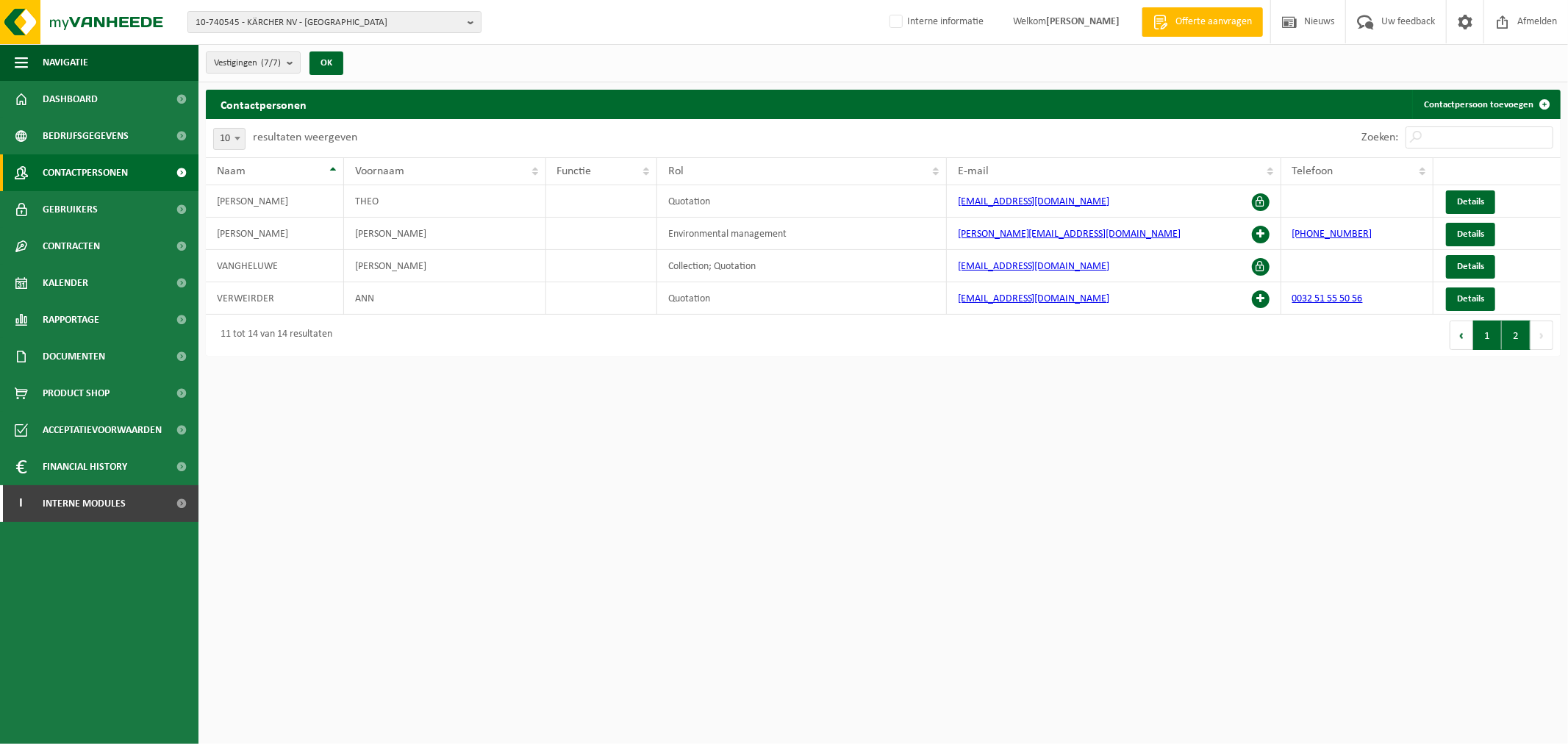
click at [1495, 329] on button "1" at bounding box center [1487, 335] width 29 height 30
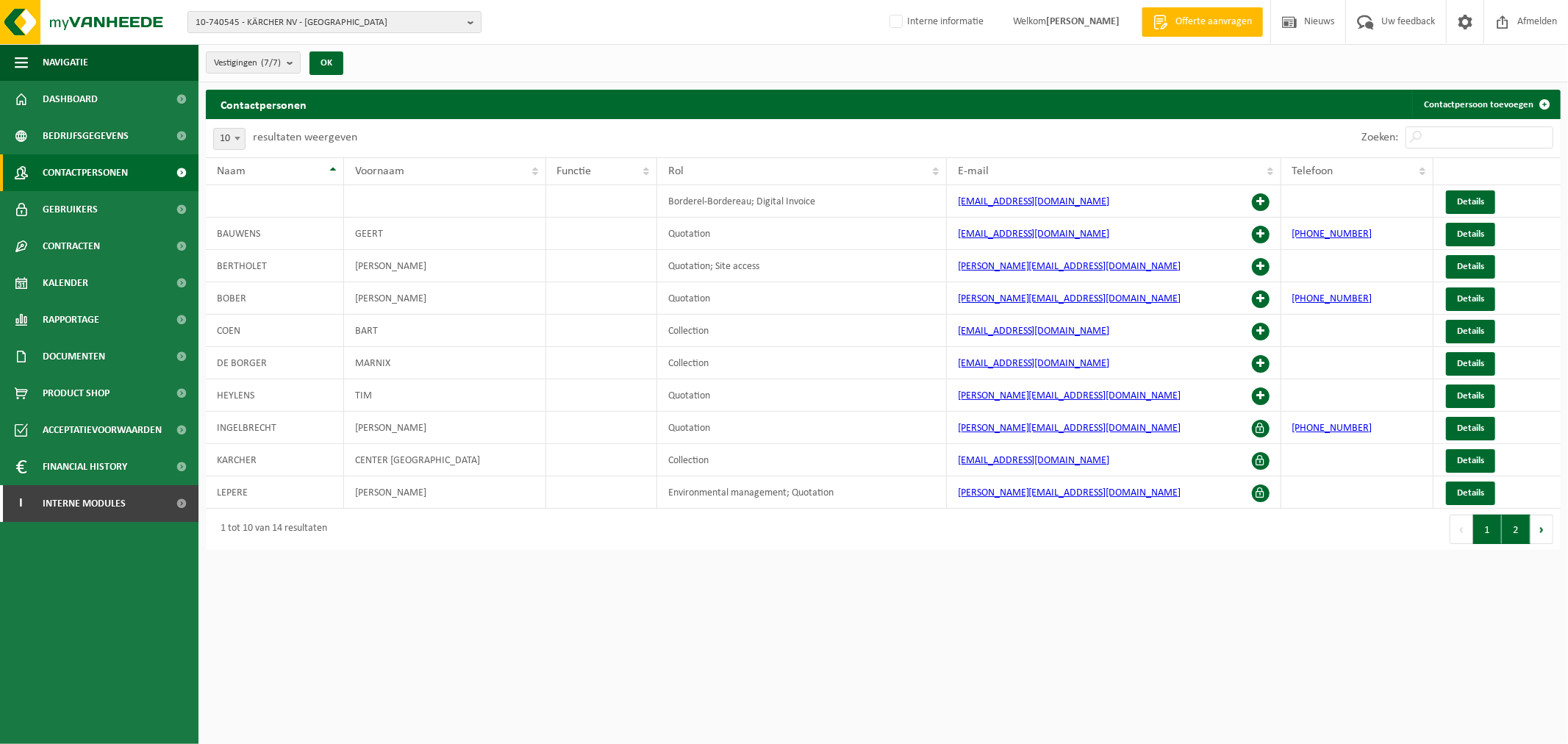
click at [1517, 538] on button "2" at bounding box center [1516, 529] width 29 height 30
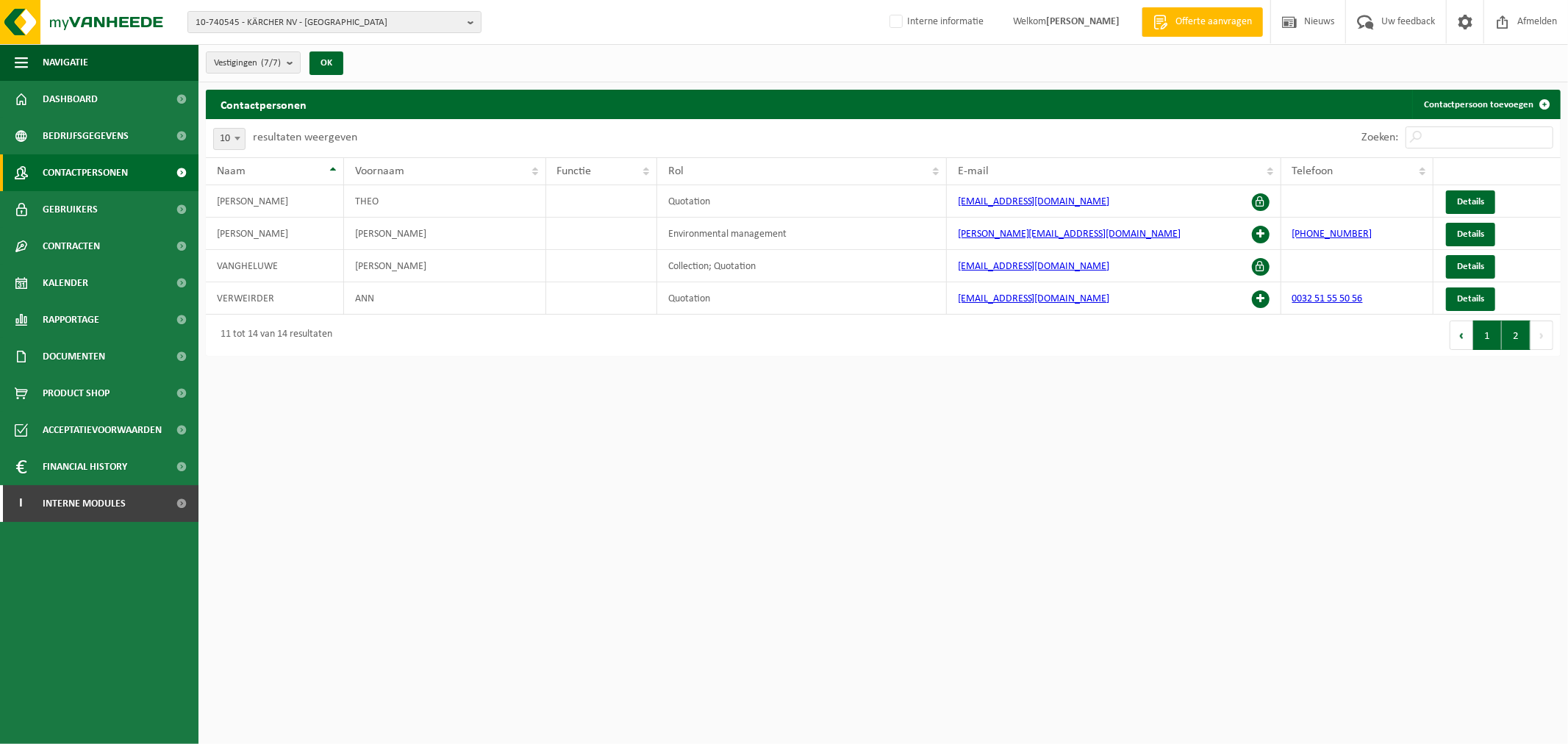
click at [1486, 339] on button "1" at bounding box center [1487, 335] width 29 height 30
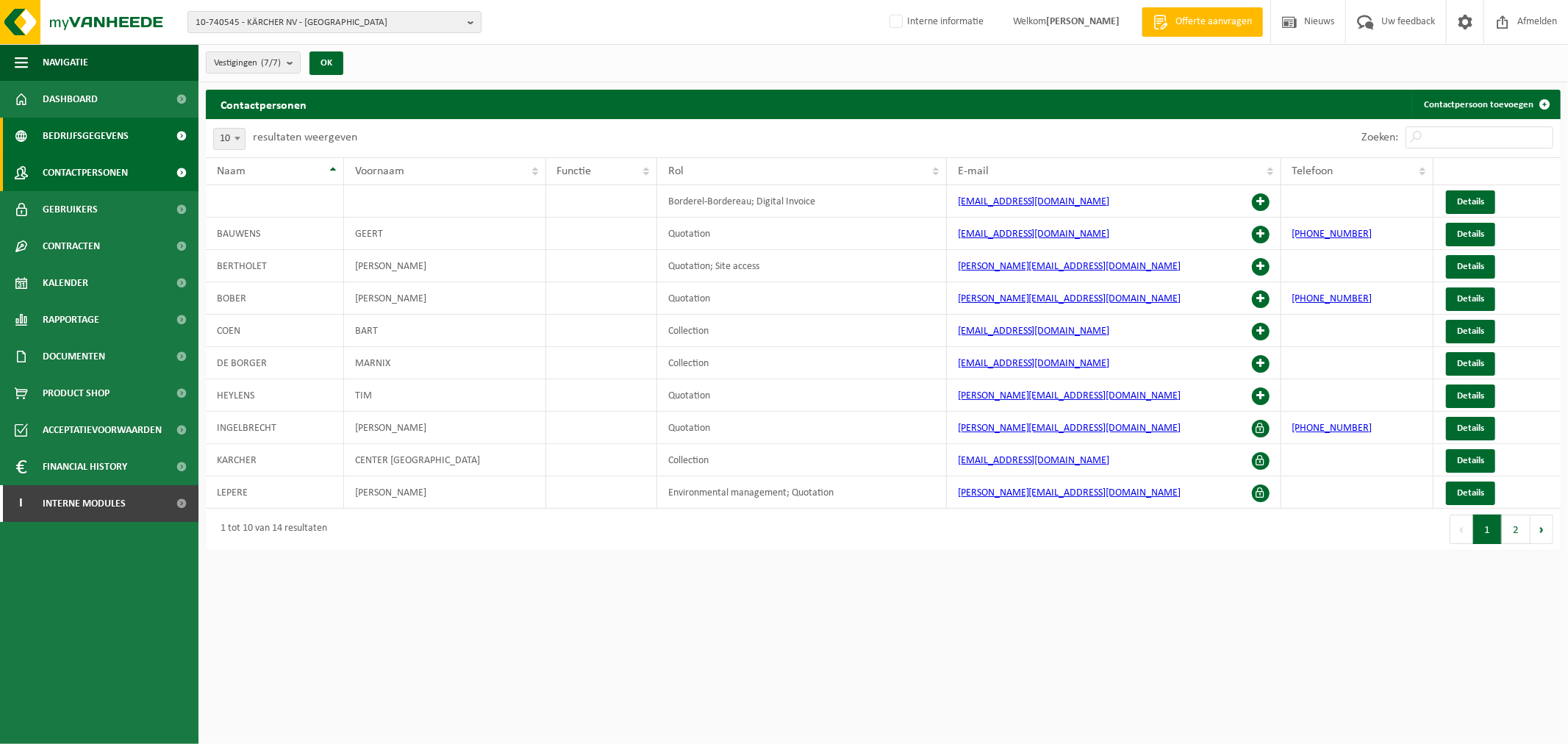
click at [69, 124] on span "Bedrijfsgegevens" at bounding box center [85, 136] width 86 height 36
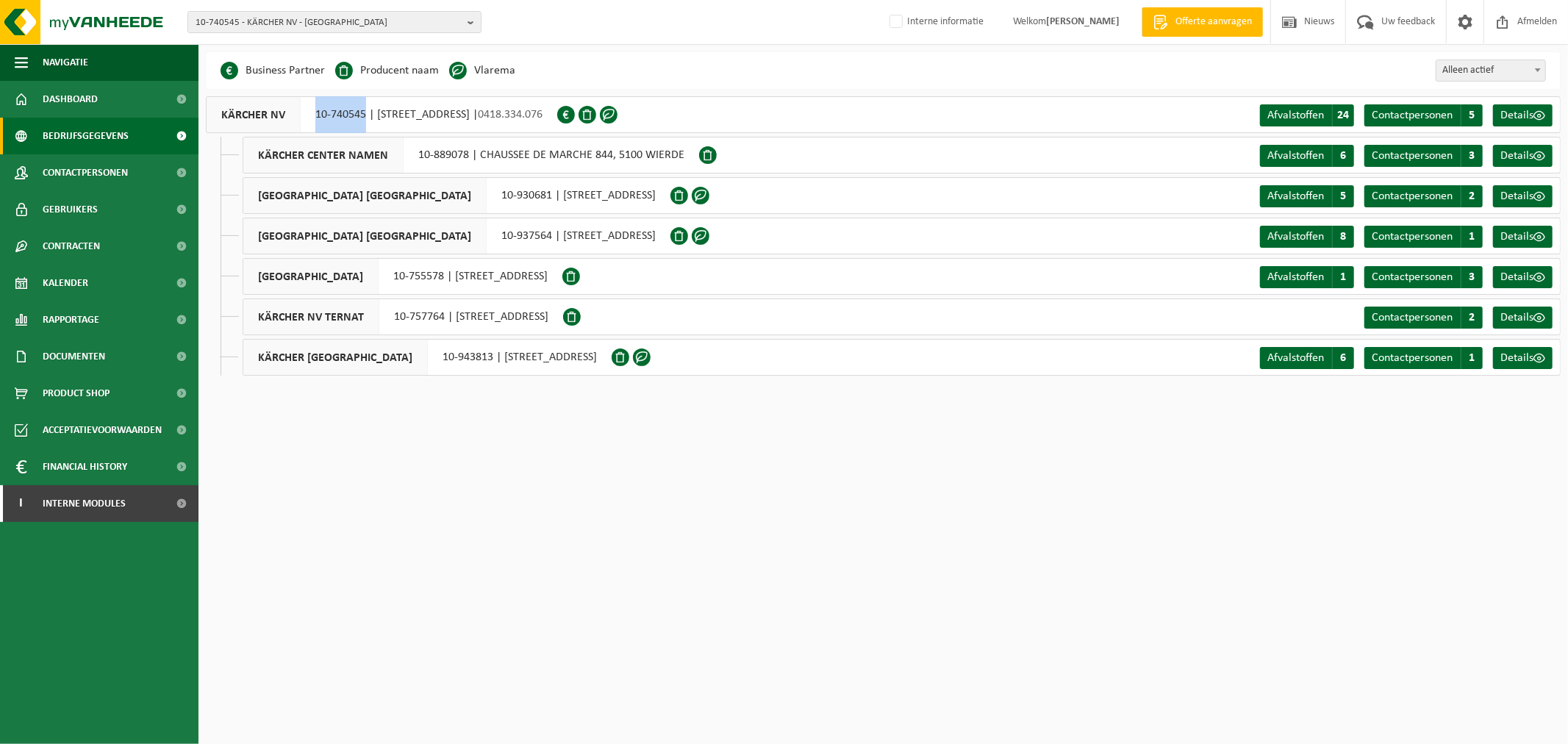
drag, startPoint x: 305, startPoint y: 111, endPoint x: 366, endPoint y: 123, distance: 62.2
click at [366, 123] on div "KÄRCHER NV 10-740545 | [STREET_ADDRESS] | 0418.334.076" at bounding box center [381, 114] width 351 height 36
copy div "10-740545"
click at [130, 164] on link "Contactpersonen" at bounding box center [99, 173] width 199 height 36
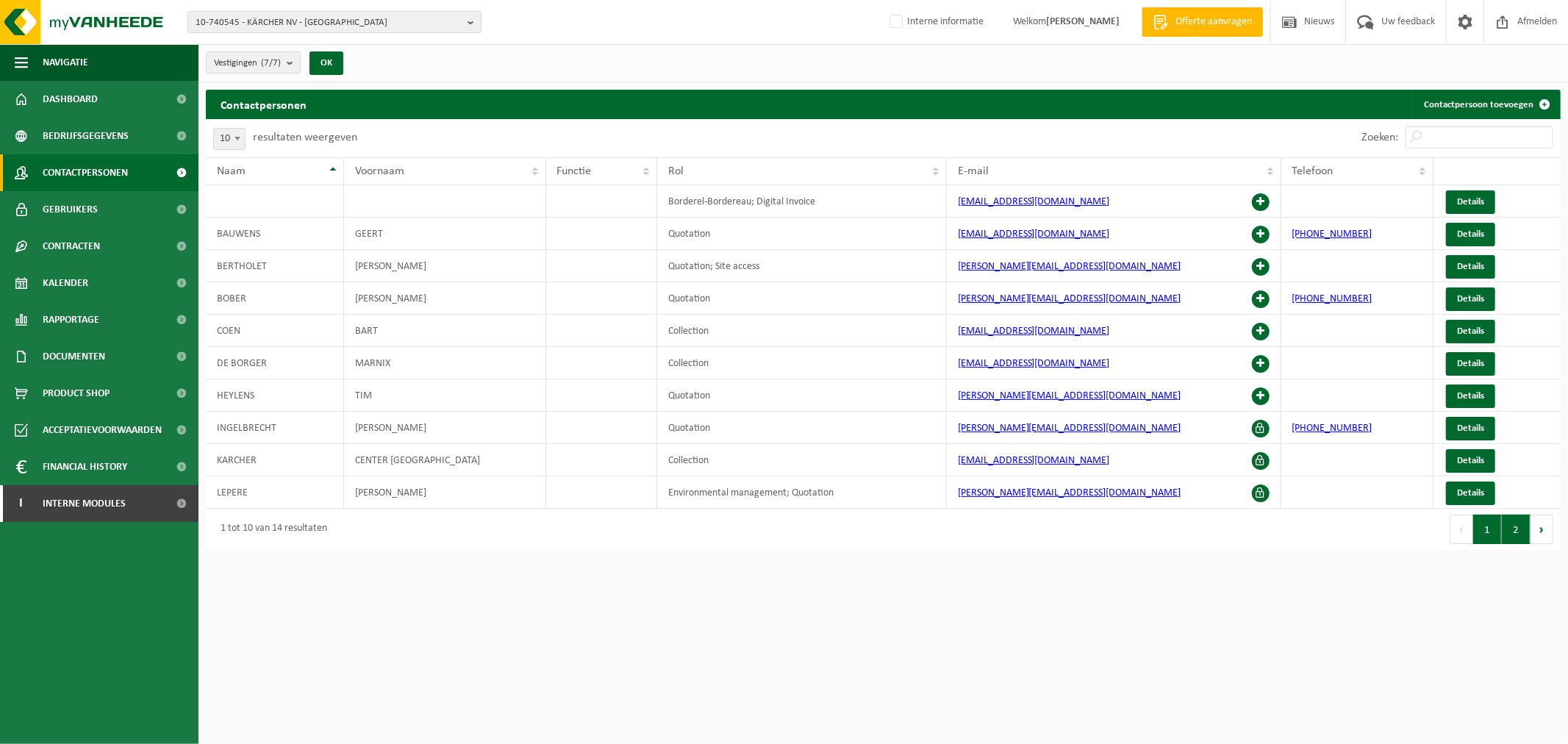
click at [1518, 533] on button "2" at bounding box center [1516, 529] width 29 height 30
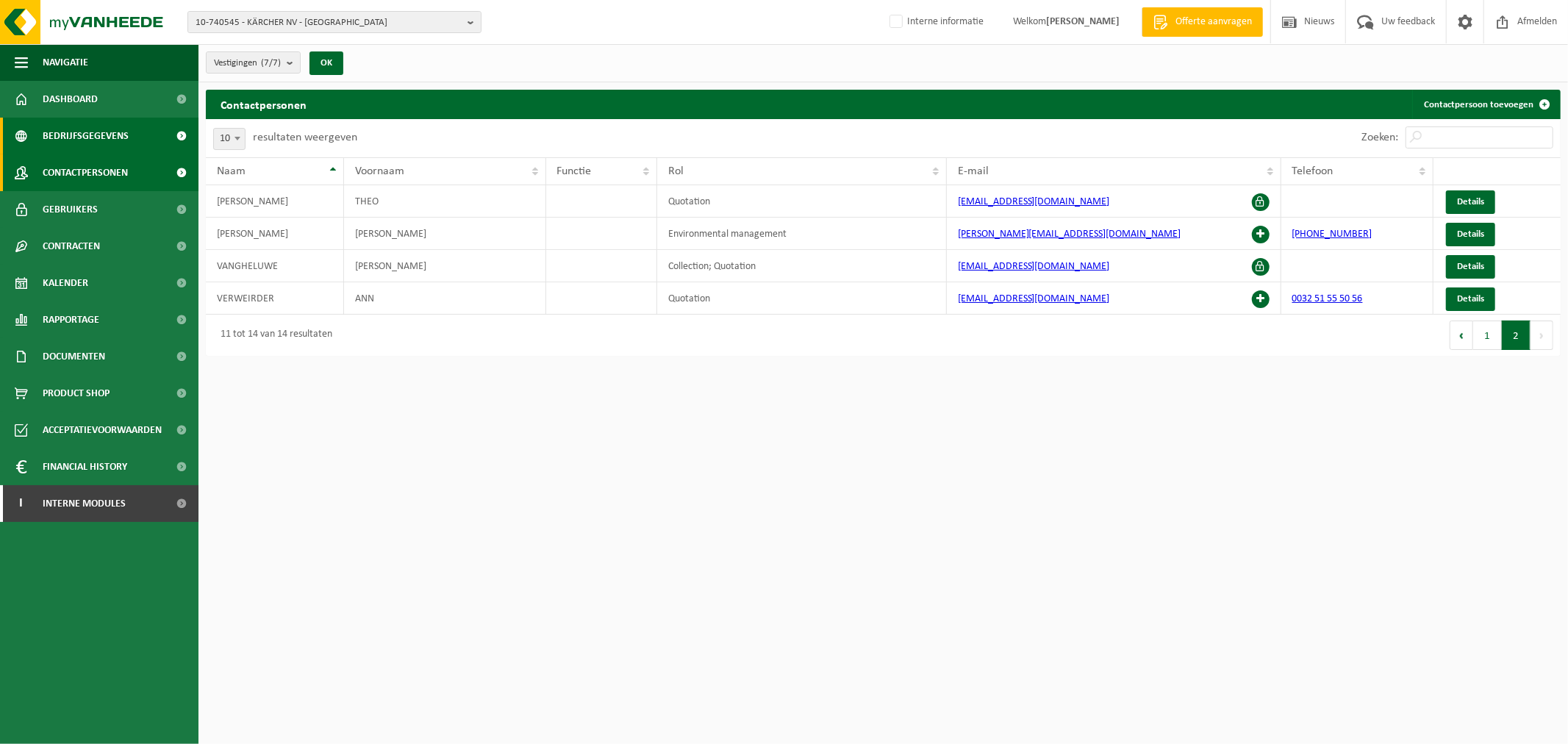
click at [92, 146] on span "Bedrijfsgegevens" at bounding box center [85, 136] width 86 height 36
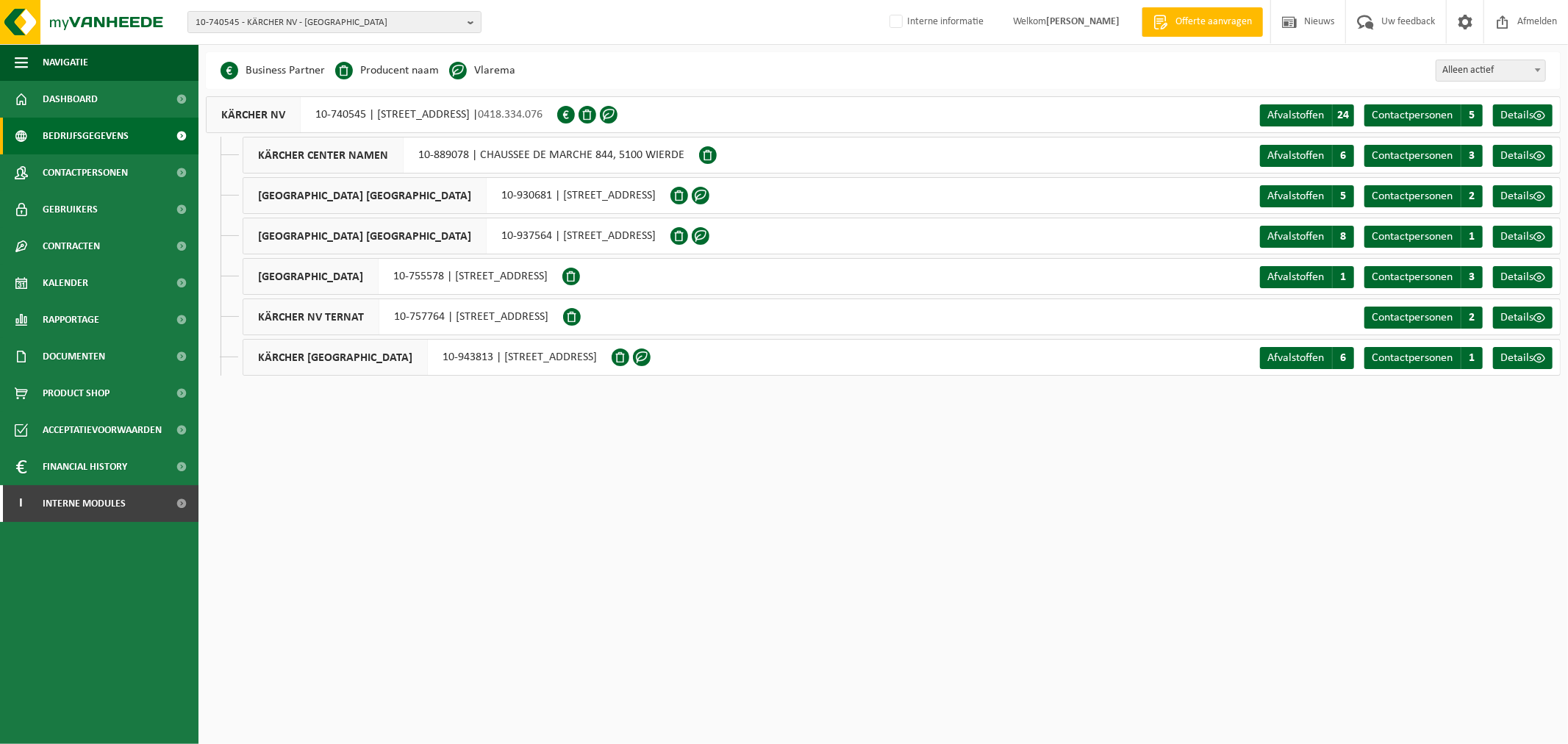
drag, startPoint x: 572, startPoint y: 115, endPoint x: 626, endPoint y: 121, distance: 54.3
click at [558, 121] on div "KÄRCHER NV 10-740545 | [STREET_ADDRESS] | 0418.334.076" at bounding box center [381, 114] width 351 height 36
drag, startPoint x: 339, startPoint y: 122, endPoint x: 365, endPoint y: 125, distance: 26.2
click at [365, 125] on div "KÄRCHER NV 10-740545 | [STREET_ADDRESS] | 0418.334.076" at bounding box center [381, 114] width 351 height 36
copy div "10-740545"
